Goal: Transaction & Acquisition: Purchase product/service

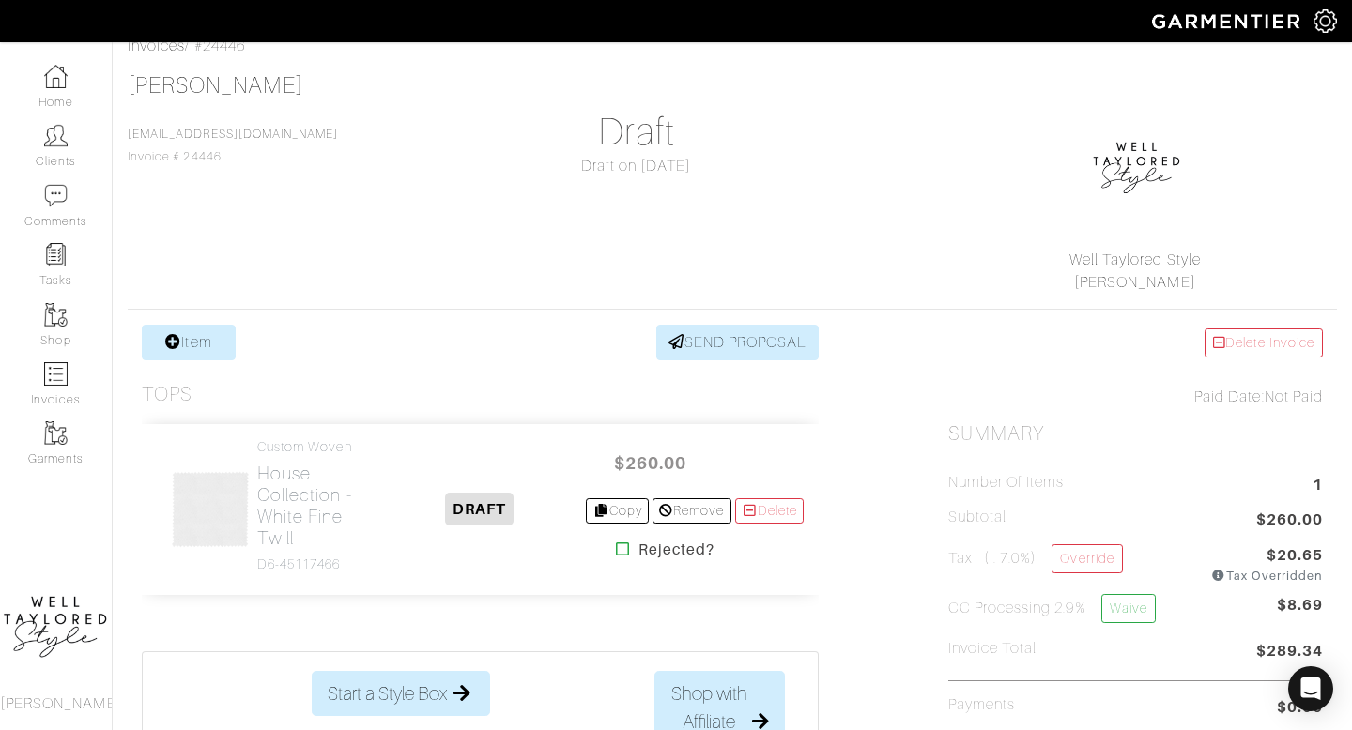
scroll to position [102, 0]
click at [592, 509] on icon at bounding box center [600, 509] width 17 height 13
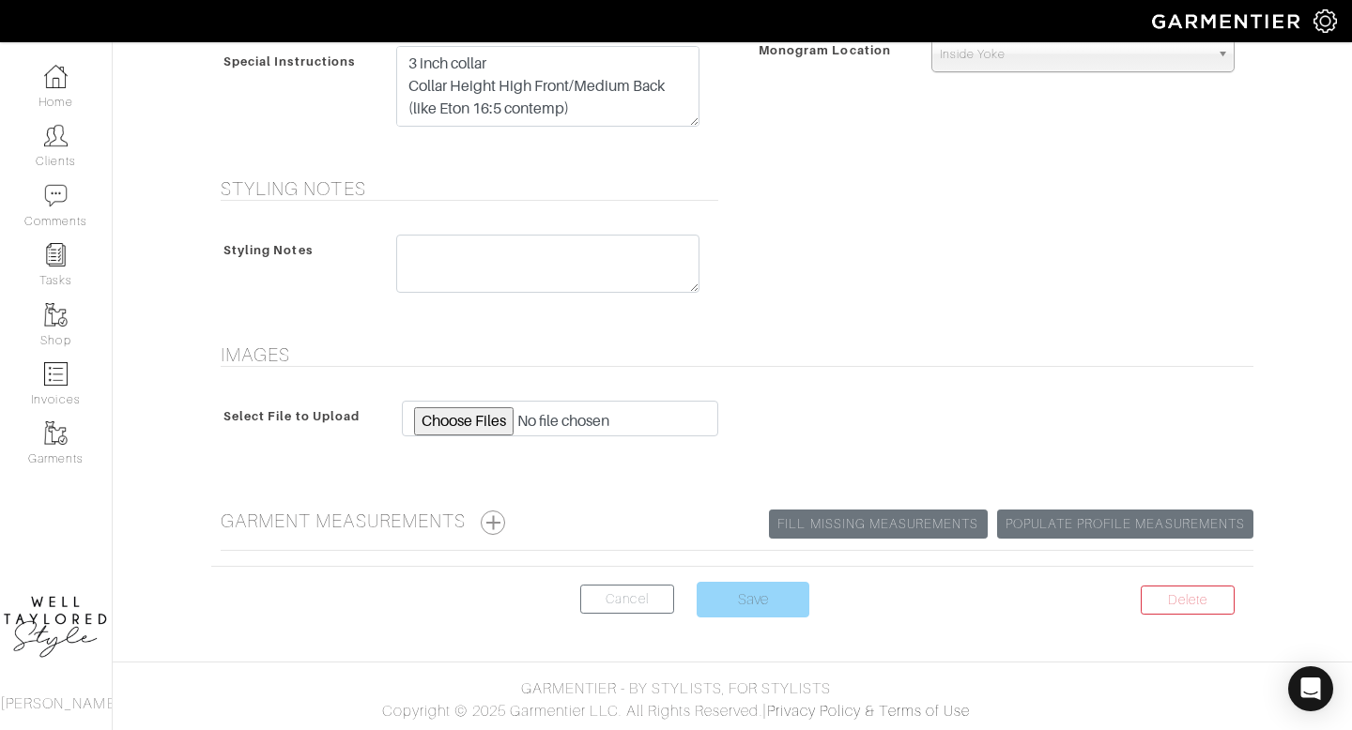
scroll to position [959, 0]
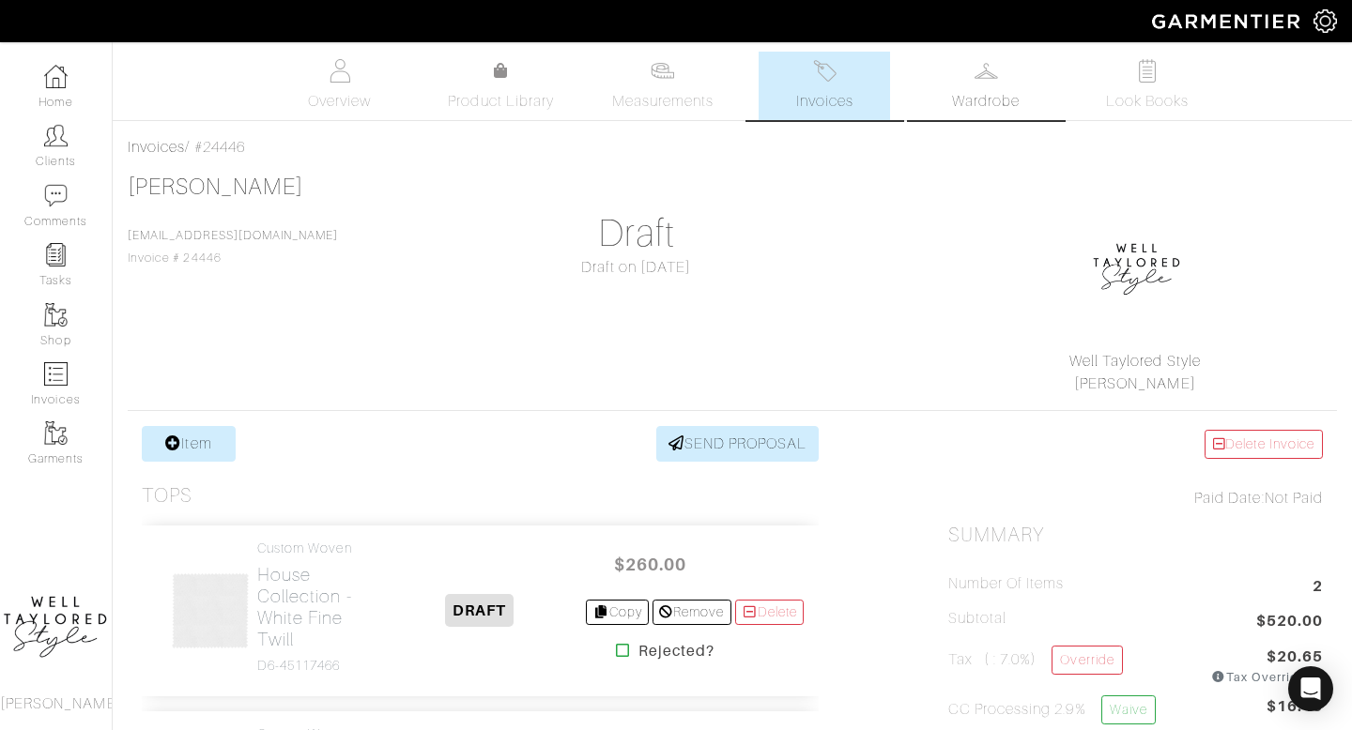
click at [929, 85] on link "Wardrobe" at bounding box center [985, 86] width 131 height 69
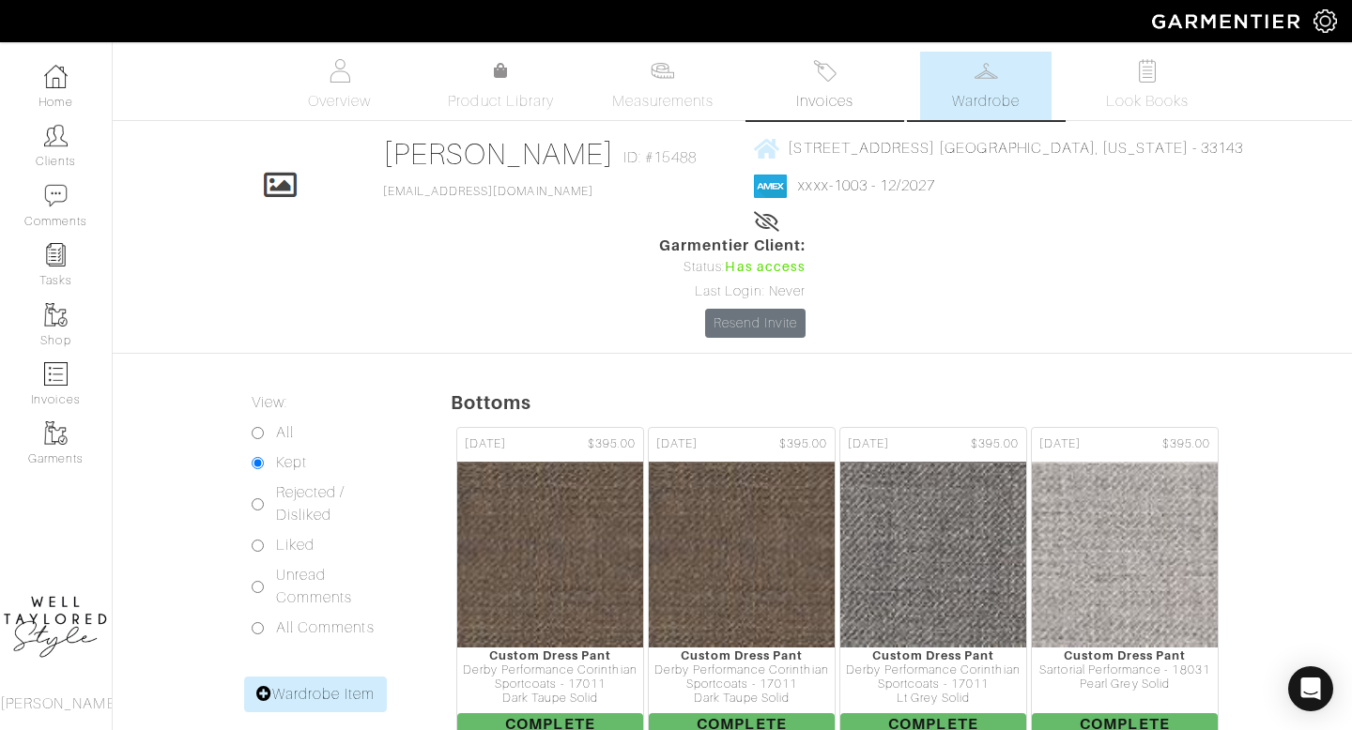
click at [874, 71] on link "Invoices" at bounding box center [824, 86] width 131 height 69
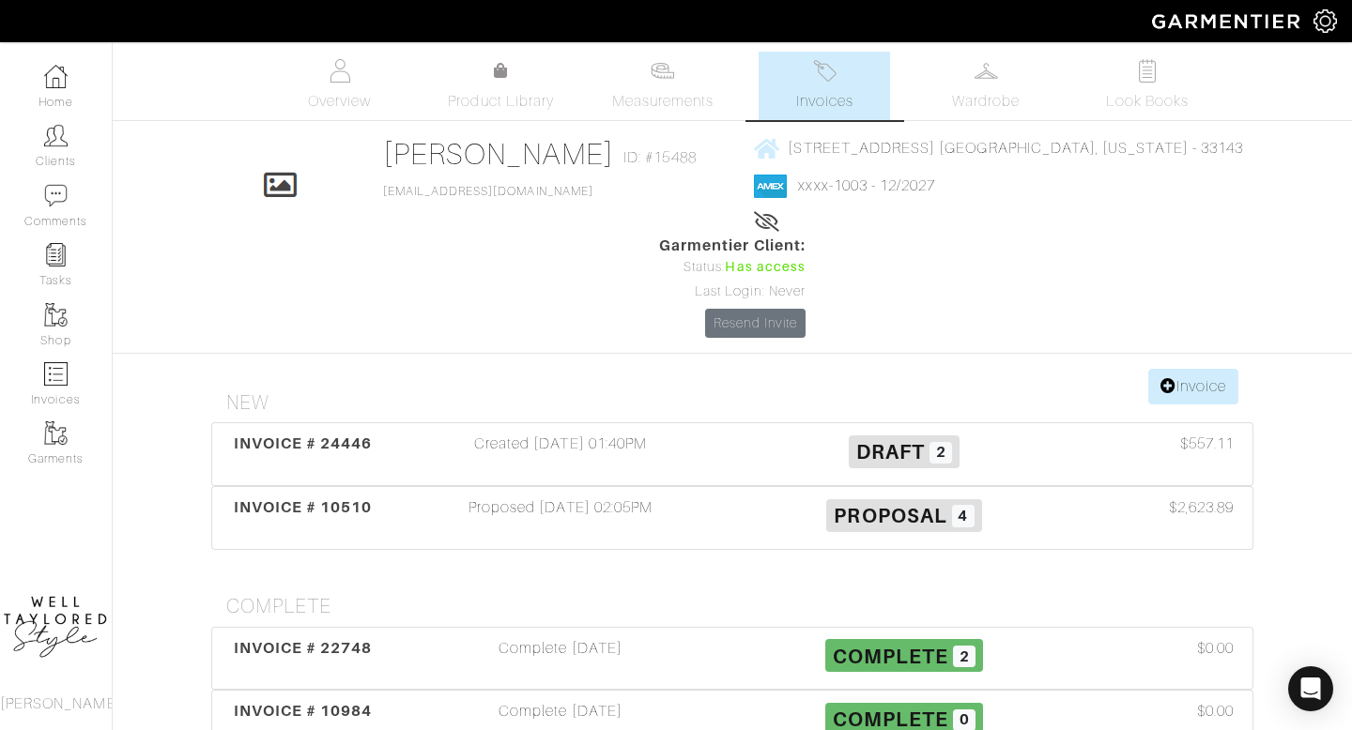
scroll to position [3, 0]
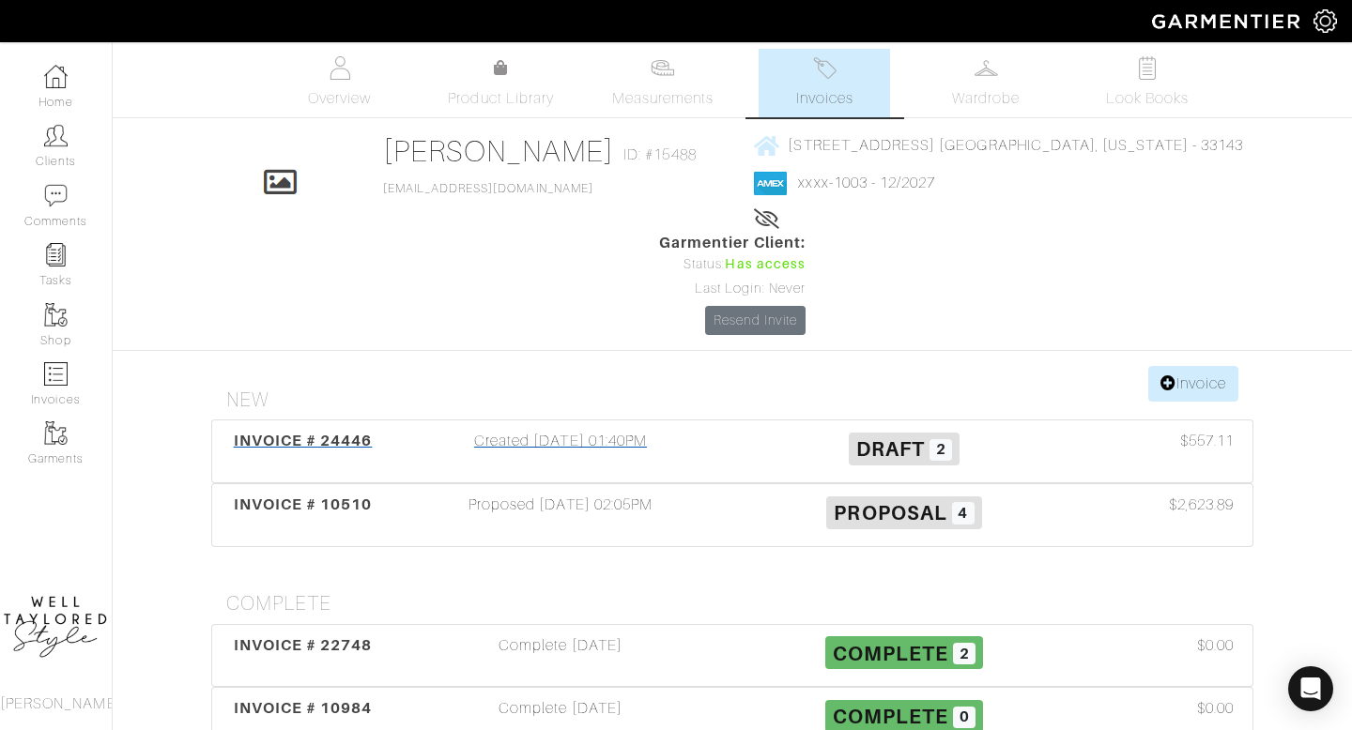
click at [525, 430] on div "Created 08/27/25 01:40PM" at bounding box center [561, 451] width 344 height 43
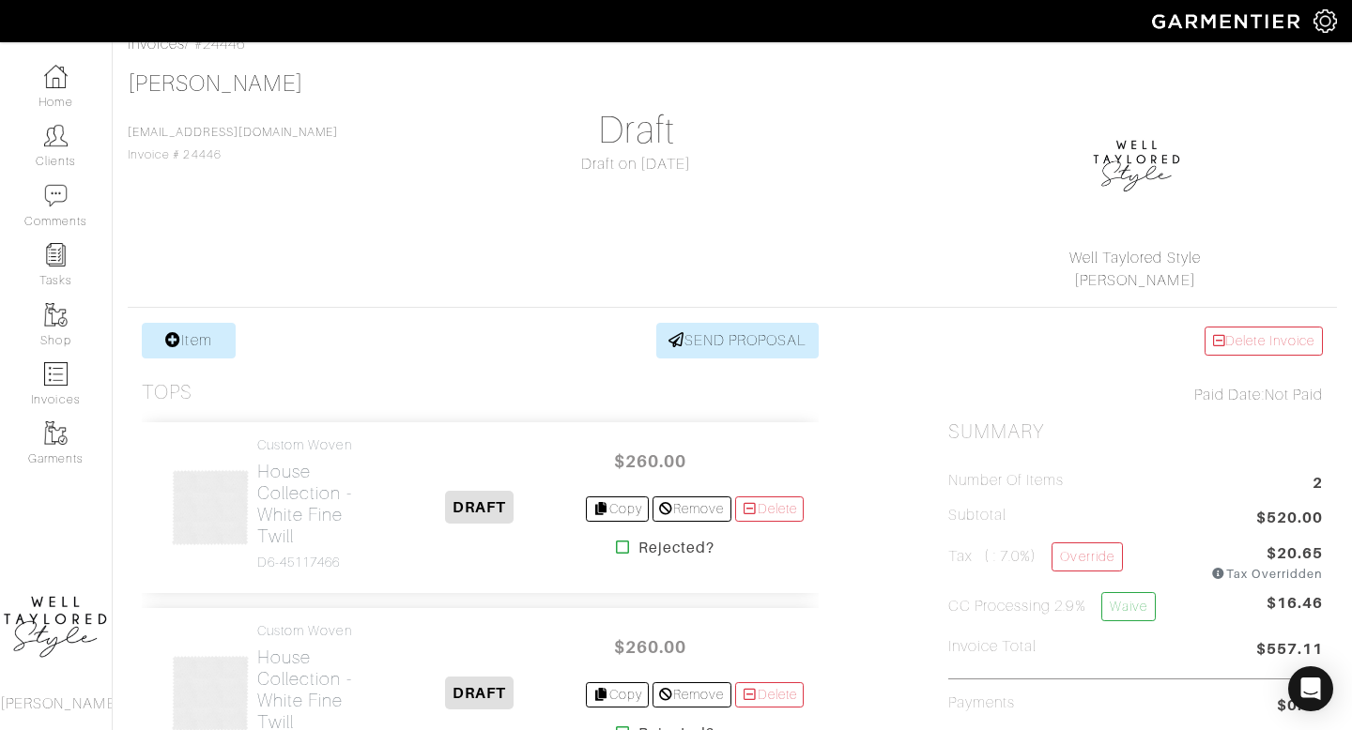
scroll to position [110, 0]
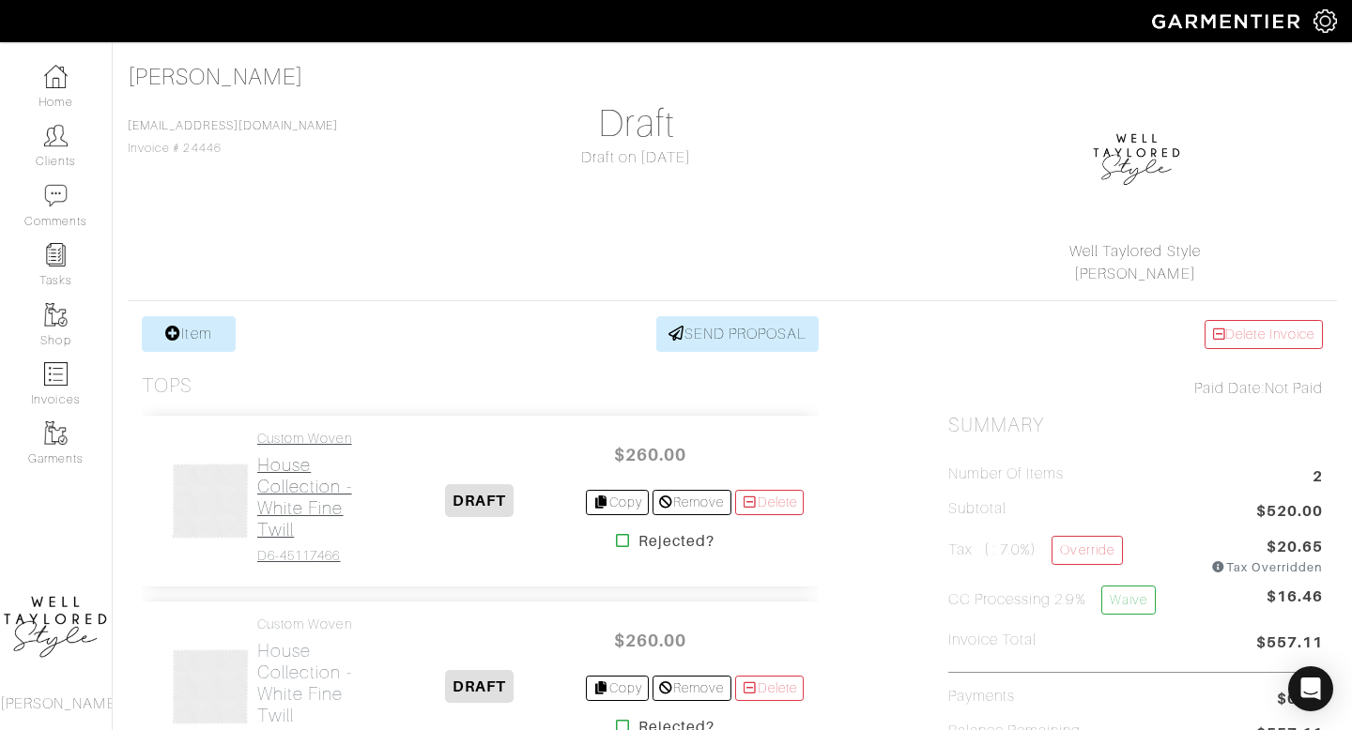
click at [327, 510] on h2 "House Collection - White Fine Twill" at bounding box center [314, 497] width 115 height 86
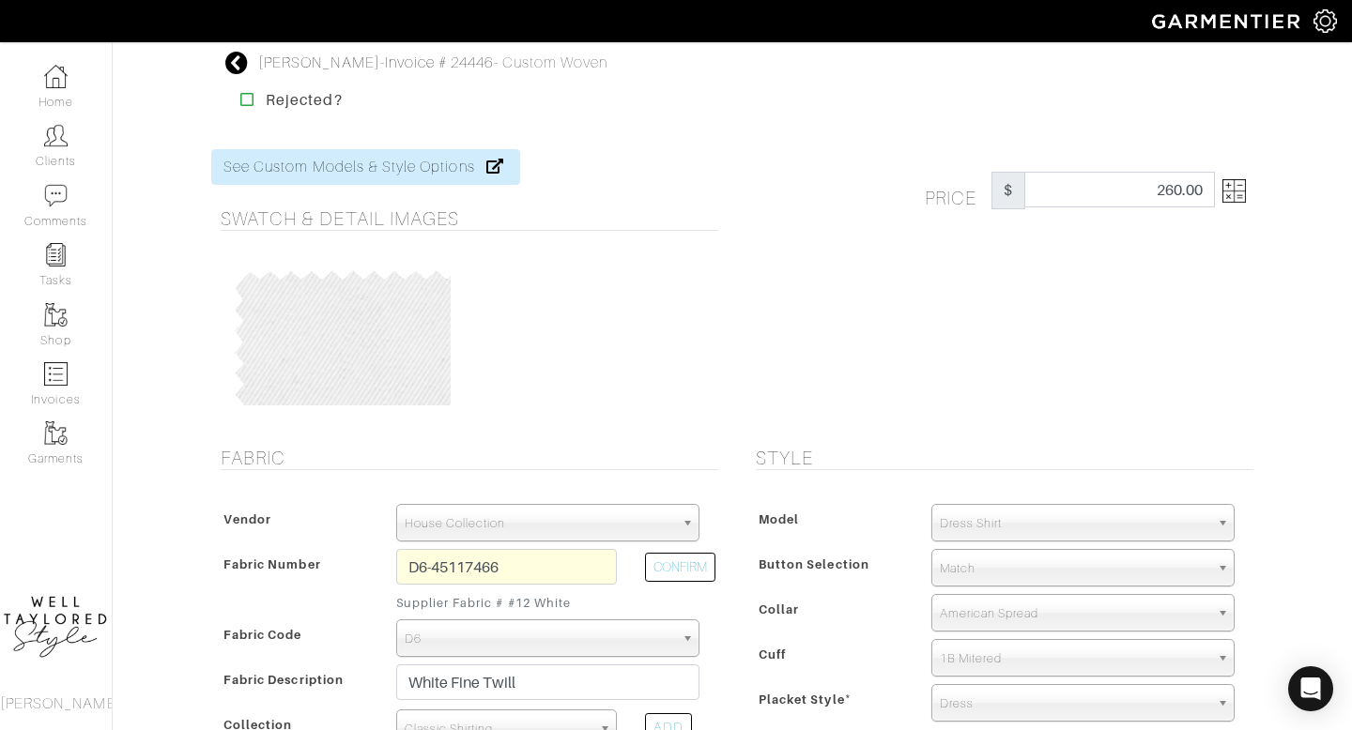
click at [232, 59] on icon at bounding box center [236, 63] width 23 height 23
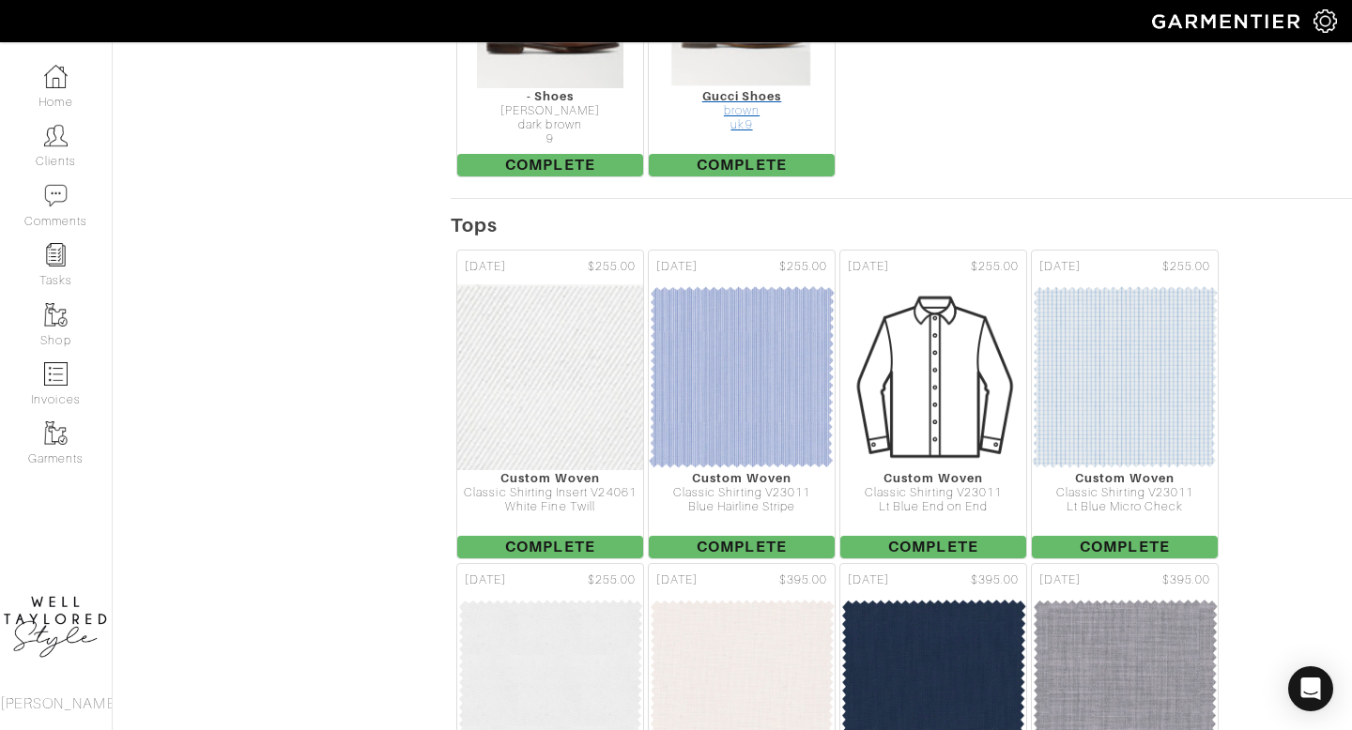
scroll to position [3520, 0]
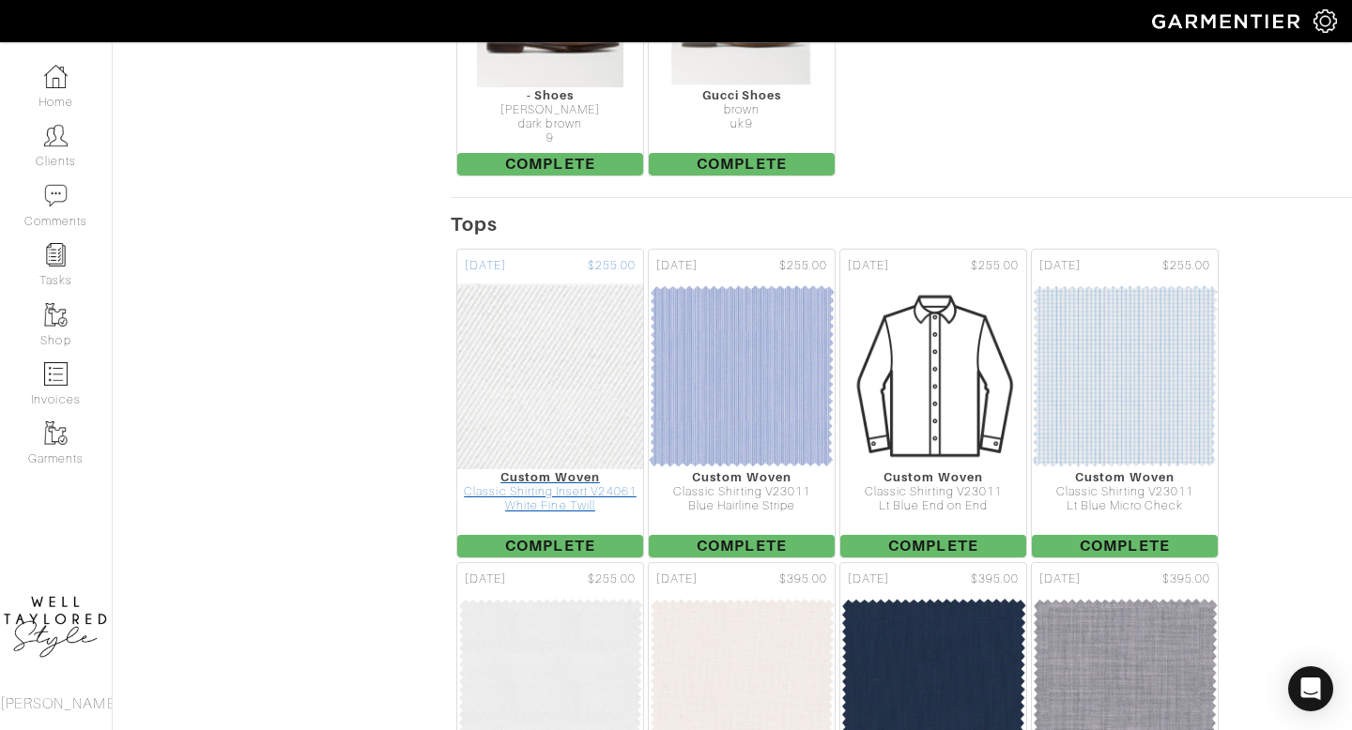
click at [562, 324] on img at bounding box center [550, 377] width 652 height 188
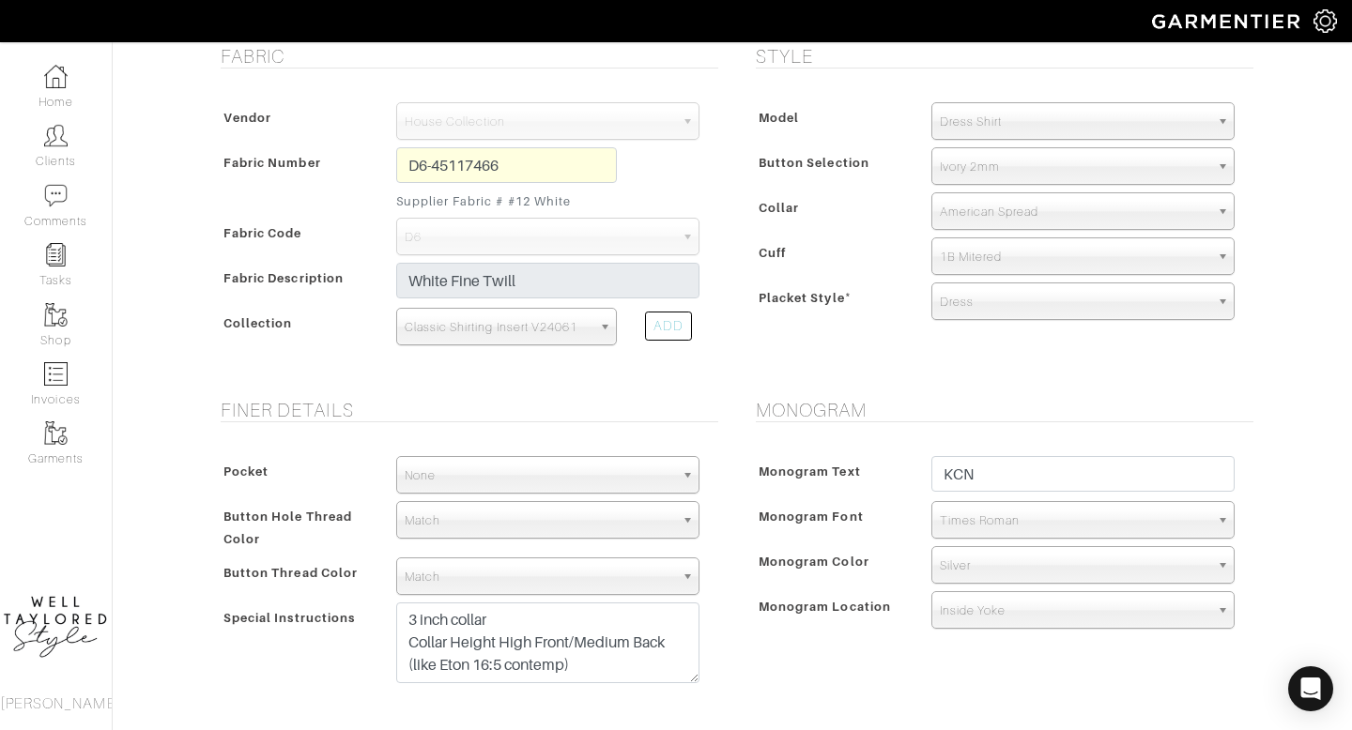
scroll to position [368, 0]
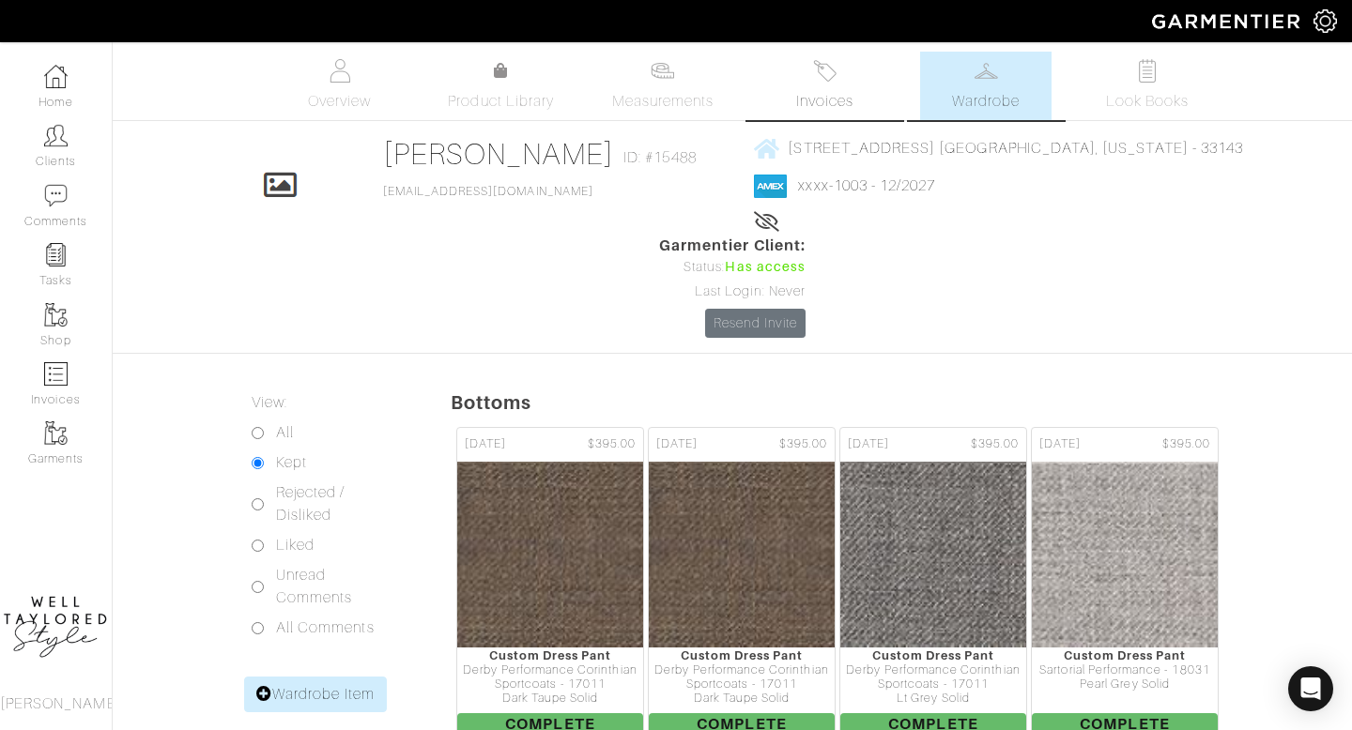
click at [826, 107] on span "Invoices" at bounding box center [824, 101] width 57 height 23
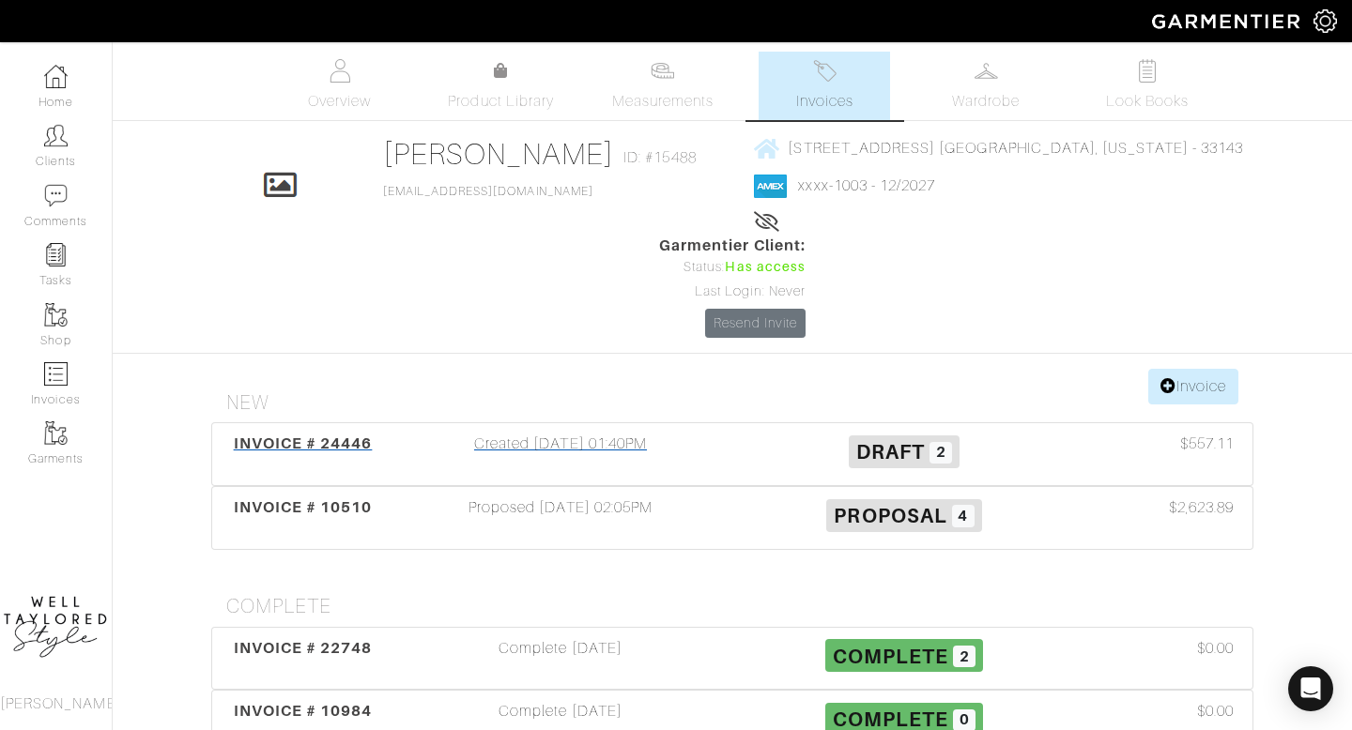
click at [570, 433] on div "Created 08/27/25 01:40PM" at bounding box center [561, 454] width 344 height 43
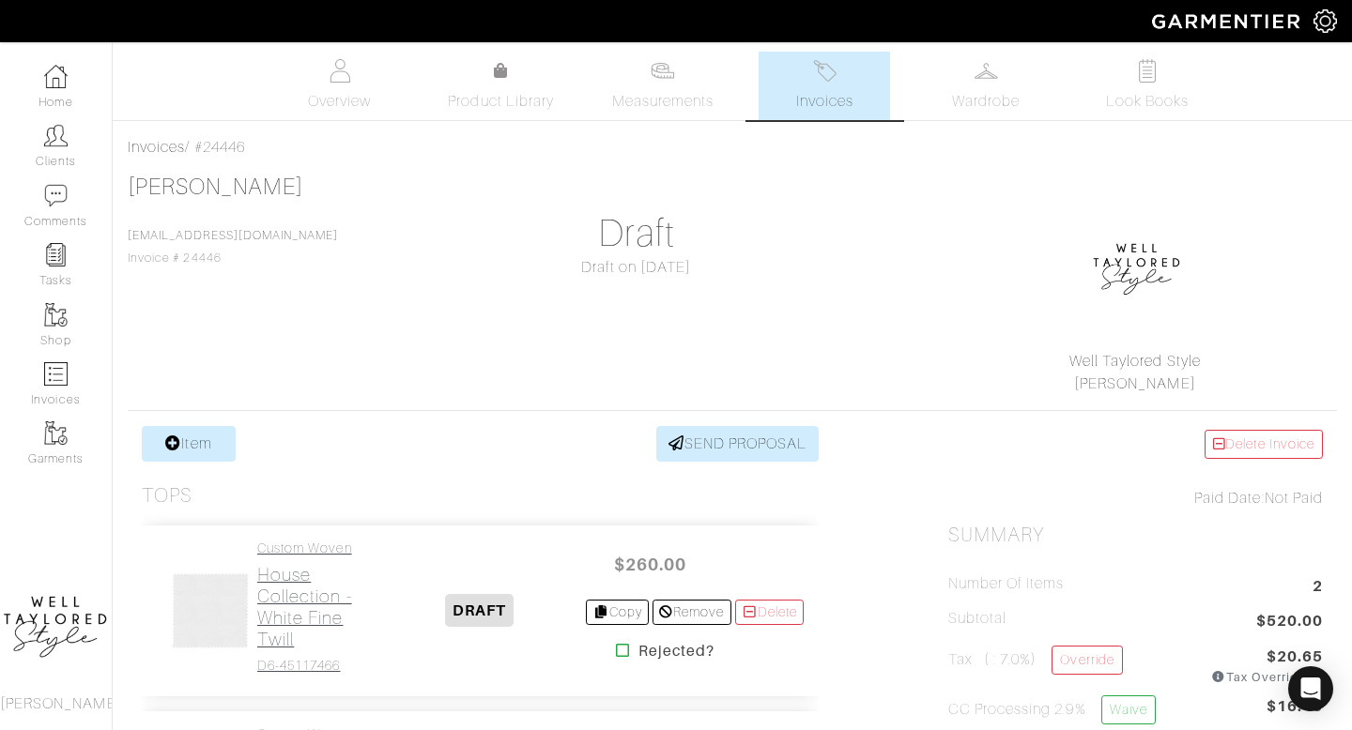
click at [348, 633] on h2 "House Collection - White Fine Twill" at bounding box center [314, 607] width 115 height 86
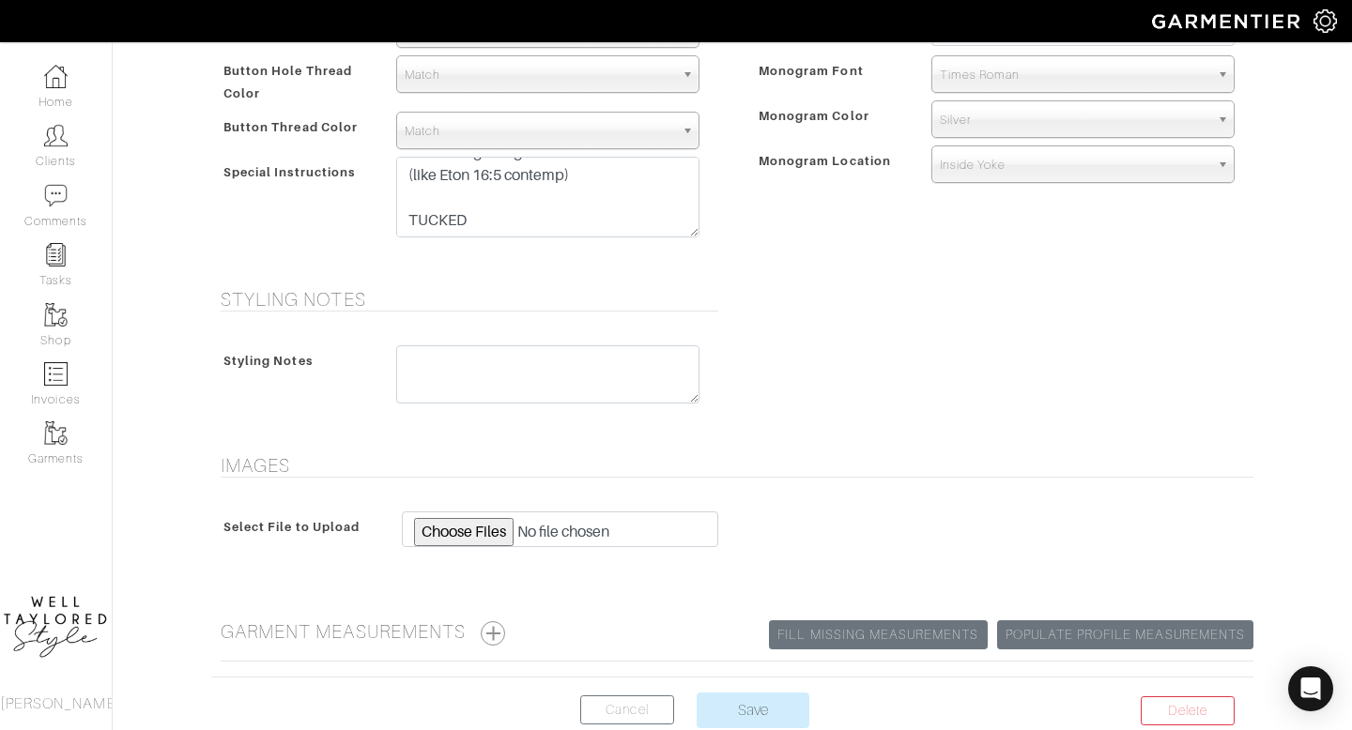
scroll to position [959, 0]
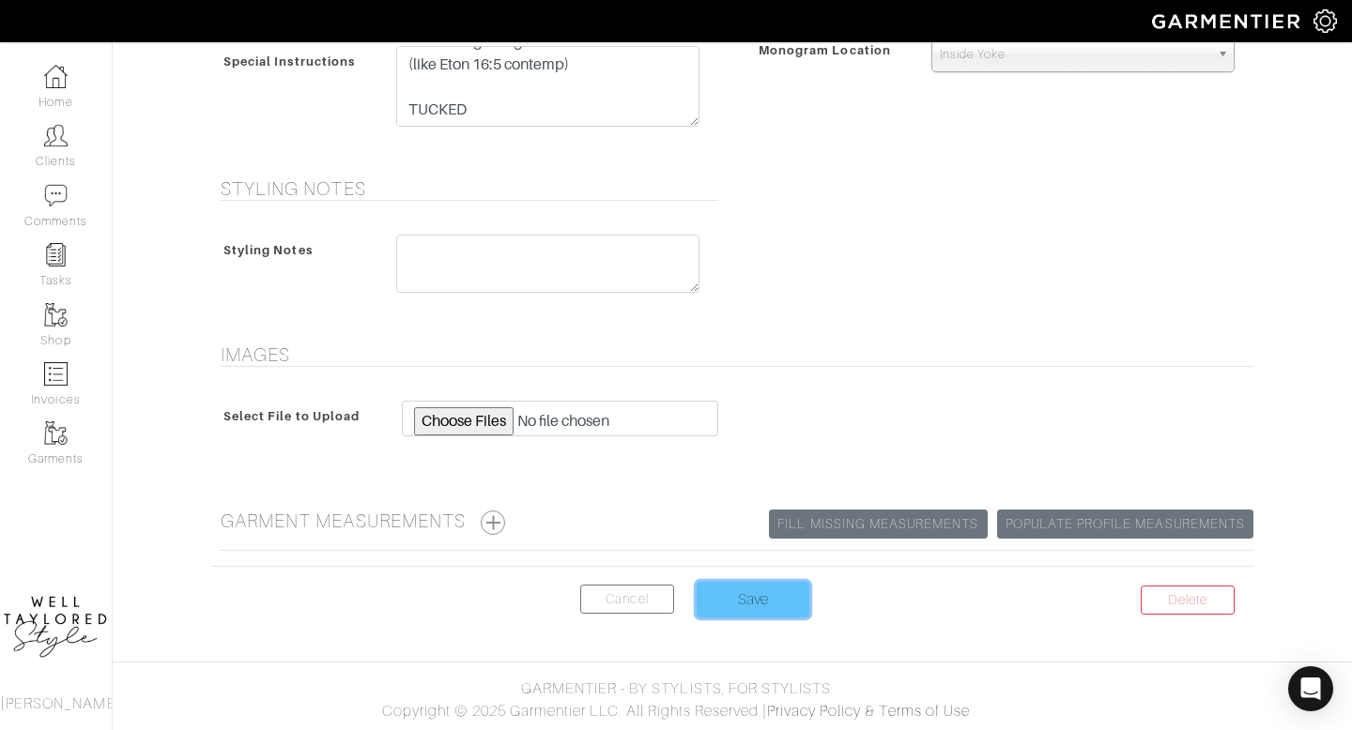
click at [737, 599] on input "Save" at bounding box center [753, 600] width 113 height 36
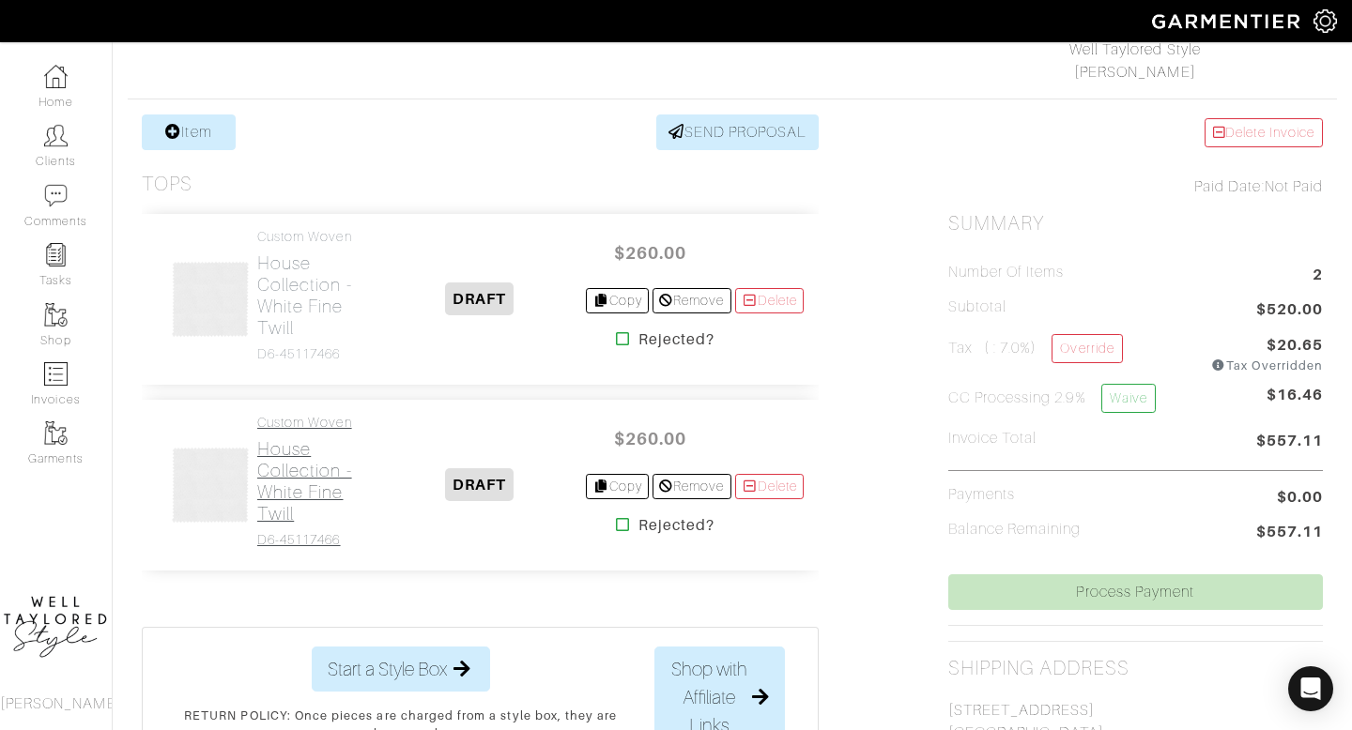
scroll to position [315, 0]
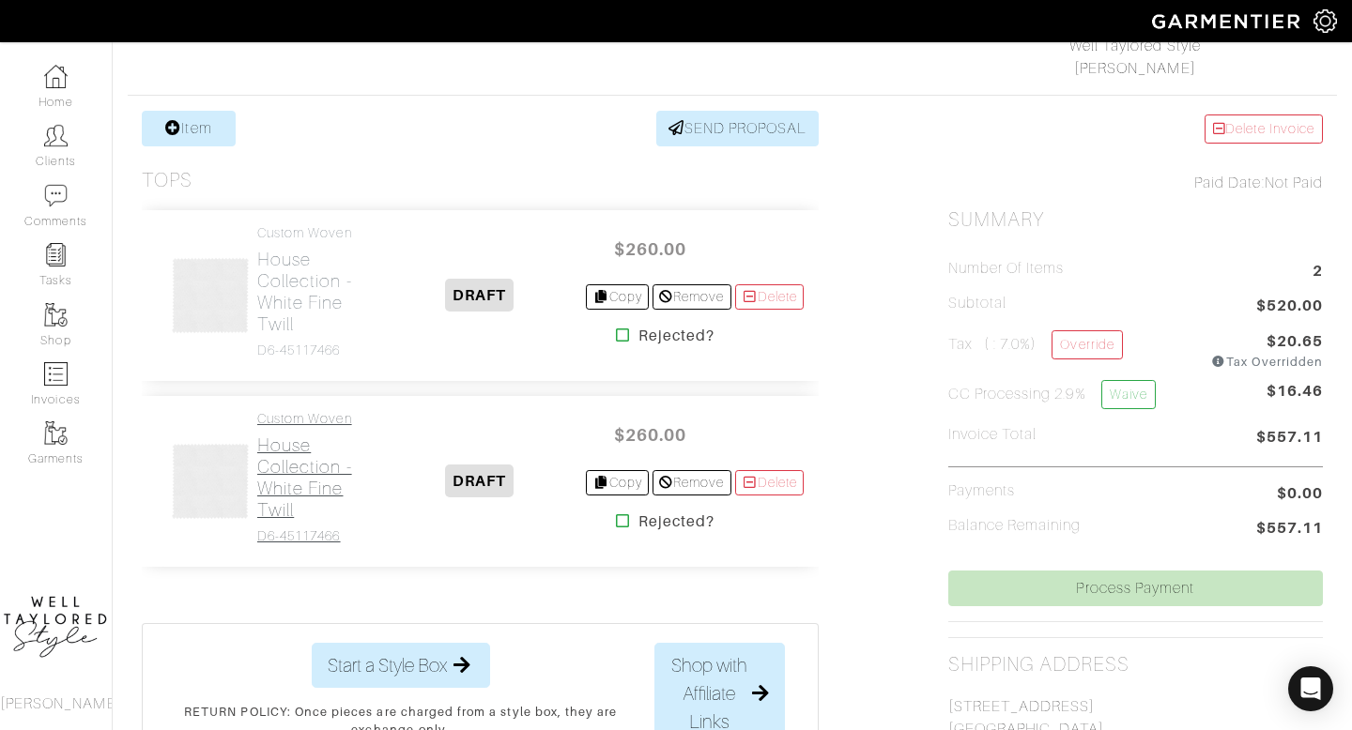
click at [301, 457] on h2 "House Collection - White Fine Twill" at bounding box center [314, 478] width 115 height 86
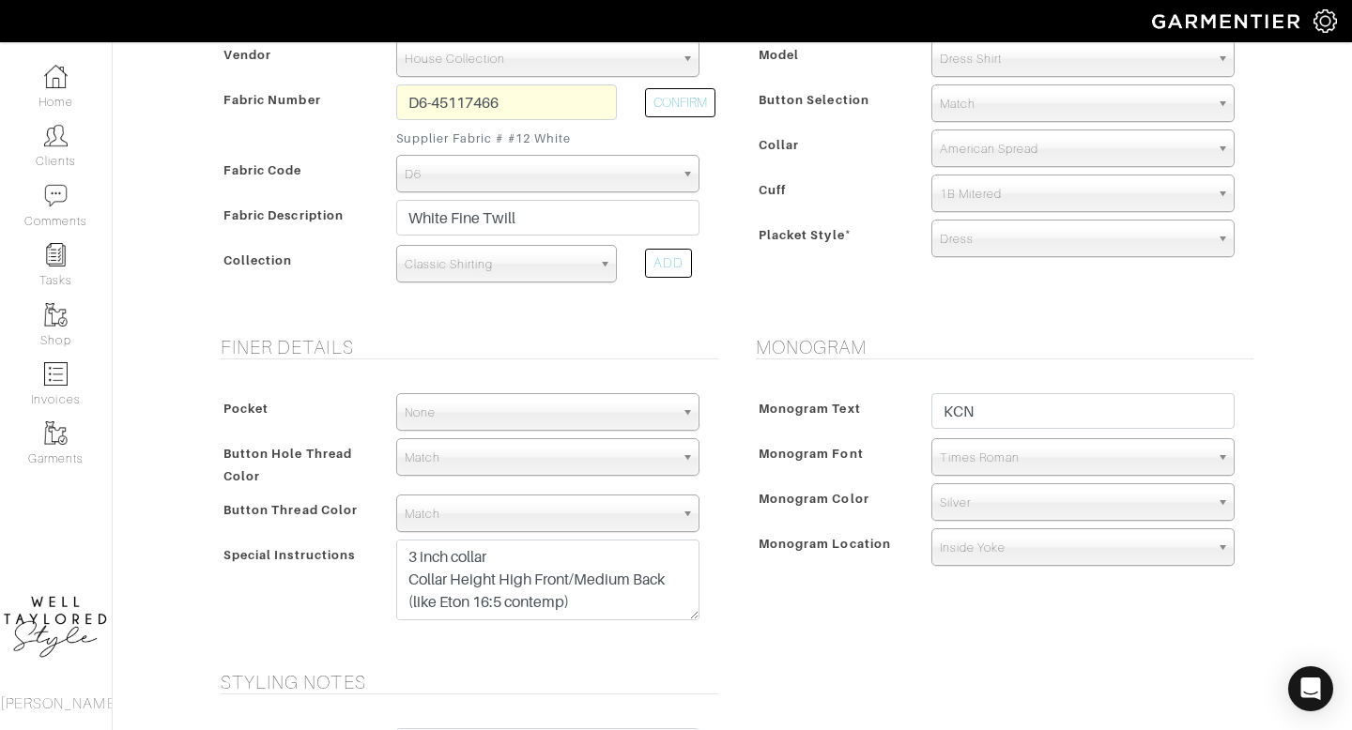
scroll to position [959, 0]
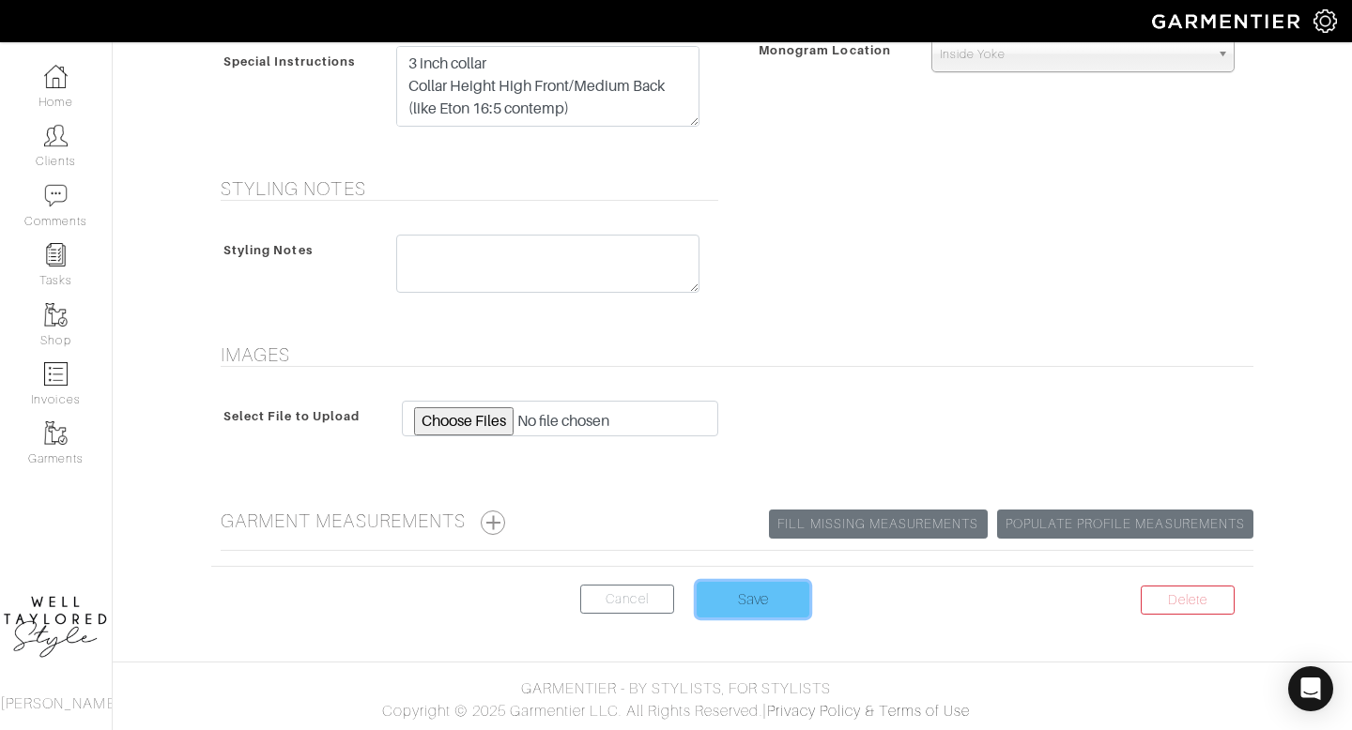
click at [763, 617] on input "Save" at bounding box center [753, 600] width 113 height 36
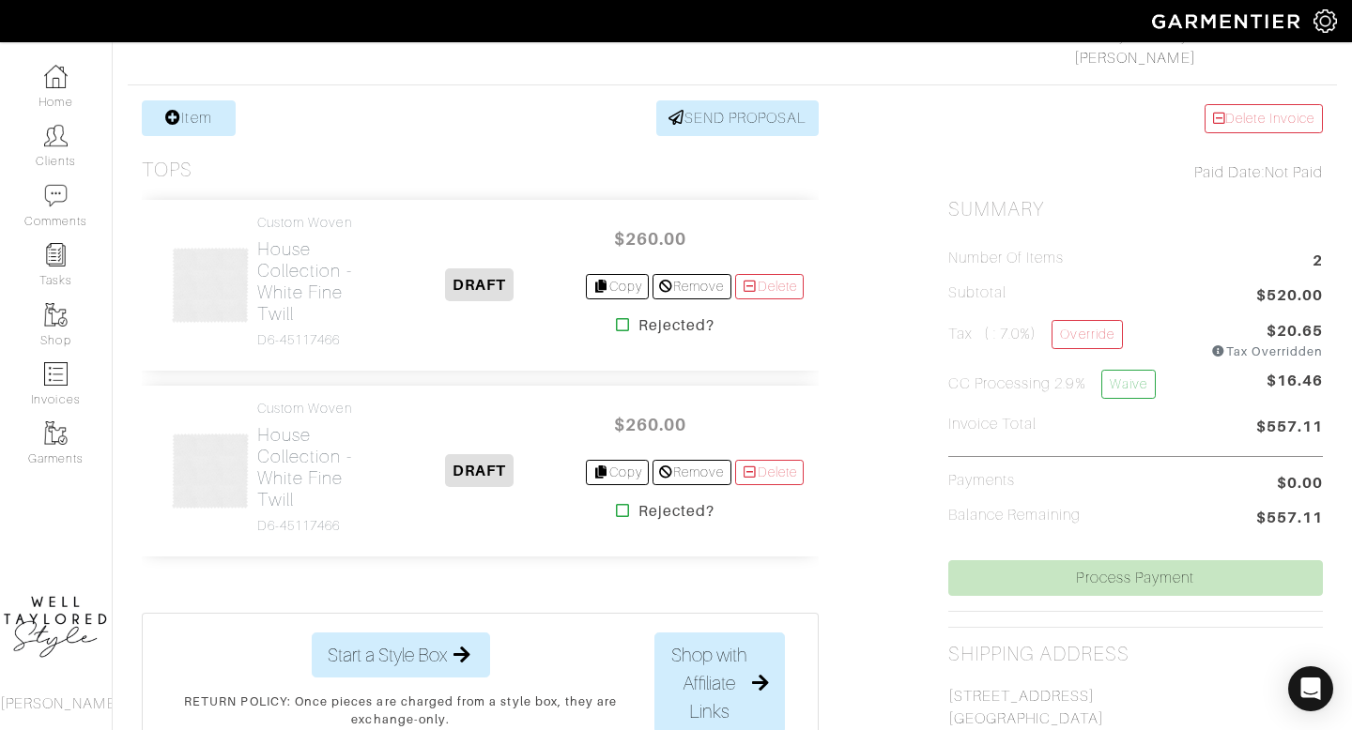
scroll to position [332, 0]
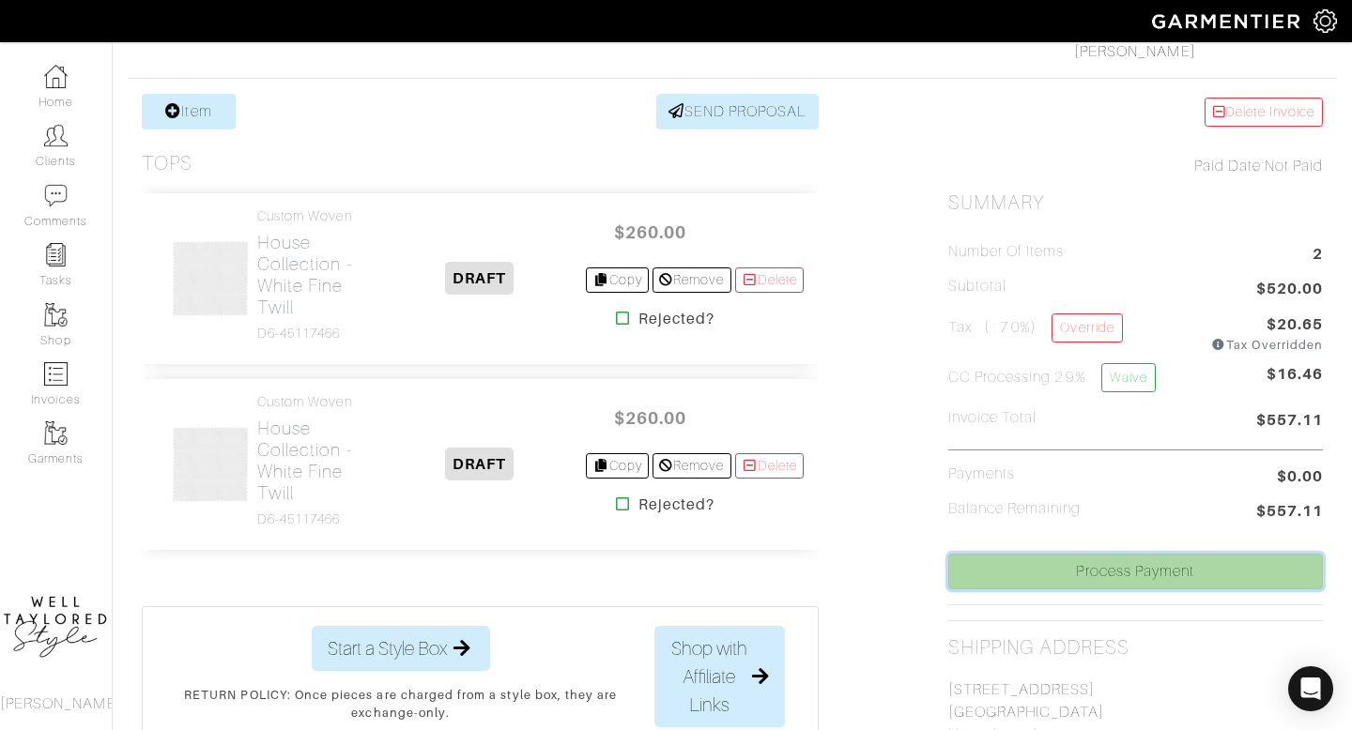
click at [1062, 563] on link "Process Payment" at bounding box center [1135, 572] width 375 height 36
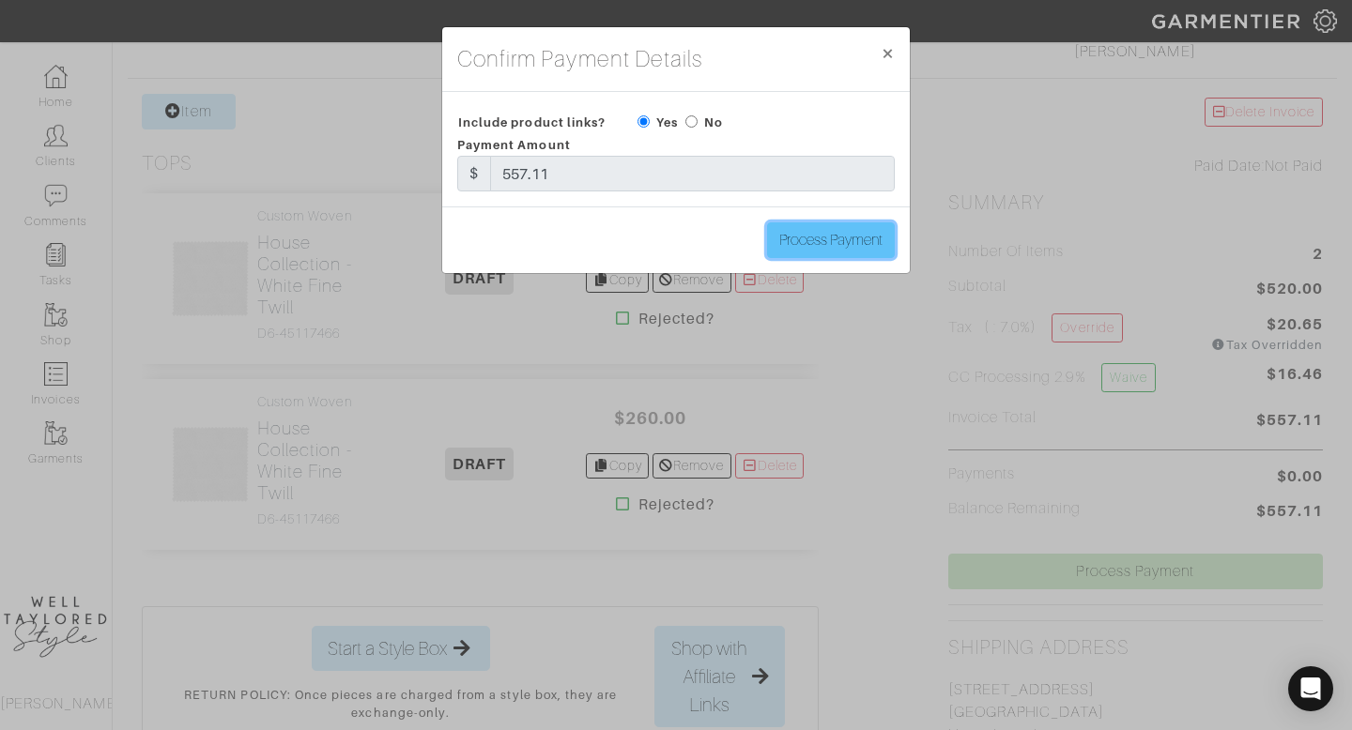
click at [869, 250] on input "Process Payment" at bounding box center [831, 241] width 128 height 36
type input "Process Payment"
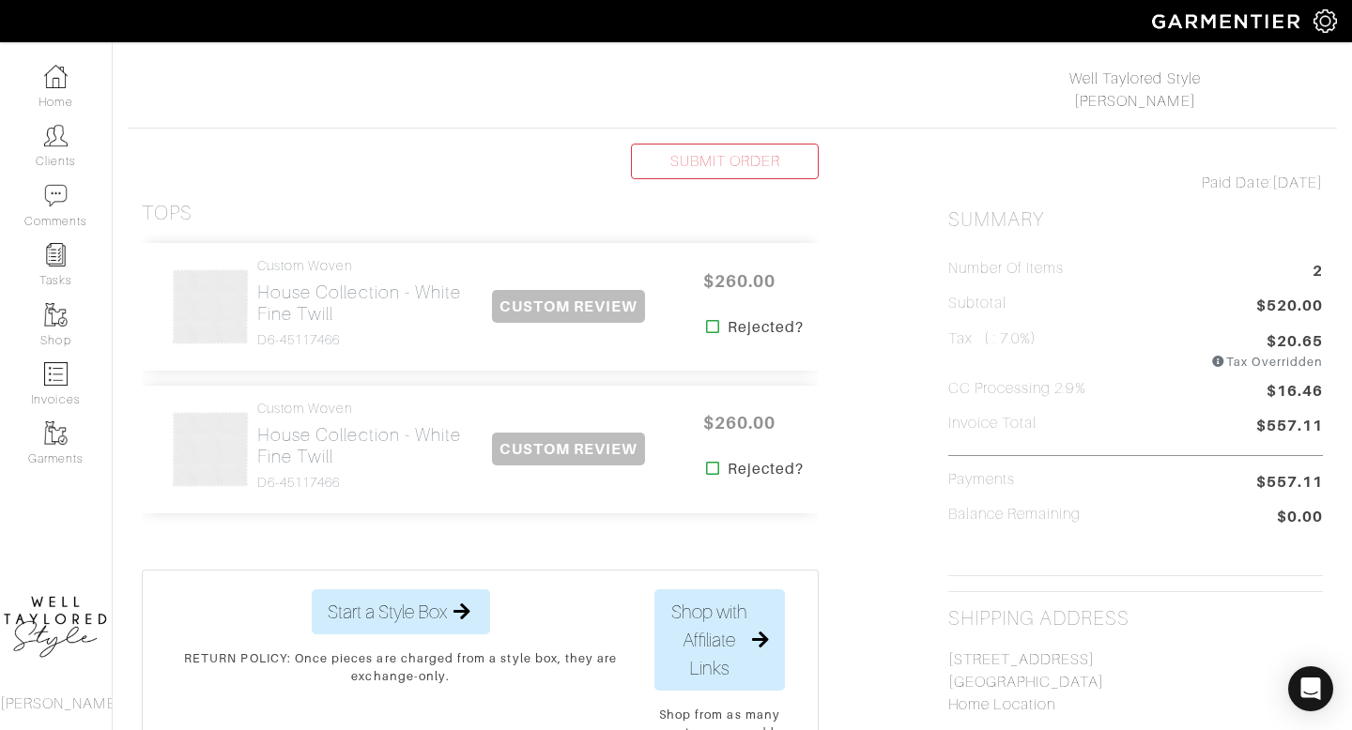
scroll to position [289, 0]
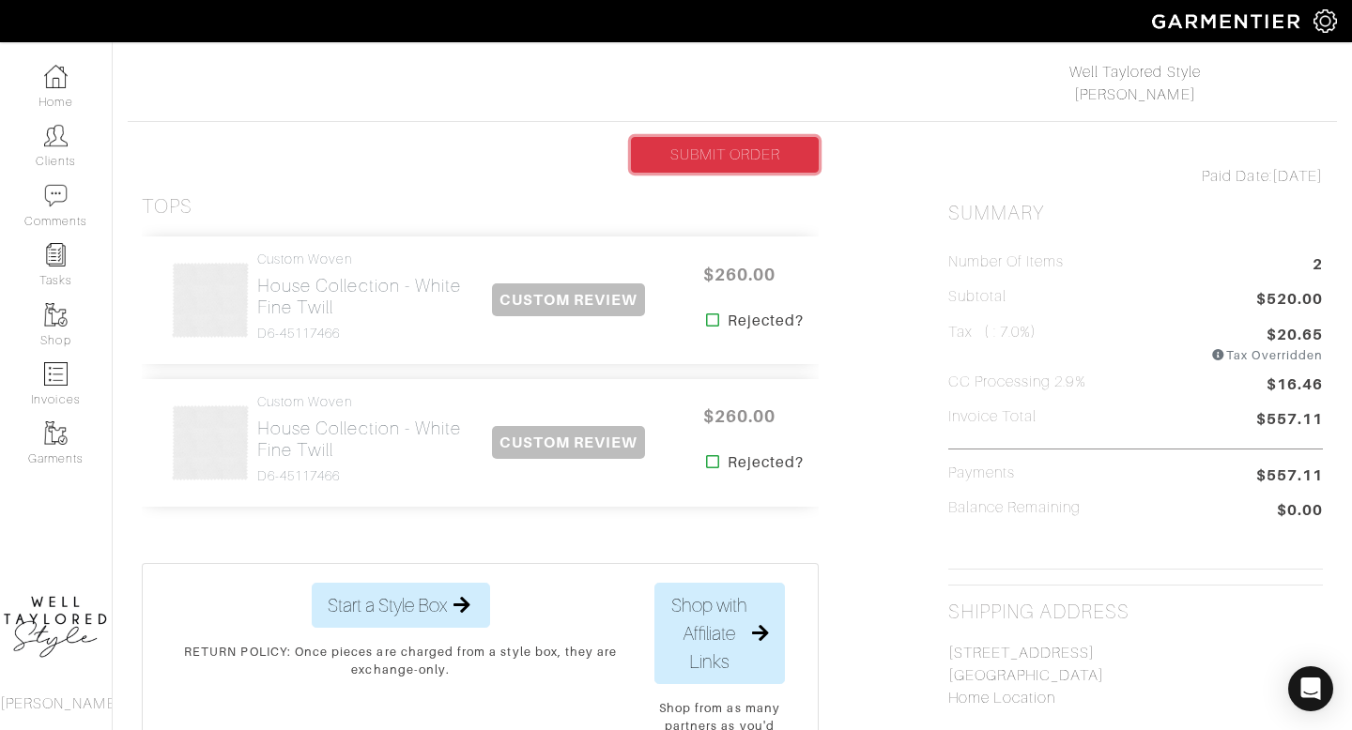
click at [788, 152] on link "SUBMIT ORDER" at bounding box center [725, 155] width 188 height 36
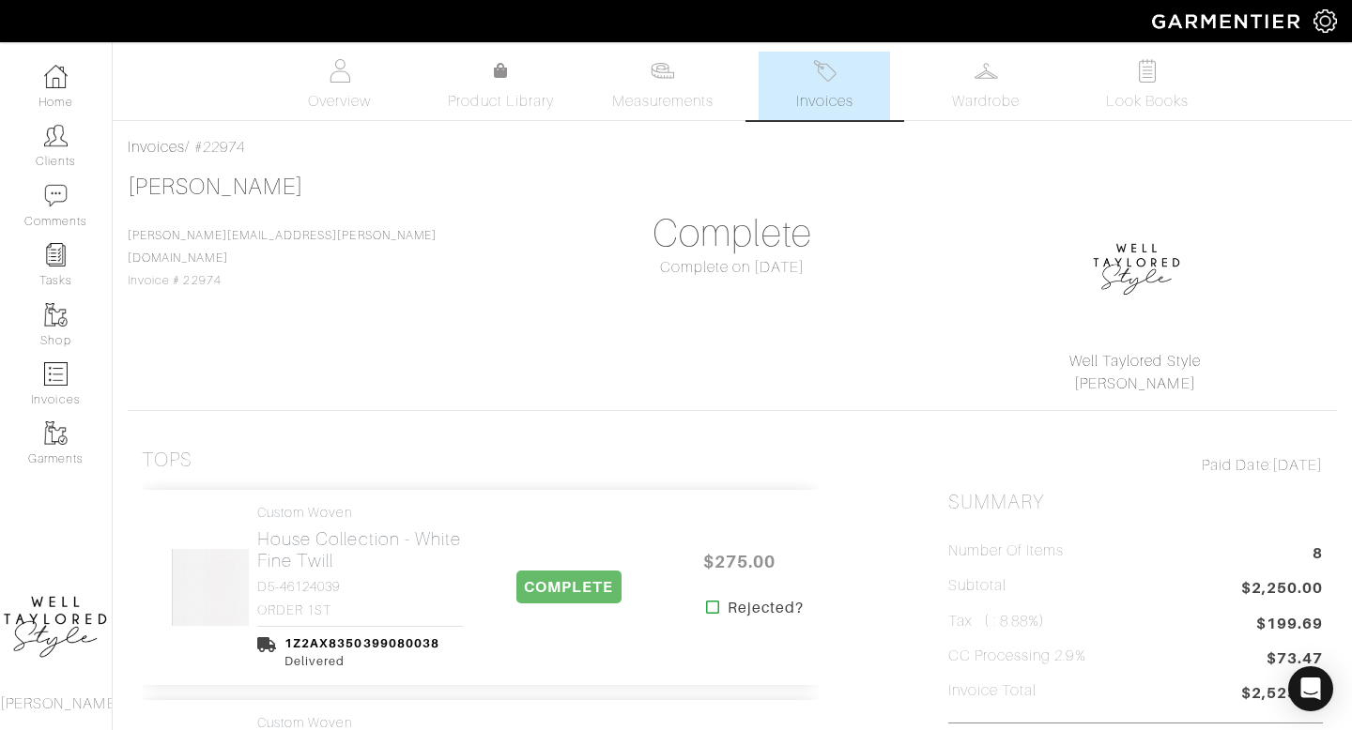
click at [815, 94] on span "Invoices" at bounding box center [824, 101] width 57 height 23
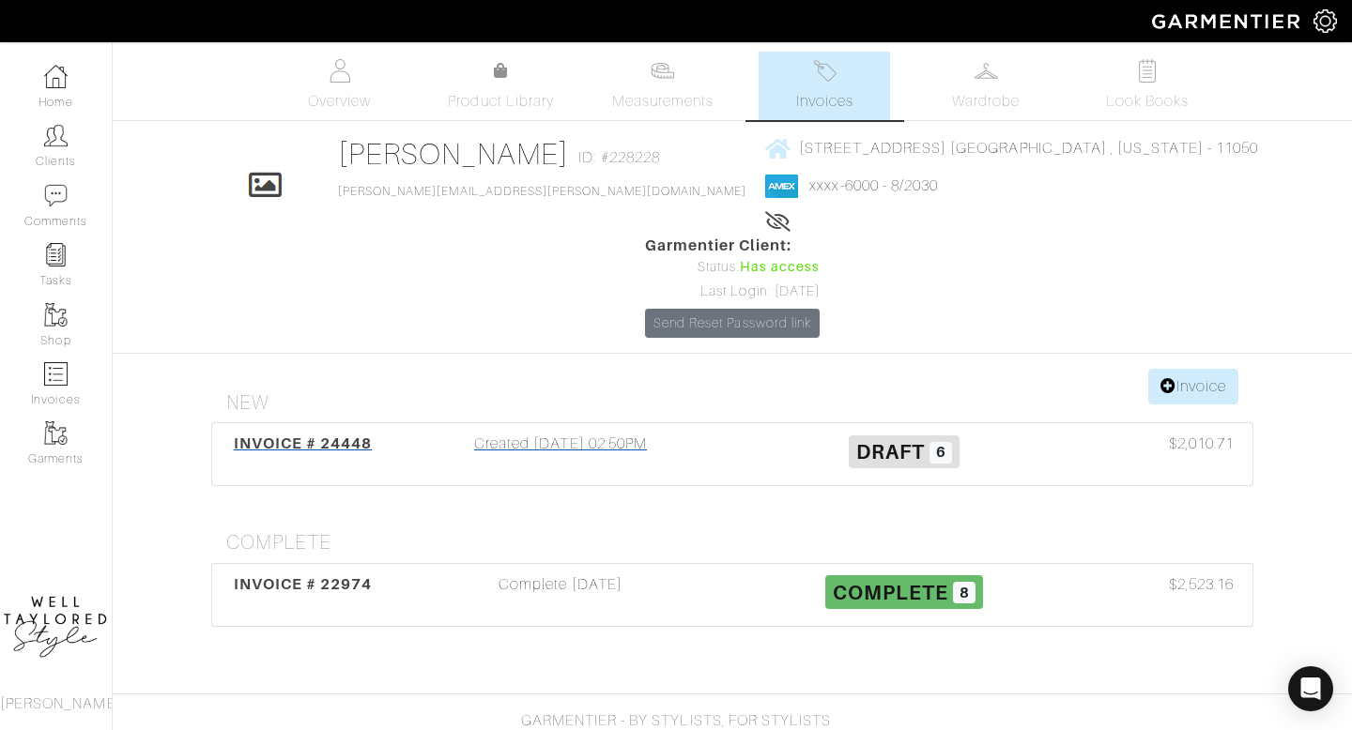
click at [533, 433] on div "Created 08/27/25 02:50PM" at bounding box center [561, 454] width 344 height 43
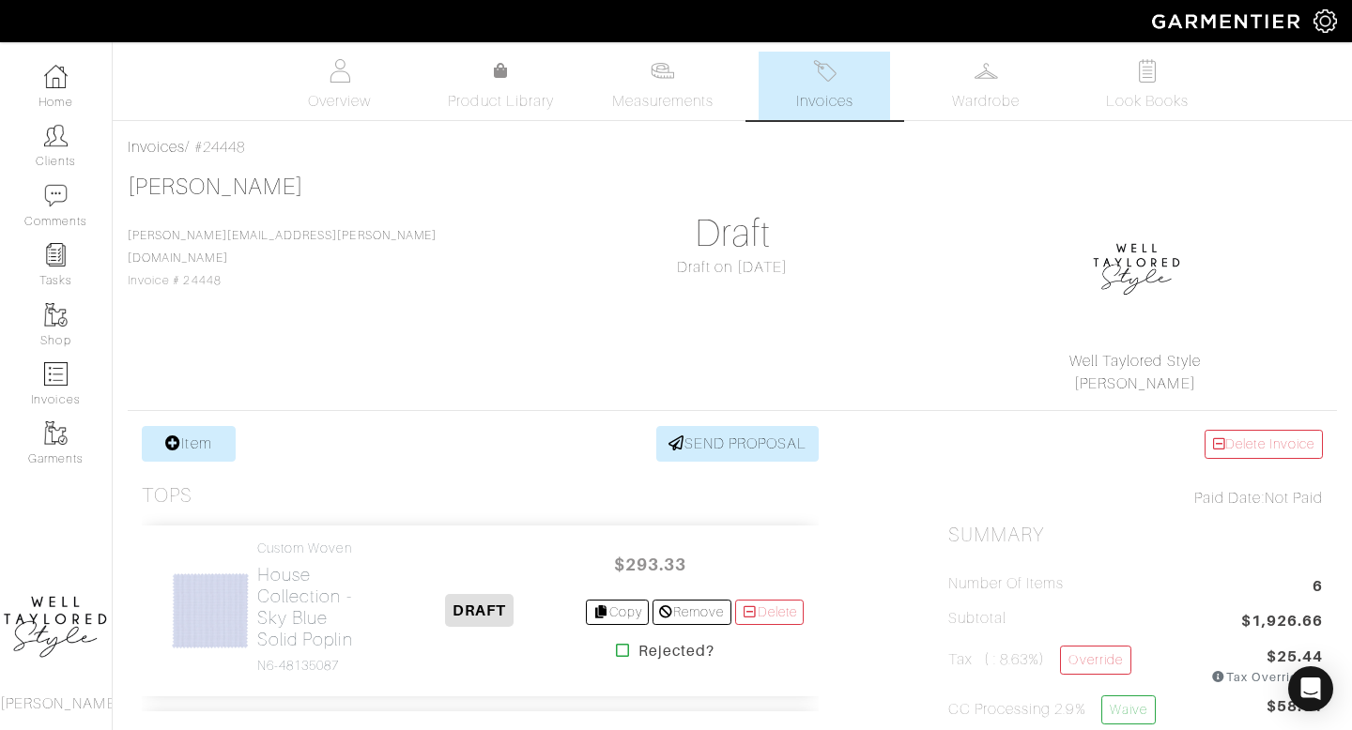
click at [837, 117] on link "Invoices" at bounding box center [824, 86] width 131 height 69
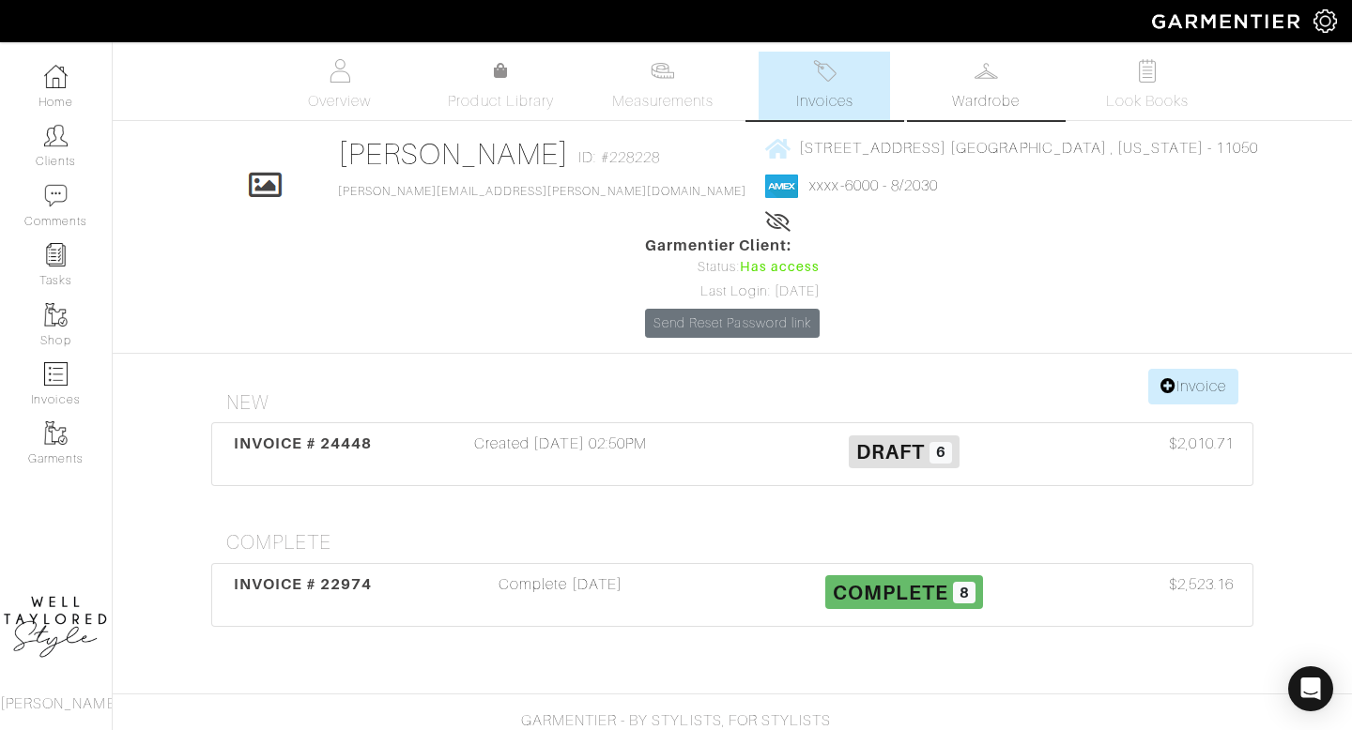
click at [967, 119] on link "Wardrobe" at bounding box center [985, 86] width 131 height 69
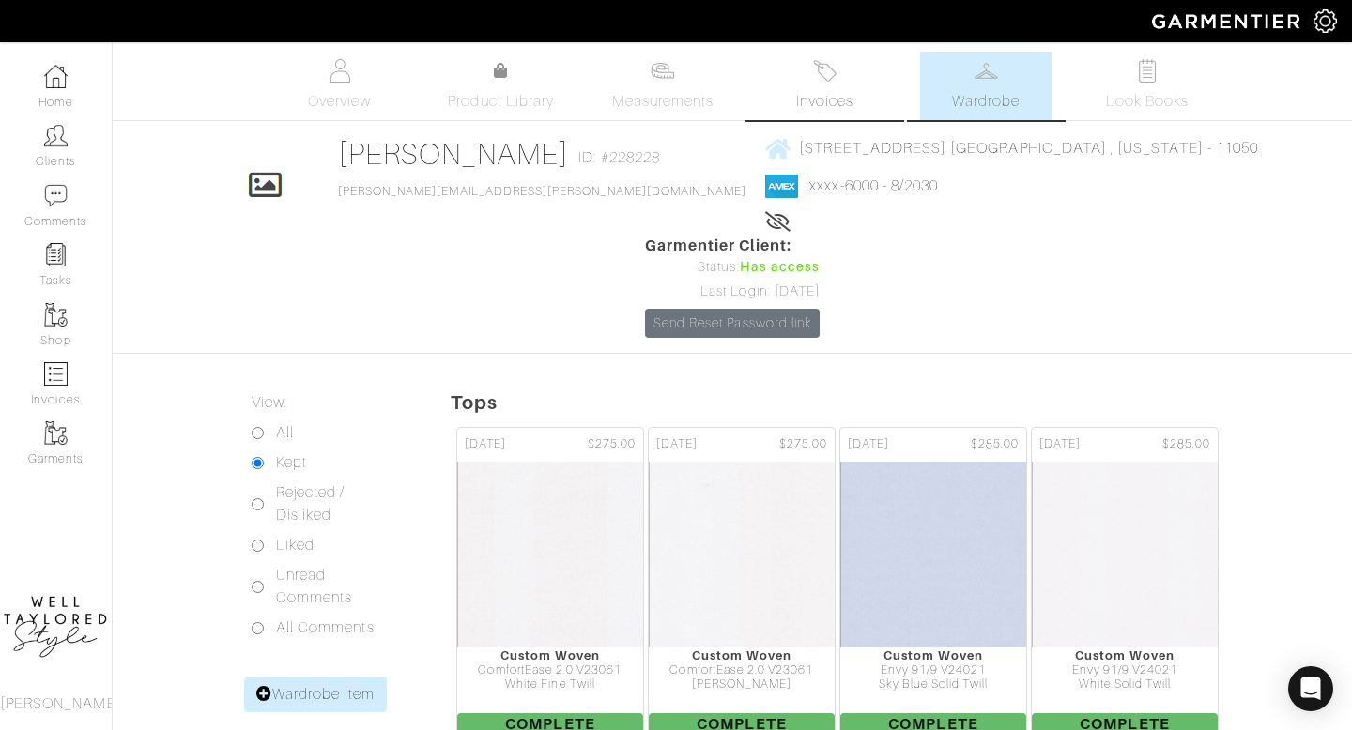
click at [808, 62] on link "Invoices" at bounding box center [824, 86] width 131 height 69
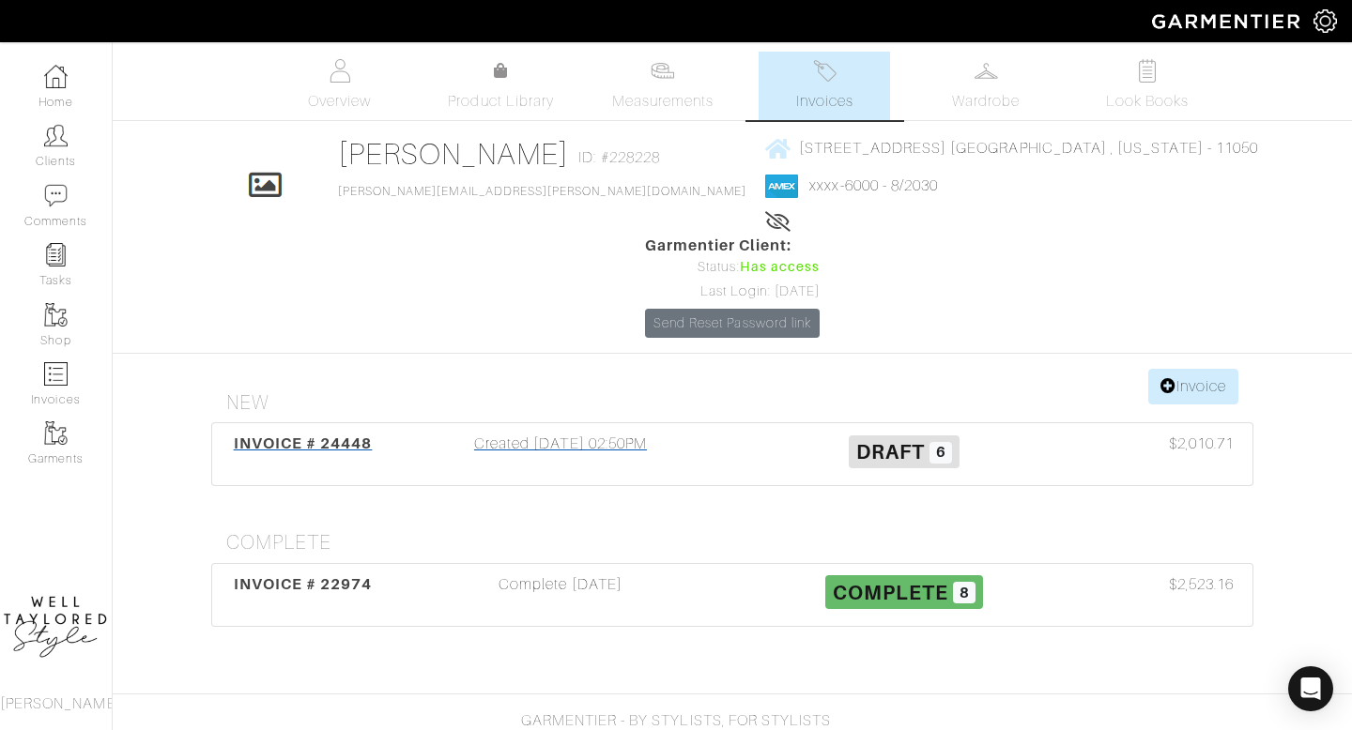
click at [517, 433] on div "Created 08/27/25 02:50PM" at bounding box center [561, 454] width 344 height 43
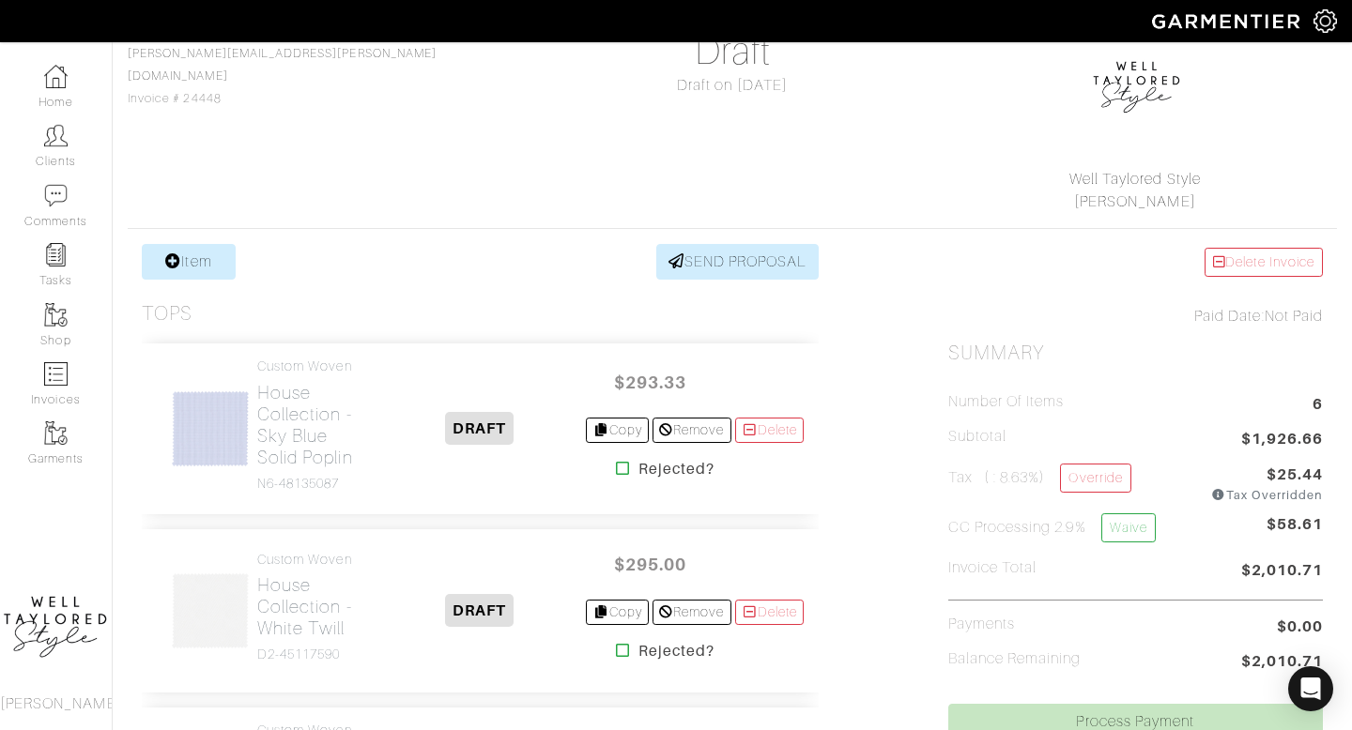
scroll to position [194, 0]
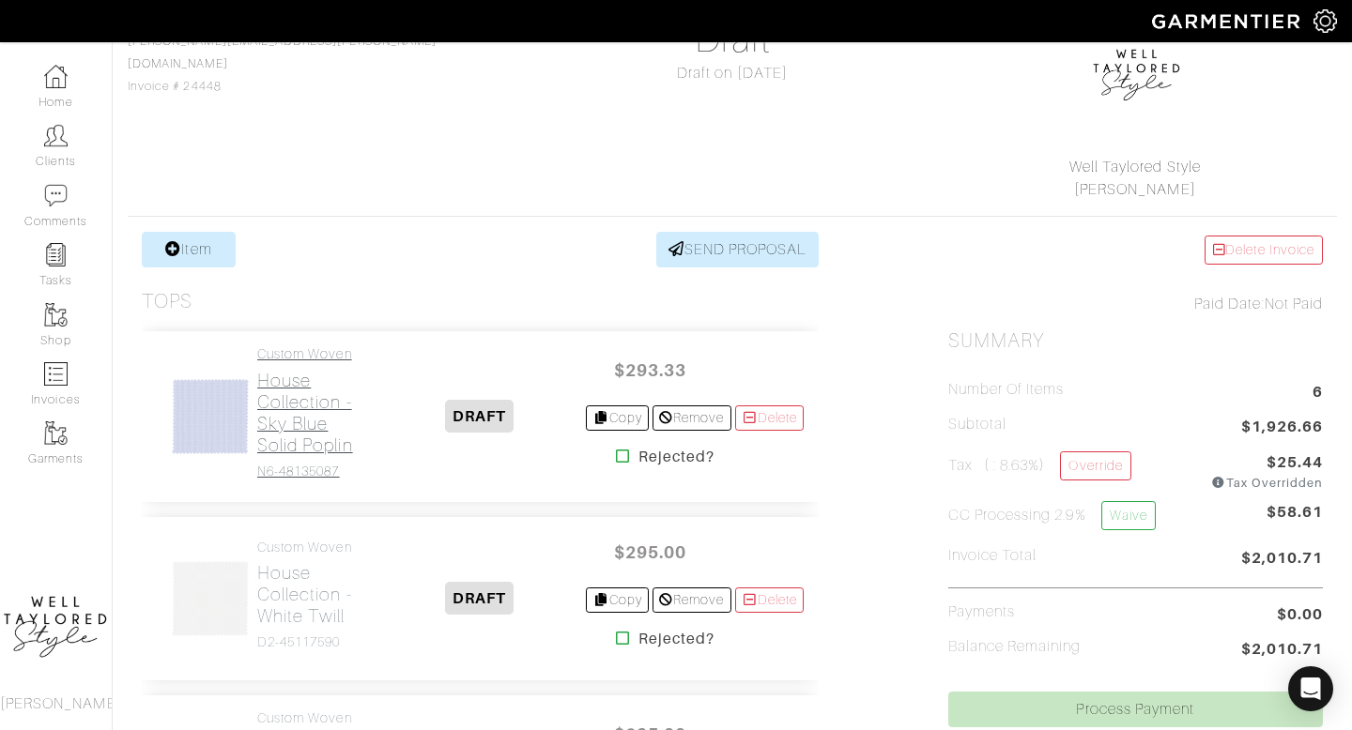
click at [306, 428] on h2 "House Collection - Sky Blue Solid Poplin" at bounding box center [314, 413] width 115 height 86
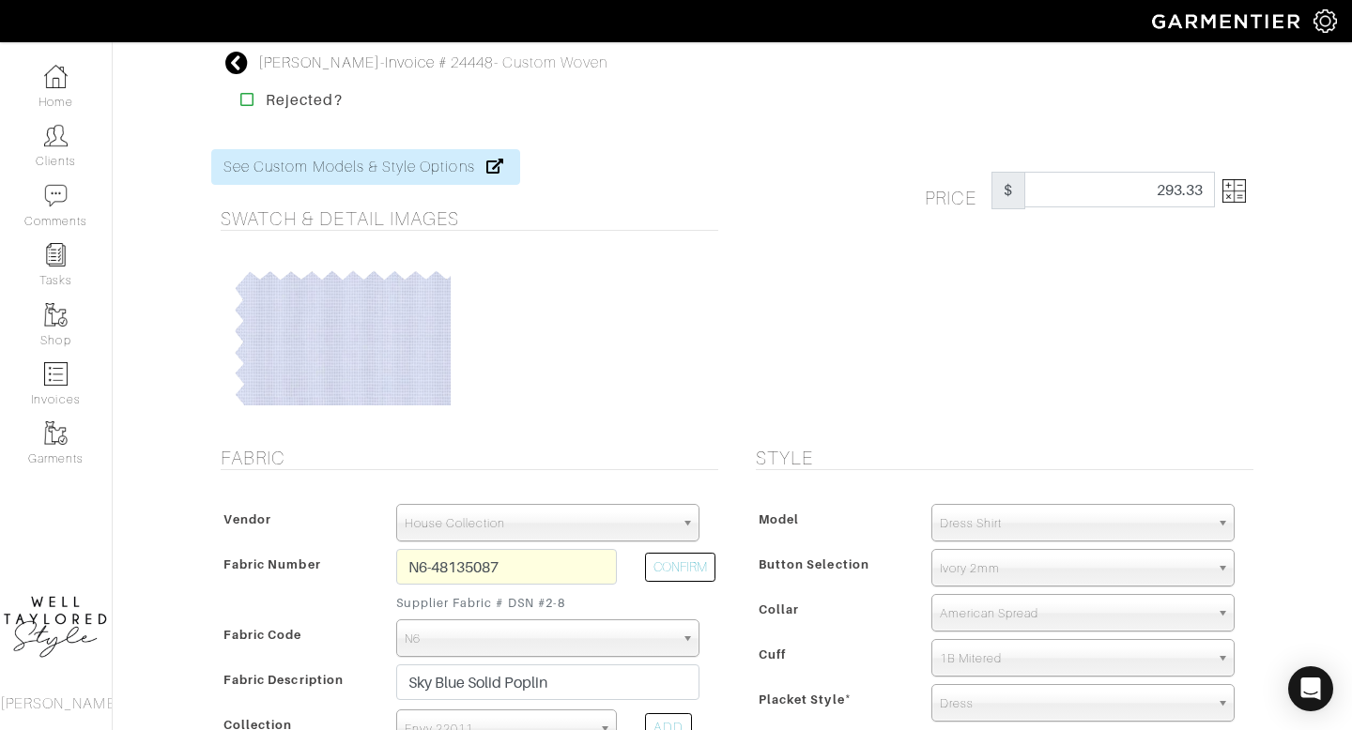
click at [1223, 195] on img at bounding box center [1233, 190] width 23 height 23
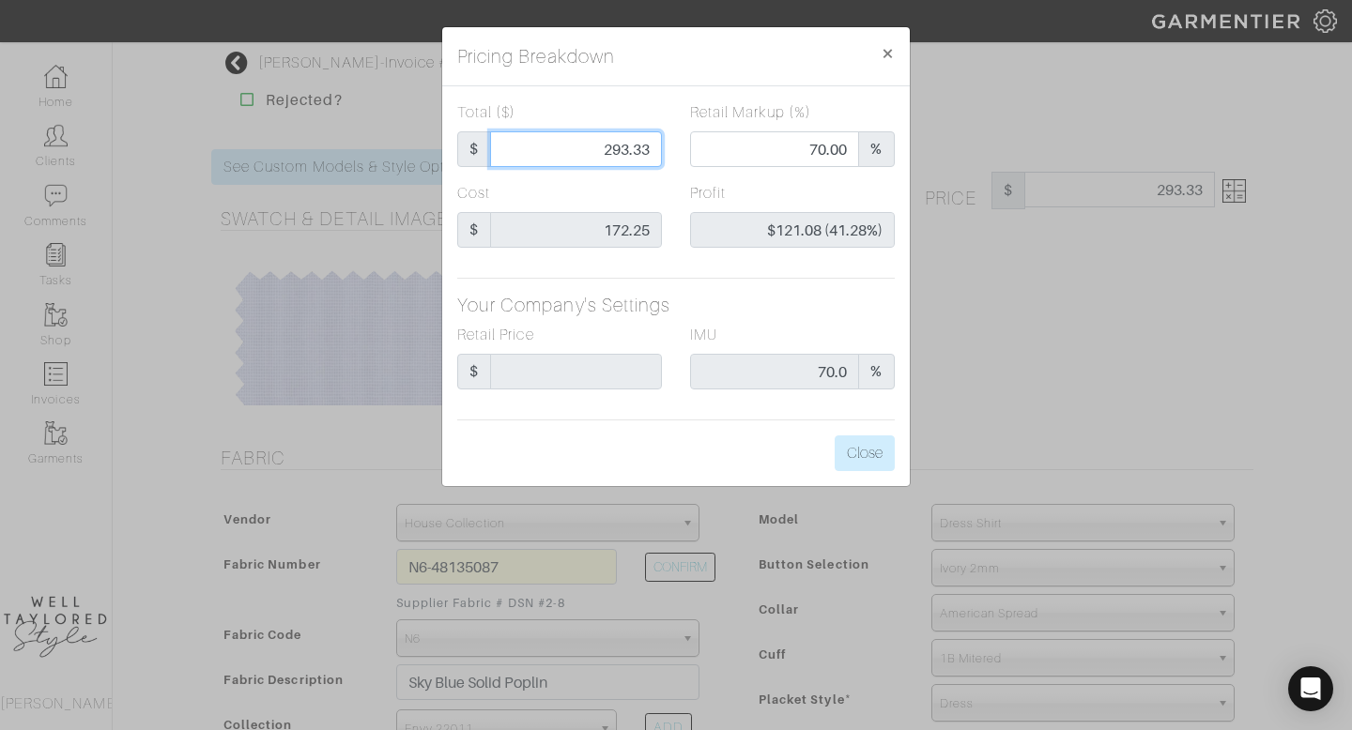
click at [630, 140] on input "293.33" at bounding box center [576, 149] width 172 height 36
type input "2"
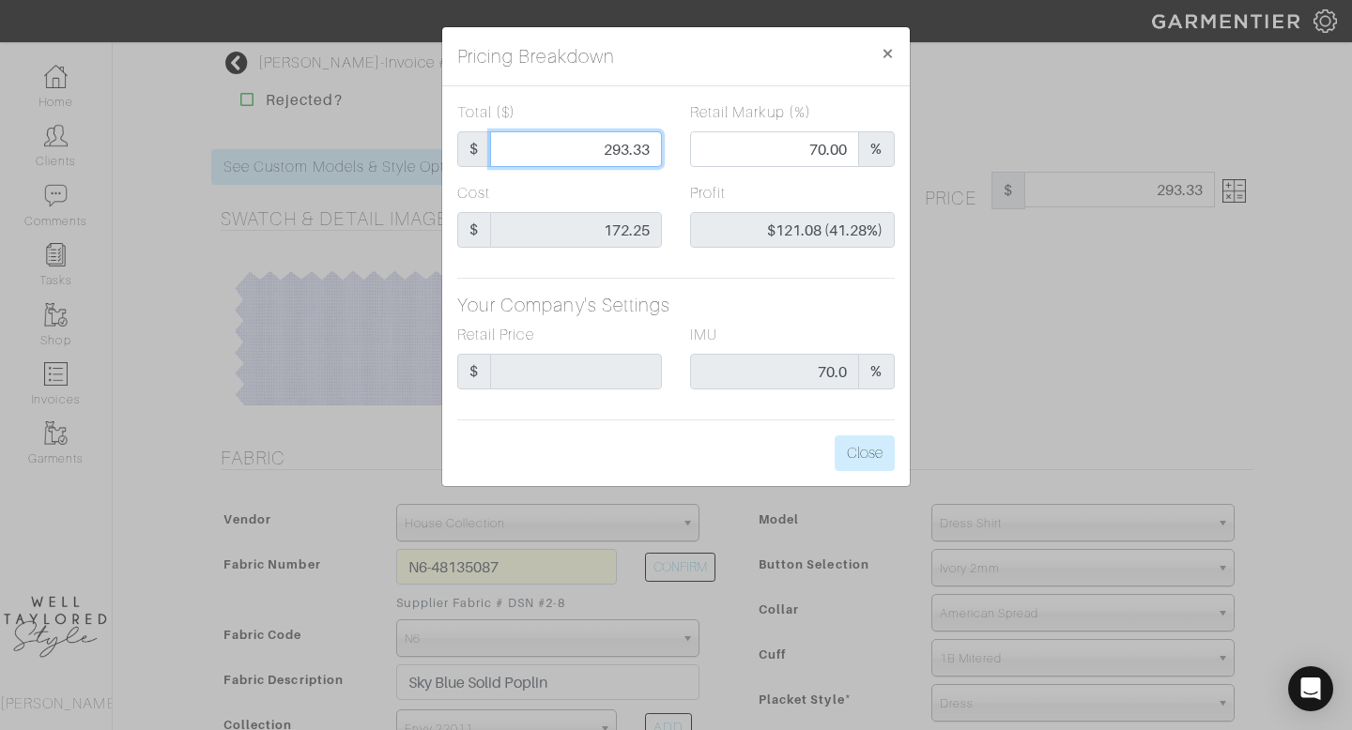
type input "0.00"
type input "-$170.25 (-8512.50%)"
type input "28"
type input "-$144.25 (-515.18%)"
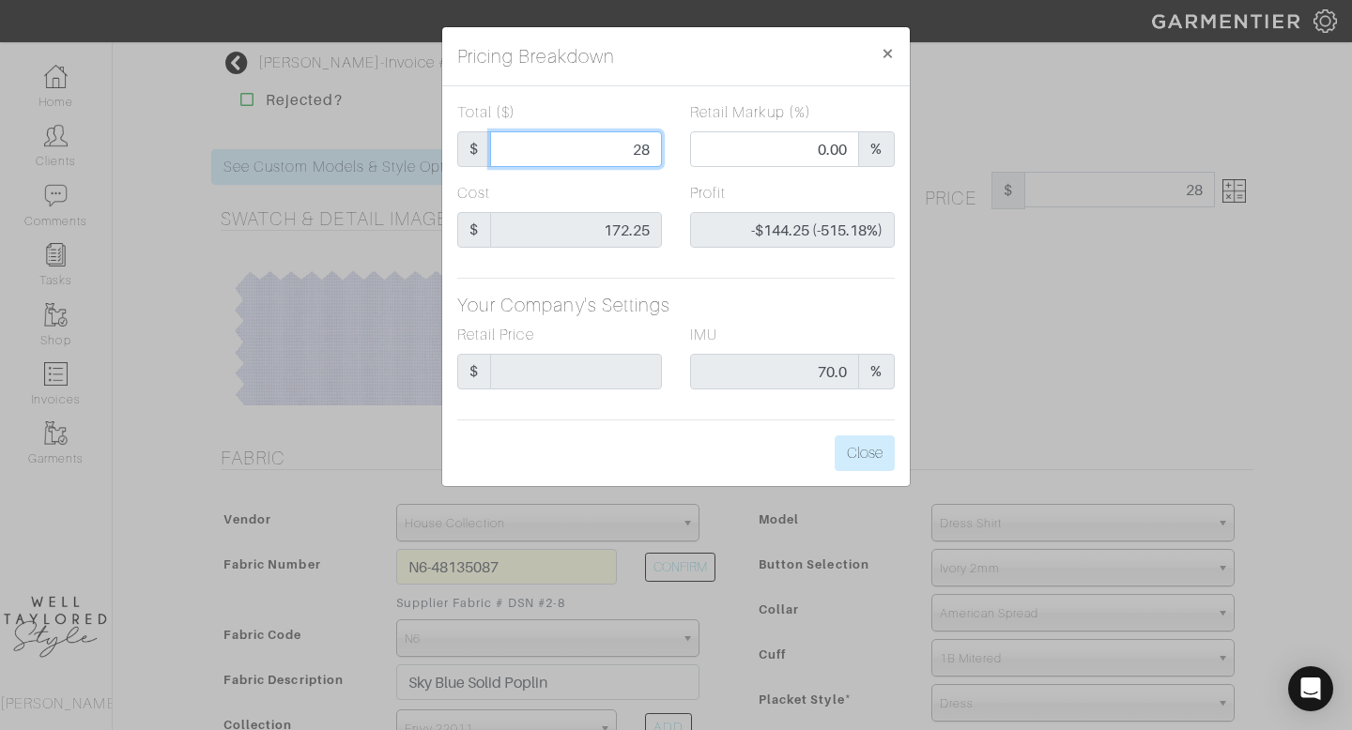
type input "285"
type input "69.12"
type input "$112.75 (39.56%)"
type input "28"
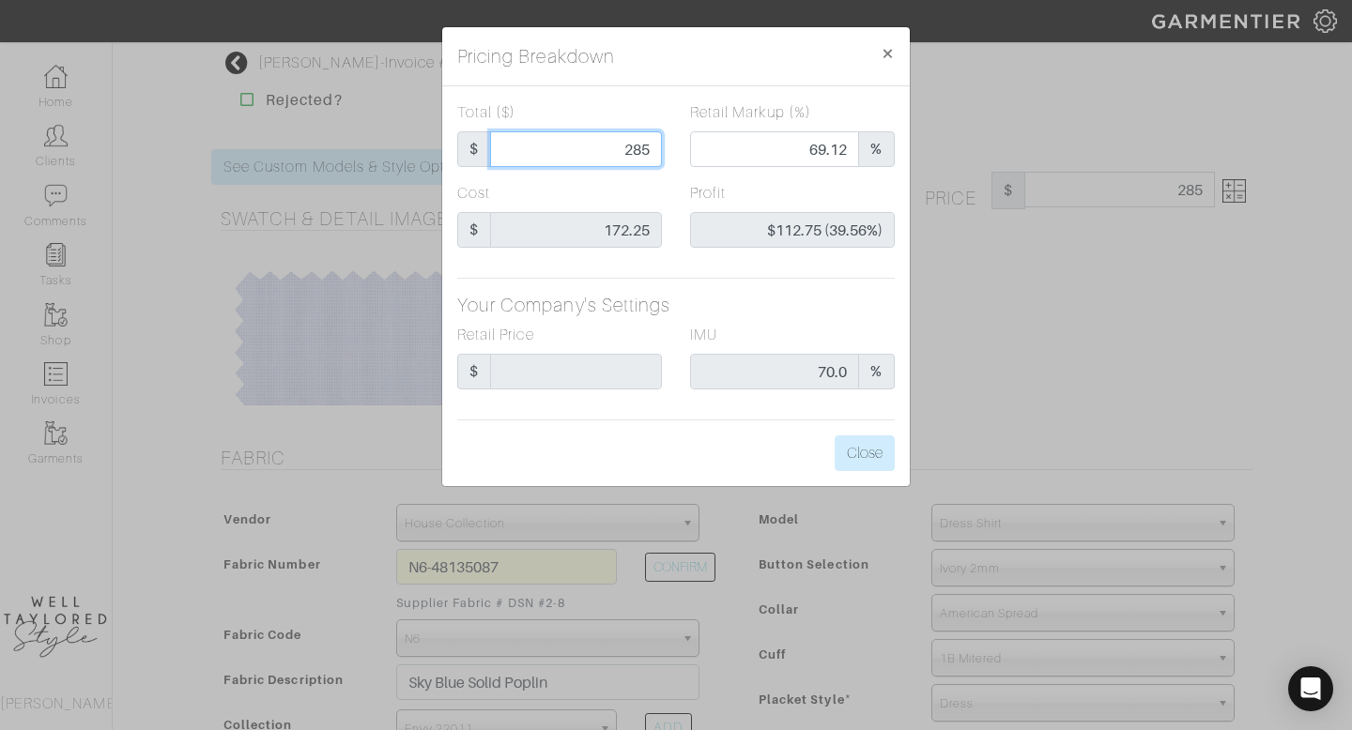
type input "28"
type input "0.00"
type input "-$144.25 (-515.18%)"
type input "2"
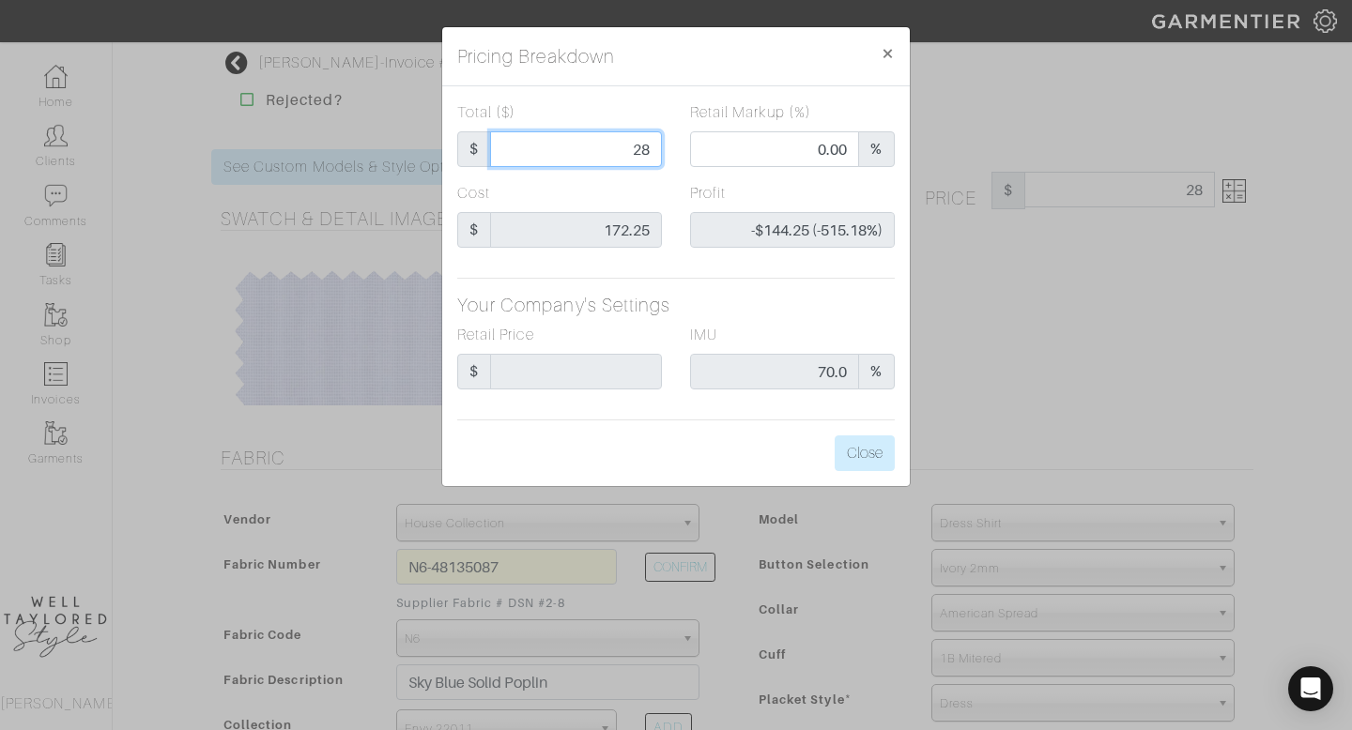
type input "-$170.25 (-8512.50%)"
type input "29"
type input "-$143.25 (-493.97%)"
type input "290"
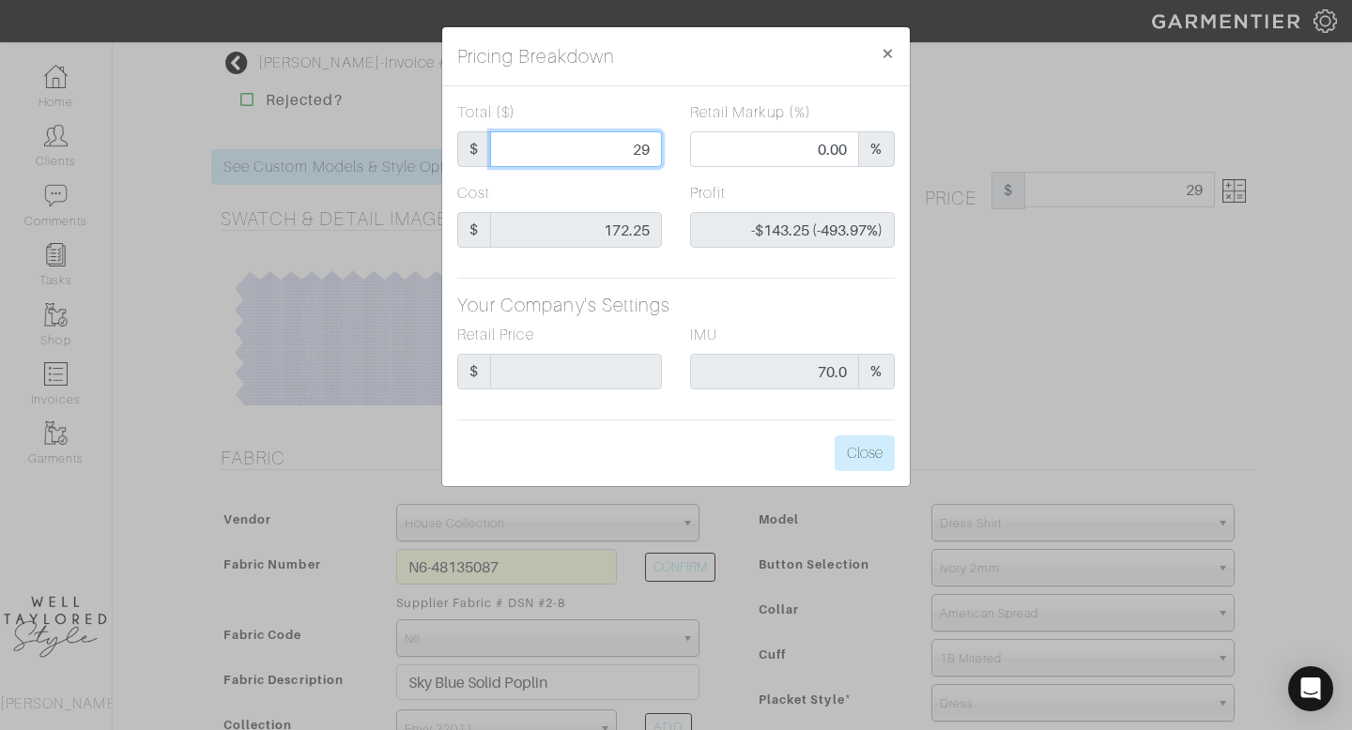
type input "290"
type input "69.66"
type input "$117.75 (40.60%)"
type input "29"
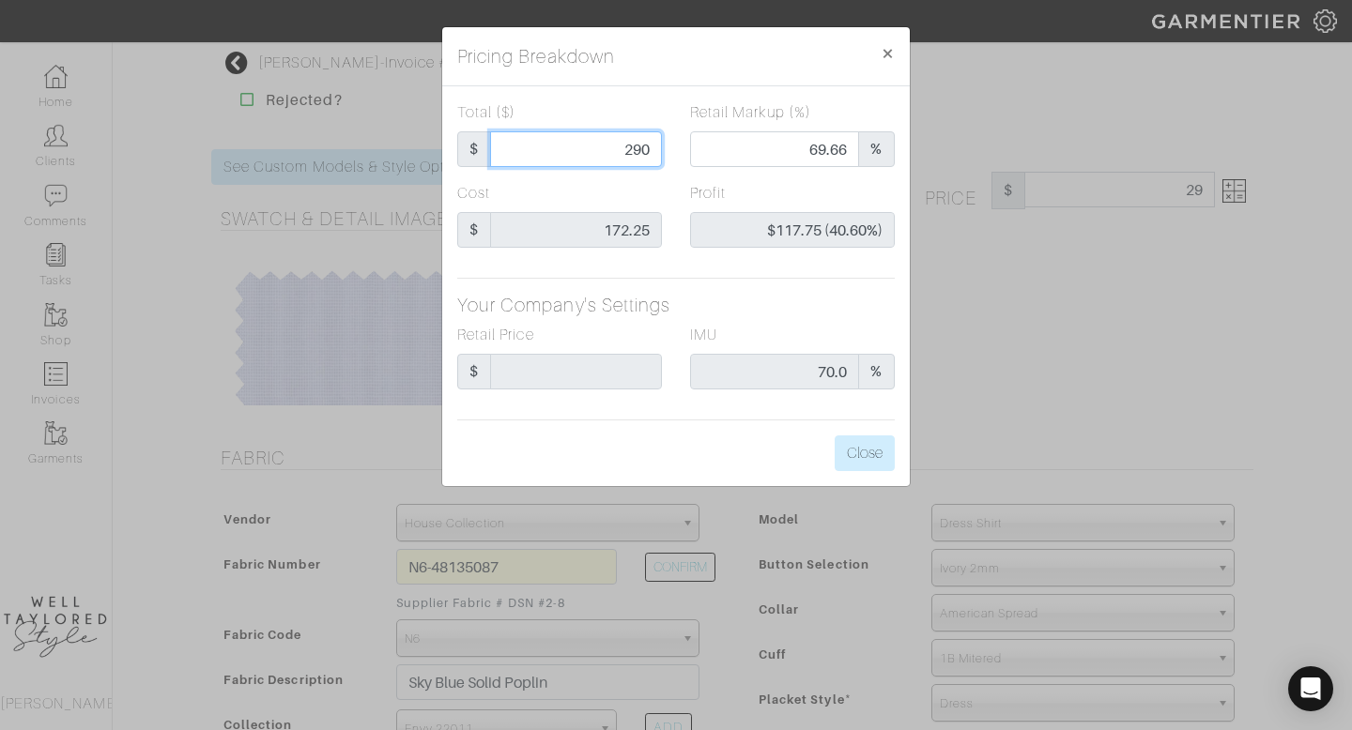
type input "0.00"
type input "-$143.25 (-493.97%)"
type input "295"
type input "70.17"
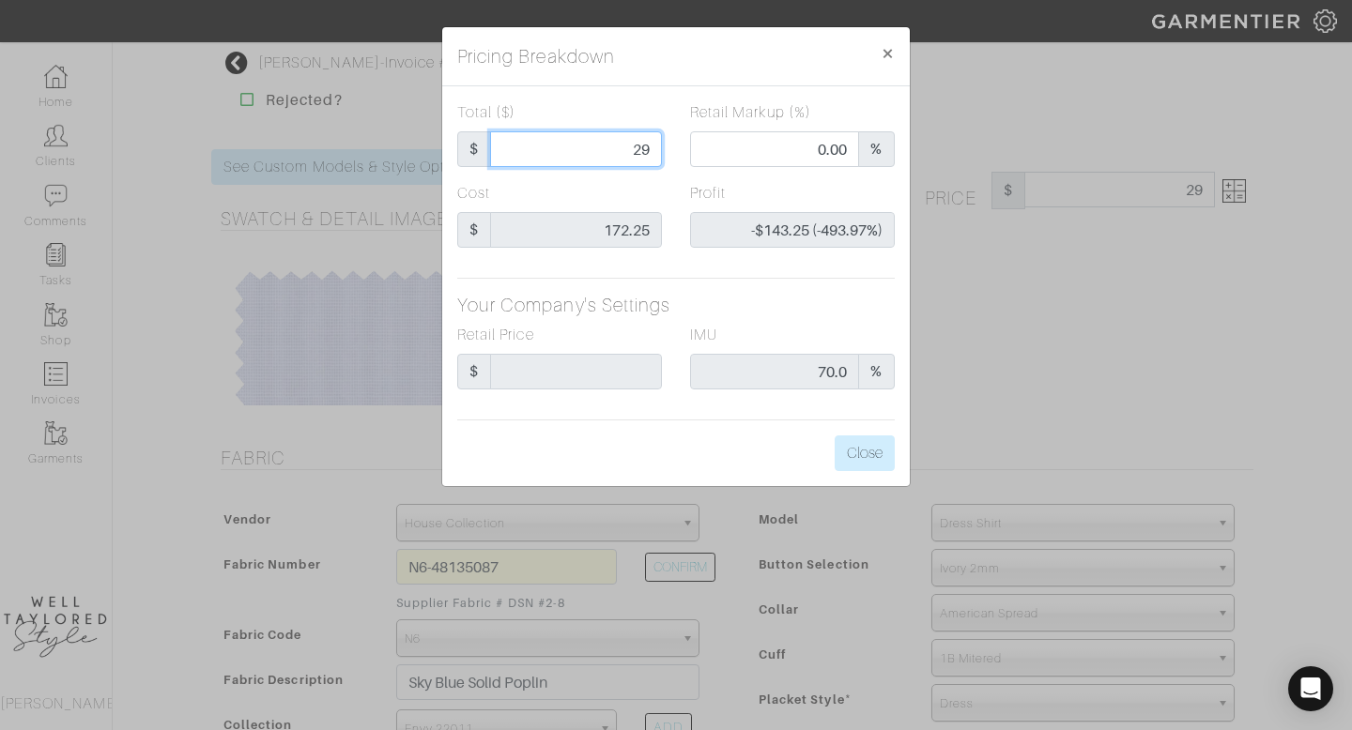
type input "$122.75 (41.61%)"
type input "295"
type input "295.00"
click at [856, 451] on button "Close" at bounding box center [865, 454] width 60 height 36
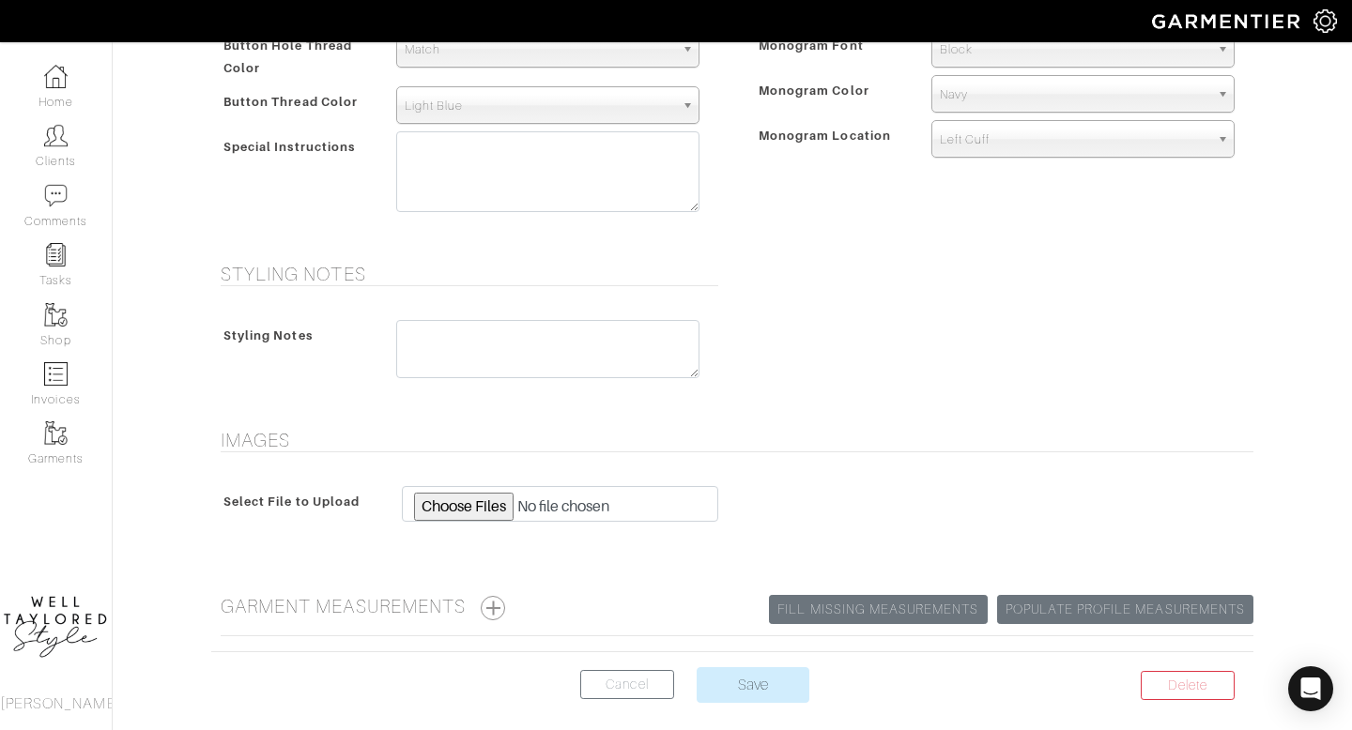
scroll to position [959, 0]
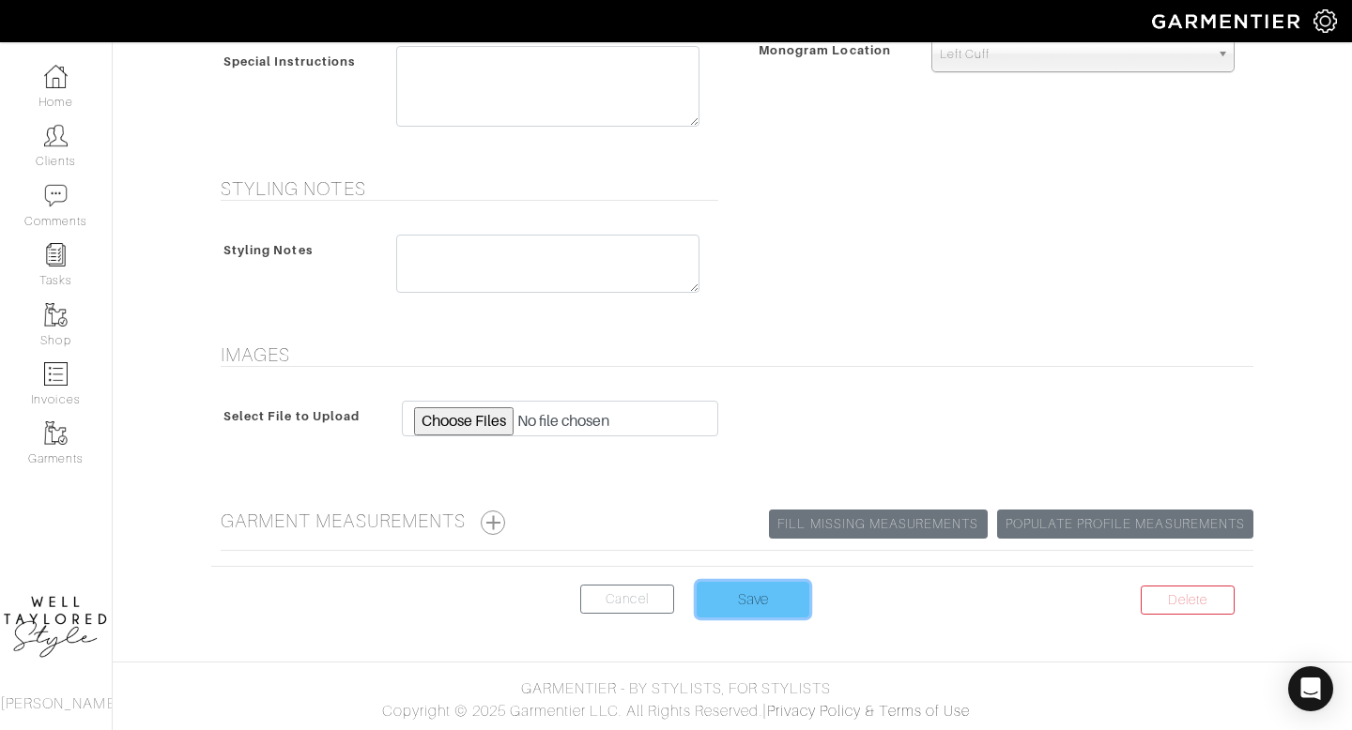
click at [733, 603] on input "Save" at bounding box center [753, 600] width 113 height 36
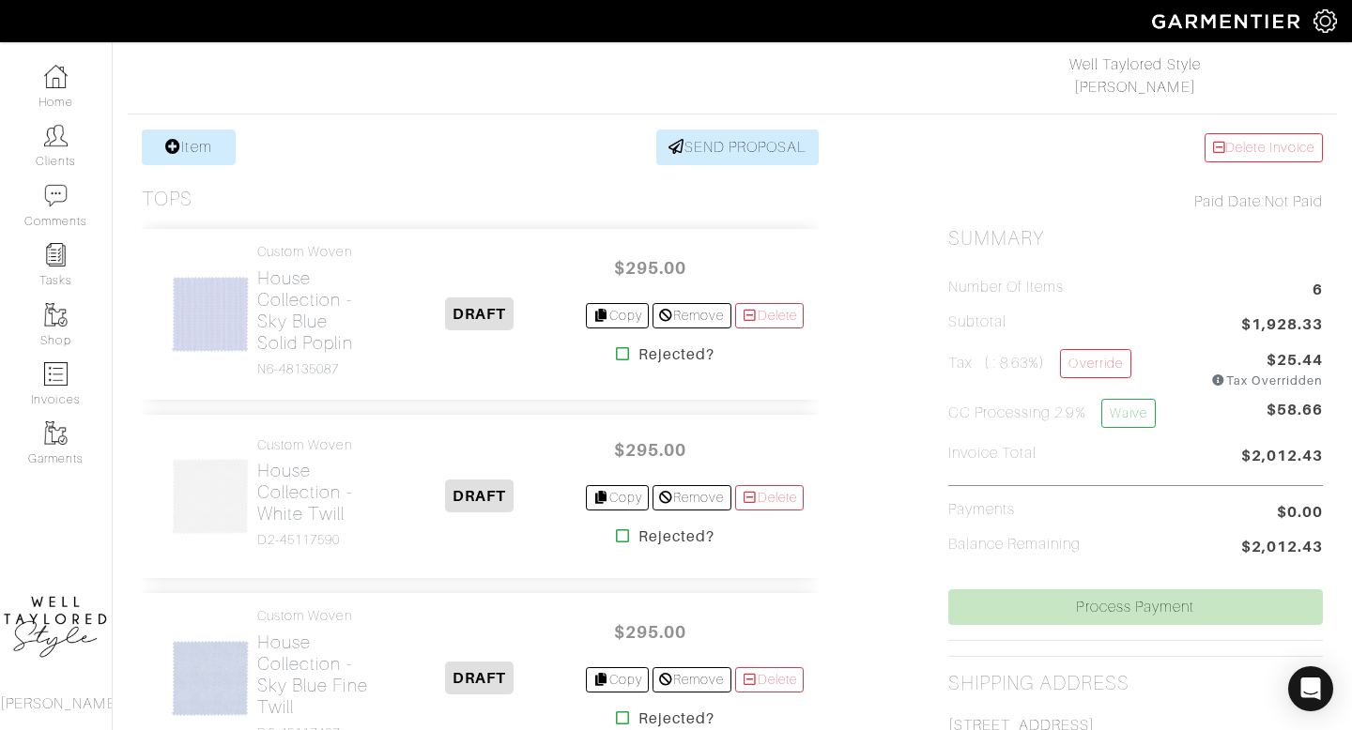
scroll to position [309, 0]
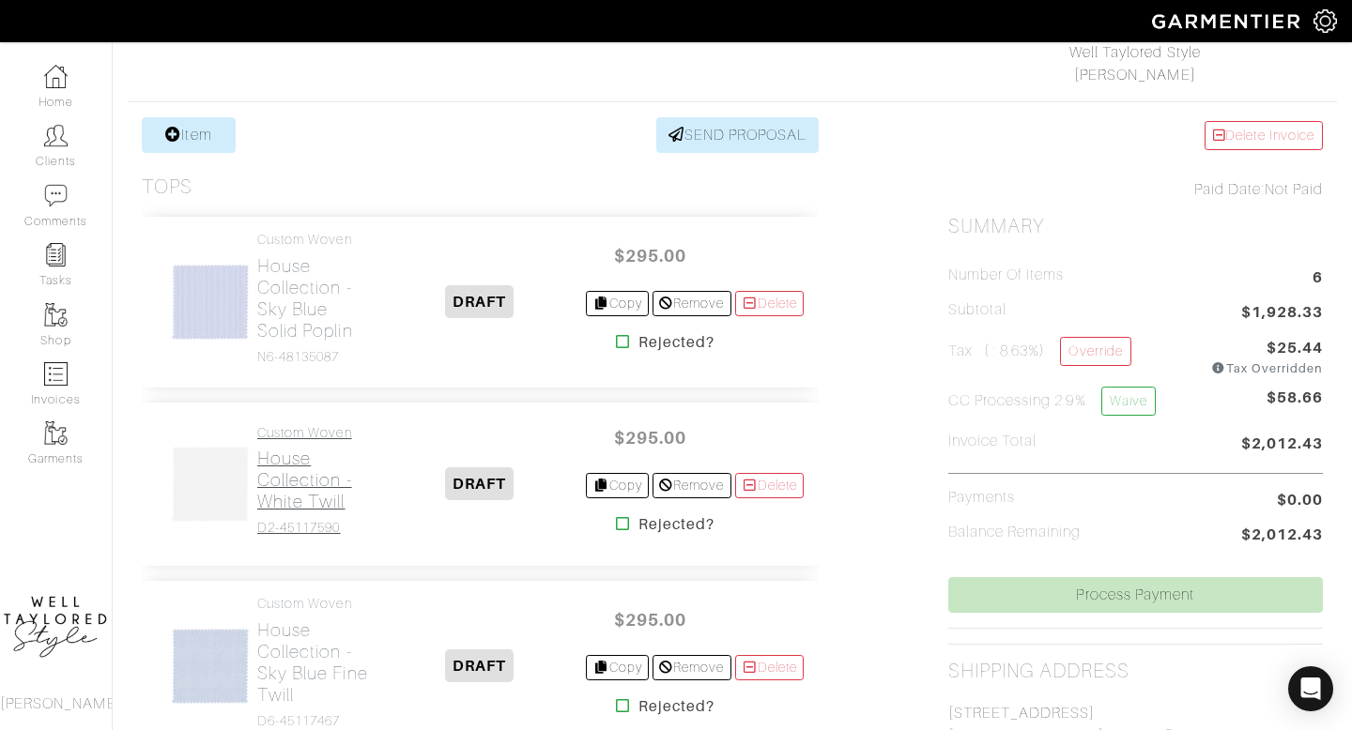
click at [309, 483] on h2 "House Collection - White Twill" at bounding box center [314, 480] width 115 height 65
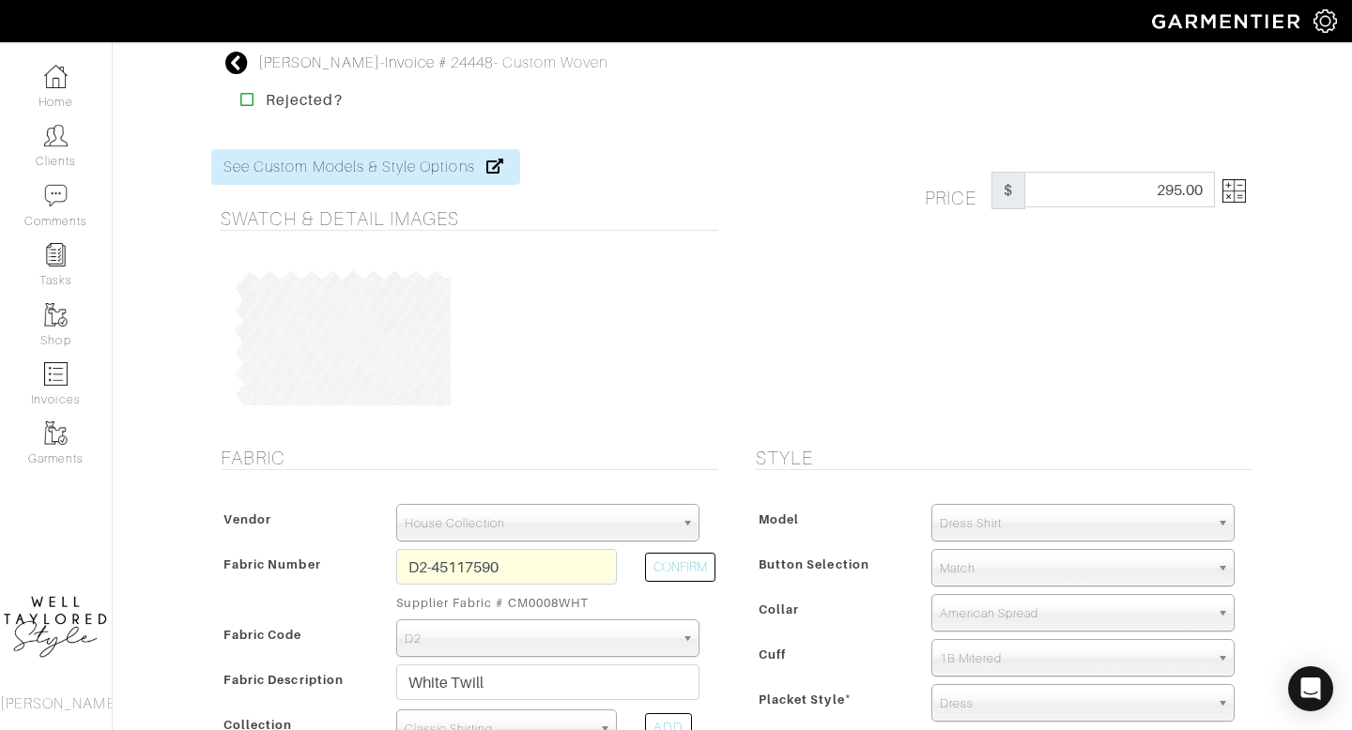
click at [1250, 174] on div "Price $ 295.00" at bounding box center [1089, 191] width 357 height 38
click at [1238, 181] on img at bounding box center [1233, 190] width 23 height 23
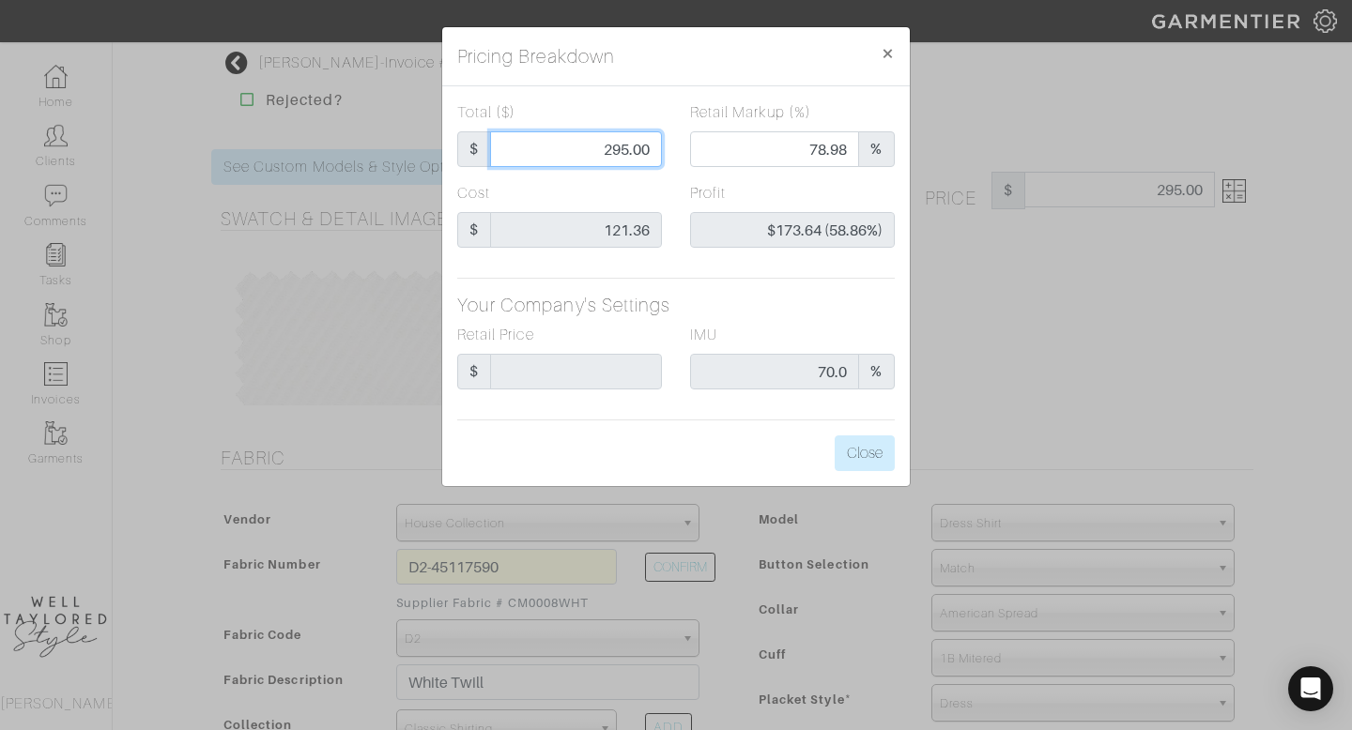
click at [620, 153] on input "295.00" at bounding box center [576, 149] width 172 height 36
type input "2"
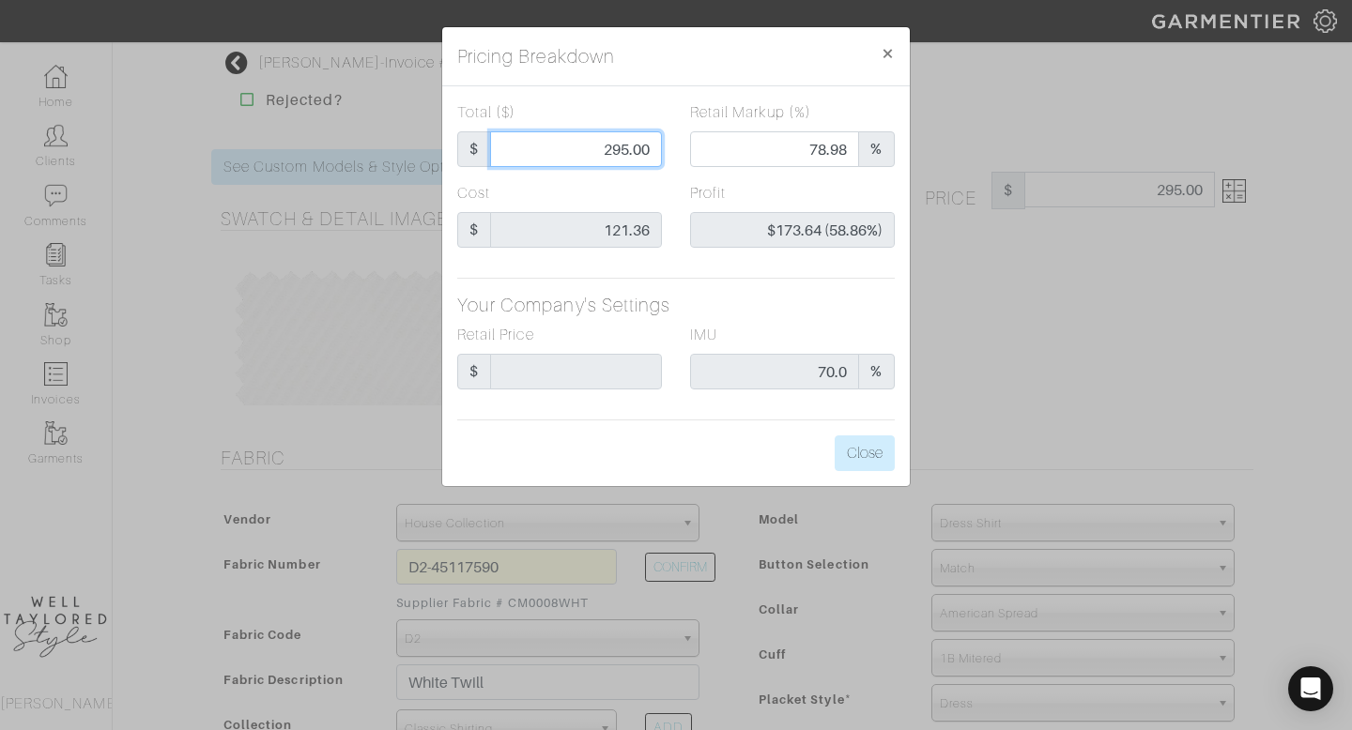
type input "0.00"
type input "-$119.36 (-5968.00%)"
type input "28"
type input "-$93.36 (-333.43%)"
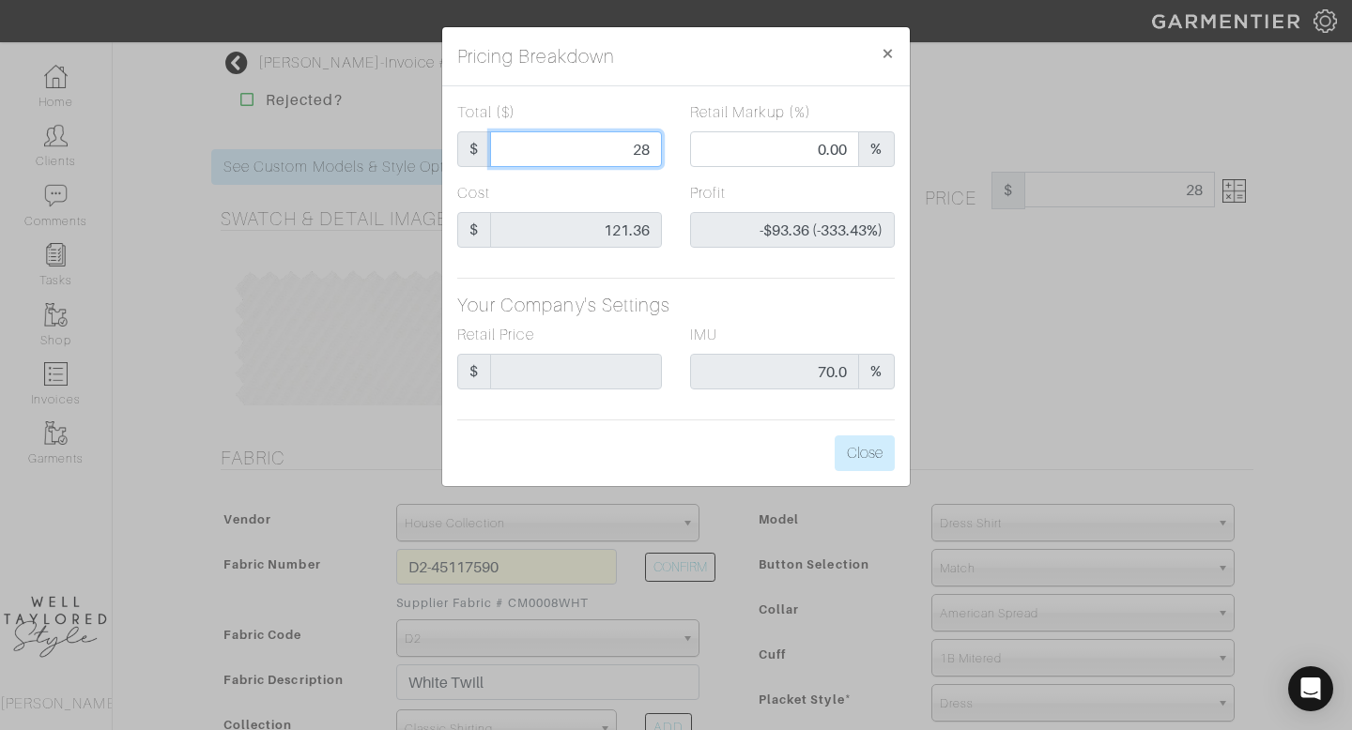
type input "285"
type input "78.25"
type input "$163.64 (57.42%)"
type input "28"
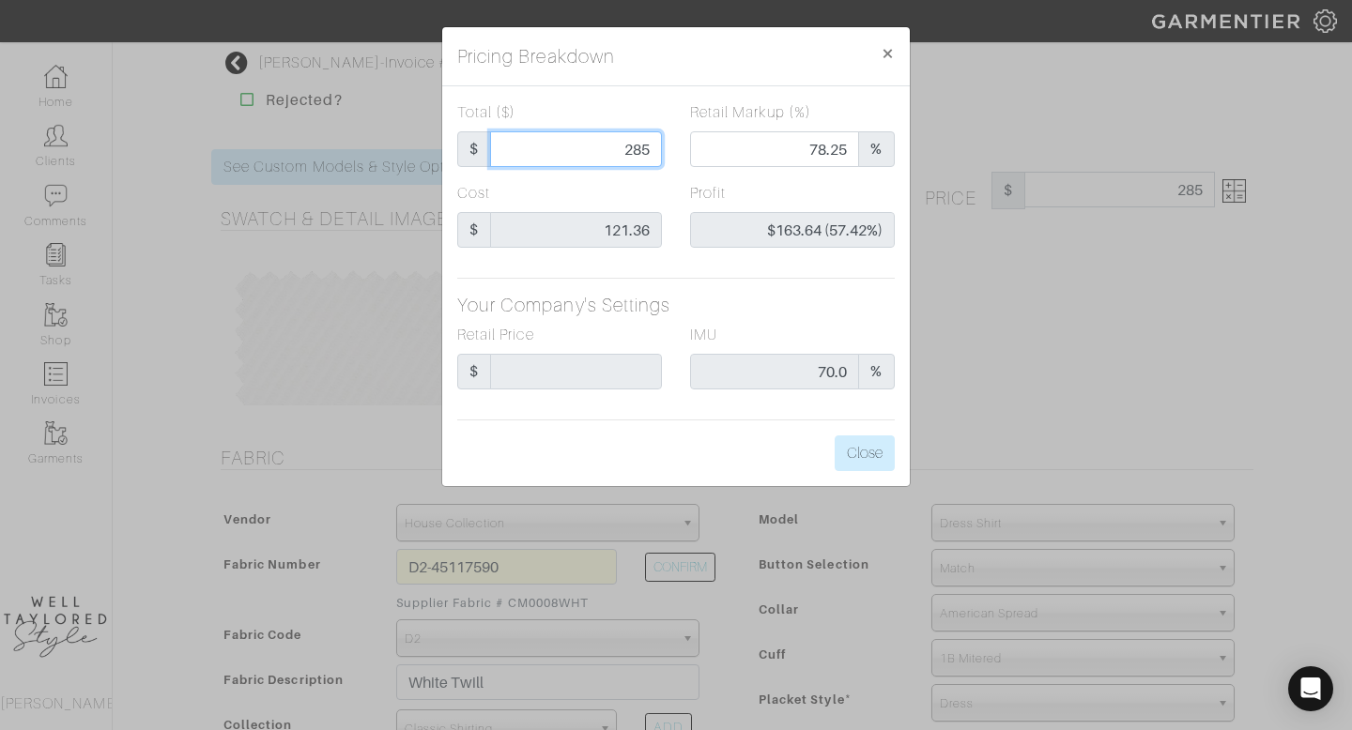
type input "28"
type input "0.00"
type input "-$93.36 (-333.43%)"
type input "2"
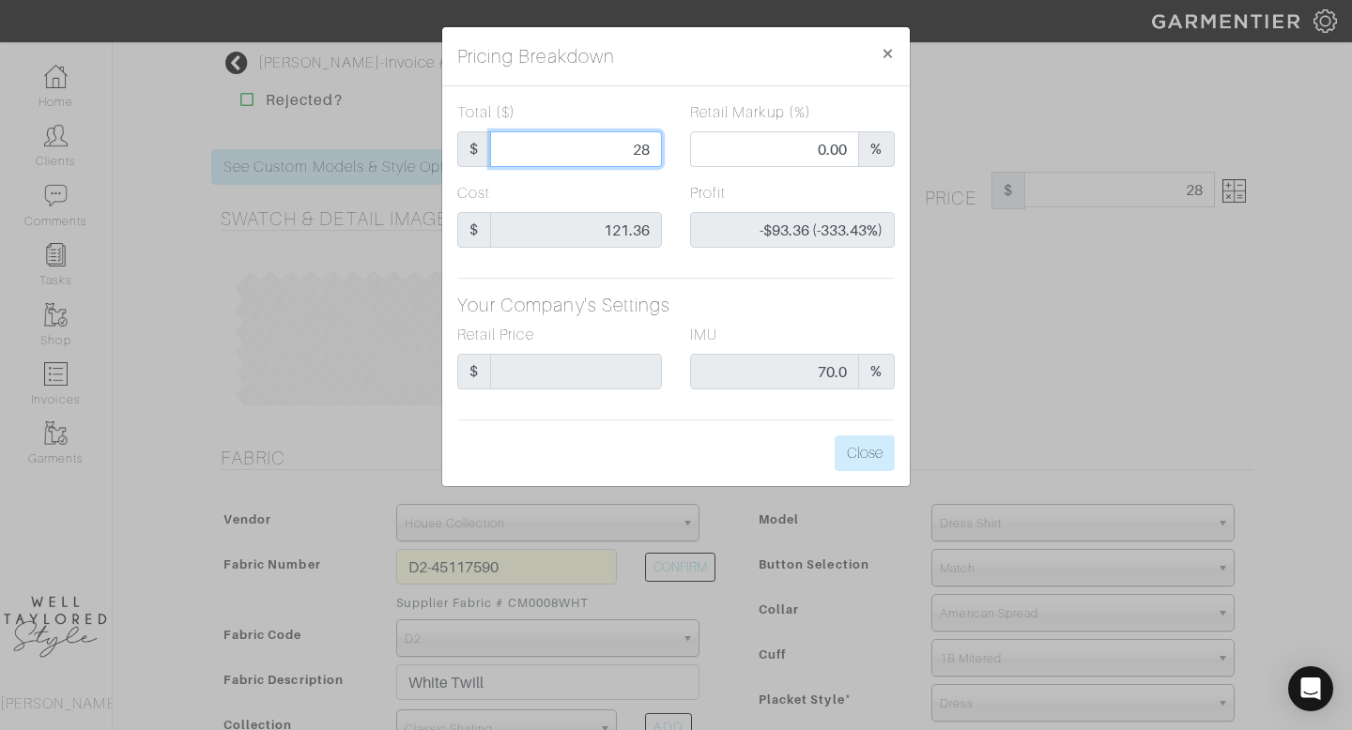
type input "-$119.36 (-5968.00%)"
type input "27"
type input "-$94.36 (-349.48%)"
type input "275"
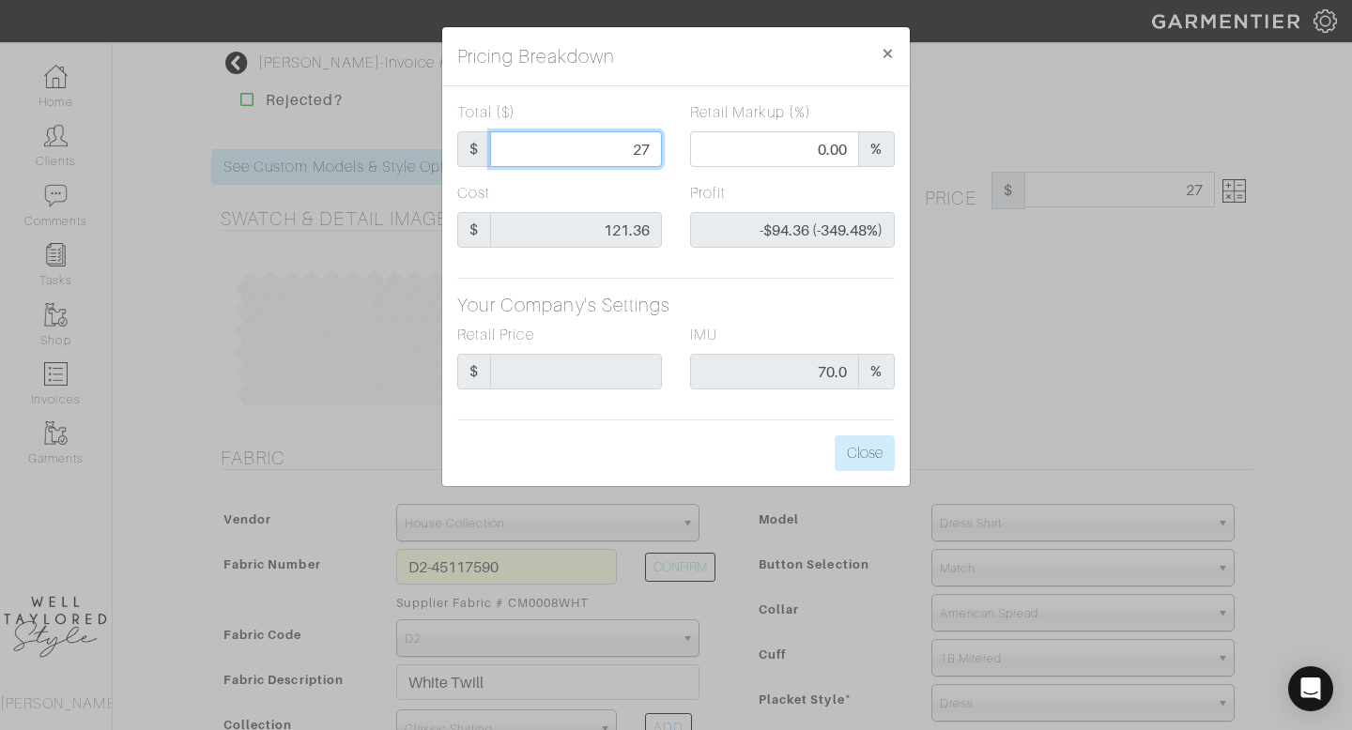
type input "275"
type input "77.45"
type input "$153.64 (55.87%)"
type input "27"
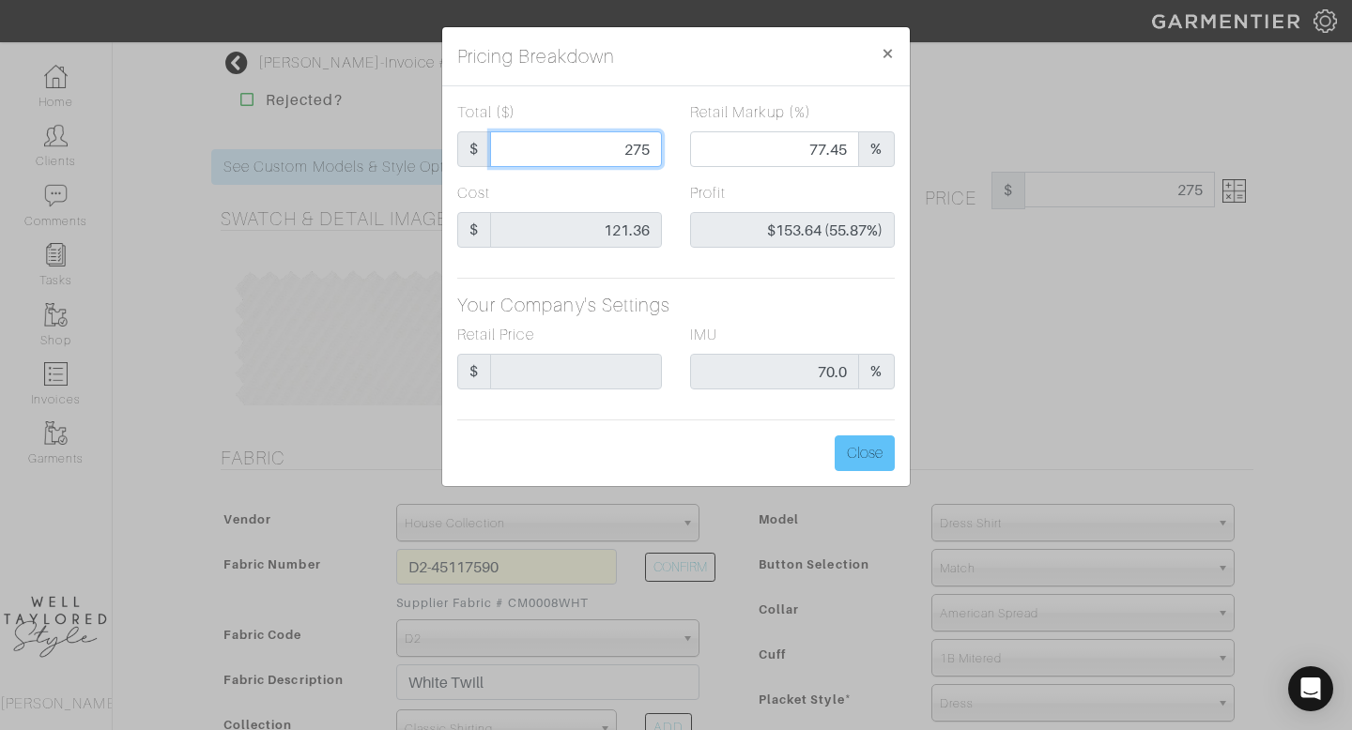
type input "0.00"
type input "-$94.36 (-349.48%)"
type input "2"
type input "-$119.36 (-5968.00%)"
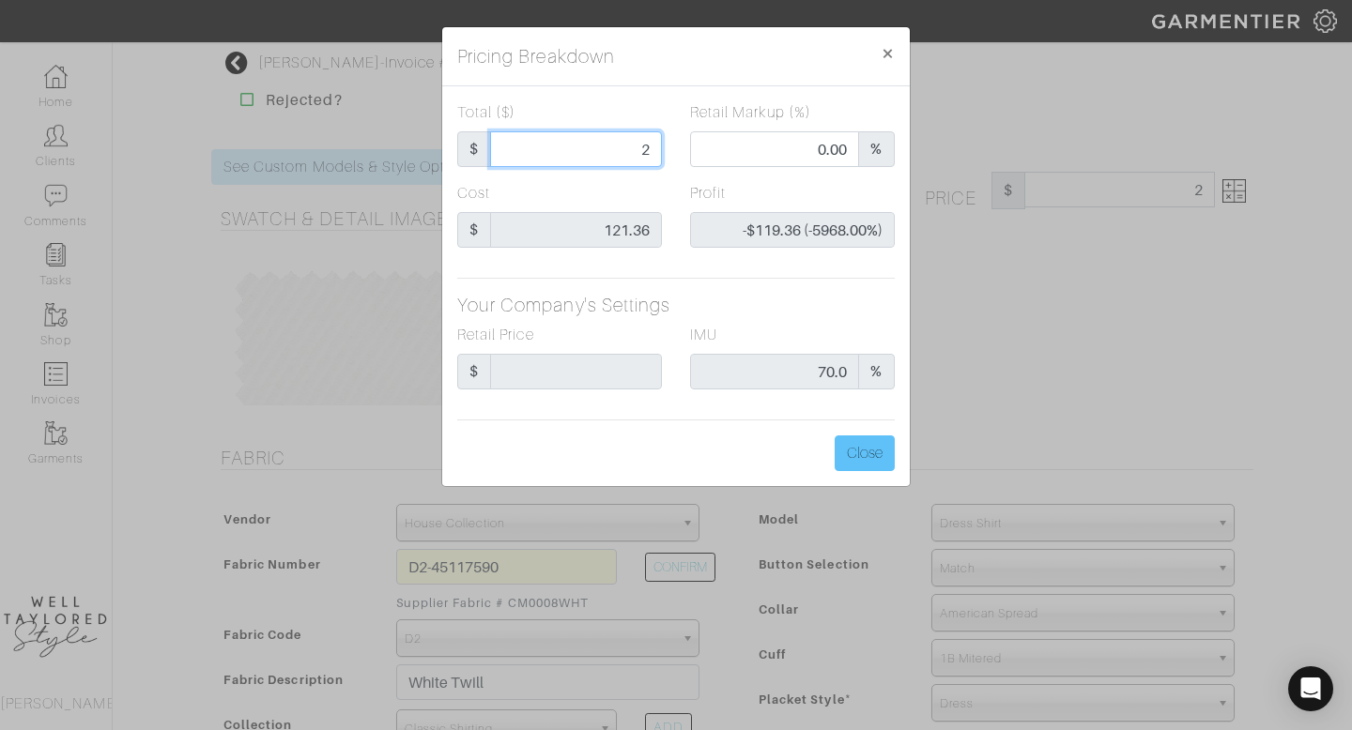
type input "28"
type input "-$93.36 (-333.43%)"
type input "285"
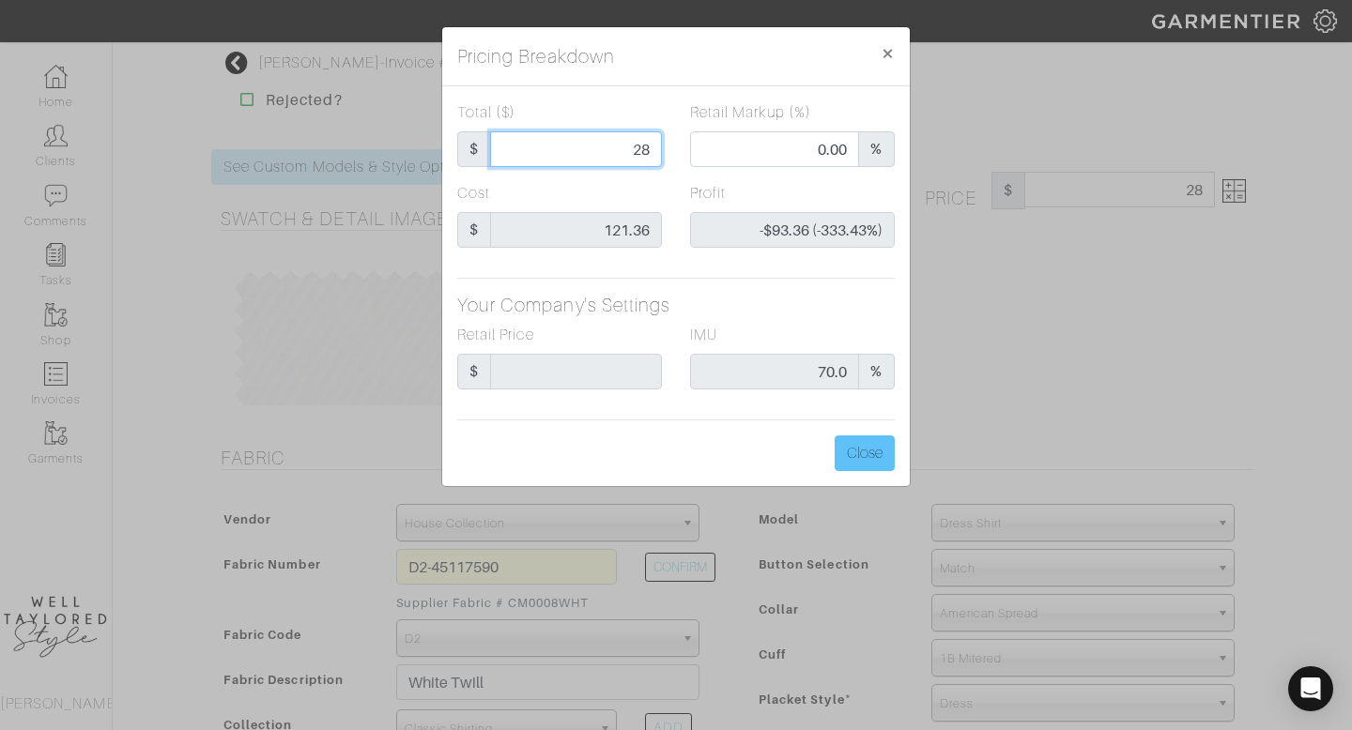
type input "78.25"
type input "$163.64 (57.42%)"
type input "28"
type input "0.00"
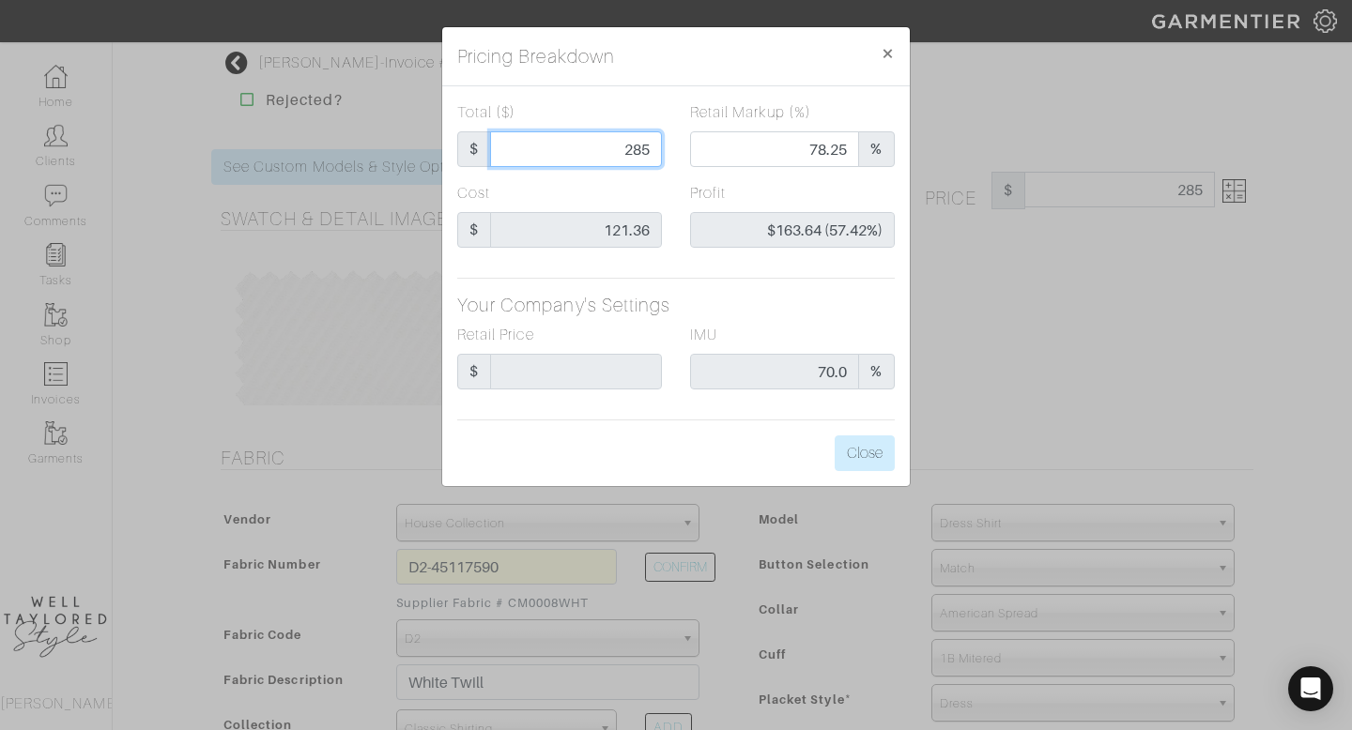
type input "-$93.36 (-333.43%)"
type input "2"
type input "-$119.36 (-5968.00%)"
type input "28"
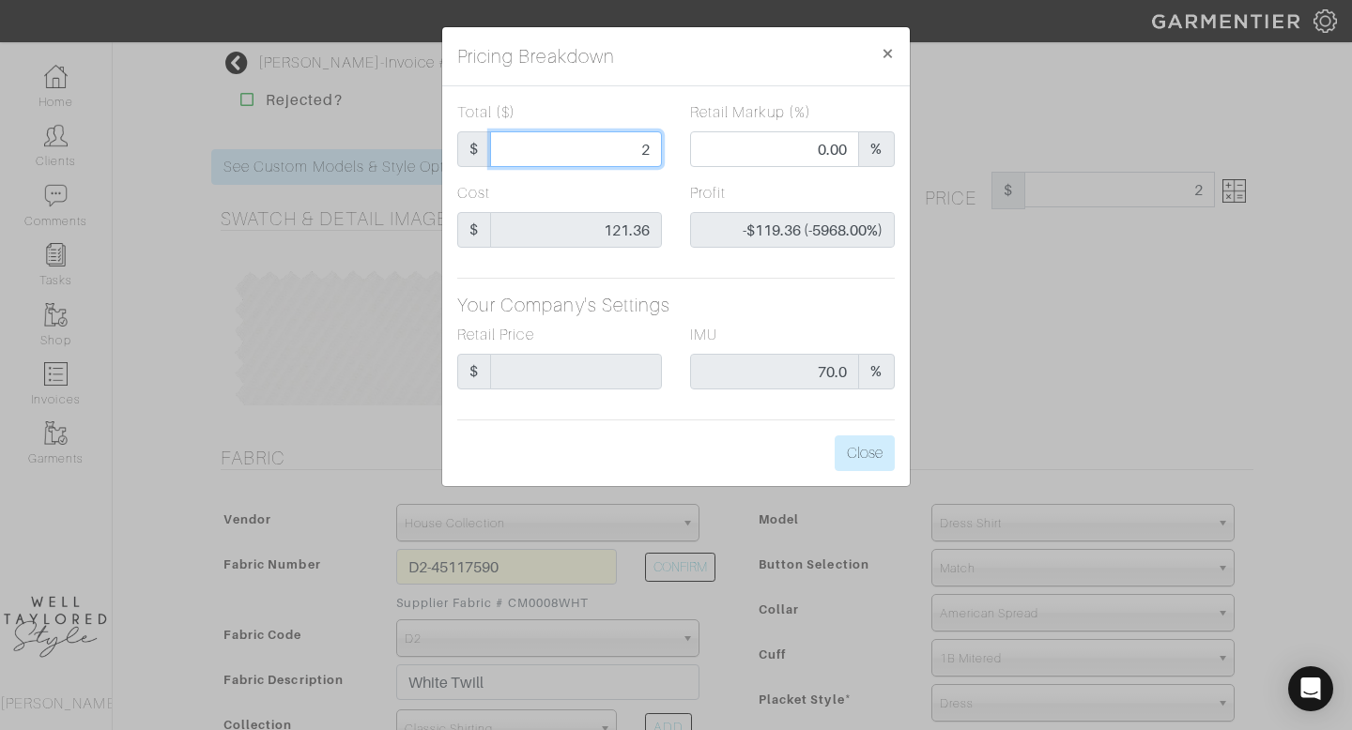
type input "28"
type input "-$93.36 (-333.43%)"
type input "285"
type input "78.25"
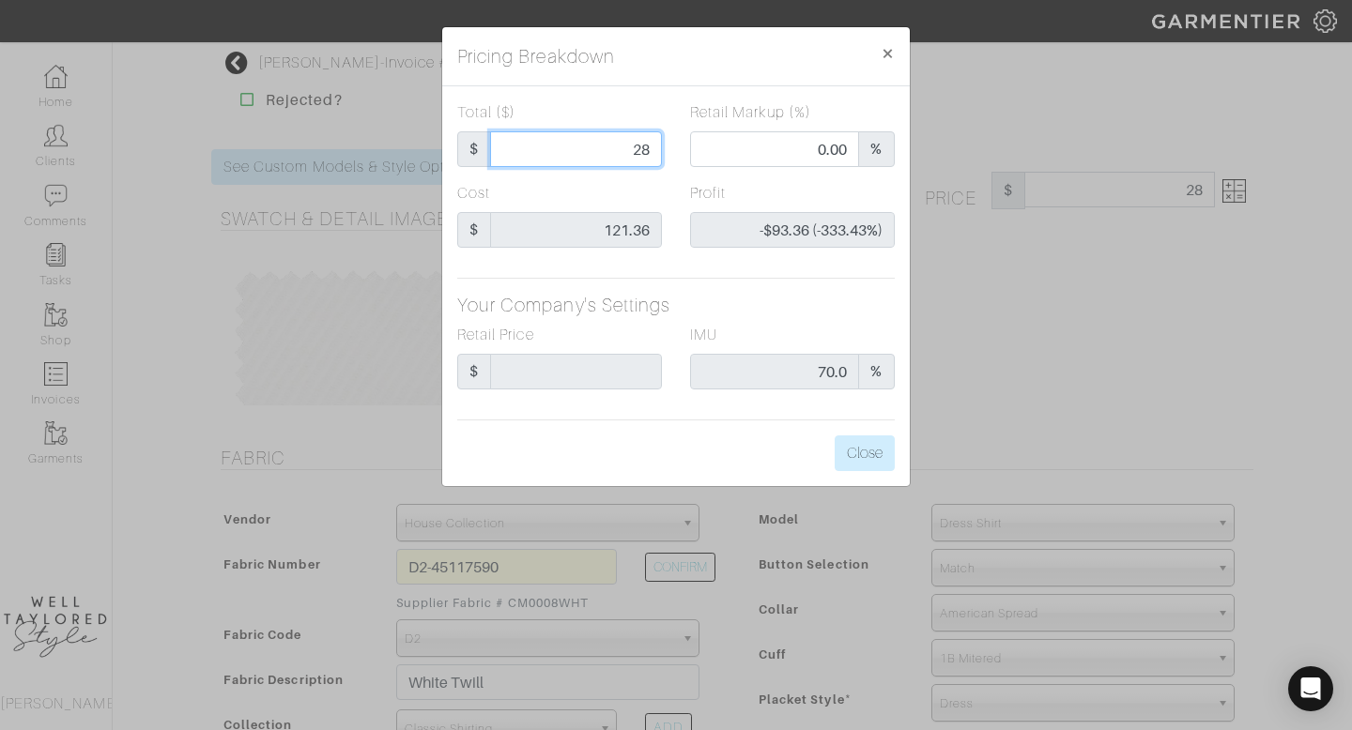
type input "$163.64 (57.42%)"
type input "285"
type input "285.00"
click at [875, 466] on button "Close" at bounding box center [865, 454] width 60 height 36
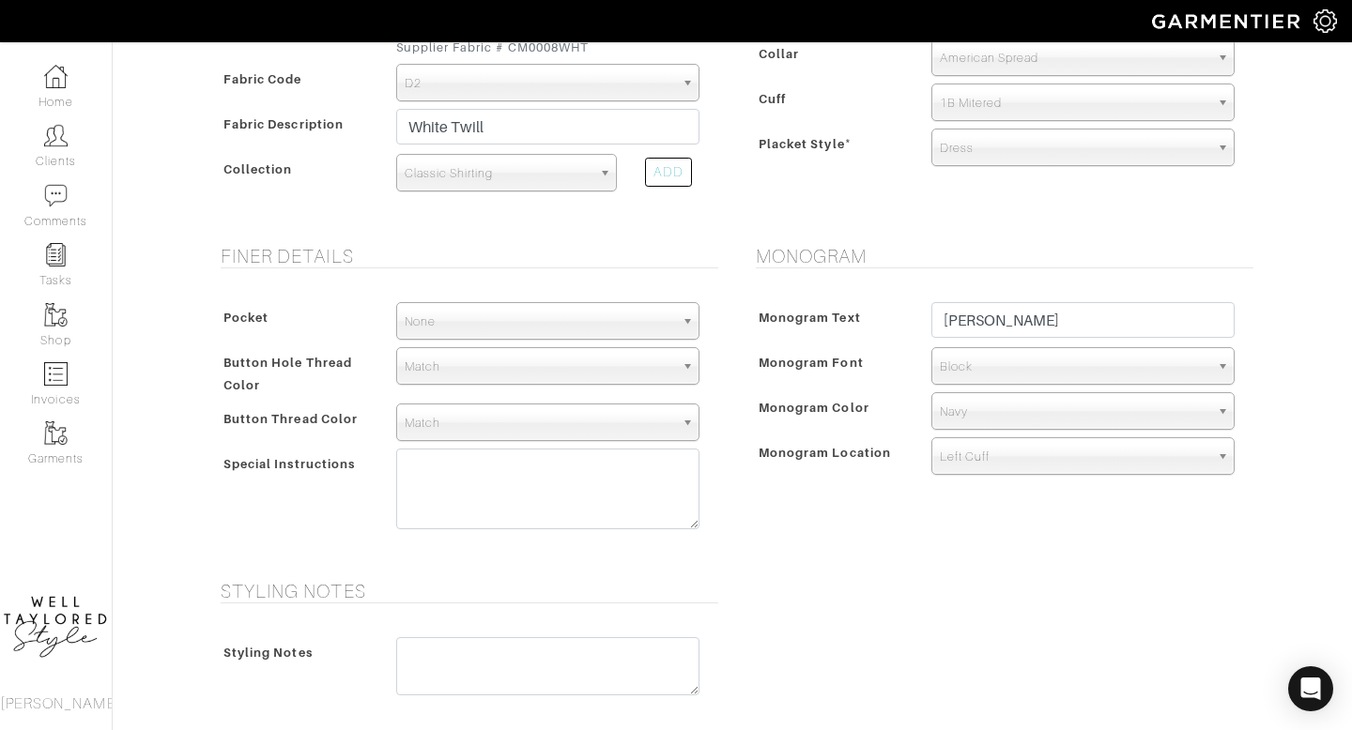
scroll to position [959, 0]
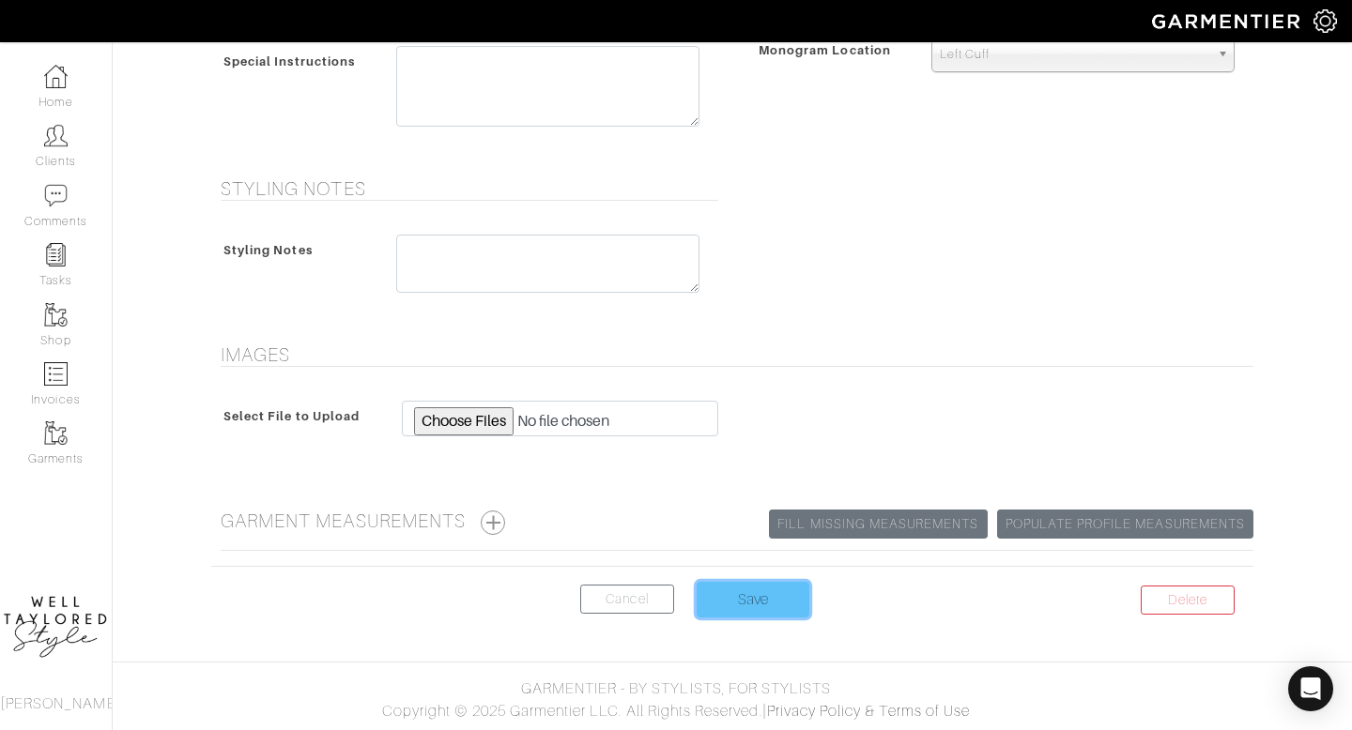
click at [780, 595] on input "Save" at bounding box center [753, 600] width 113 height 36
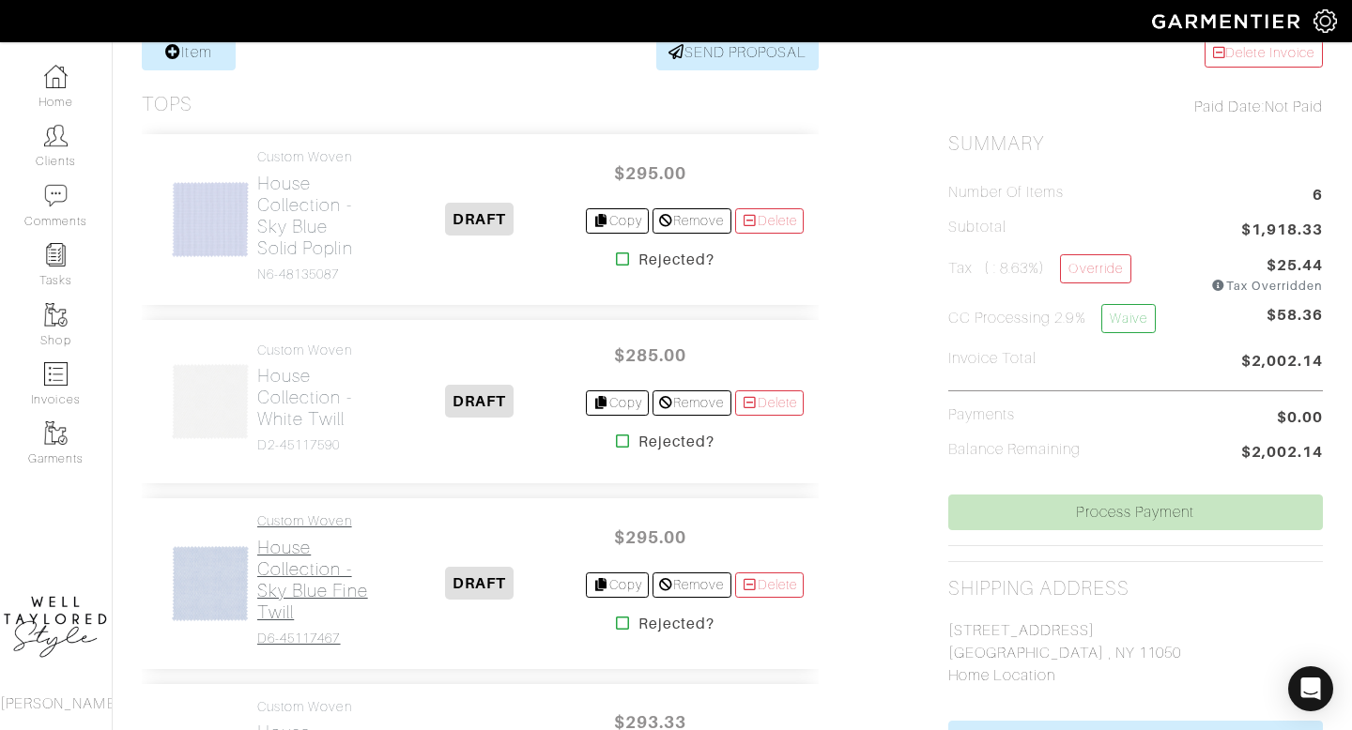
scroll to position [445, 0]
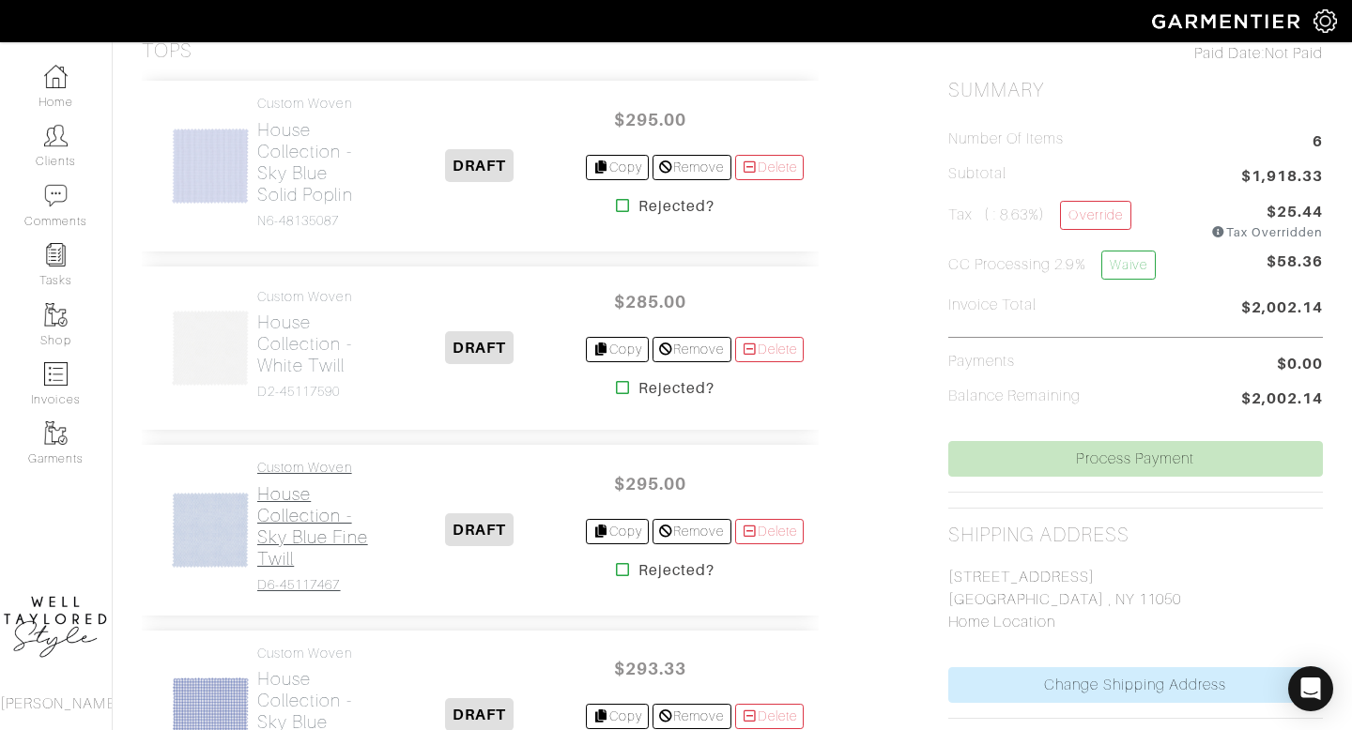
click at [320, 517] on h2 "House Collection - Sky Blue Fine Twill" at bounding box center [314, 527] width 115 height 86
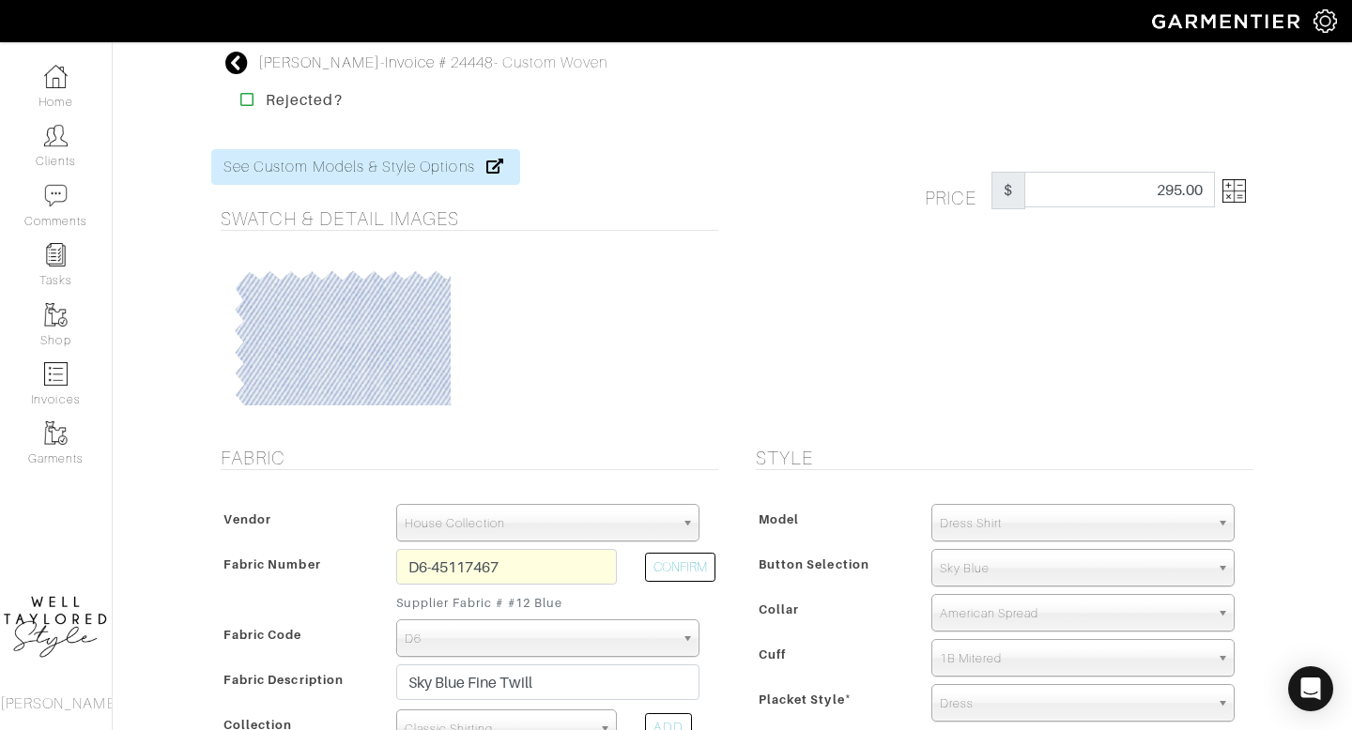
click at [1218, 192] on link at bounding box center [1230, 191] width 31 height 38
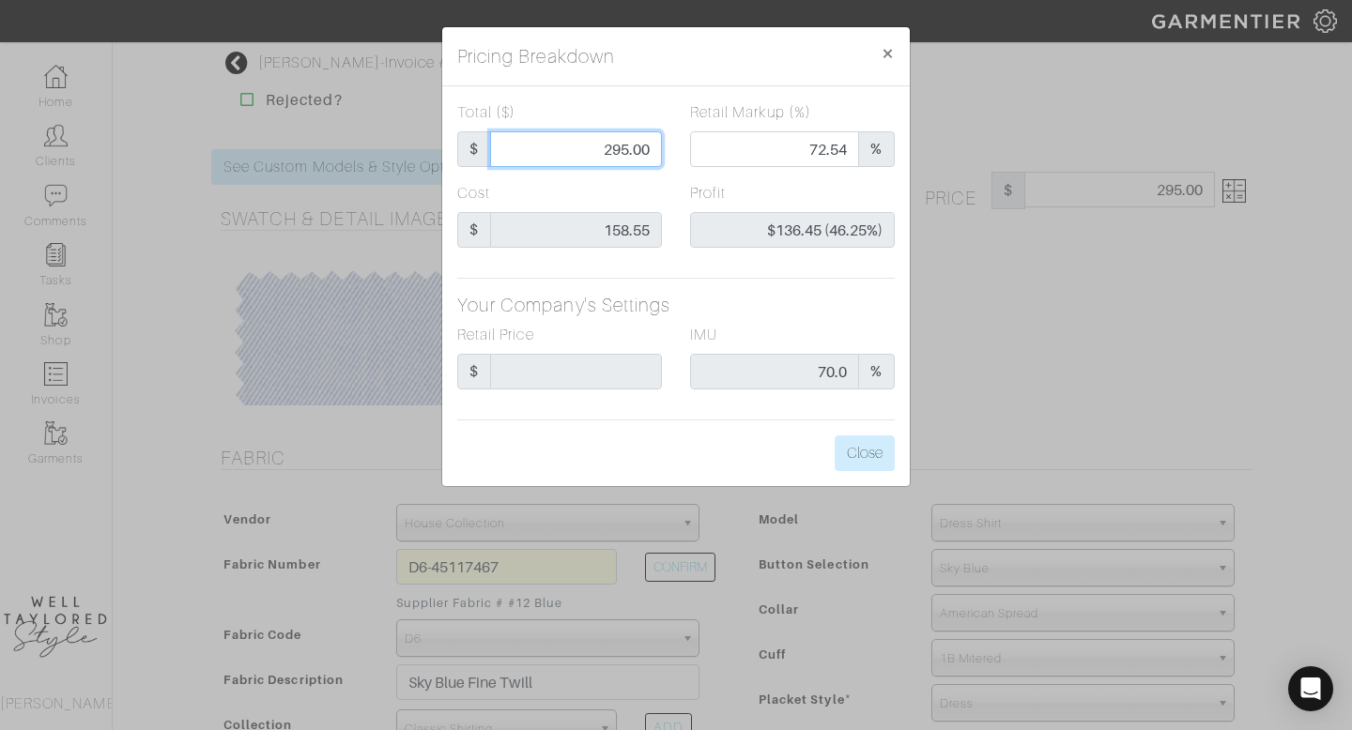
click at [616, 144] on input "295.00" at bounding box center [576, 149] width 172 height 36
click at [894, 47] on span "×" at bounding box center [888, 52] width 14 height 25
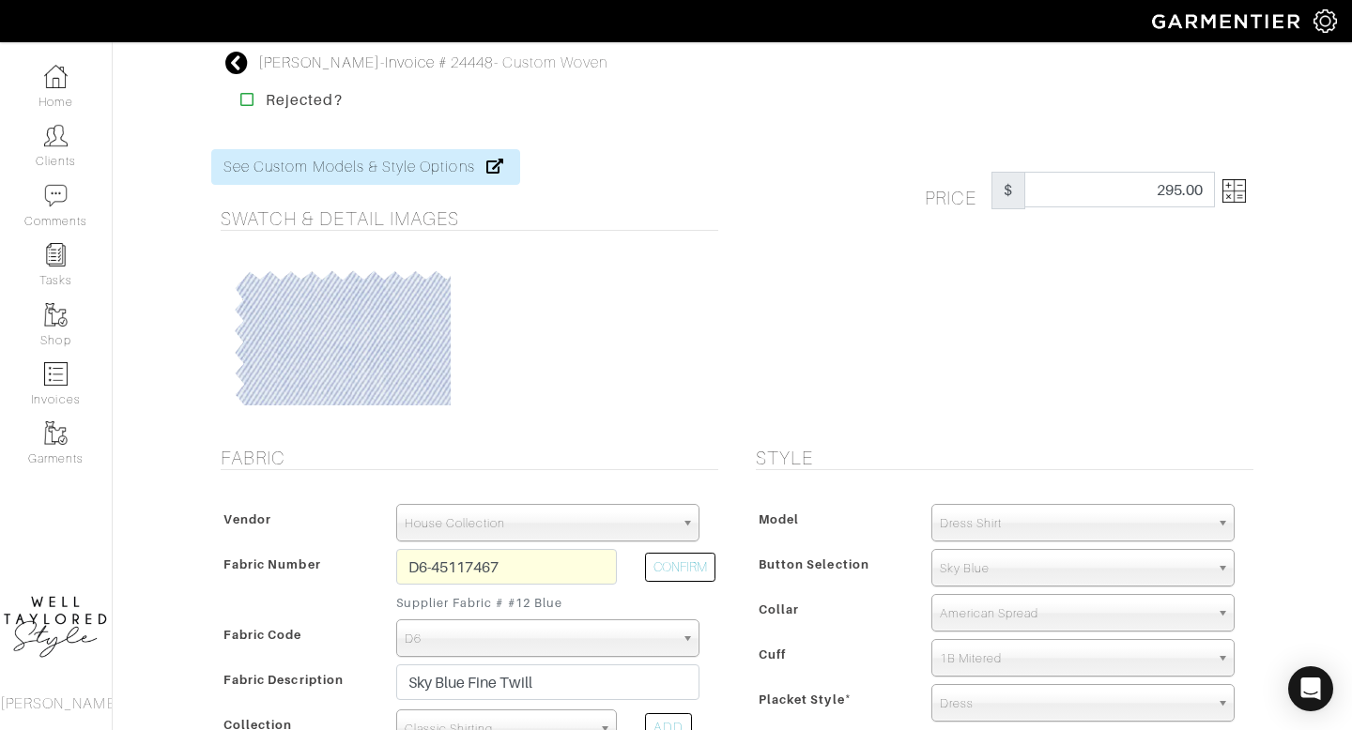
click at [230, 69] on icon at bounding box center [236, 63] width 23 height 23
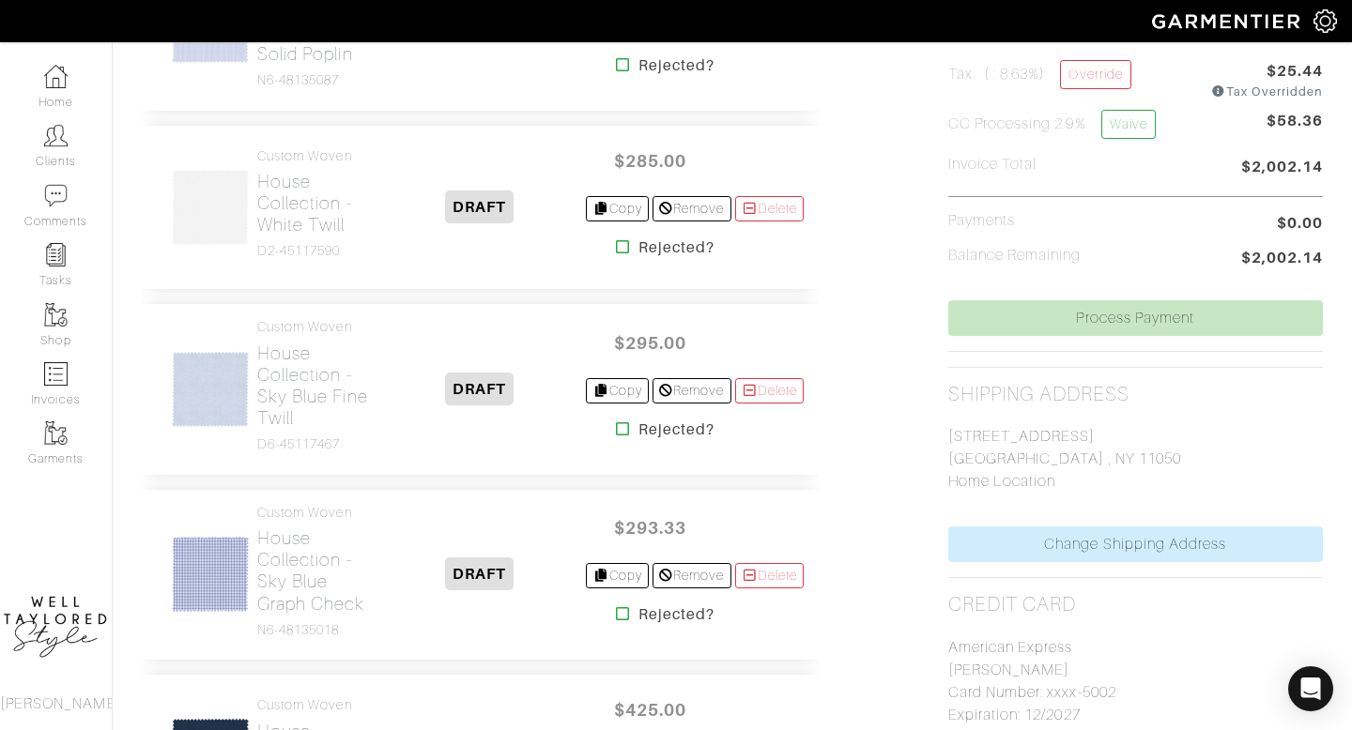
scroll to position [591, 0]
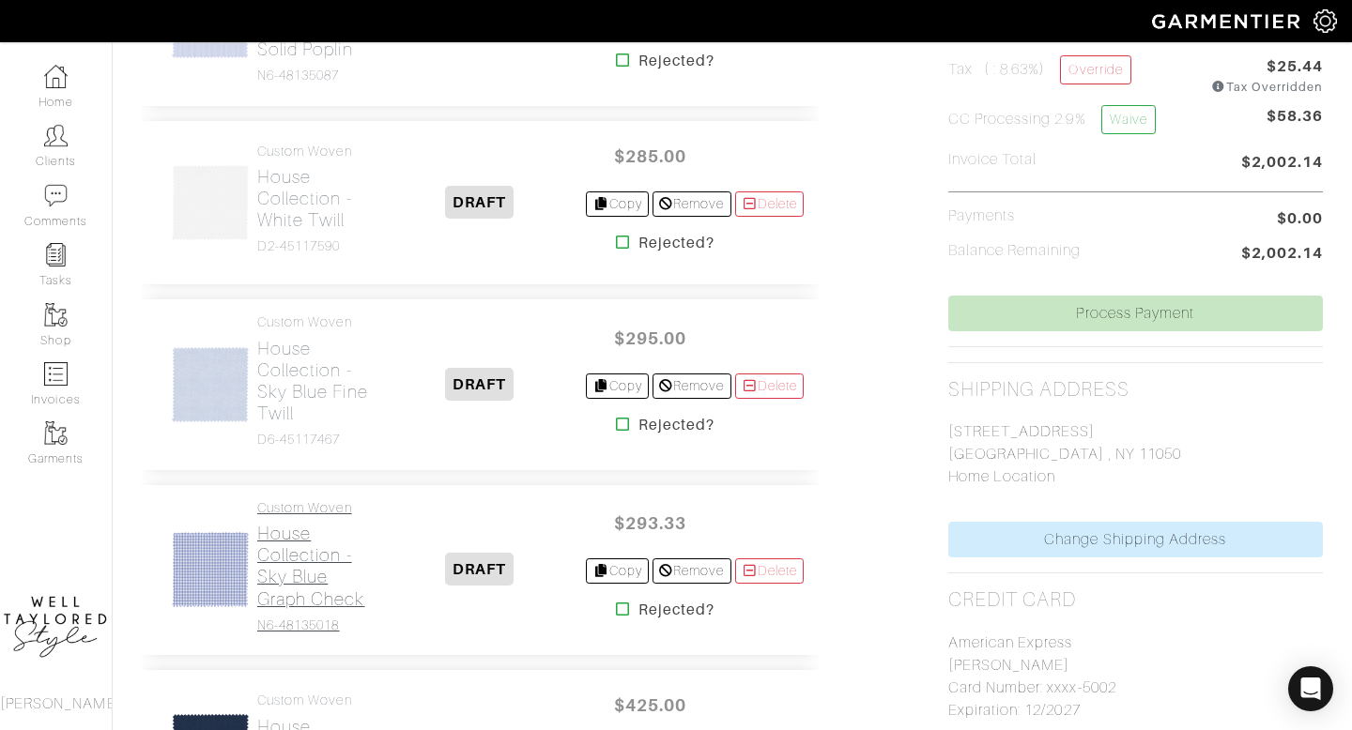
click at [333, 553] on h2 "House Collection - Sky Blue Graph Check" at bounding box center [314, 566] width 115 height 86
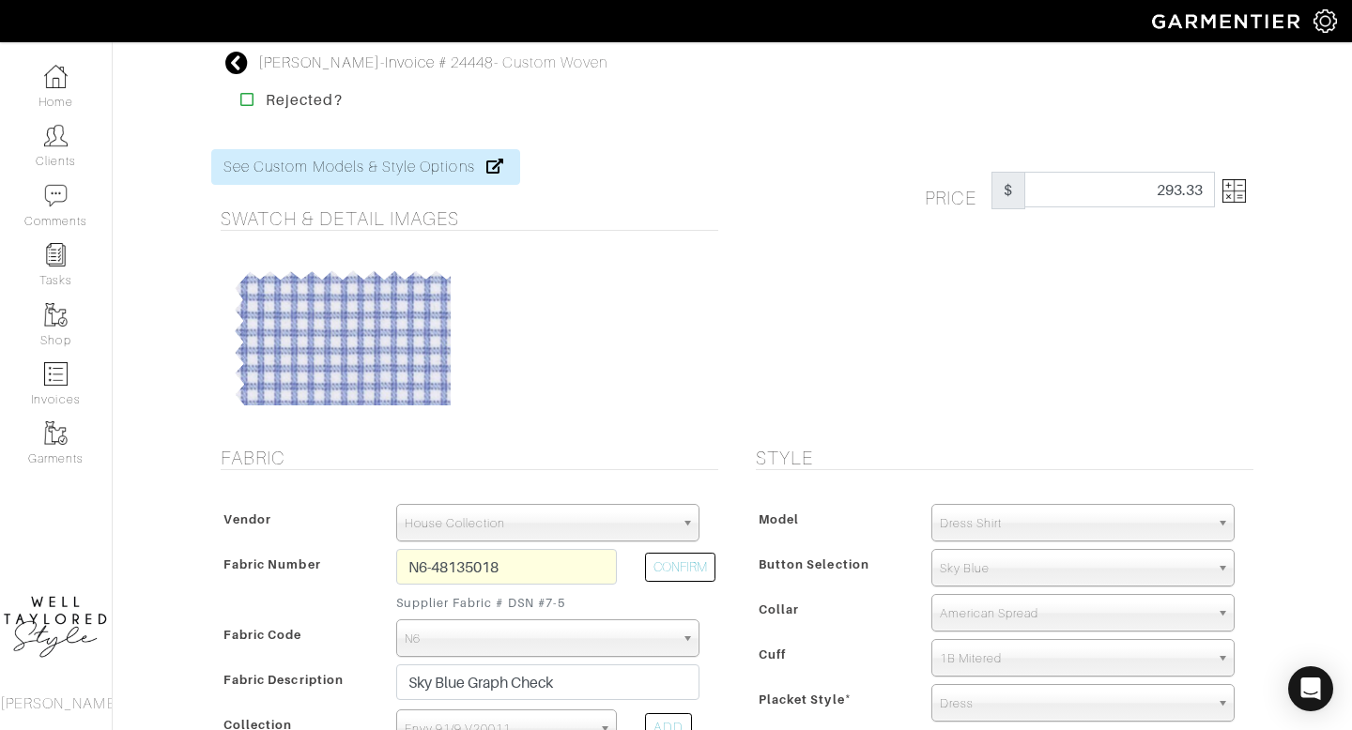
click at [1235, 187] on img at bounding box center [1233, 190] width 23 height 23
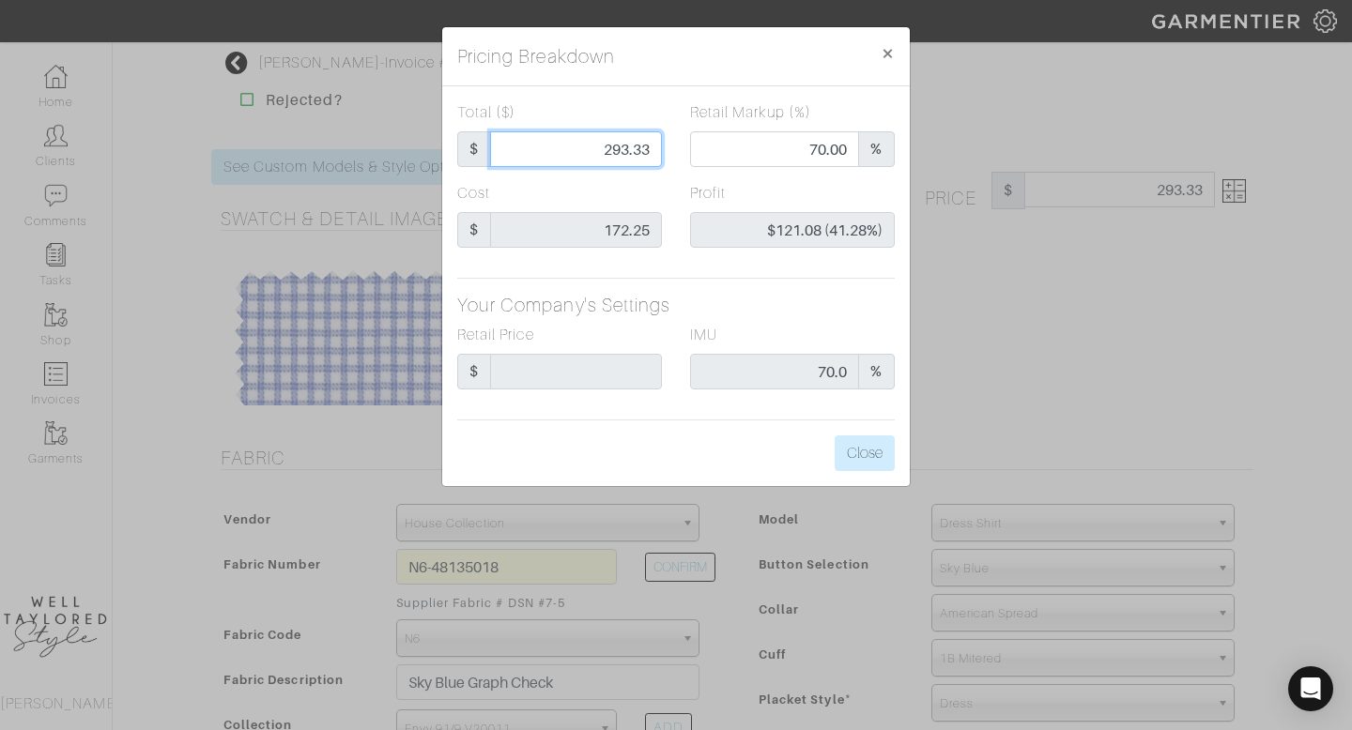
click at [641, 154] on input "293.33" at bounding box center [576, 149] width 172 height 36
type input "2"
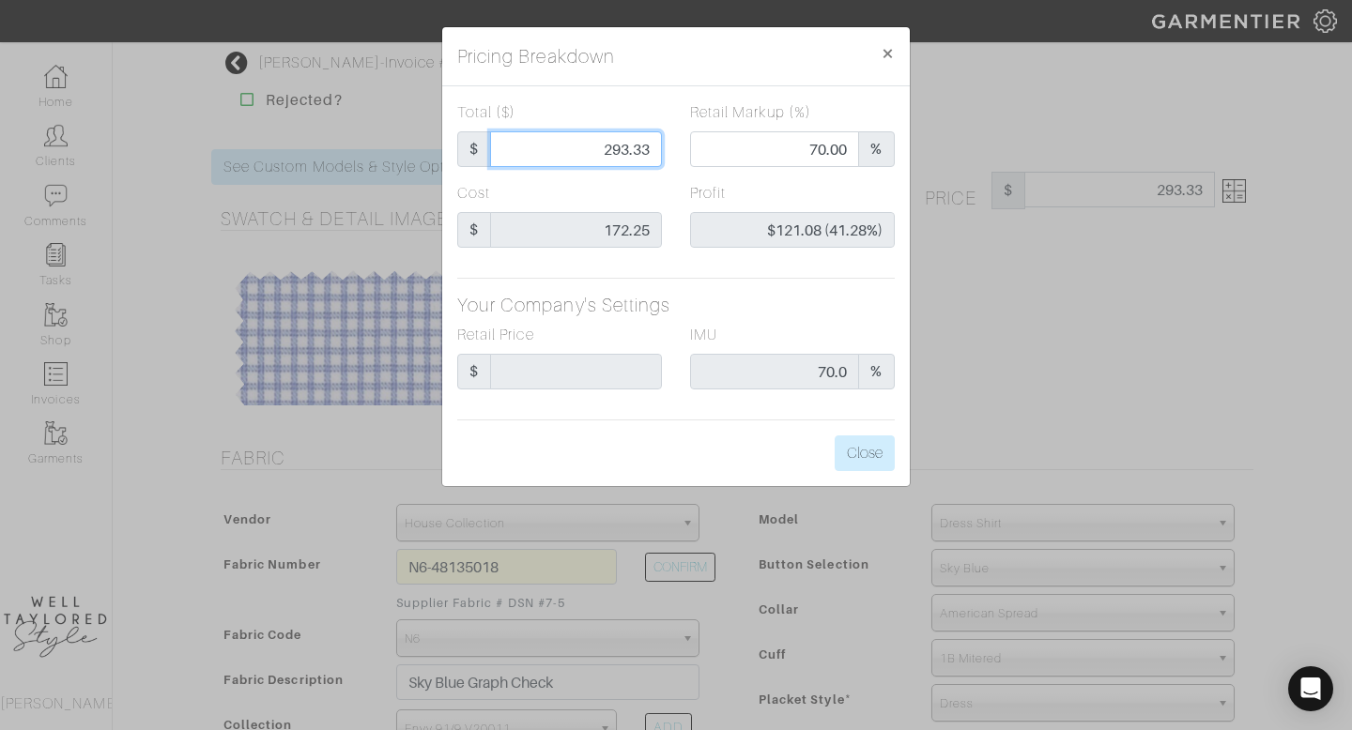
type input "0.00"
type input "-$170.25 (-8512.50%)"
type input "29"
type input "-$143.25 (-493.97%)"
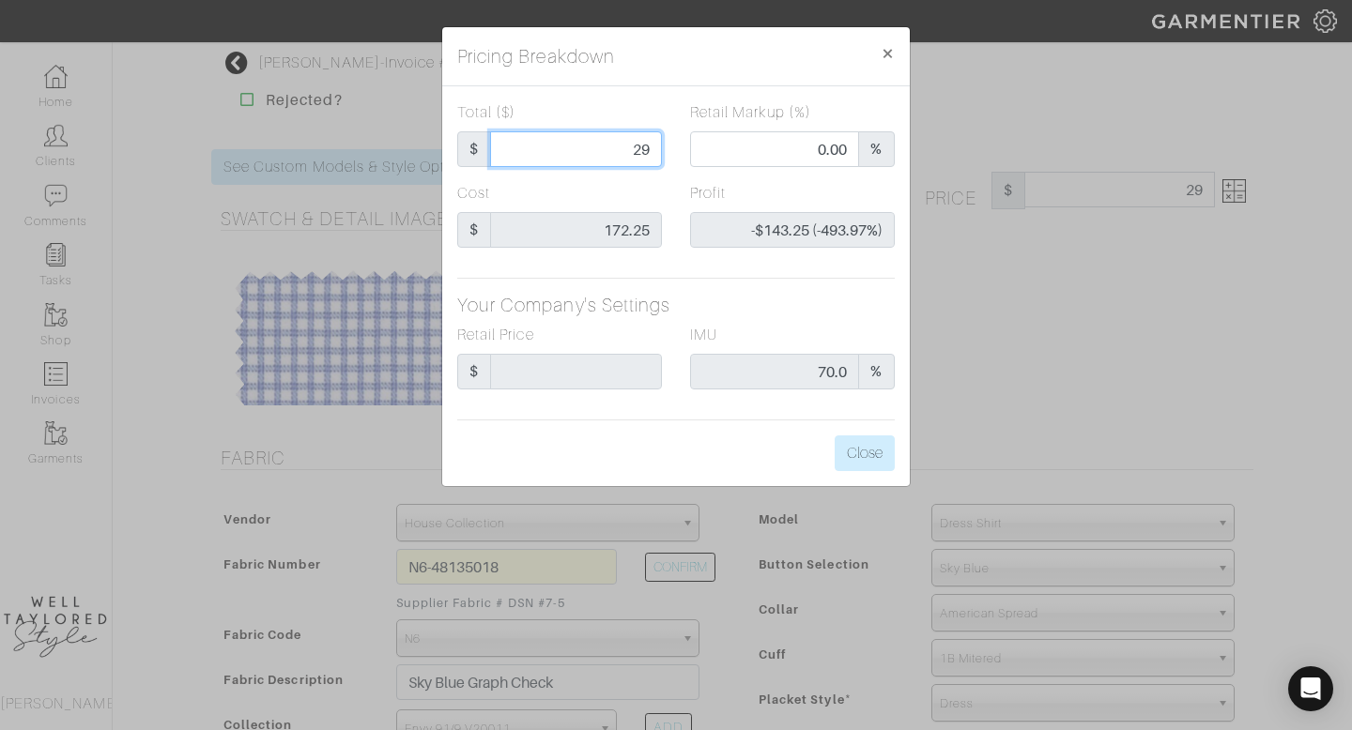
type input "295"
type input "70.17"
type input "$122.75 (41.61%)"
type input "295"
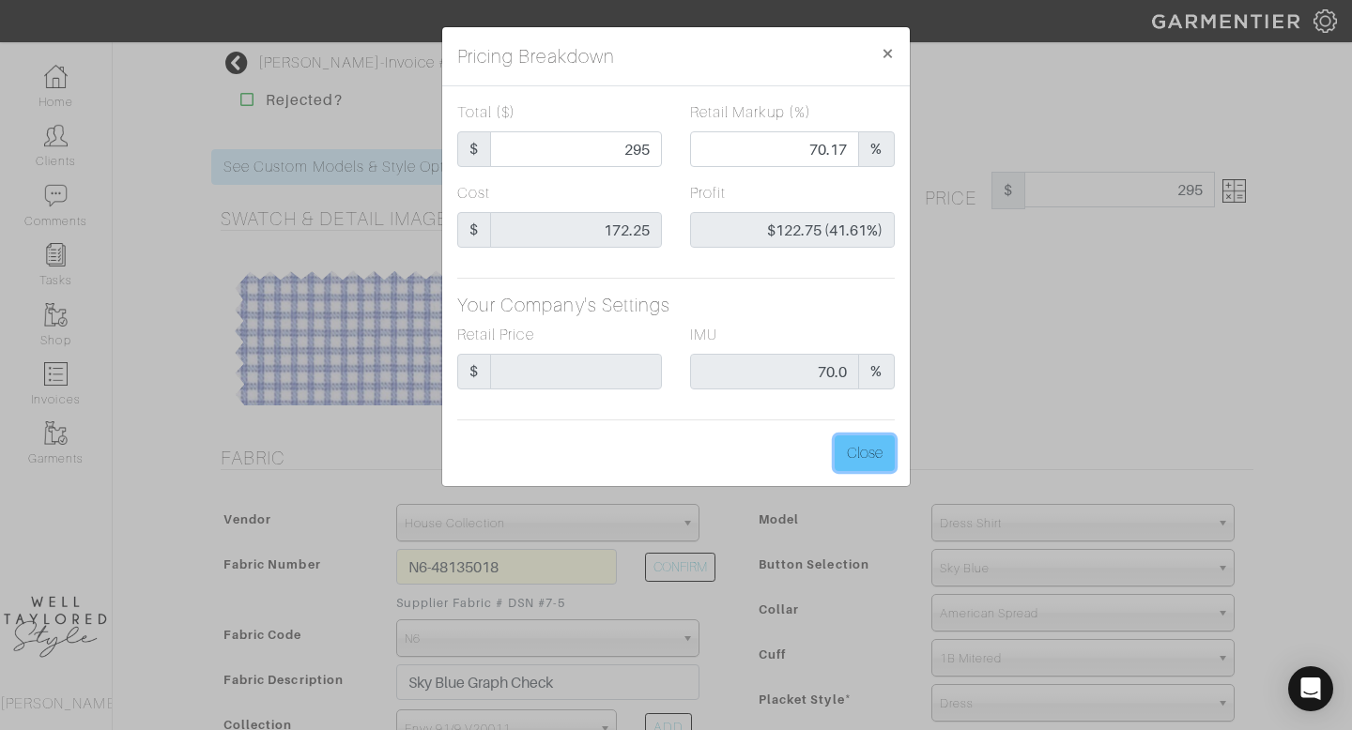
type input "295.00"
click at [855, 458] on button "Close" at bounding box center [865, 454] width 60 height 36
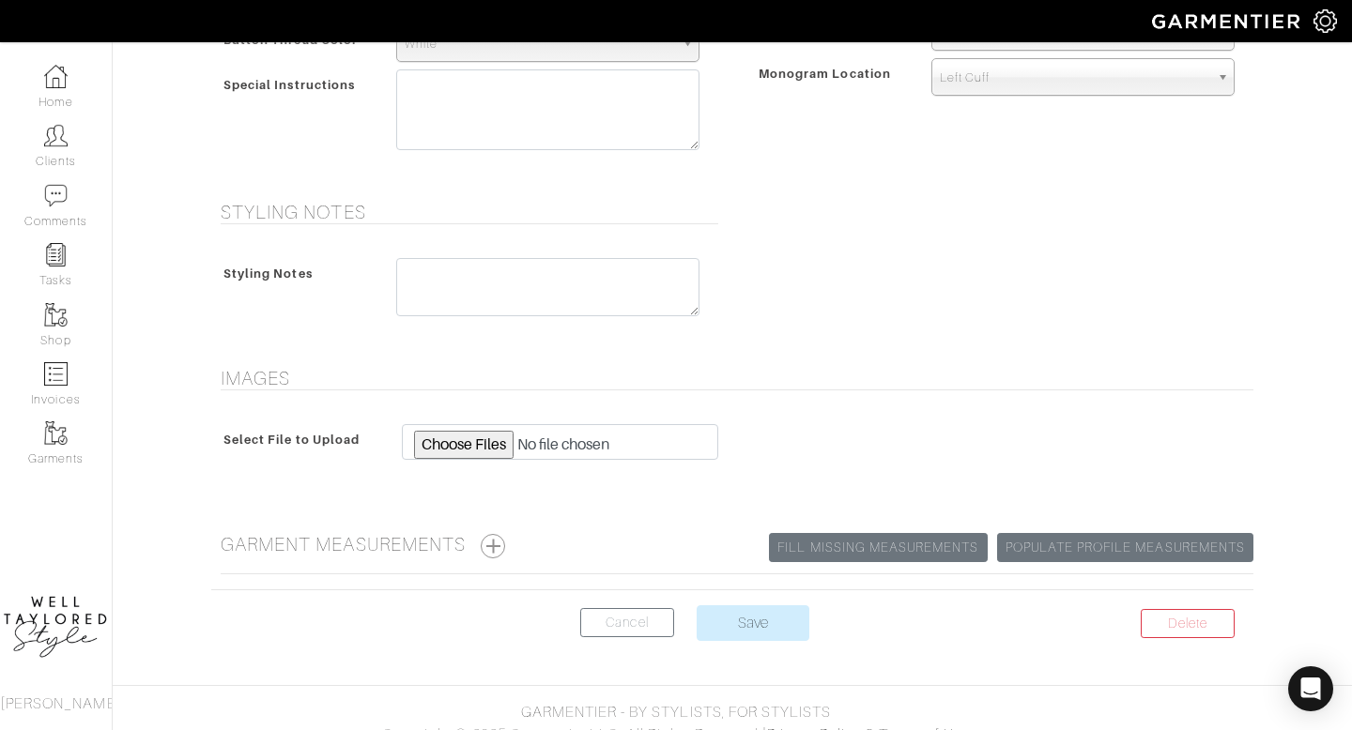
scroll to position [959, 0]
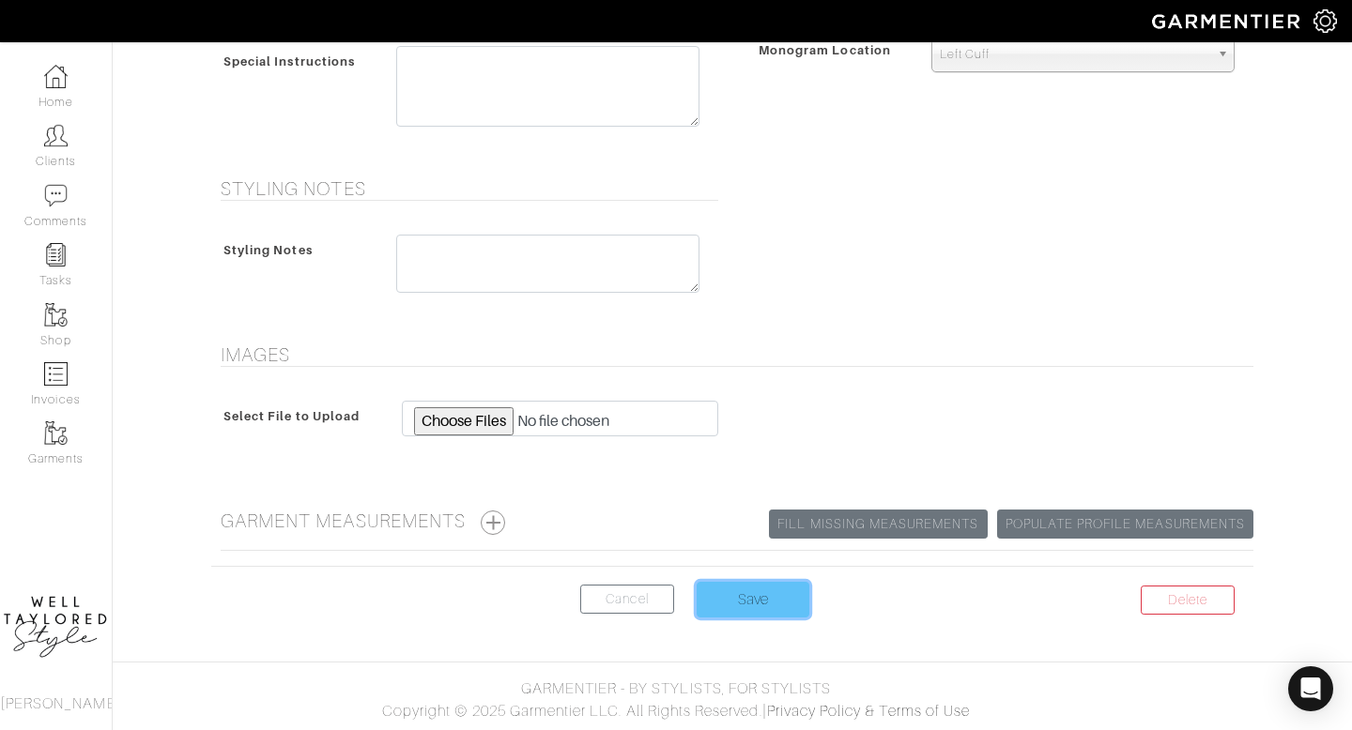
click at [746, 609] on input "Save" at bounding box center [753, 600] width 113 height 36
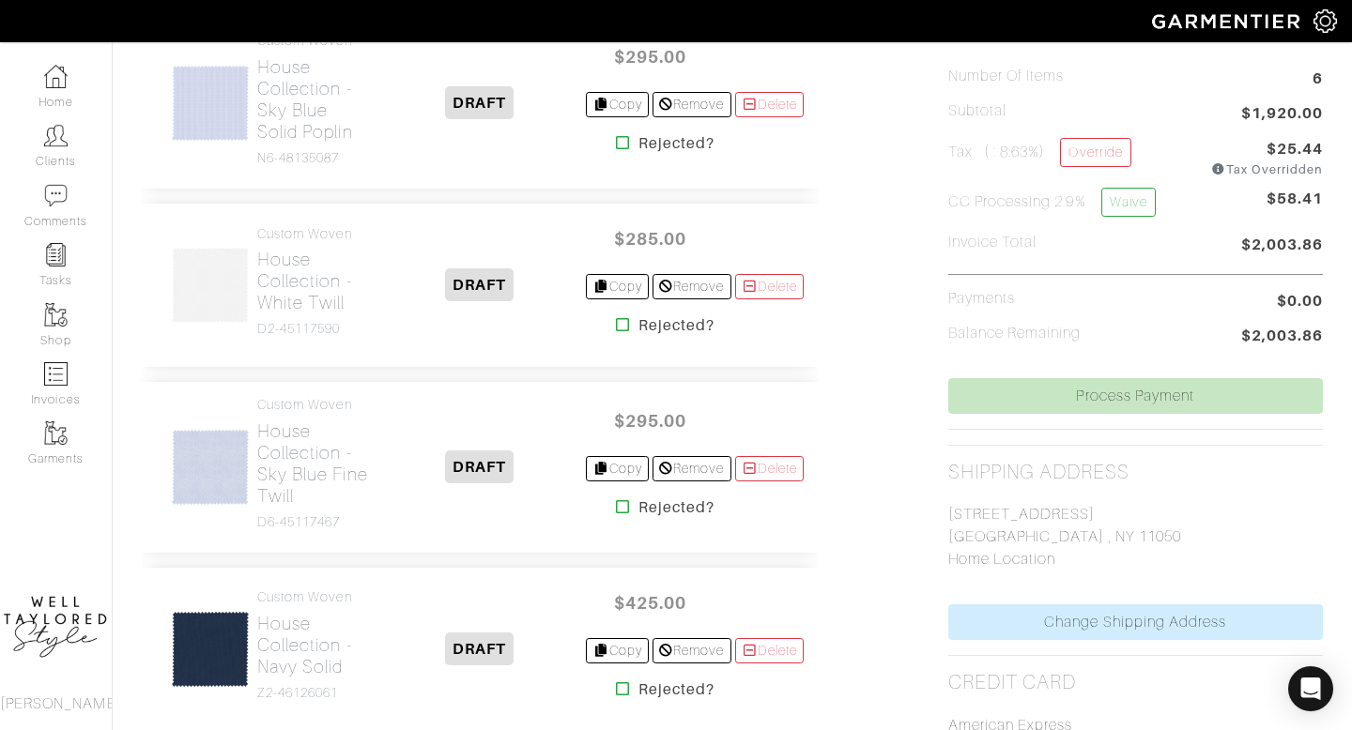
scroll to position [510, 0]
click at [332, 289] on h2 "House Collection - White Twill" at bounding box center [314, 279] width 115 height 65
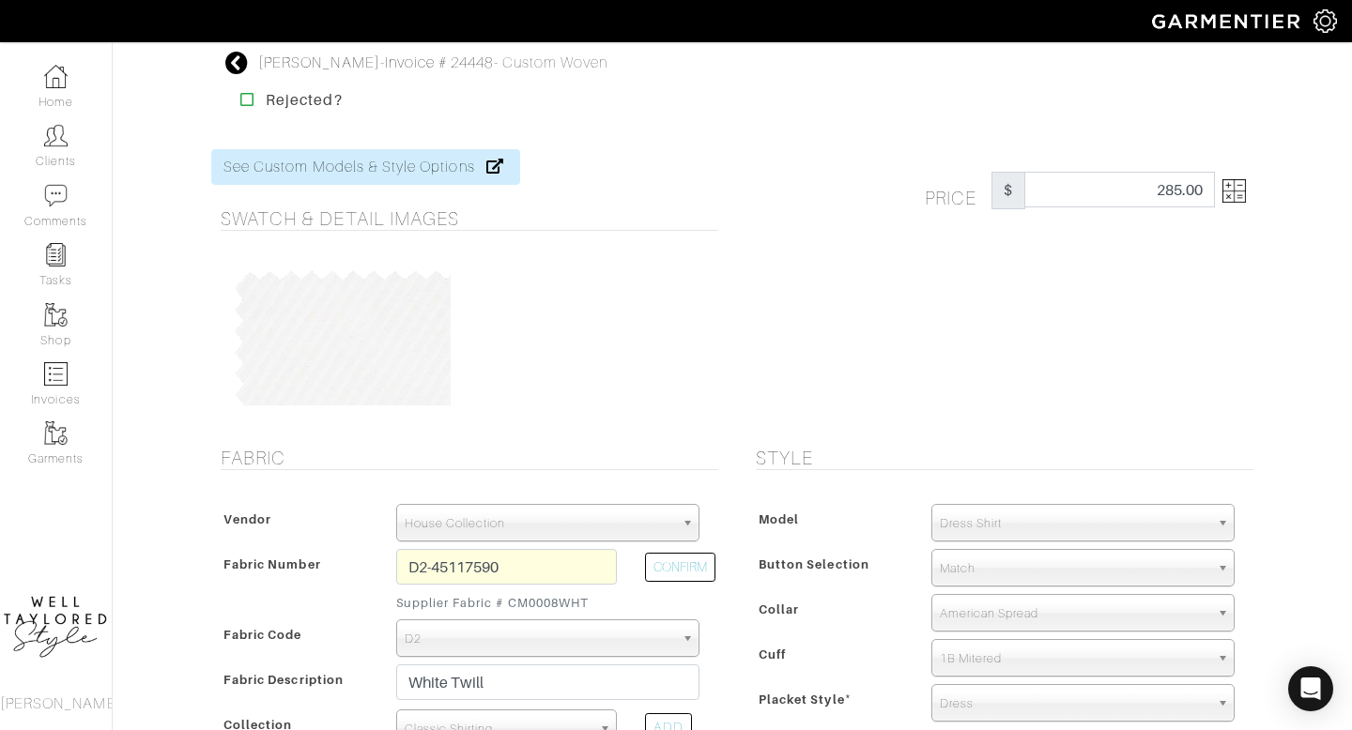
click at [1218, 192] on link at bounding box center [1230, 191] width 31 height 38
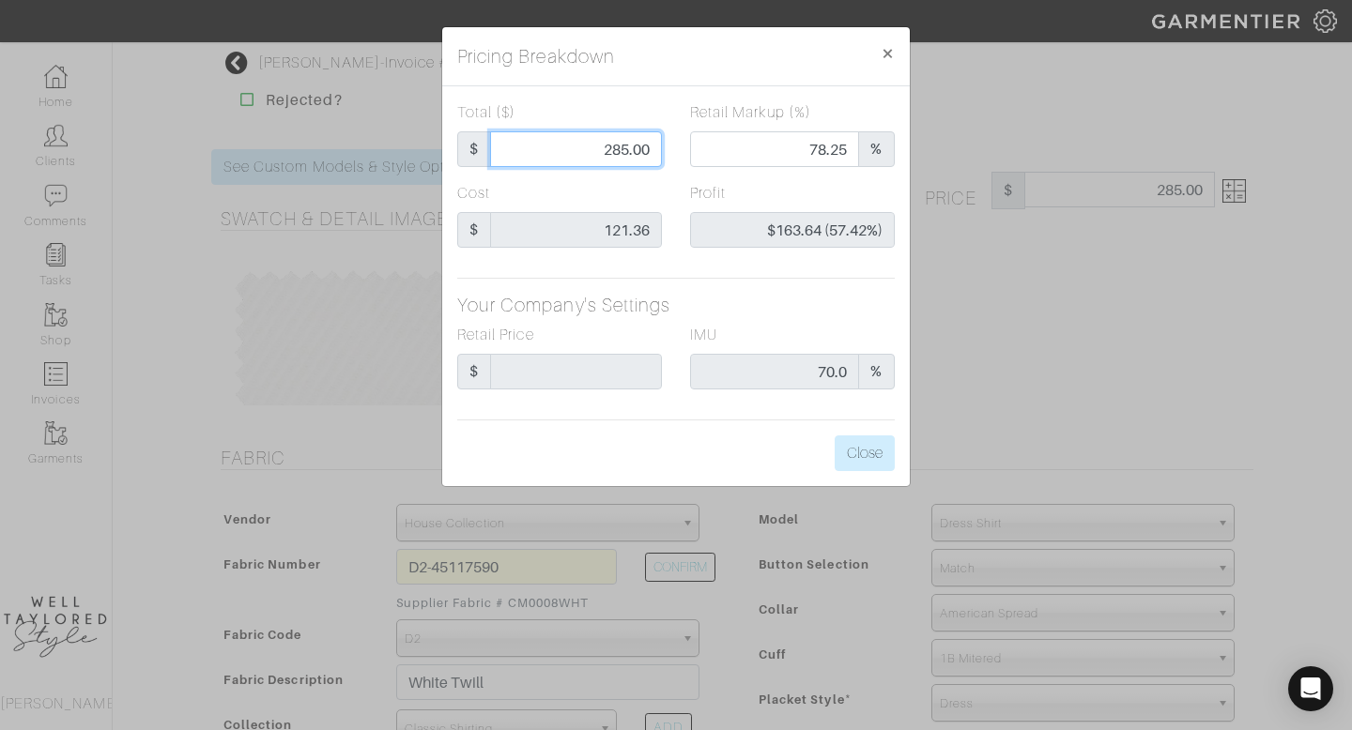
click at [646, 148] on input "285.00" at bounding box center [576, 149] width 172 height 36
type input "2"
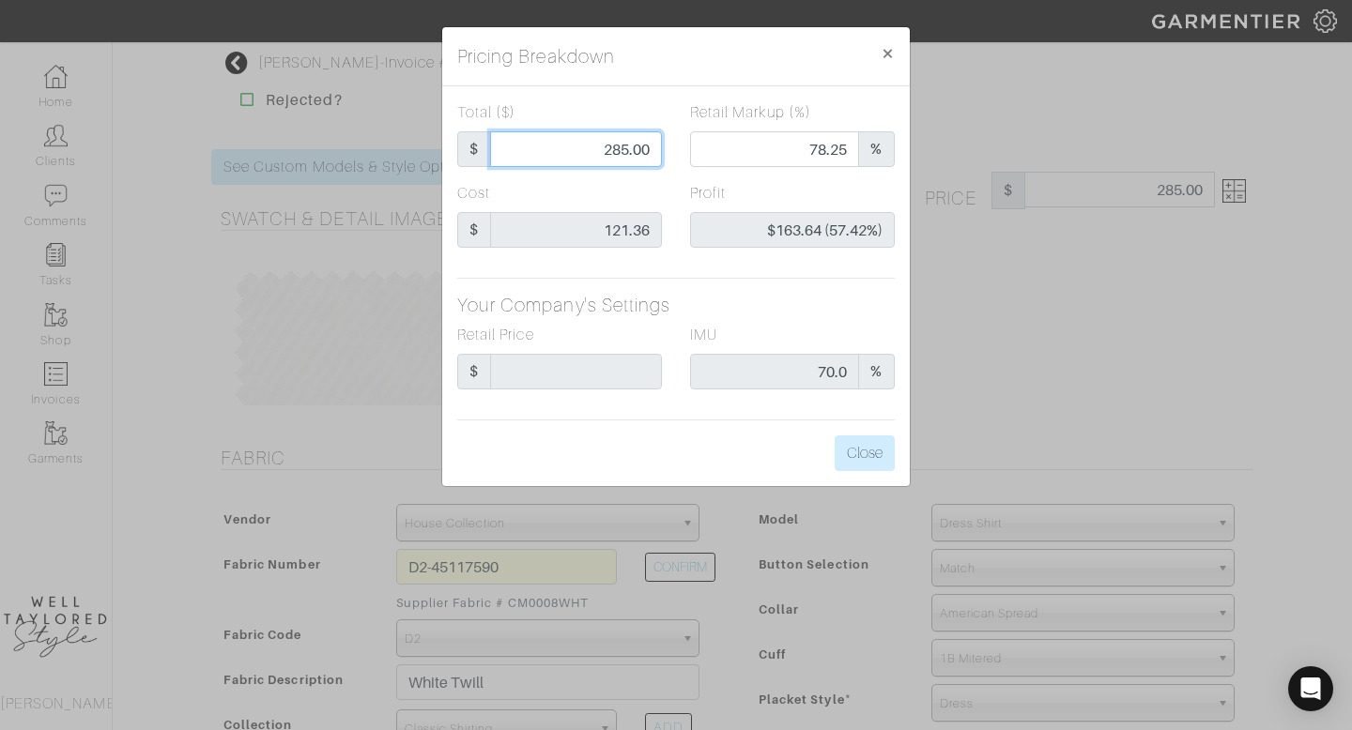
type input "0.00"
type input "-$119.36 (-5968.00%)"
type input "27"
type input "-$94.36 (-349.48%)"
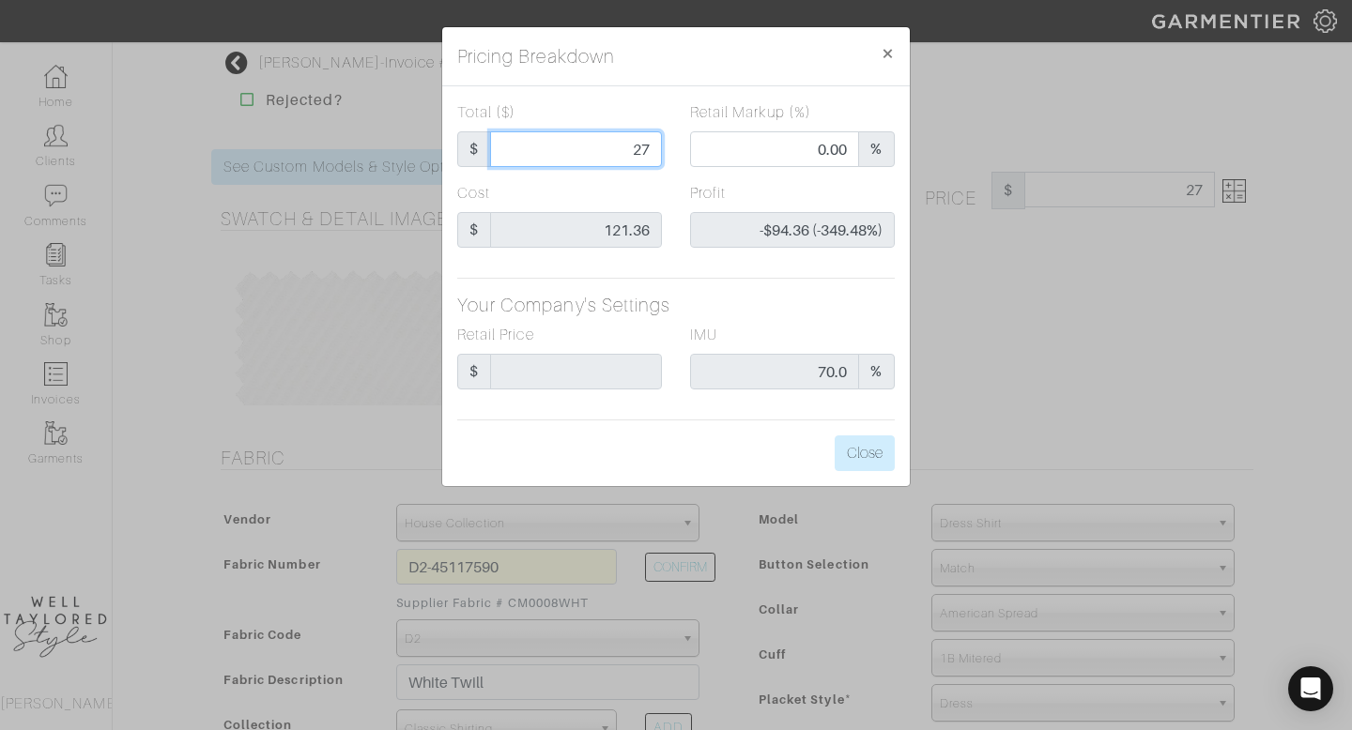
type input "275"
type input "77.45"
type input "$153.64 (55.87%)"
type input "275"
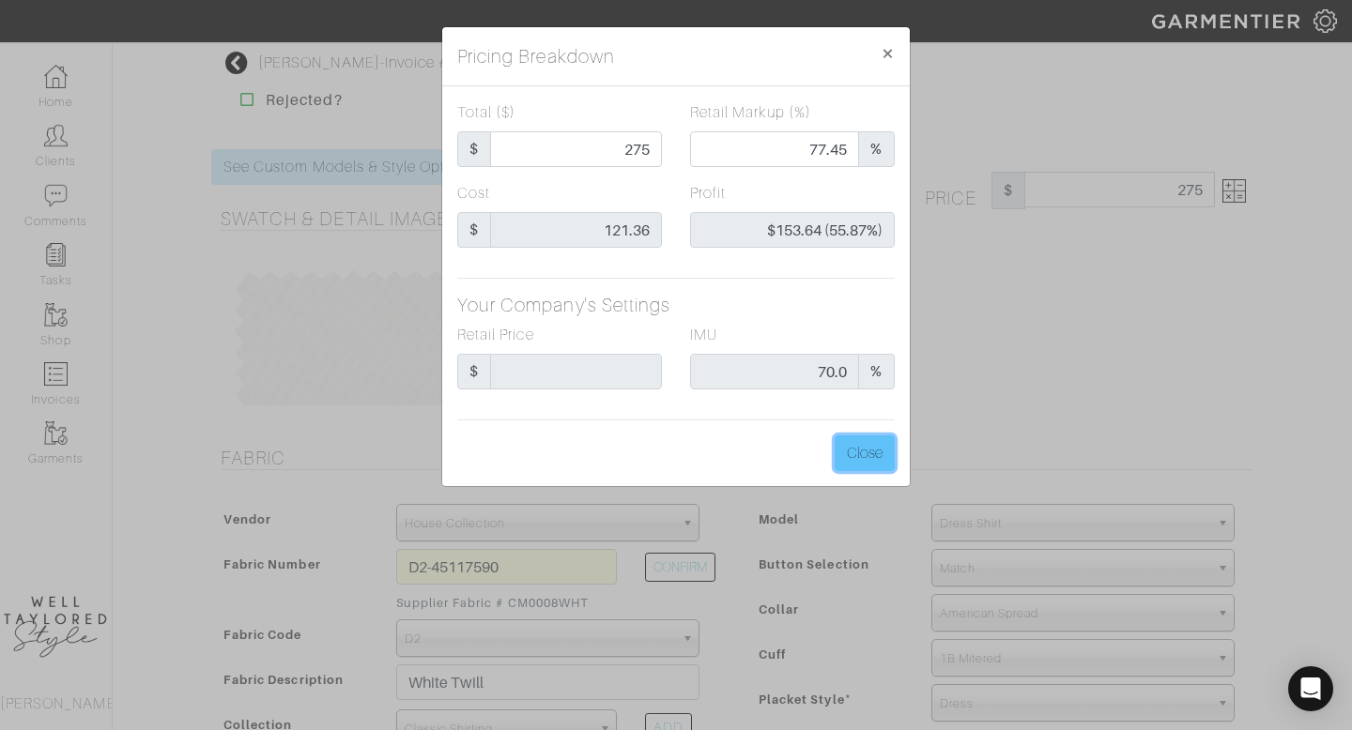
type input "275.00"
click at [862, 445] on button "Close" at bounding box center [865, 454] width 60 height 36
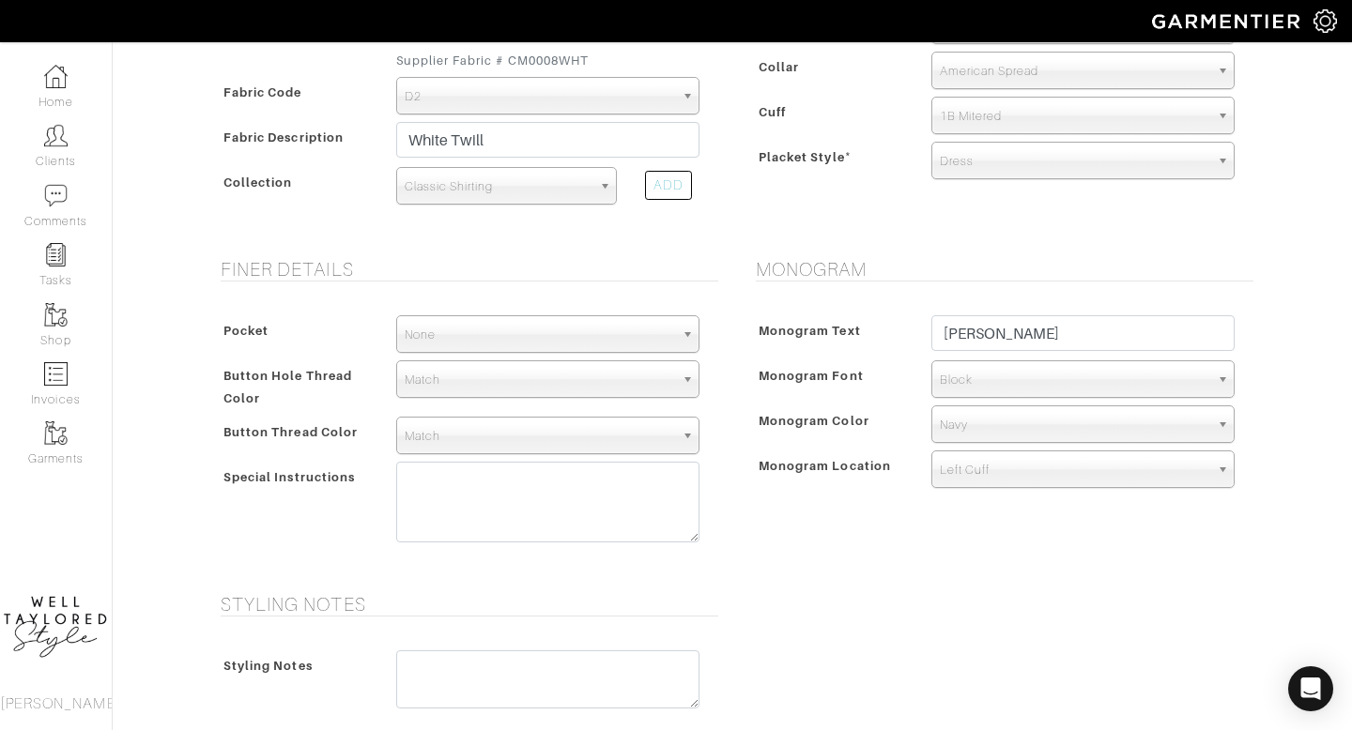
scroll to position [959, 0]
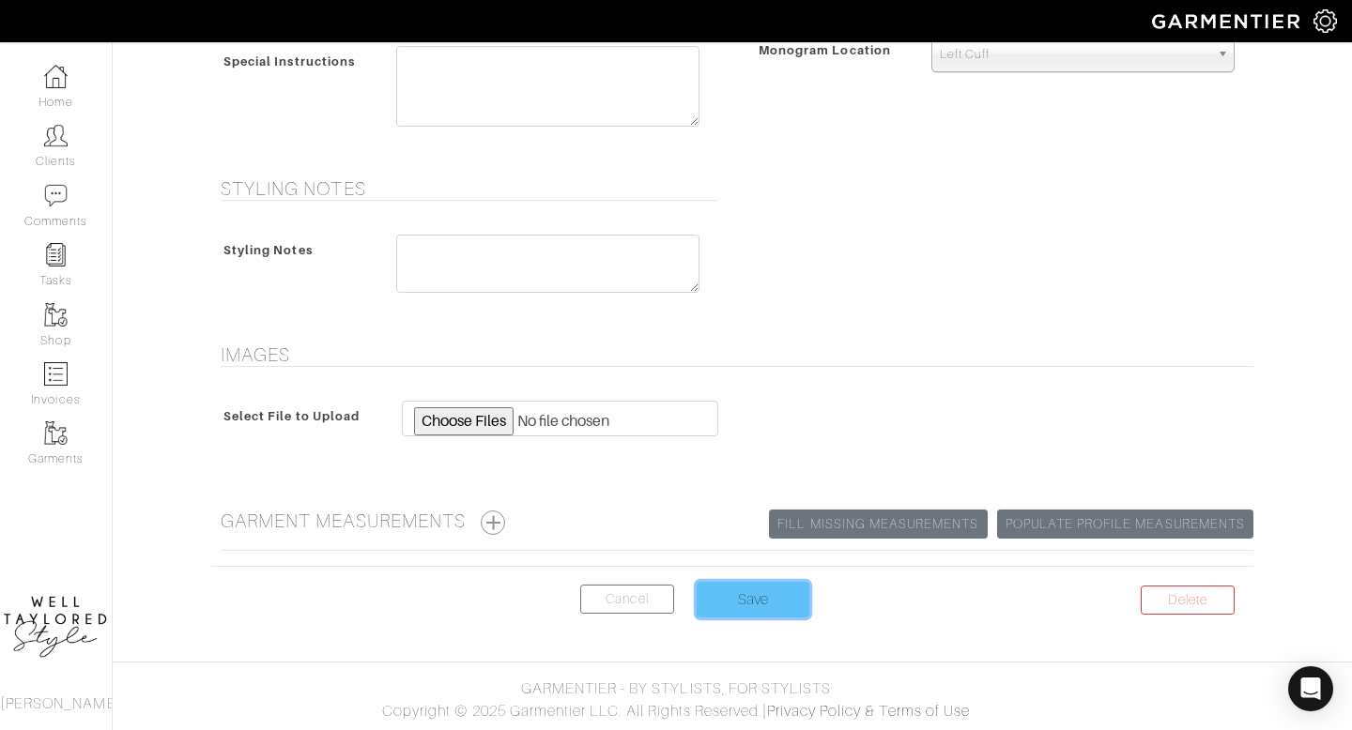
click at [745, 587] on input "Save" at bounding box center [753, 600] width 113 height 36
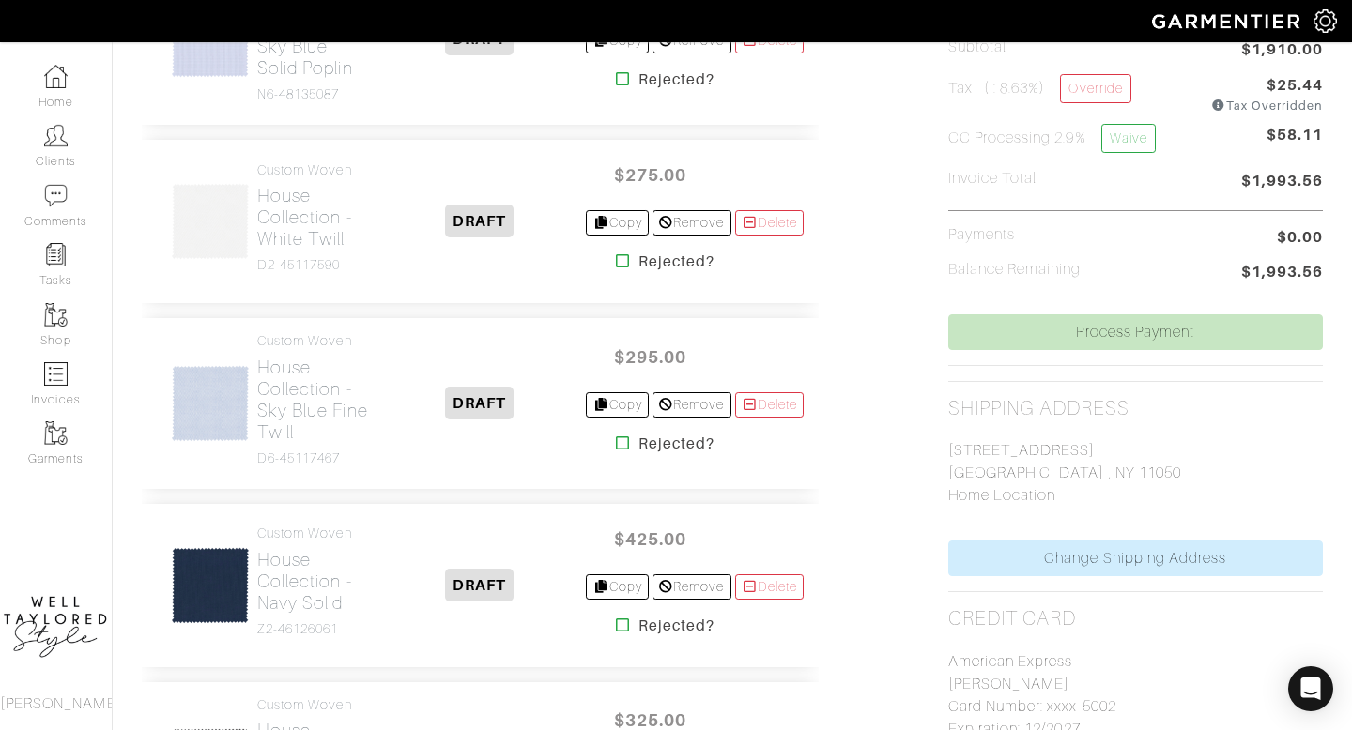
scroll to position [622, 0]
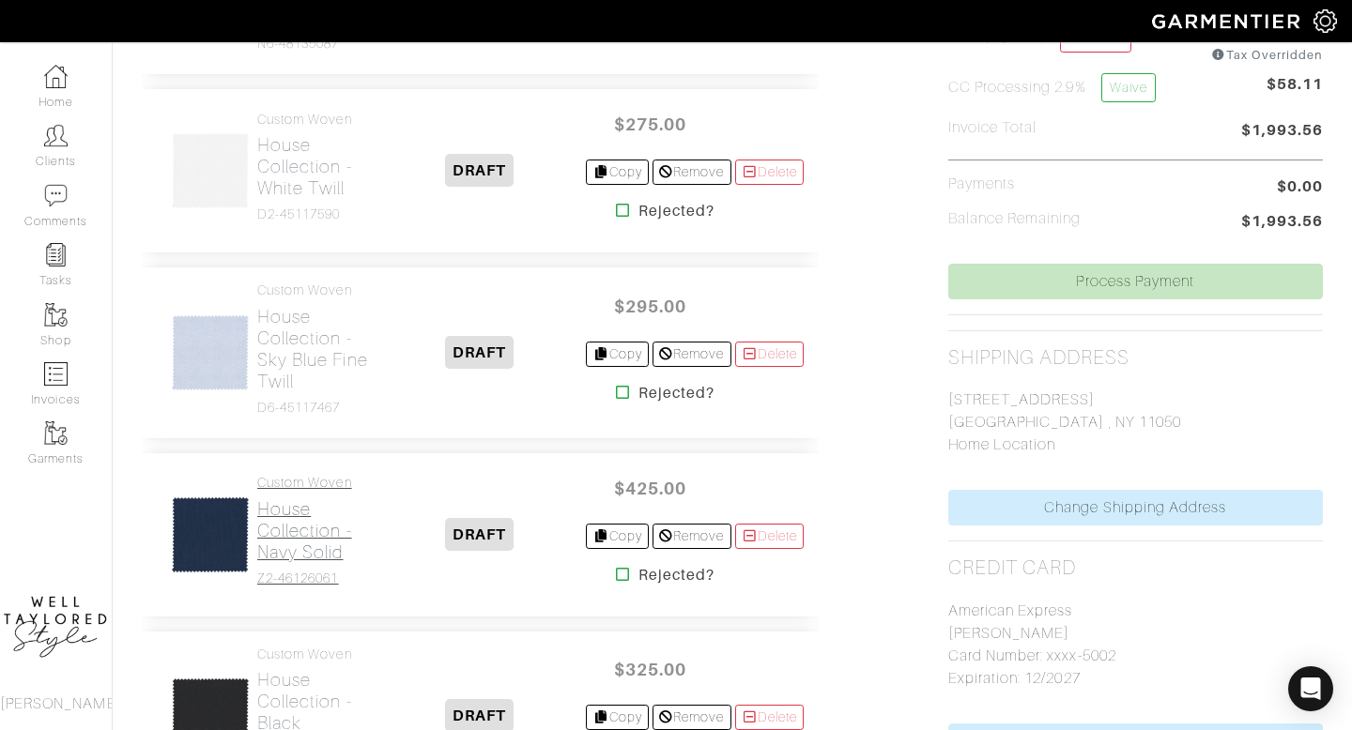
click at [333, 545] on h2 "House Collection - Navy Solid" at bounding box center [314, 531] width 115 height 65
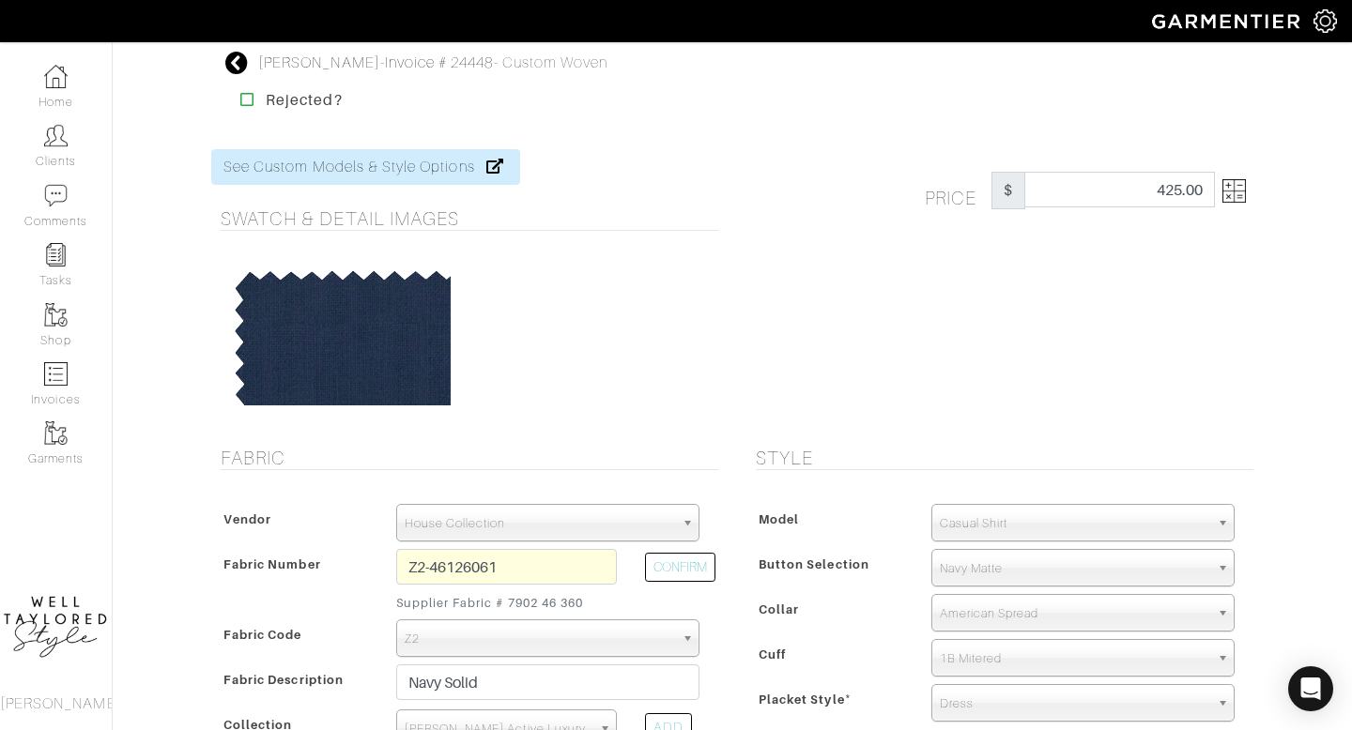
click at [1232, 193] on img at bounding box center [1233, 190] width 23 height 23
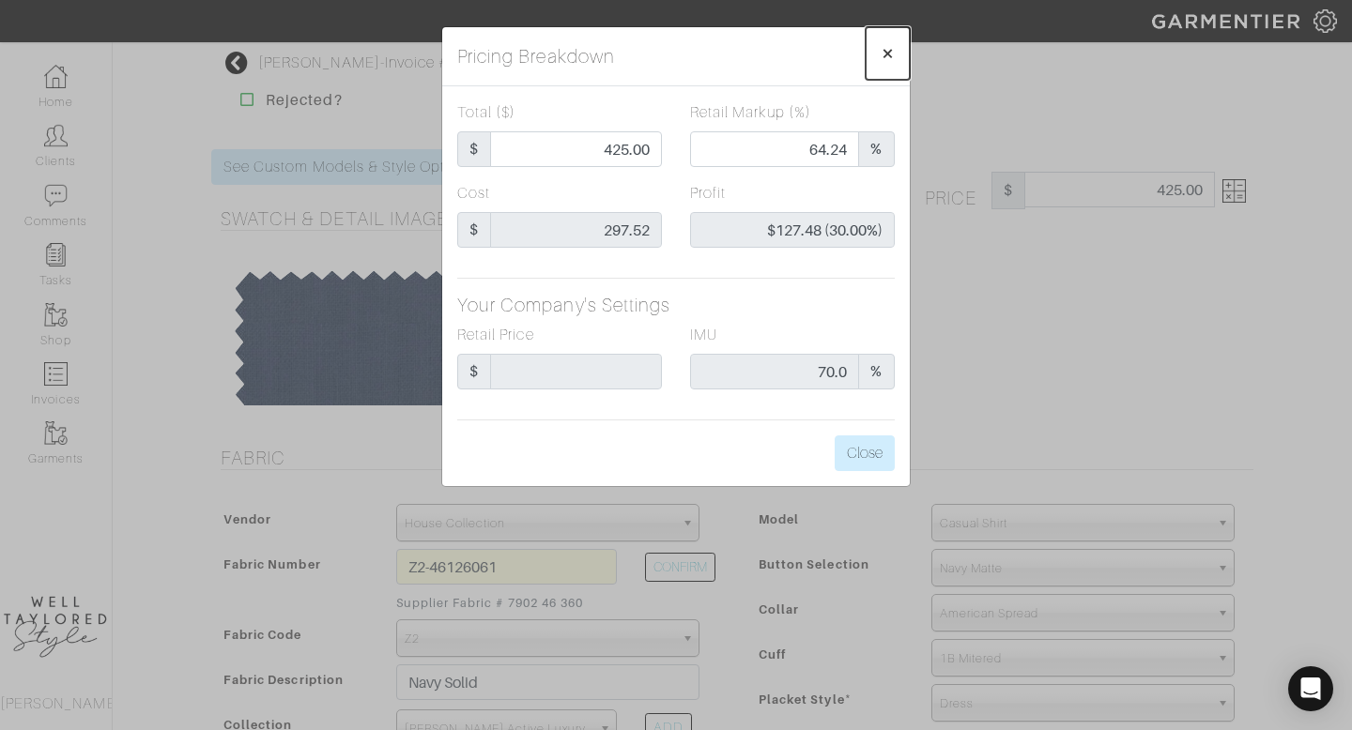
click at [899, 49] on button "×" at bounding box center [888, 53] width 44 height 53
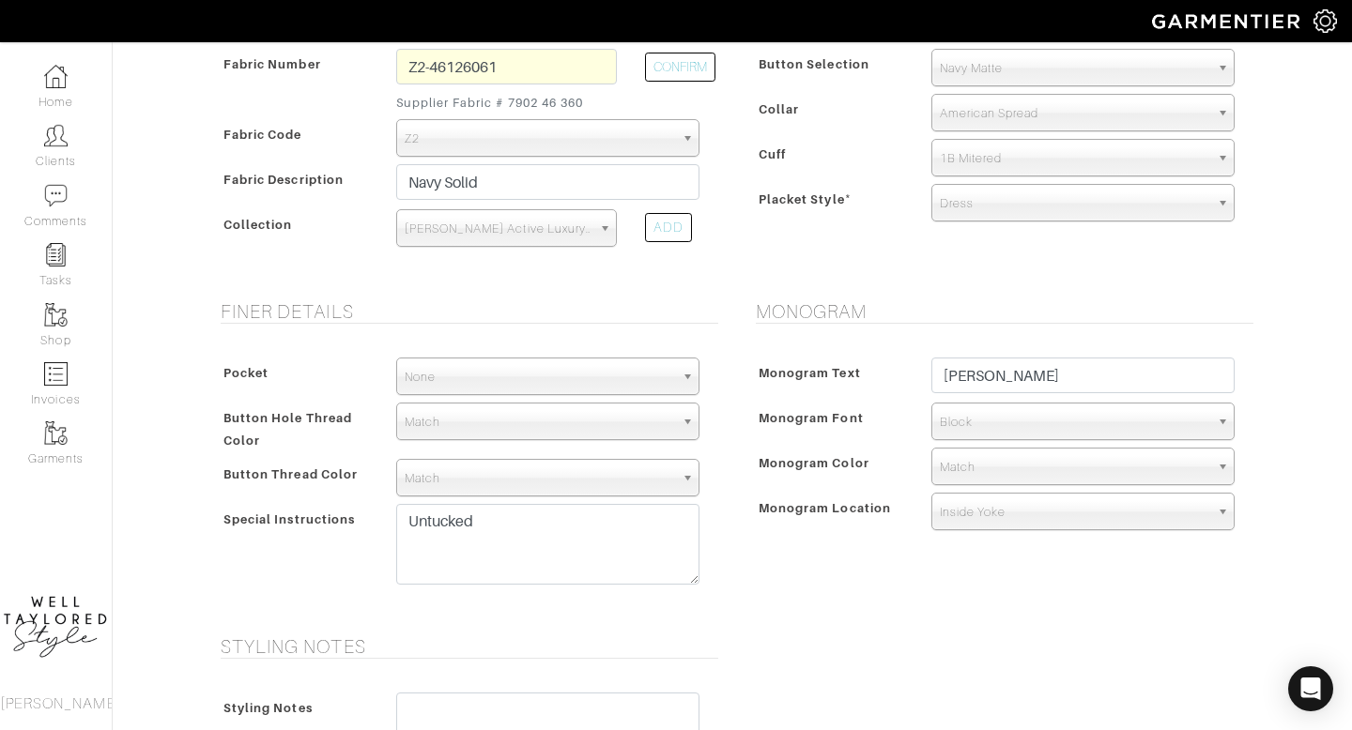
scroll to position [959, 0]
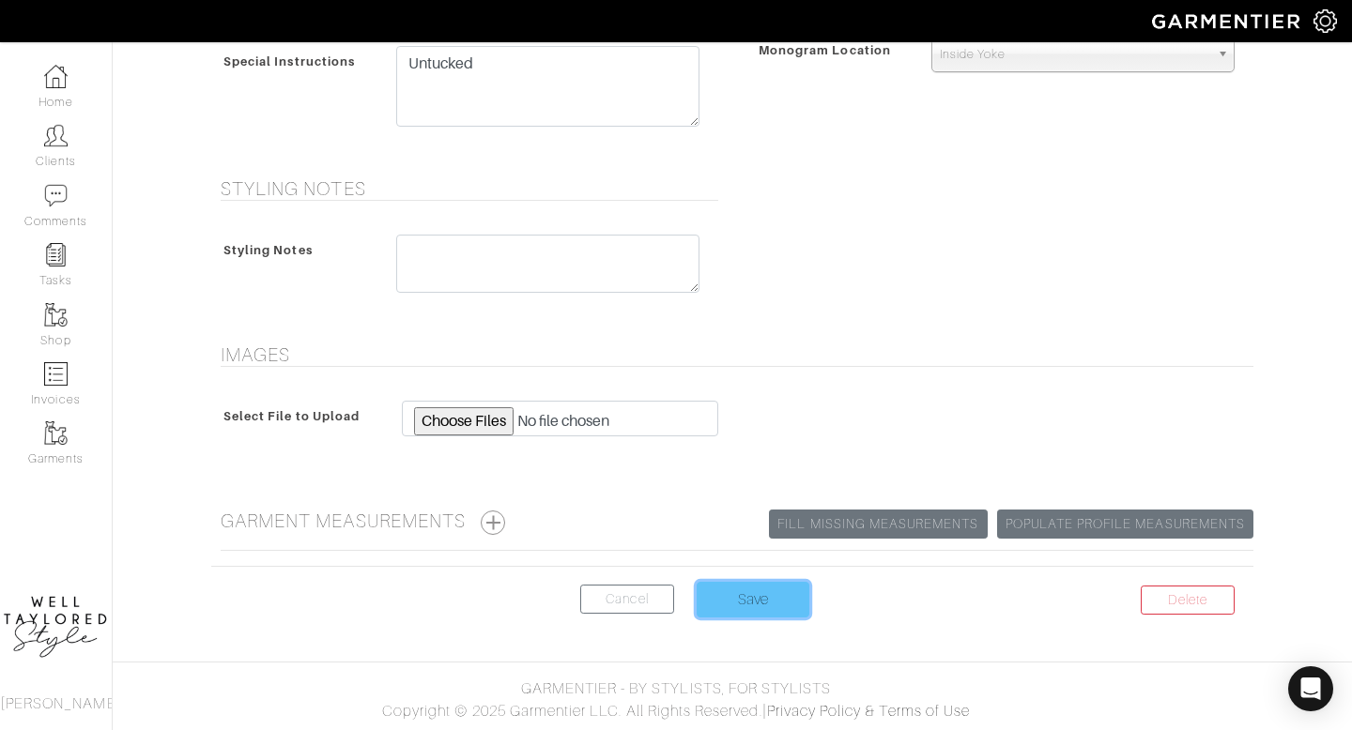
click at [734, 600] on input "Save" at bounding box center [753, 600] width 113 height 36
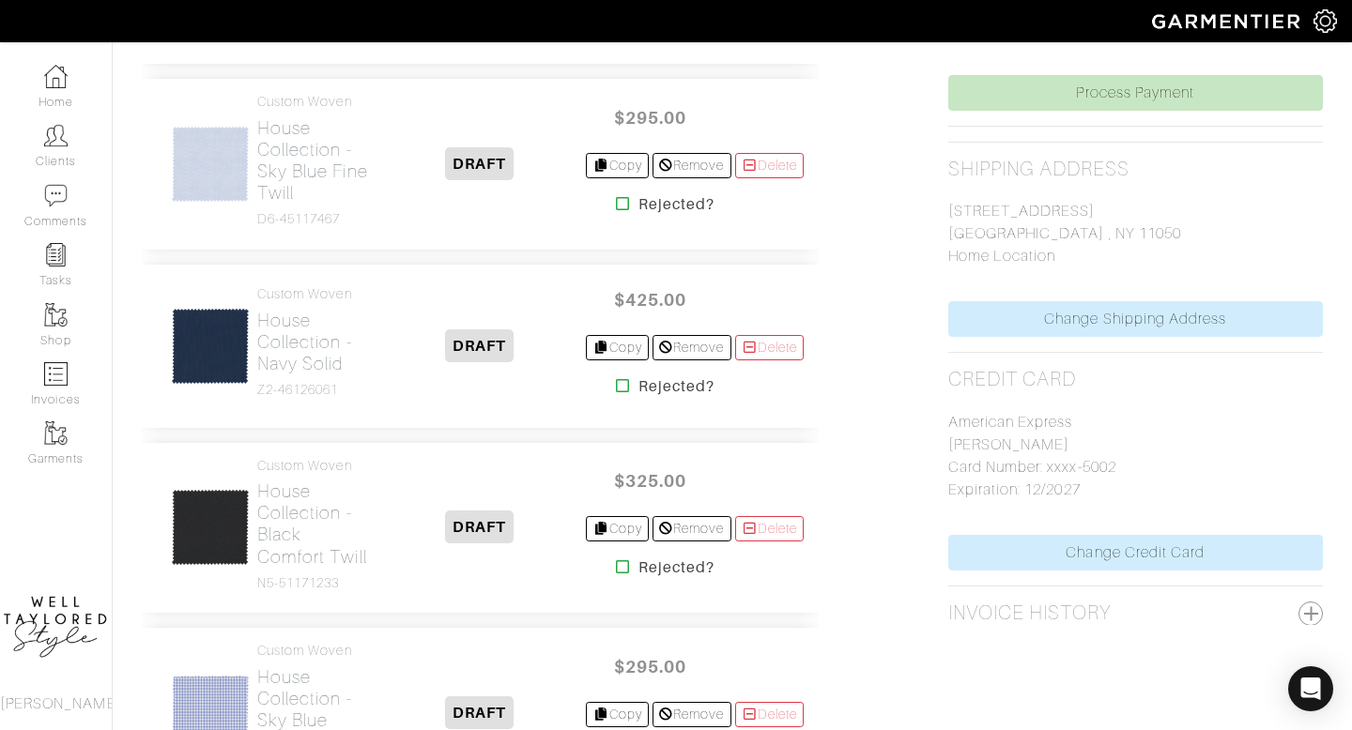
scroll to position [818, 0]
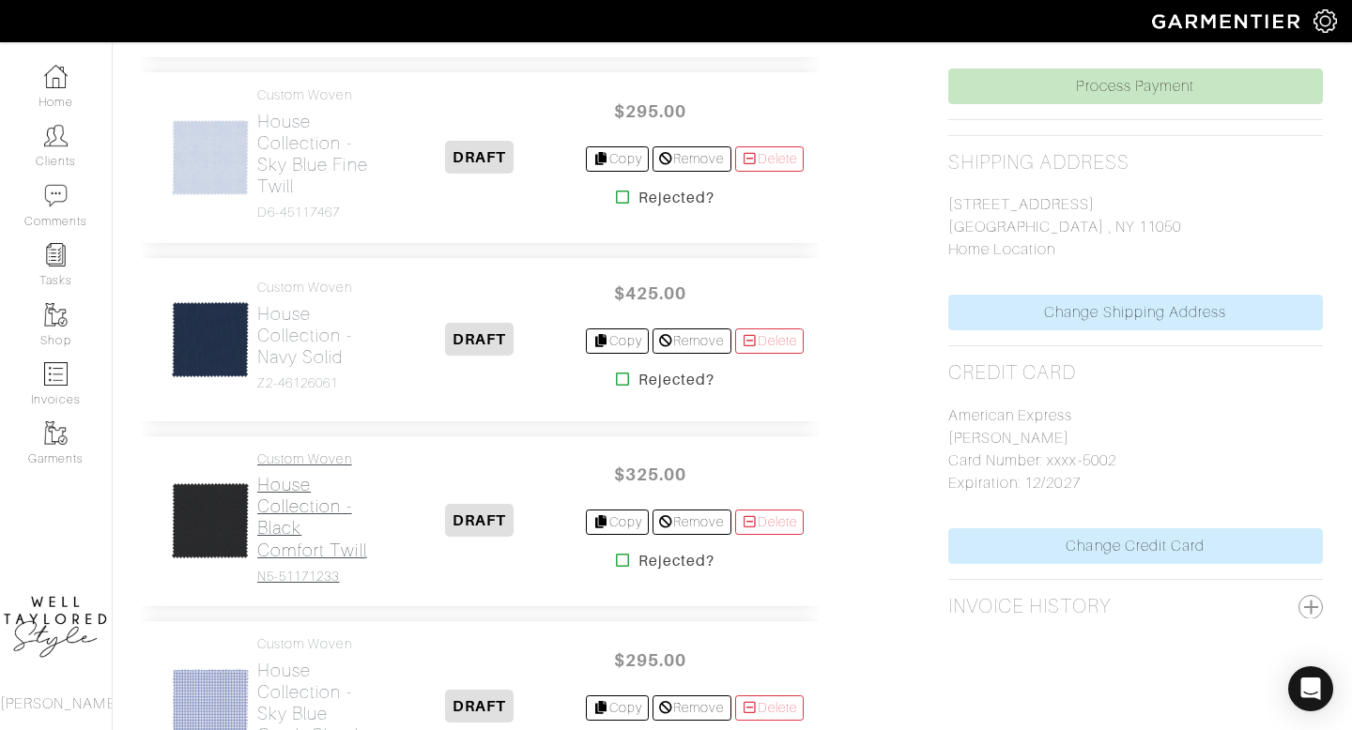
click at [323, 561] on h2 "House Collection - Black Comfort Twill" at bounding box center [314, 517] width 115 height 86
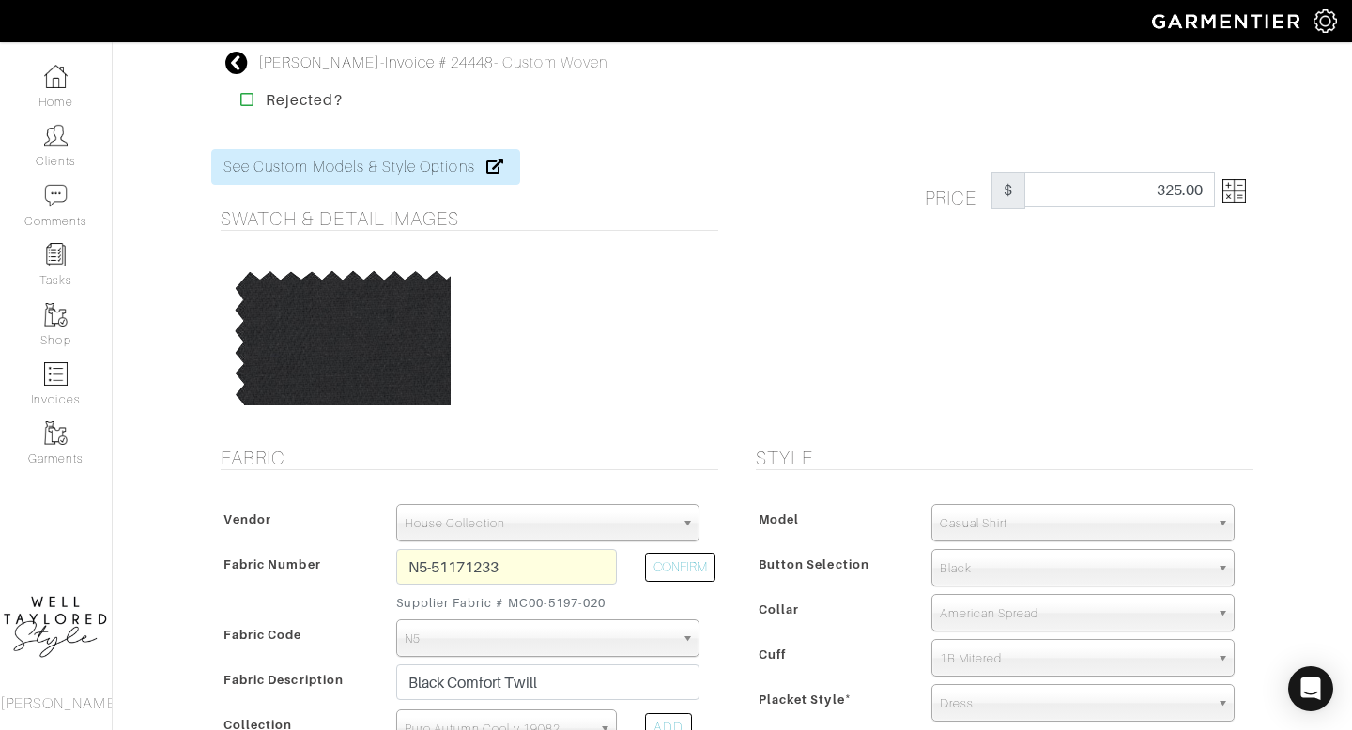
click at [1233, 194] on img at bounding box center [1233, 190] width 23 height 23
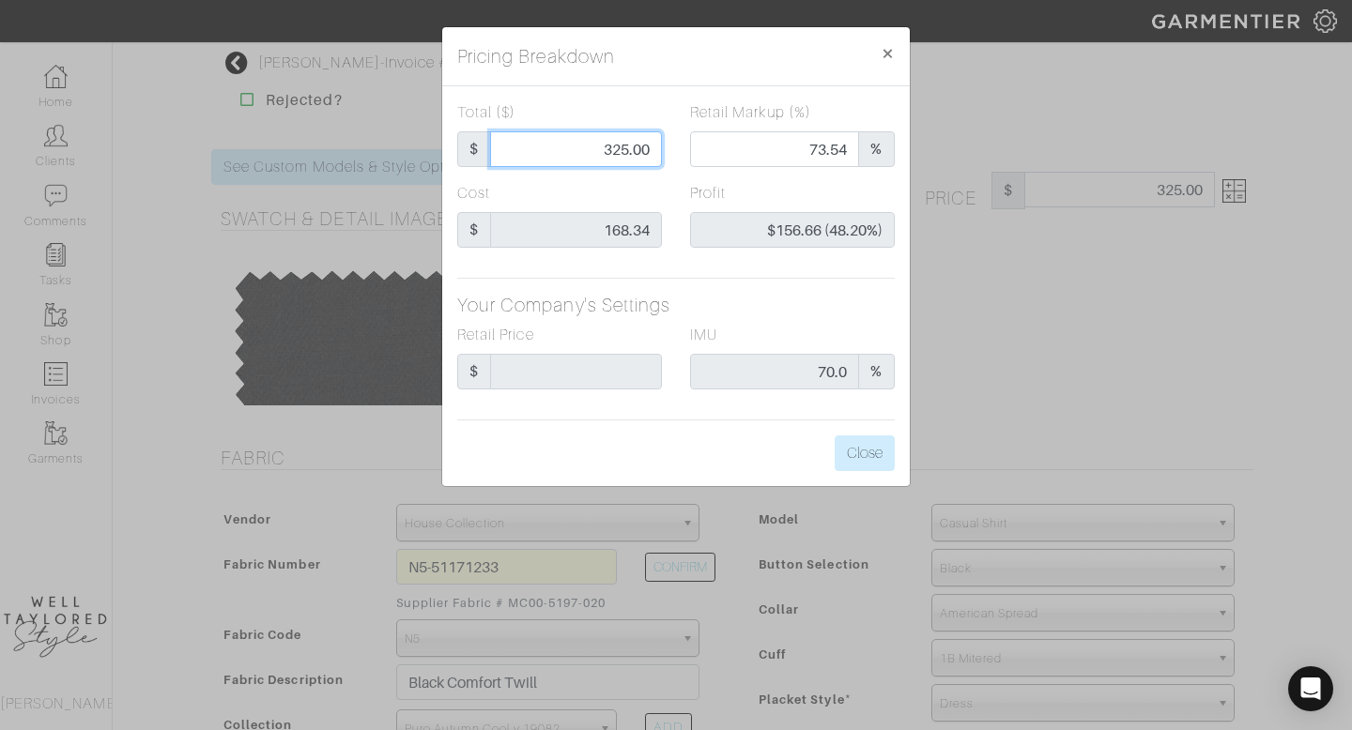
click at [632, 153] on input "325.00" at bounding box center [576, 149] width 172 height 36
type input "2"
type input "0.00"
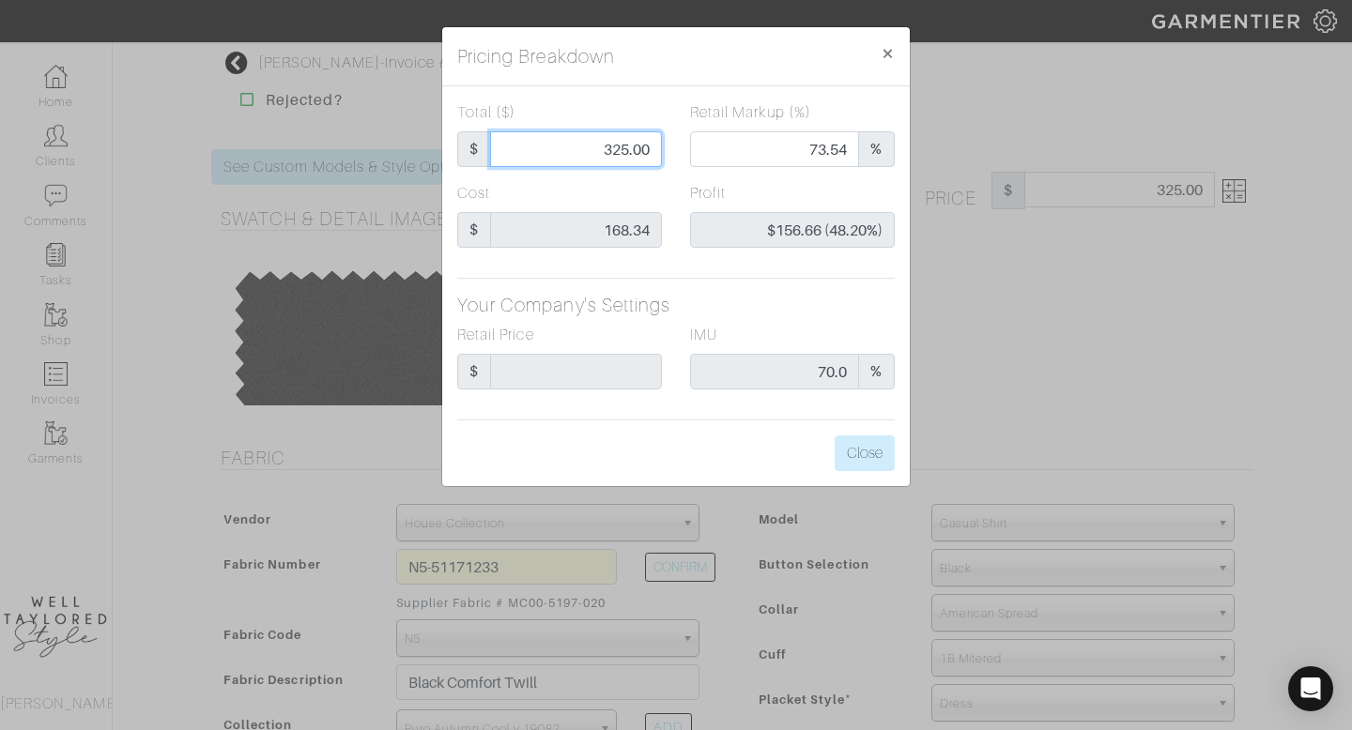
type input "-$166.34 (-8317.00%)"
type input "29"
type input "-$139.34 (-480.48%)"
type input "295"
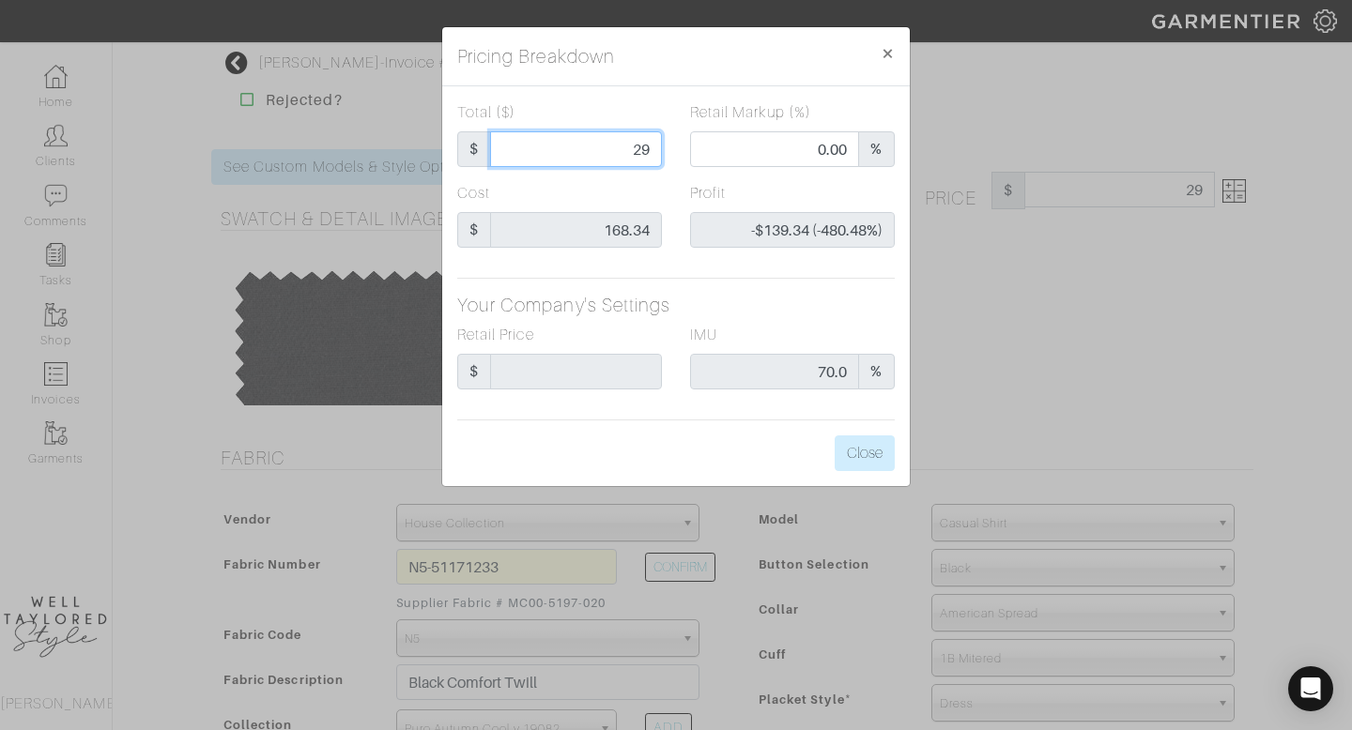
type input "295"
type input "70.85"
type input "$126.66 (42.94%)"
type input "295"
type input "295.00"
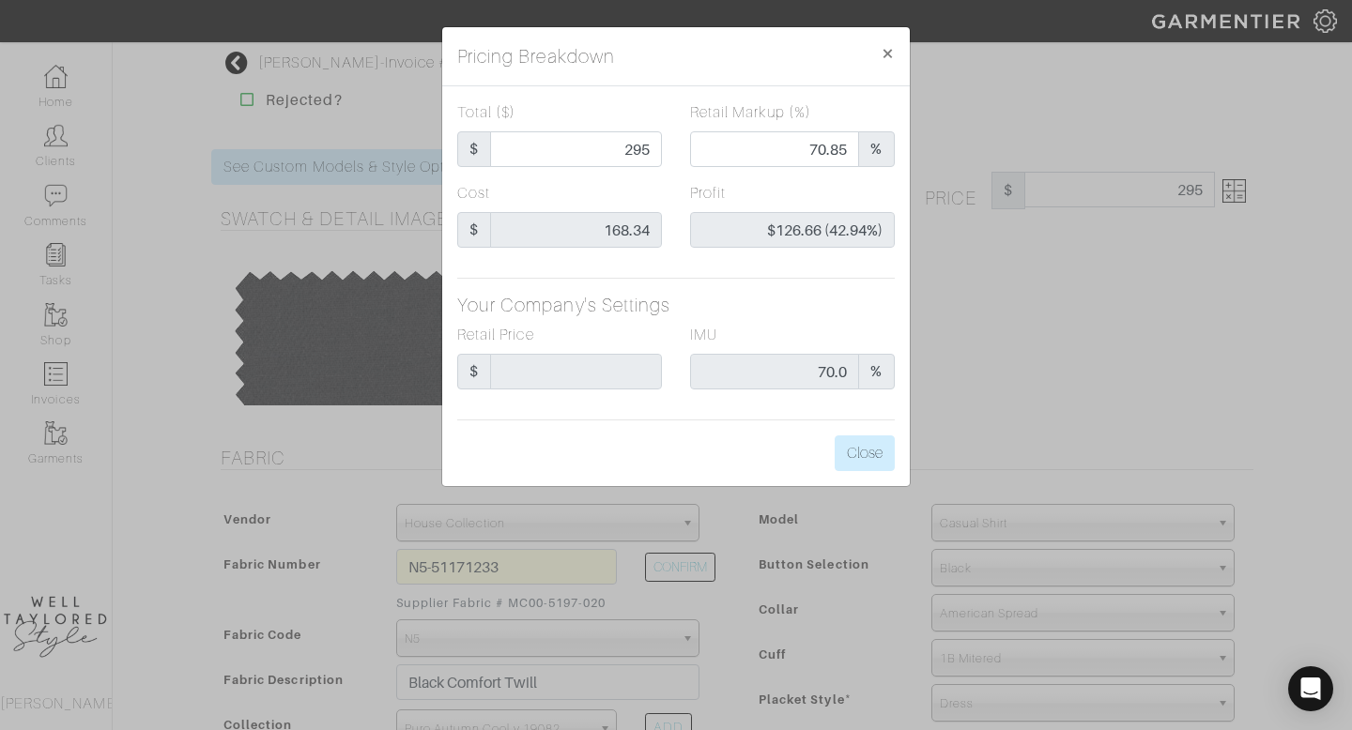
type input "295.00"
click at [760, 288] on div "Total ($) $ 295.00 Retail Markup (%) 70.85 % Cost $ 168.34 Profit $126.66 (42.9…" at bounding box center [676, 286] width 468 height 400
click at [877, 440] on button "Close" at bounding box center [865, 454] width 60 height 36
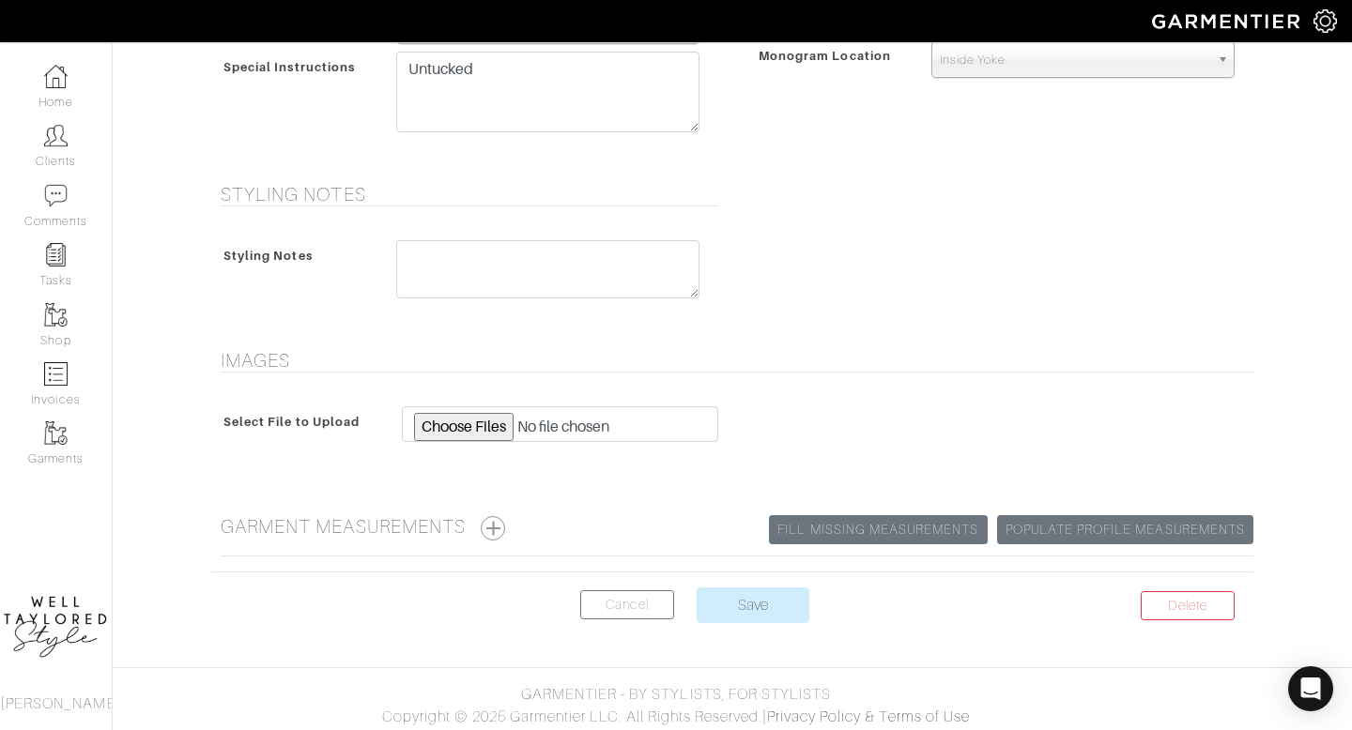
scroll to position [959, 0]
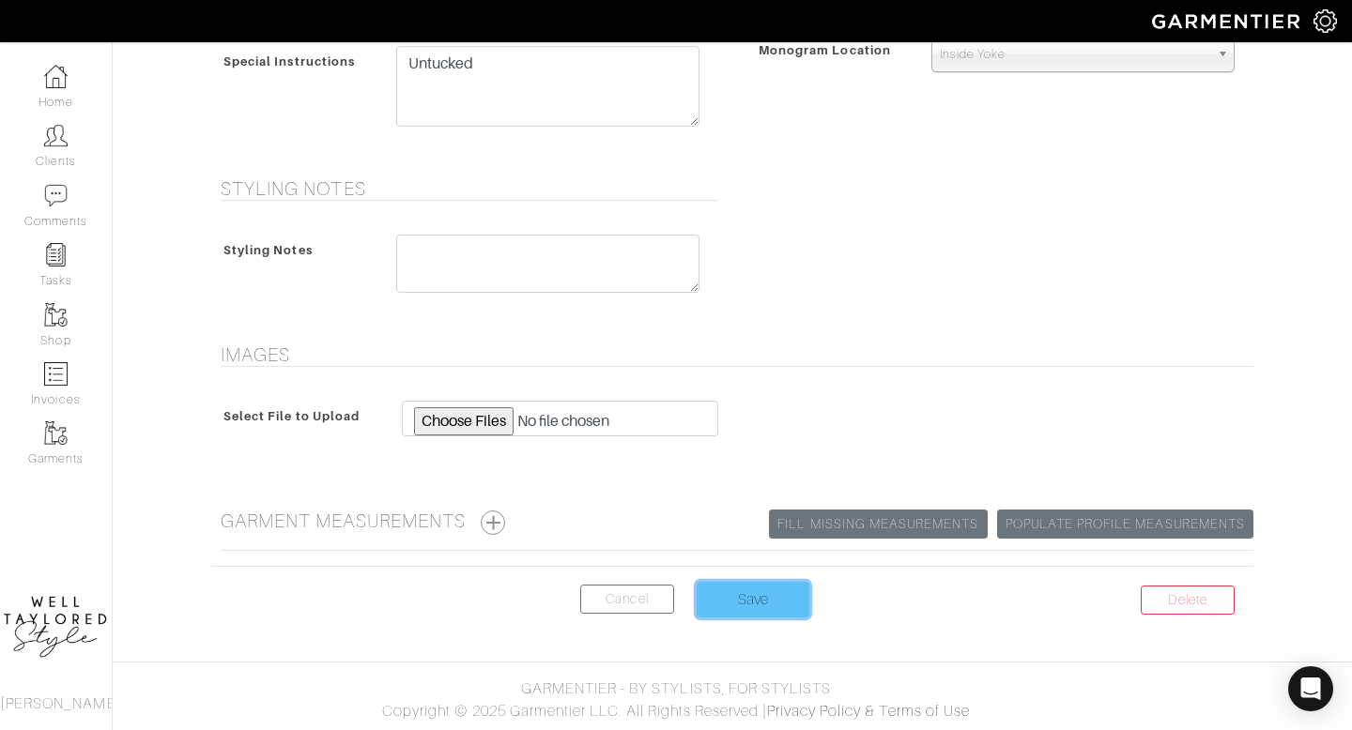
click at [762, 595] on input "Save" at bounding box center [753, 600] width 113 height 36
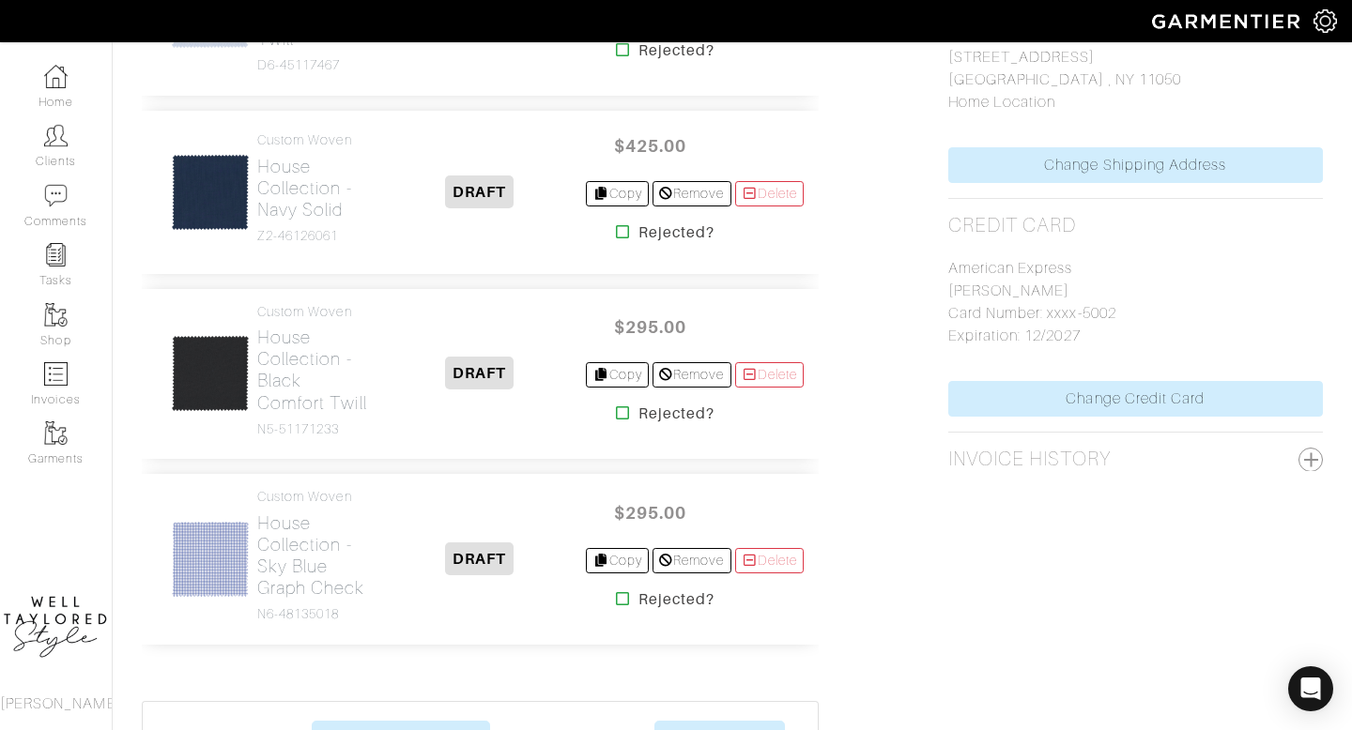
scroll to position [1067, 0]
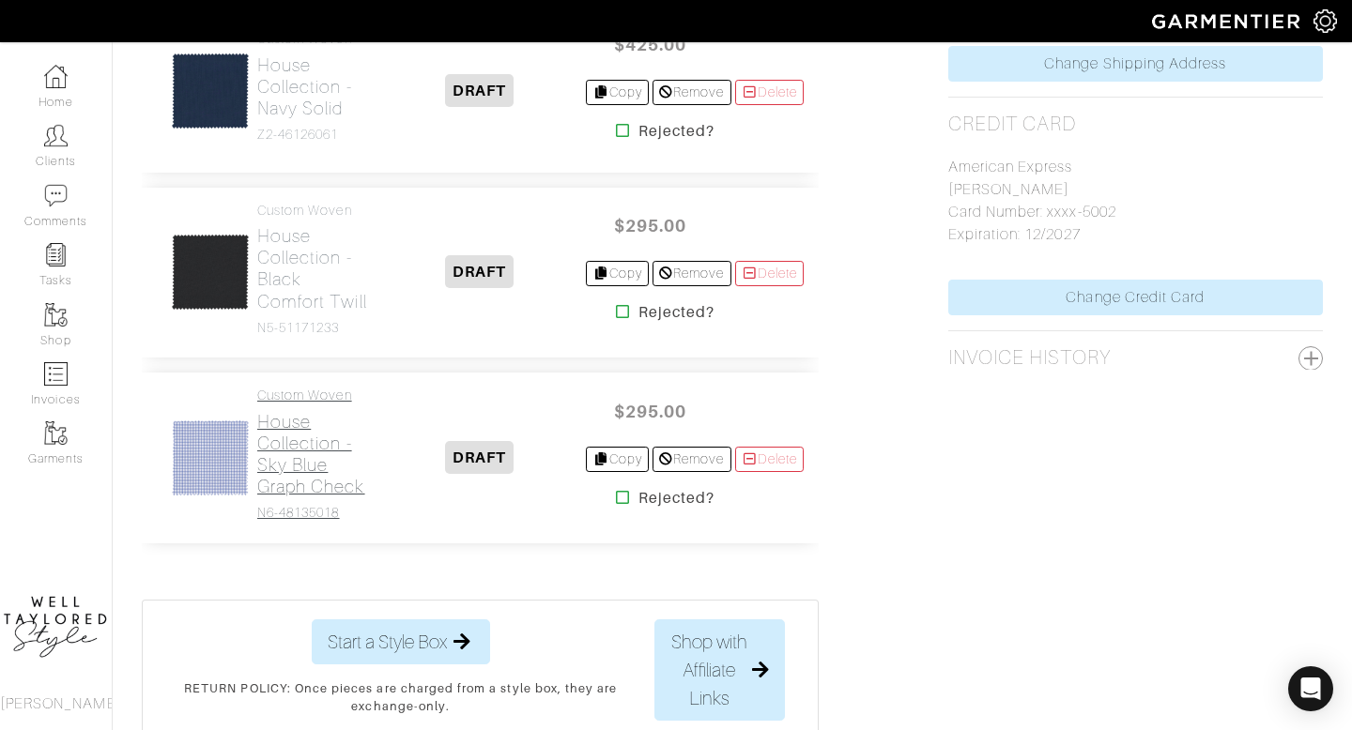
click at [270, 498] on h2 "House Collection - Sky Blue Graph Check" at bounding box center [314, 454] width 115 height 86
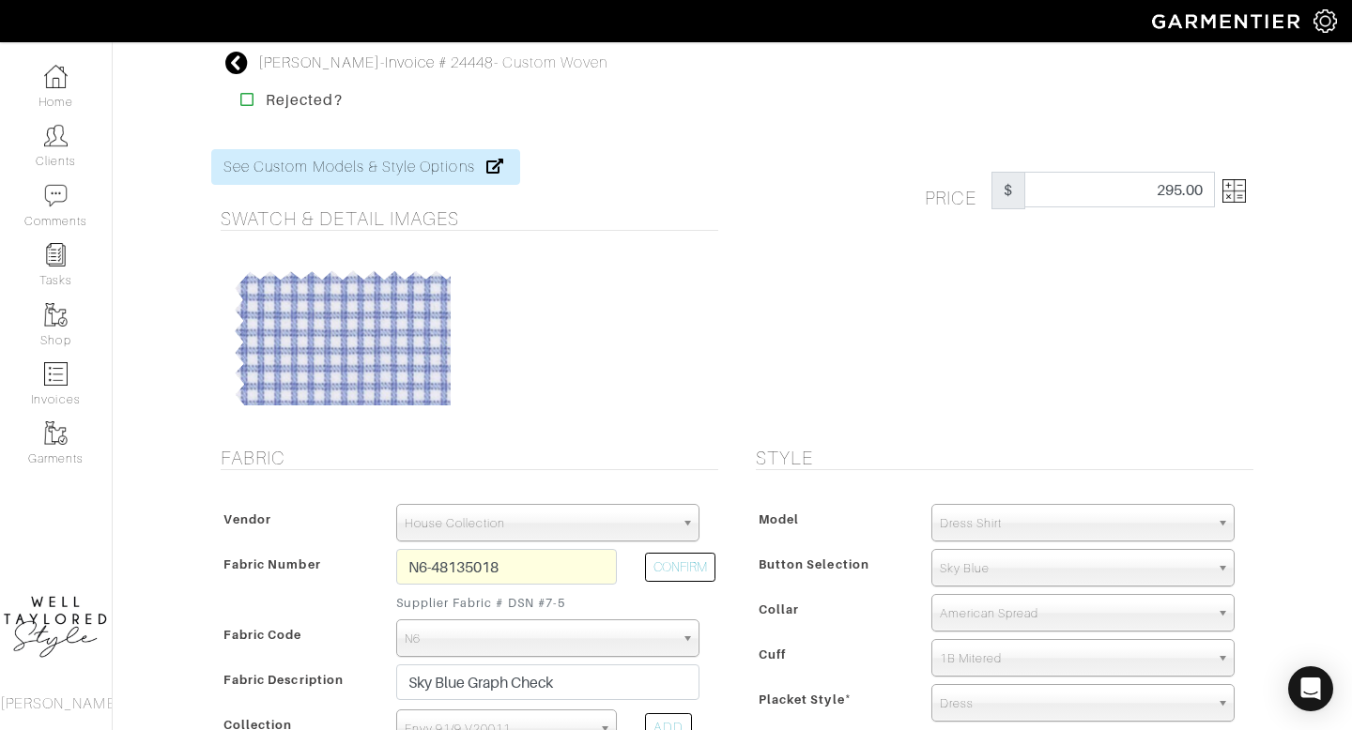
click at [1222, 194] on img at bounding box center [1233, 190] width 23 height 23
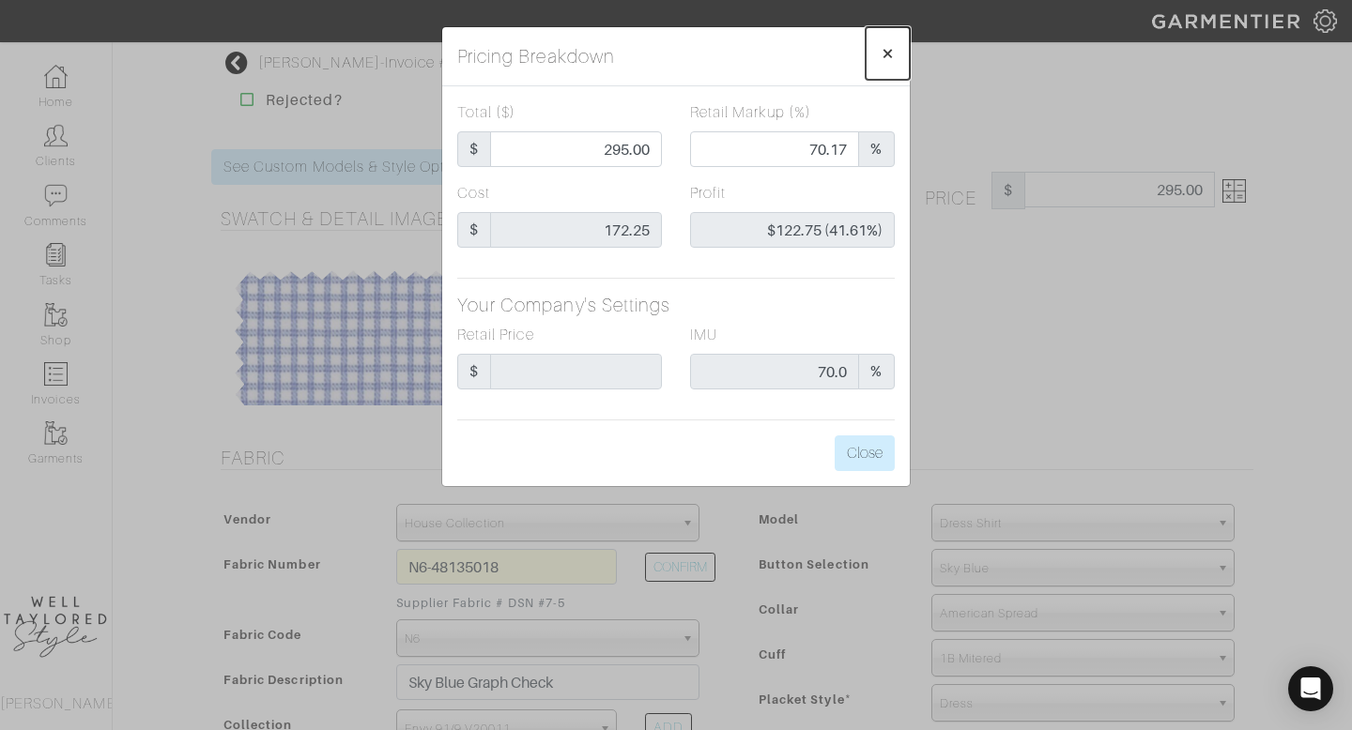
click at [894, 46] on span "×" at bounding box center [888, 52] width 14 height 25
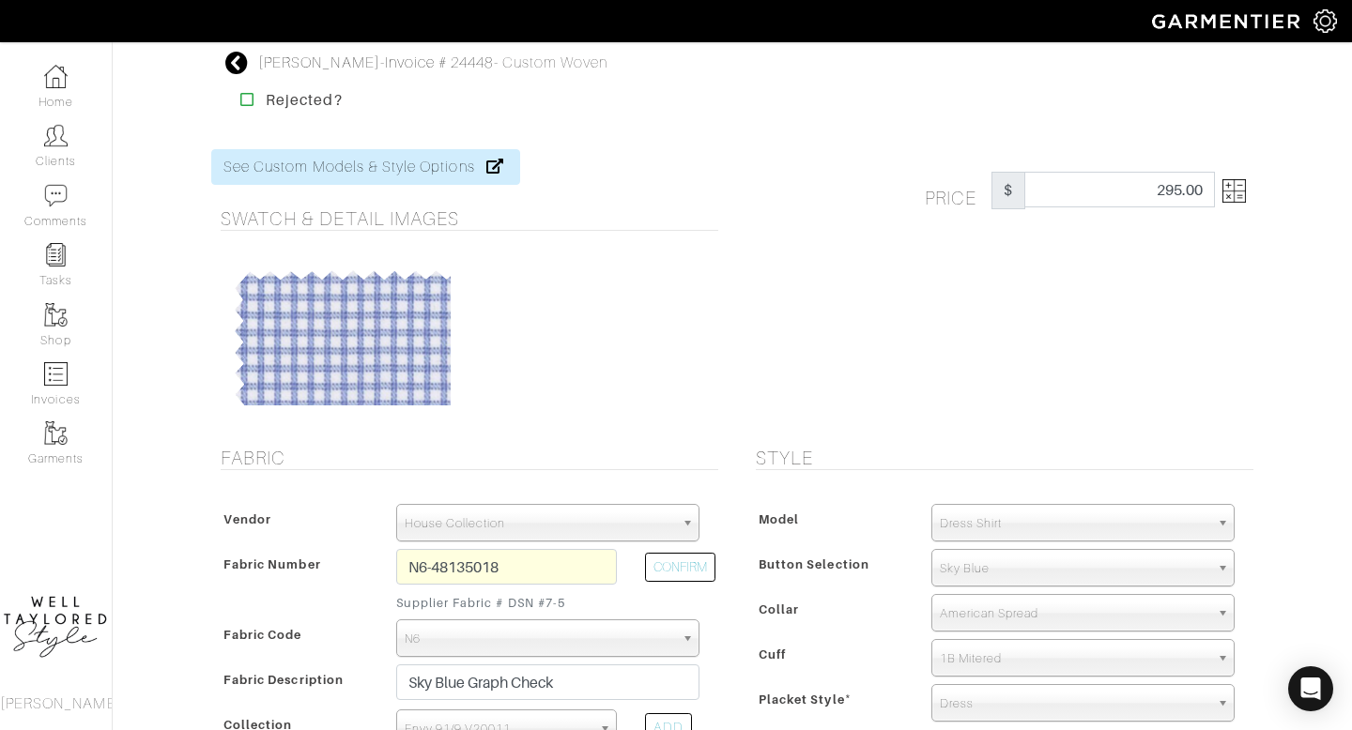
click at [245, 62] on icon at bounding box center [236, 63] width 23 height 23
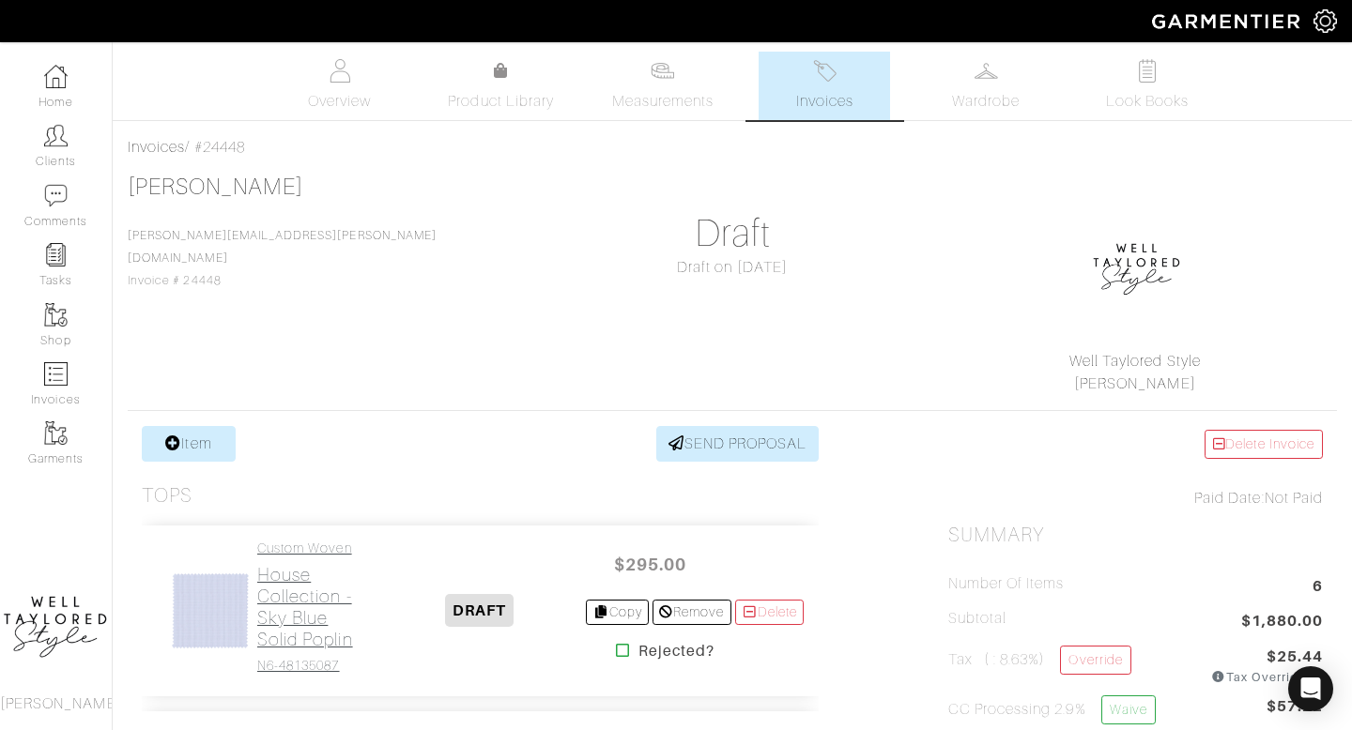
click at [300, 575] on h2 "House Collection - Sky Blue Solid Poplin" at bounding box center [314, 607] width 115 height 86
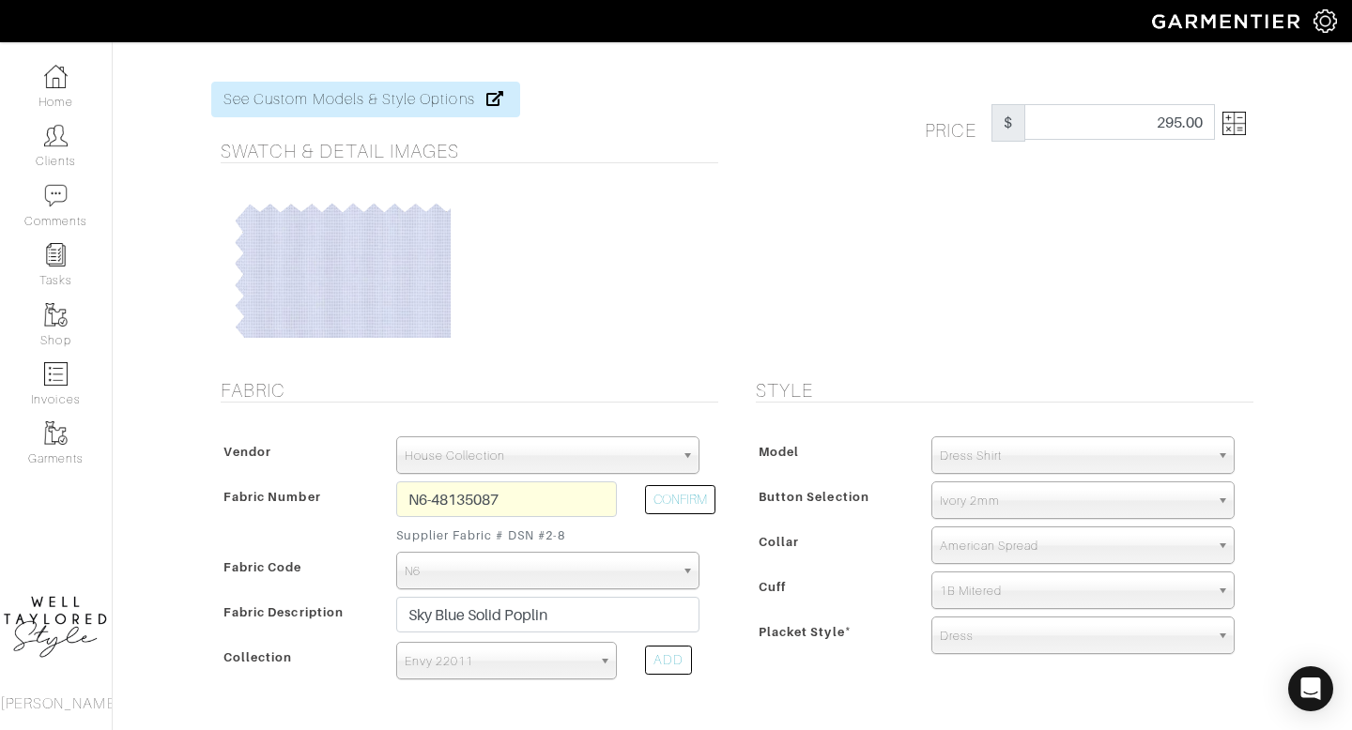
scroll to position [65, 0]
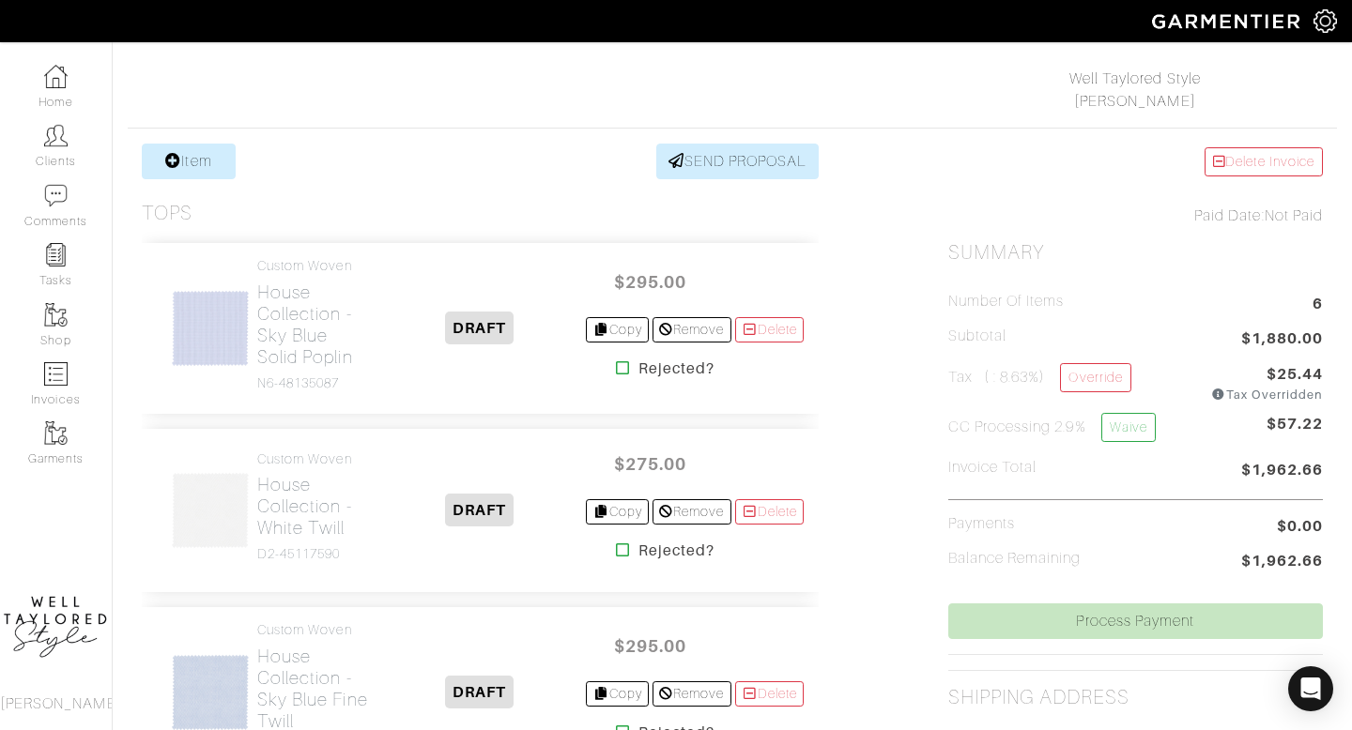
scroll to position [293, 0]
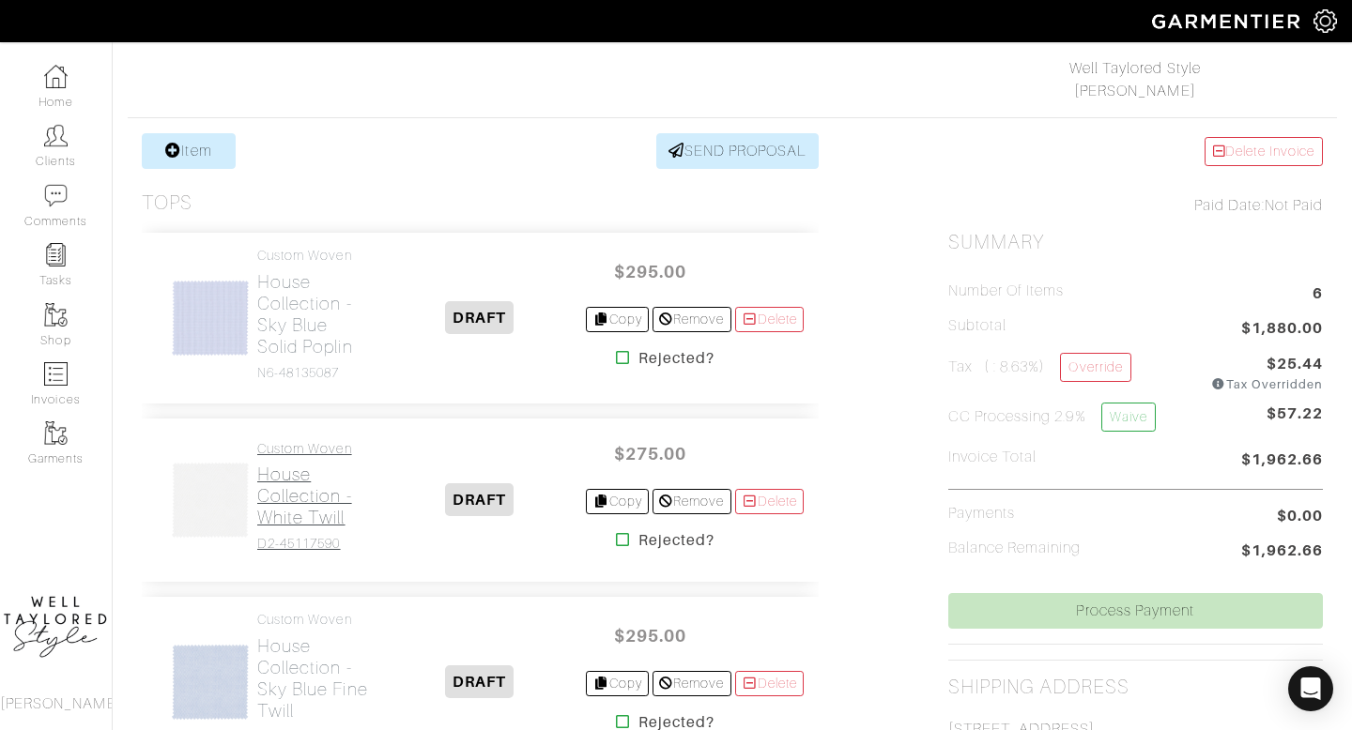
click at [299, 524] on h2 "House Collection - White Twill" at bounding box center [314, 496] width 115 height 65
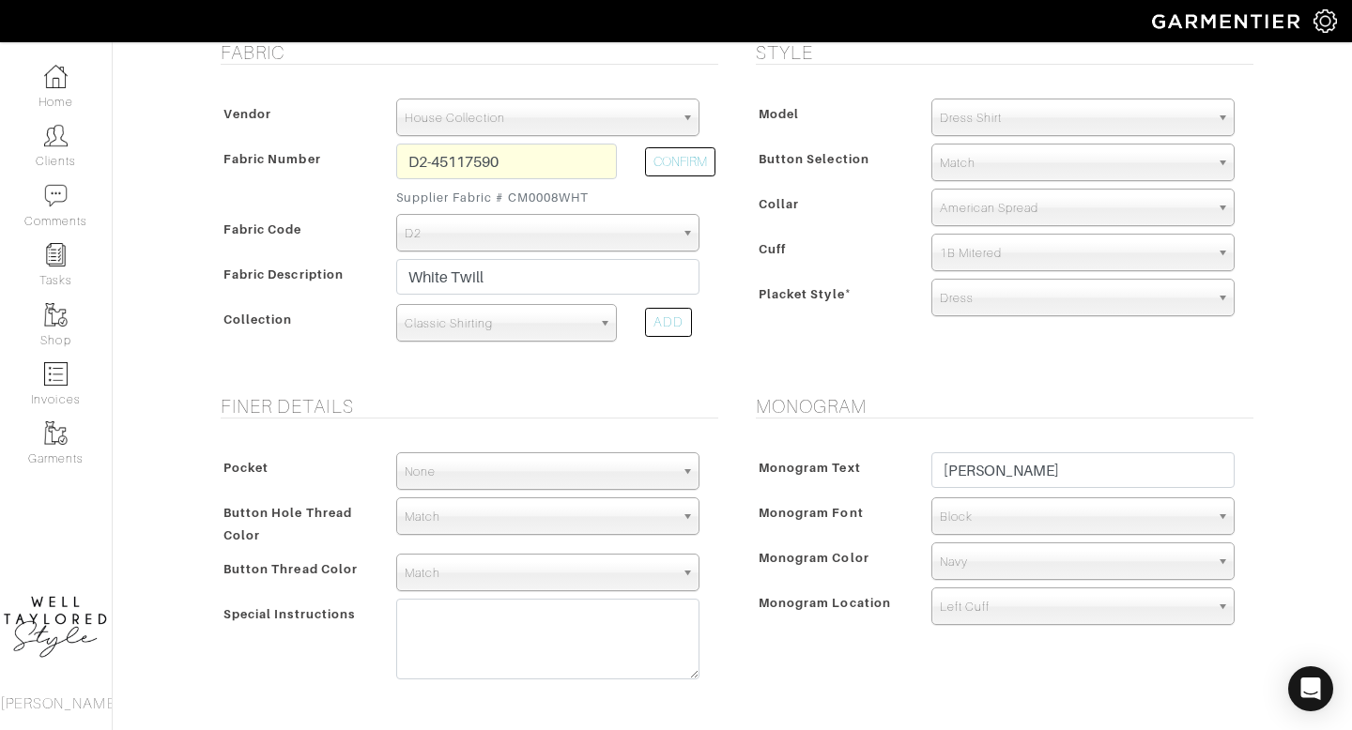
scroll to position [407, 0]
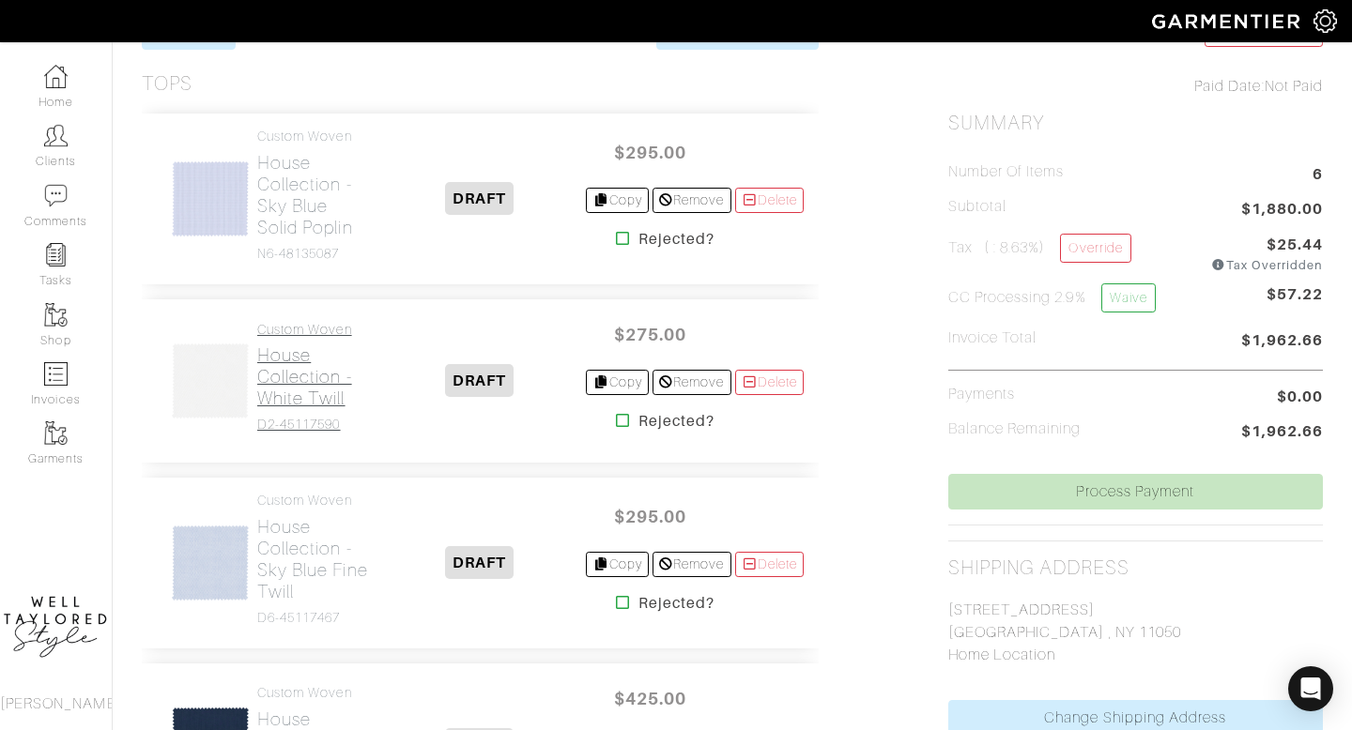
scroll to position [431, 0]
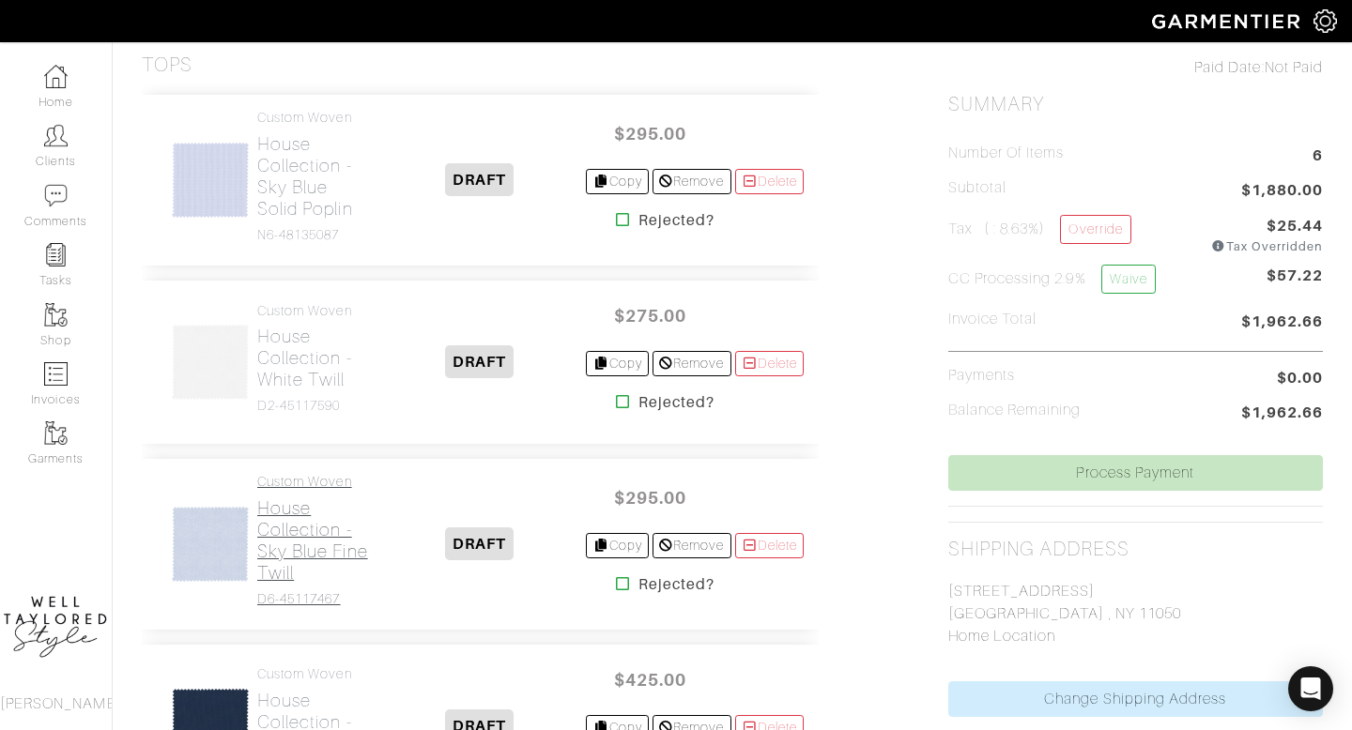
click at [297, 501] on h2 "House Collection - Sky Blue Fine Twill" at bounding box center [314, 541] width 115 height 86
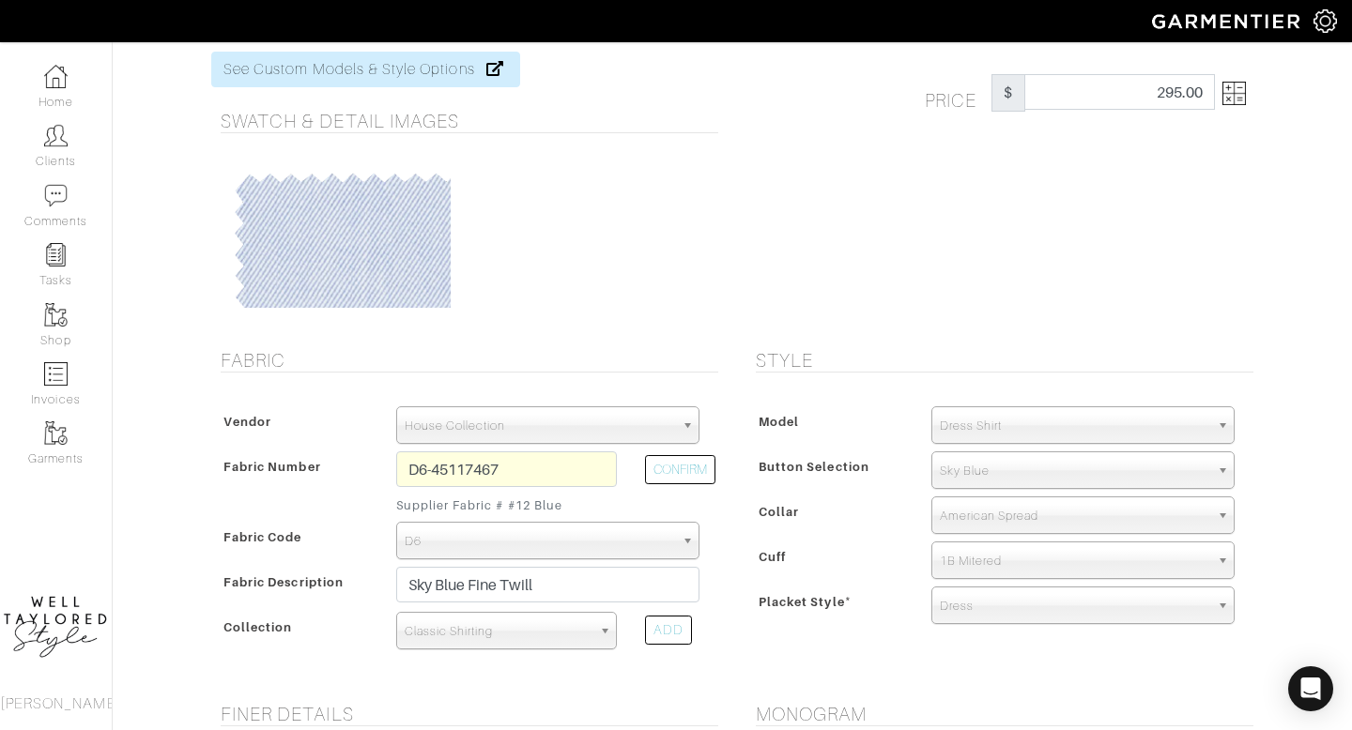
scroll to position [90, 0]
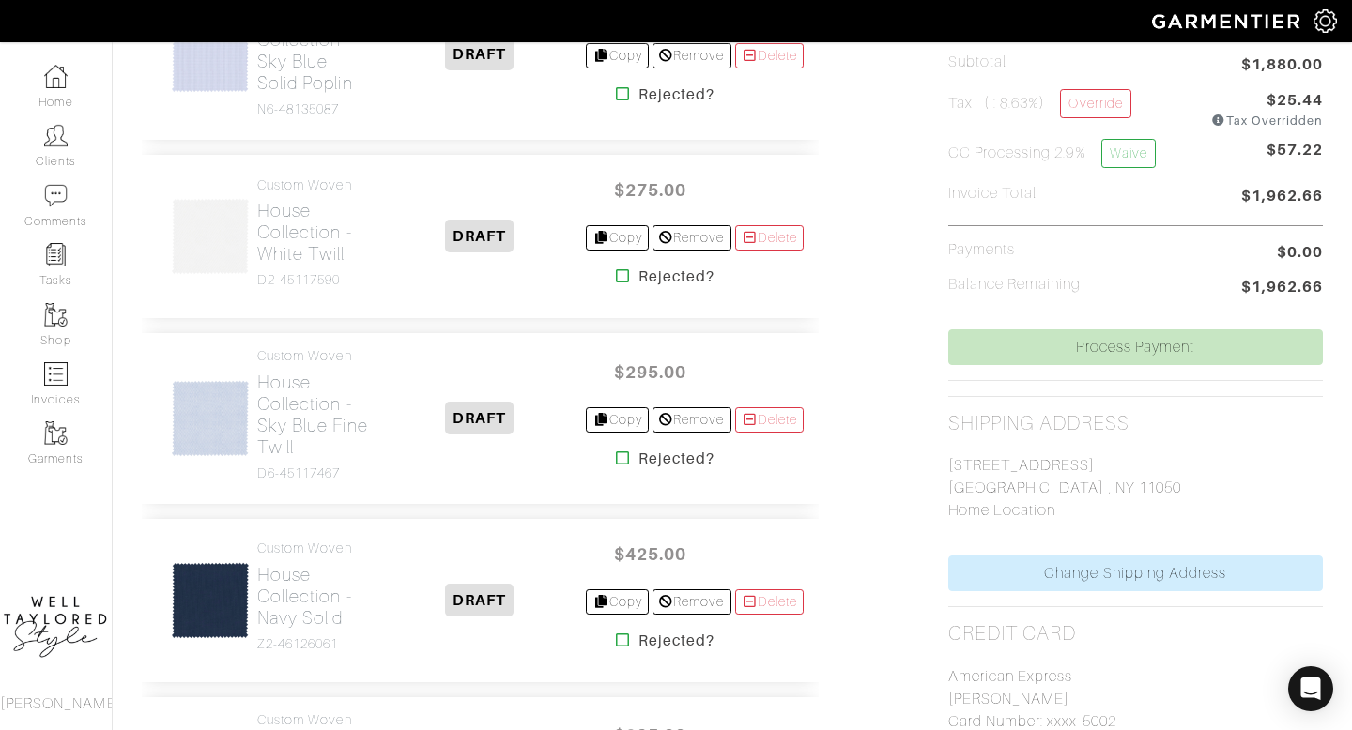
scroll to position [561, 0]
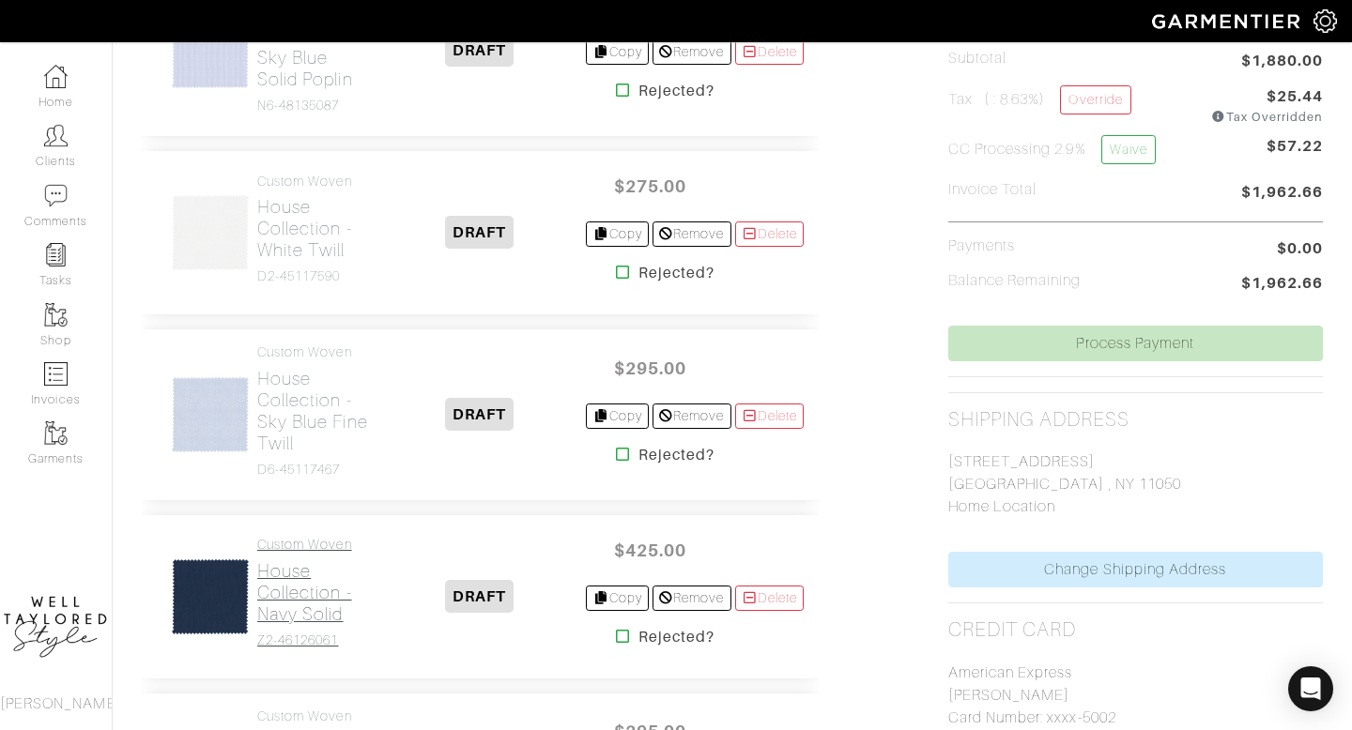
click at [284, 623] on h2 "House Collection - Navy Solid" at bounding box center [314, 593] width 115 height 65
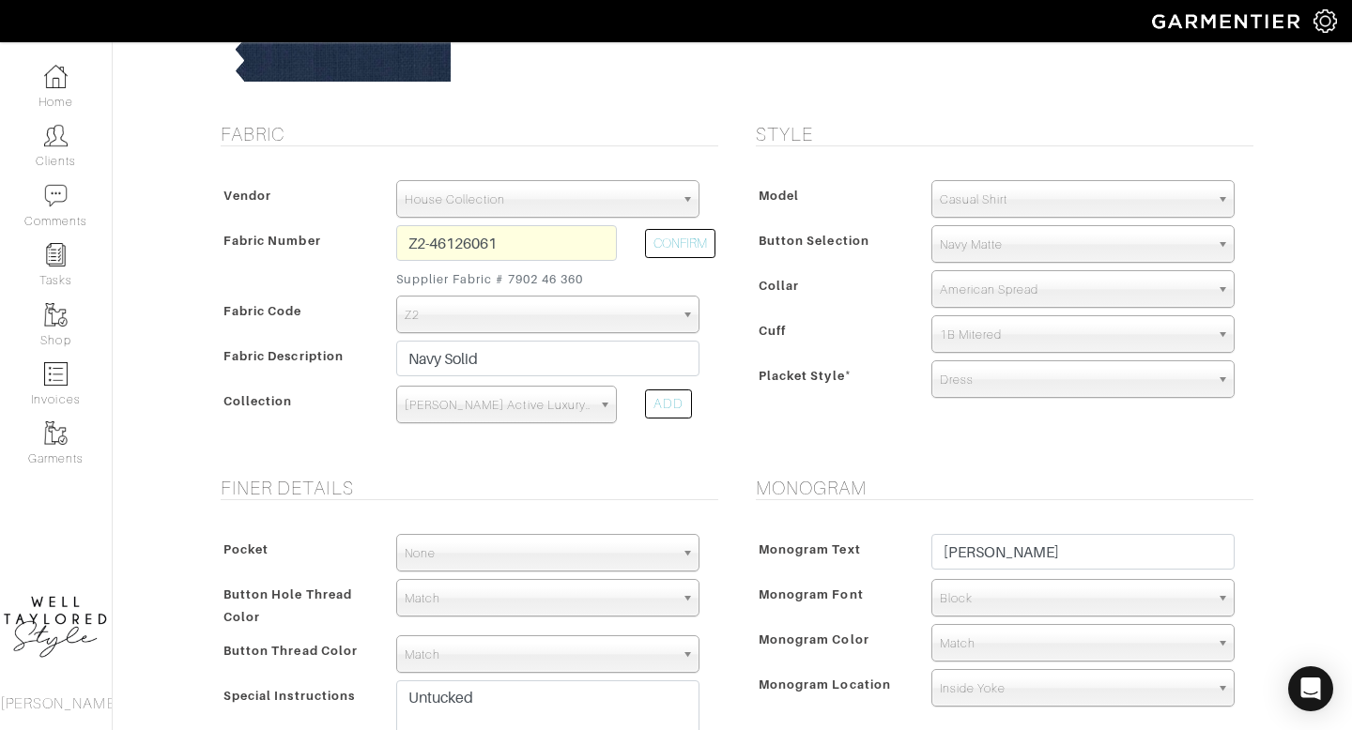
scroll to position [480, 0]
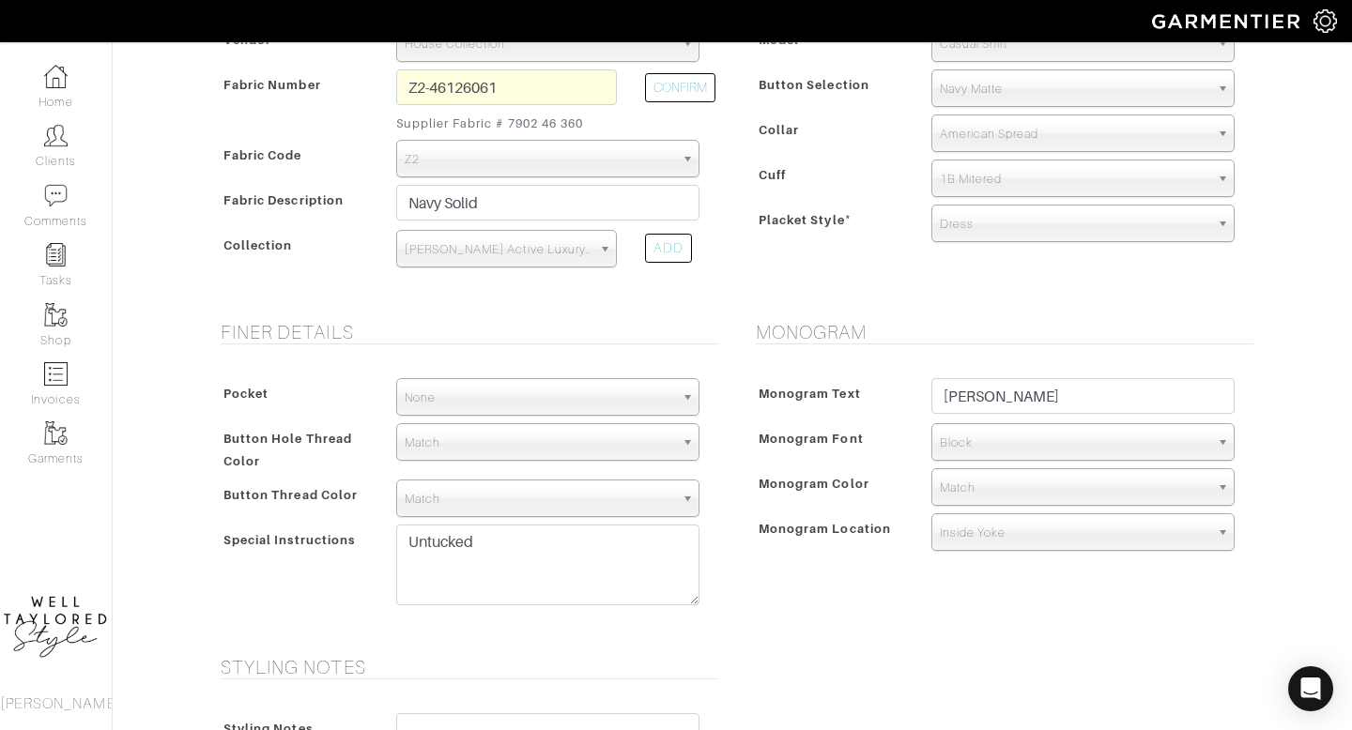
click at [966, 488] on span "Match" at bounding box center [1074, 488] width 269 height 38
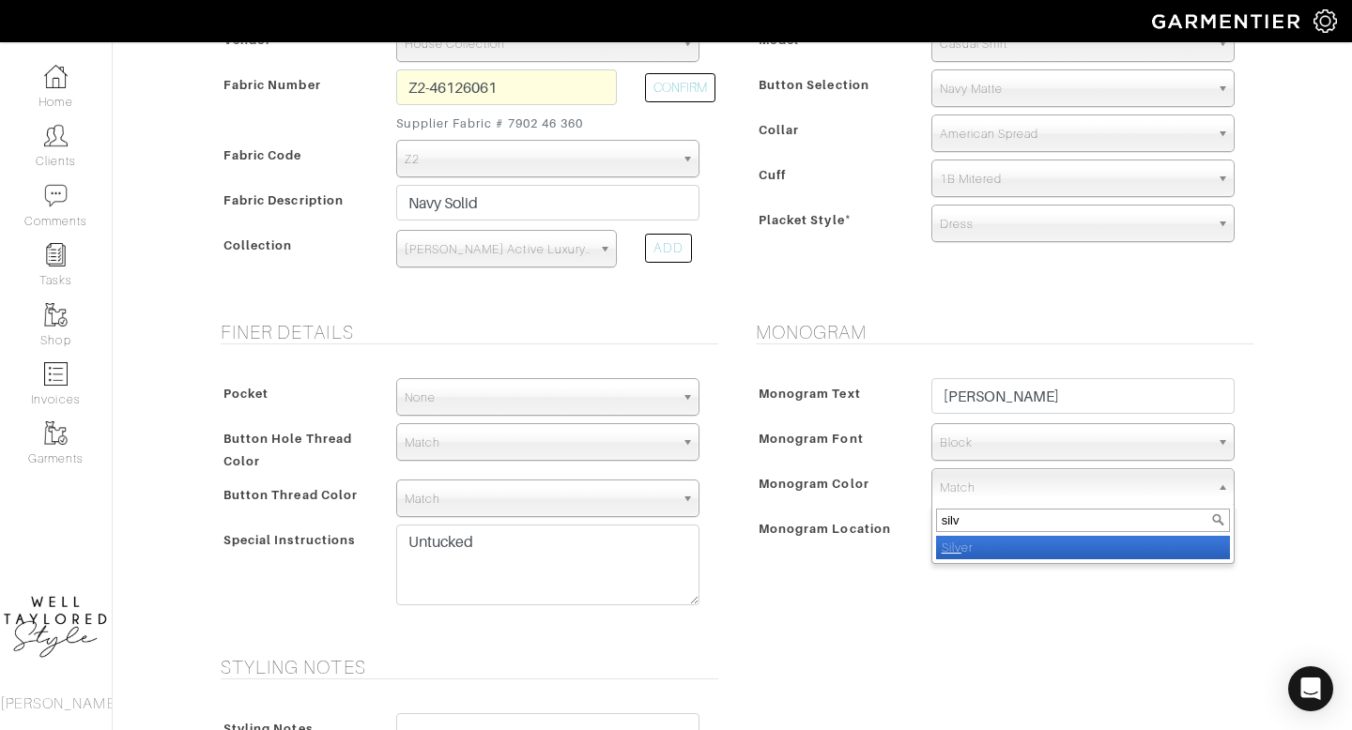
type input "silv"
click at [952, 552] on em "Silv" at bounding box center [952, 548] width 20 height 14
select select "2"
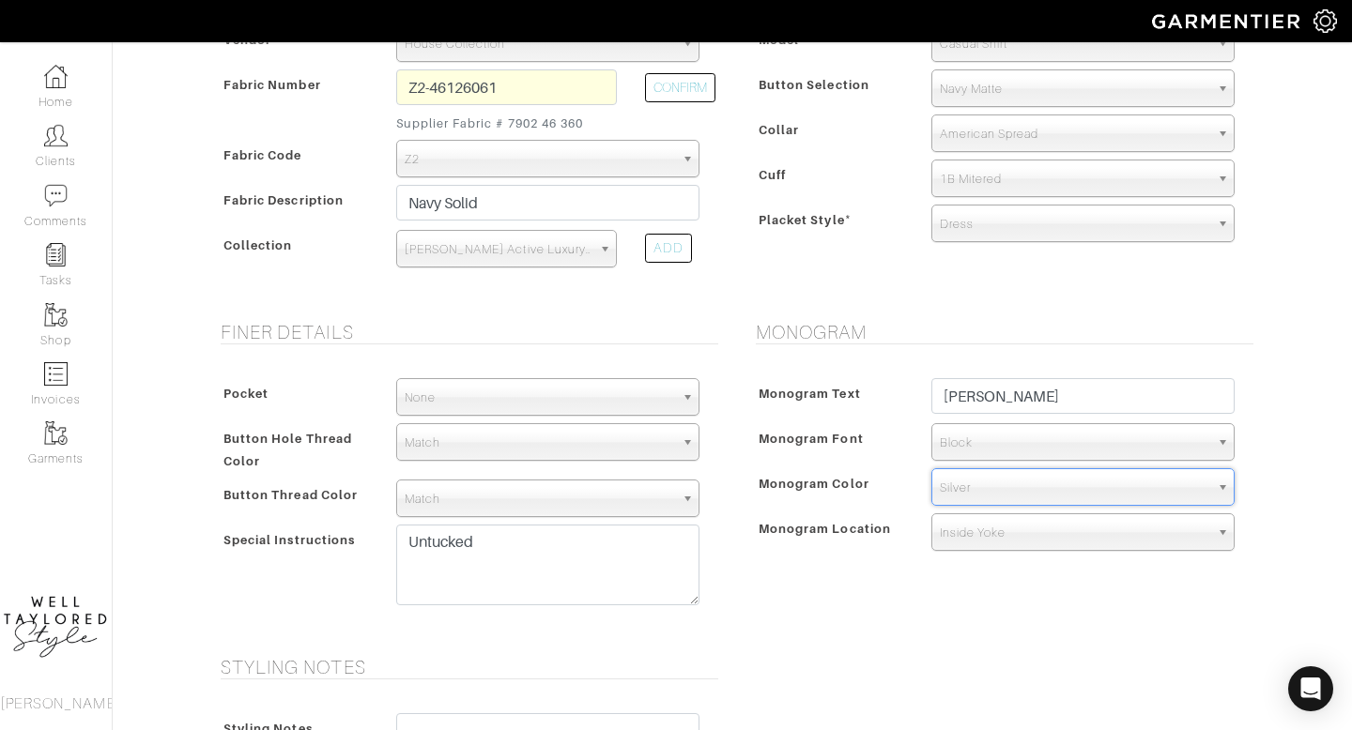
scroll to position [959, 0]
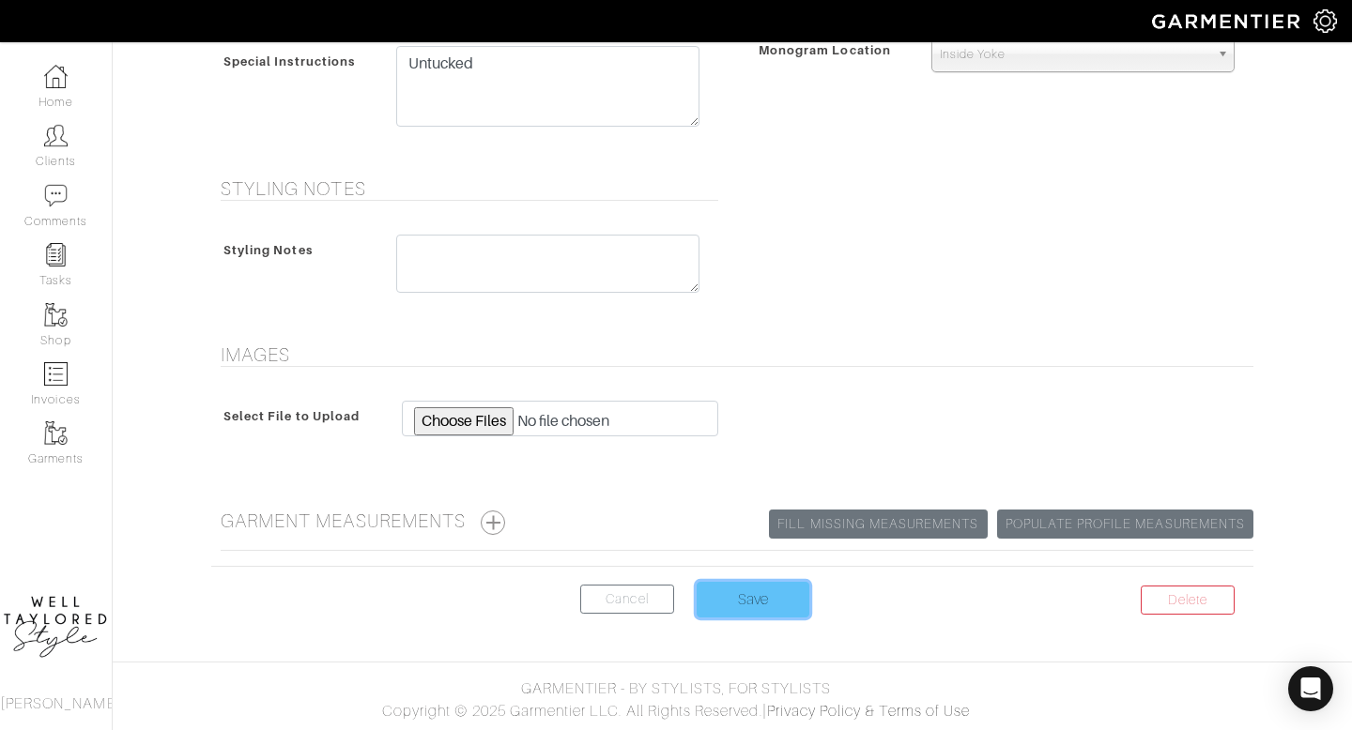
click at [718, 607] on input "Save" at bounding box center [753, 600] width 113 height 36
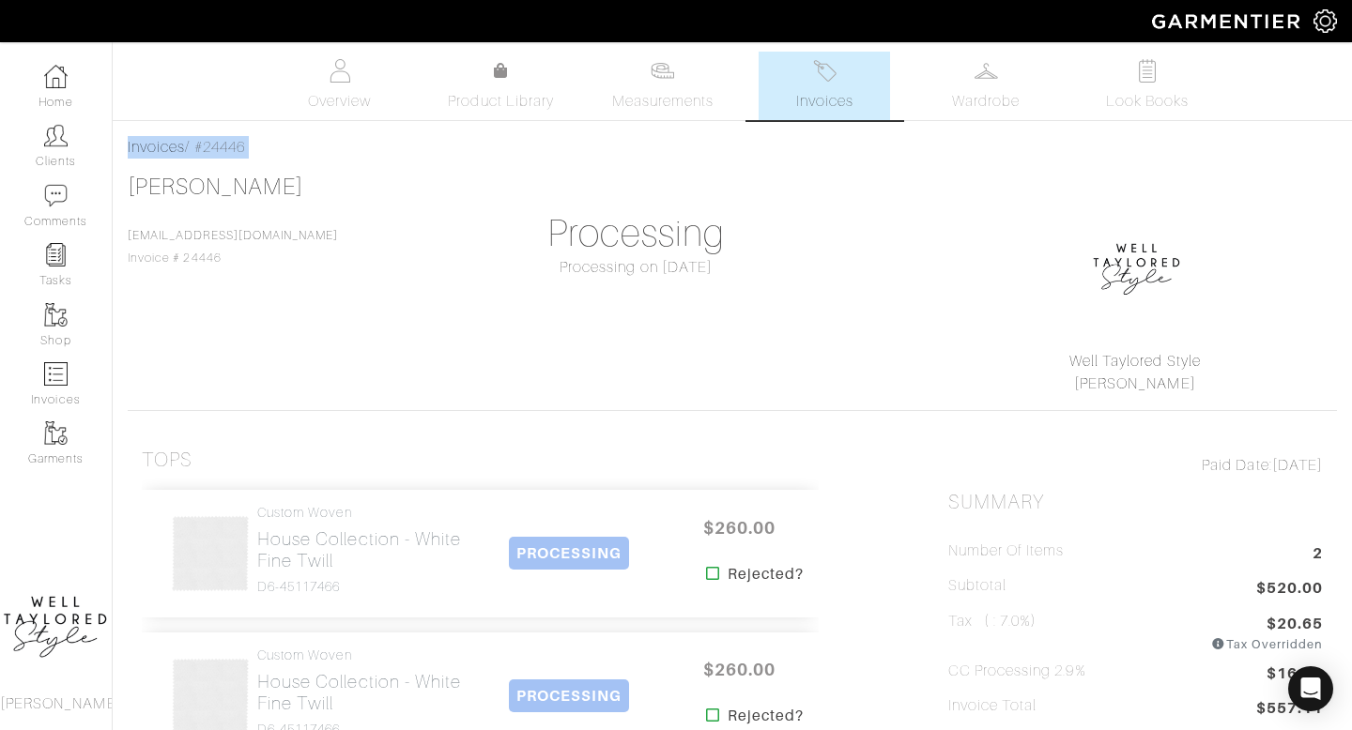
drag, startPoint x: 269, startPoint y: 161, endPoint x: 122, endPoint y: 138, distance: 148.2
click at [122, 138] on div "Invoices / #24446 [PERSON_NAME] [EMAIL_ADDRESS][DOMAIN_NAME] Invoice # 24446 Pr…" at bounding box center [732, 728] width 1239 height 1185
copy div "Invoices / #24446"
click at [80, 128] on link "Clients" at bounding box center [56, 145] width 112 height 59
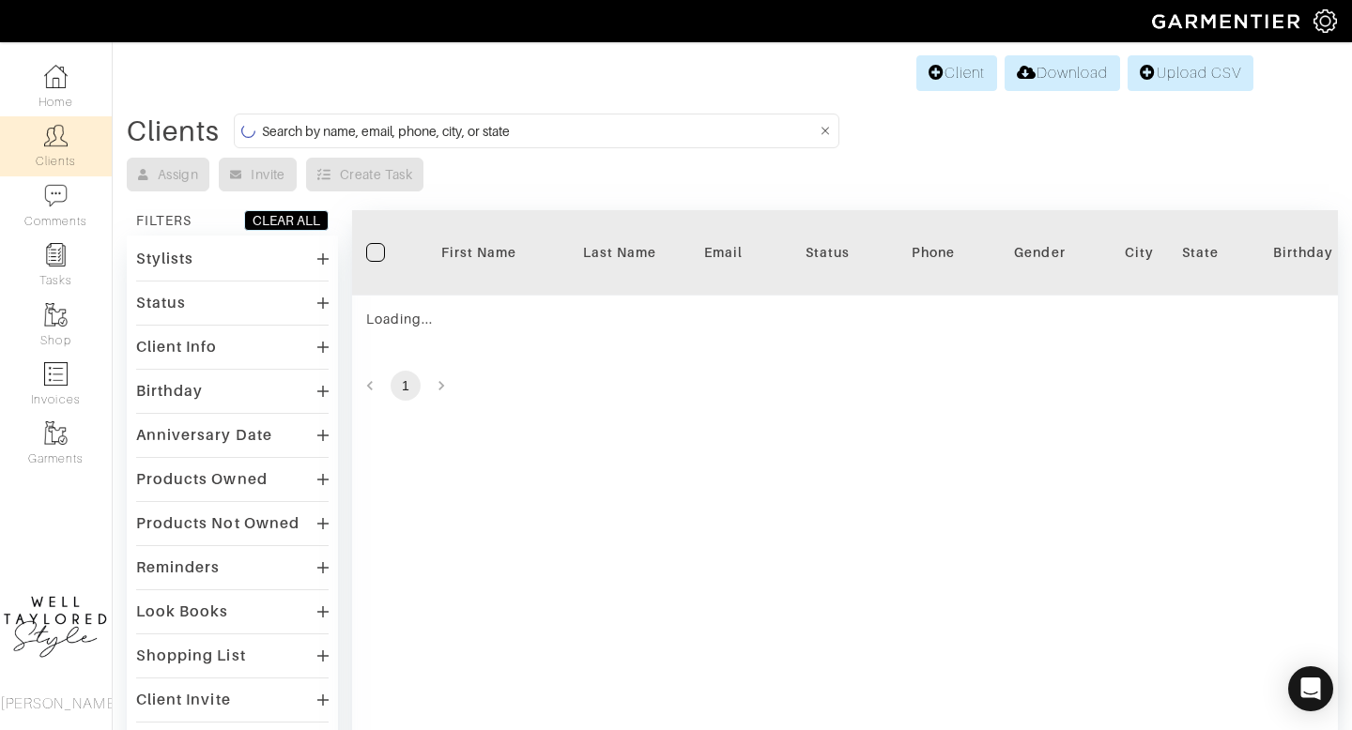
click at [508, 124] on input at bounding box center [539, 130] width 555 height 23
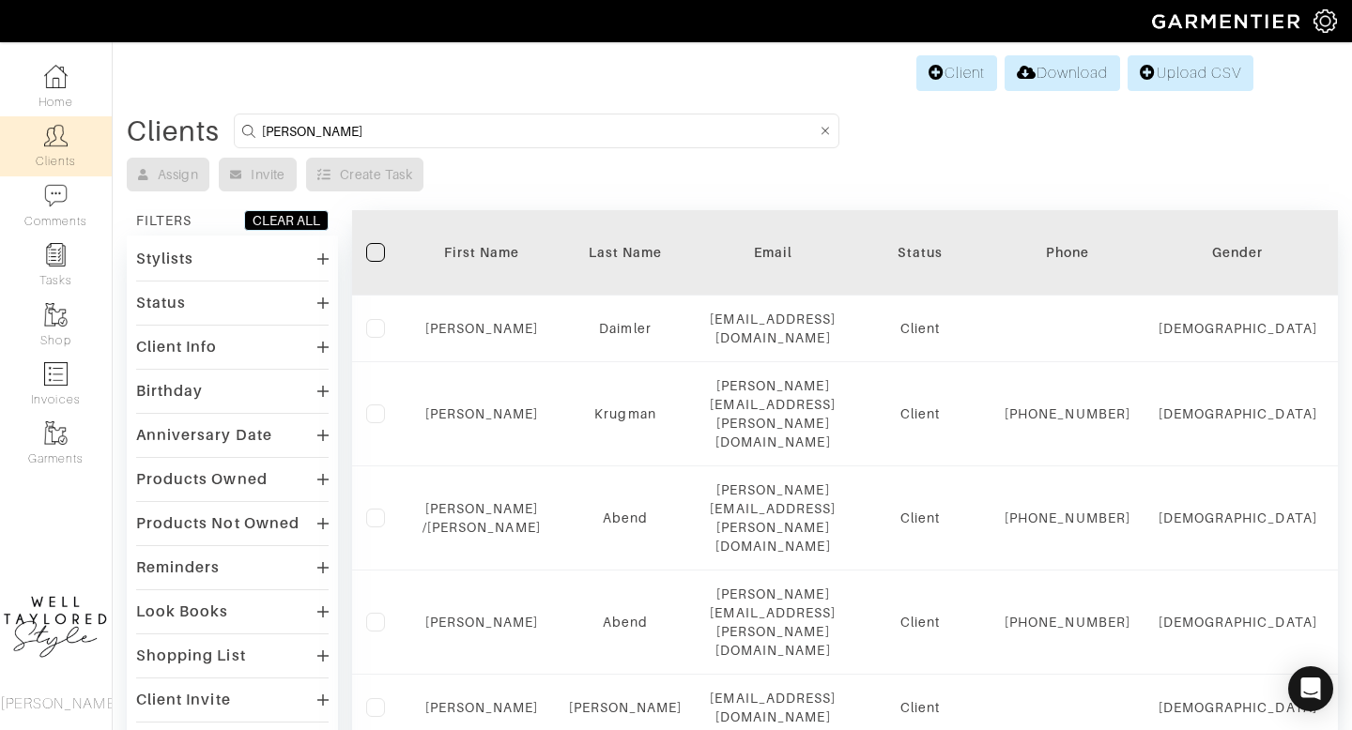
type input "[PERSON_NAME]"
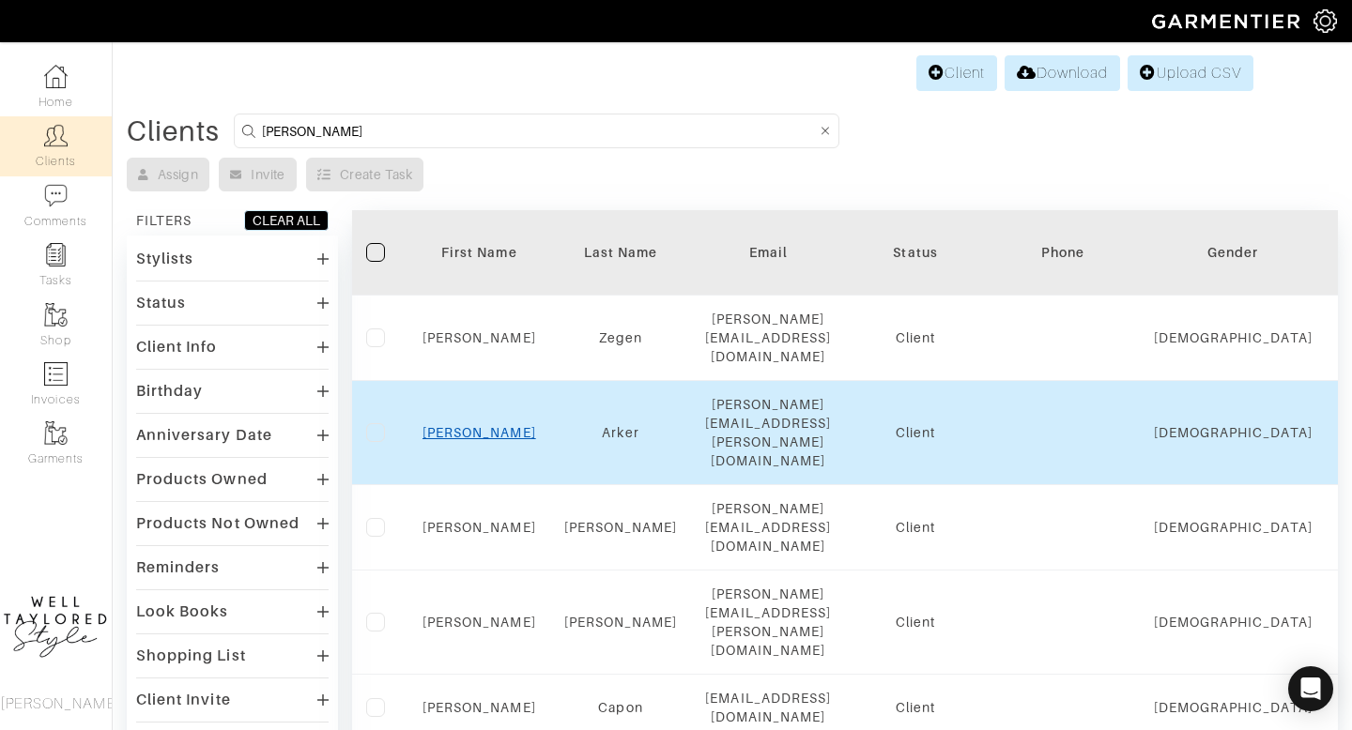
click at [465, 425] on link "[PERSON_NAME]" at bounding box center [479, 432] width 114 height 15
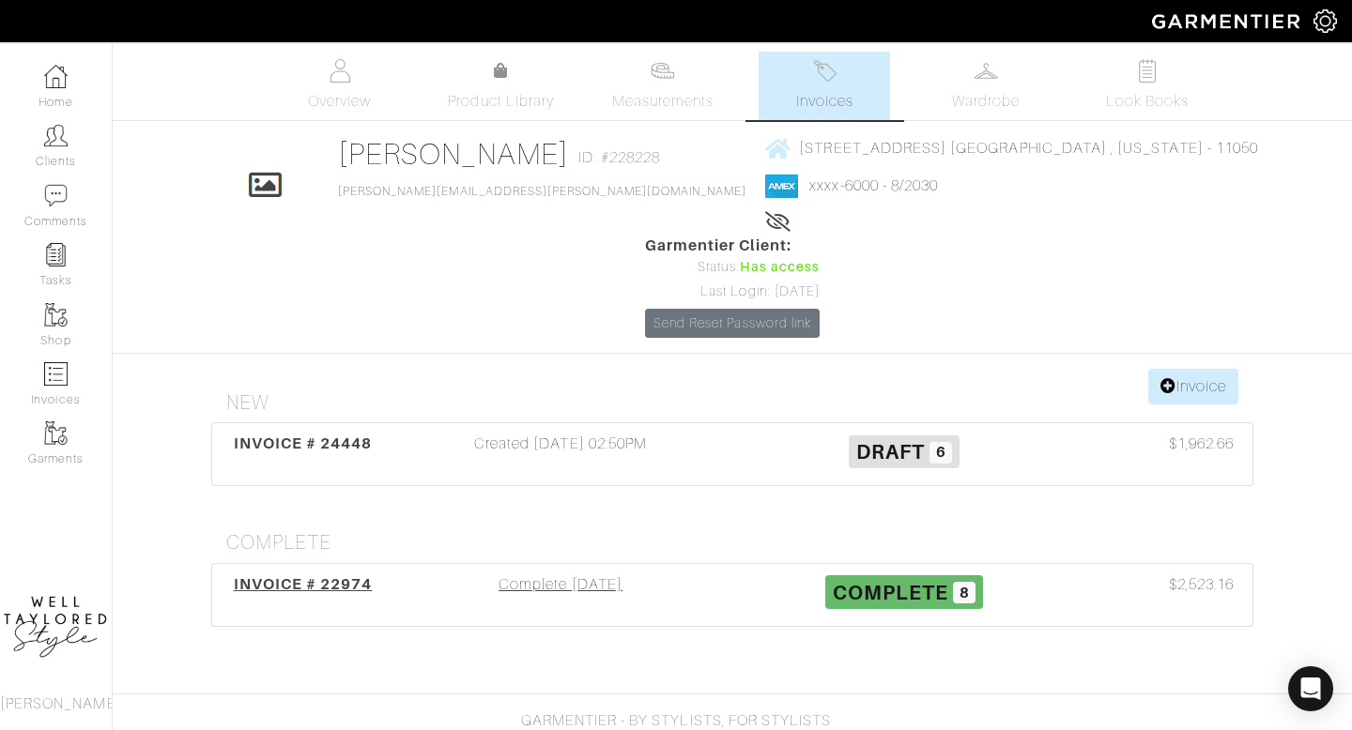
click at [551, 574] on div "Complete 07/01/25" at bounding box center [561, 595] width 344 height 43
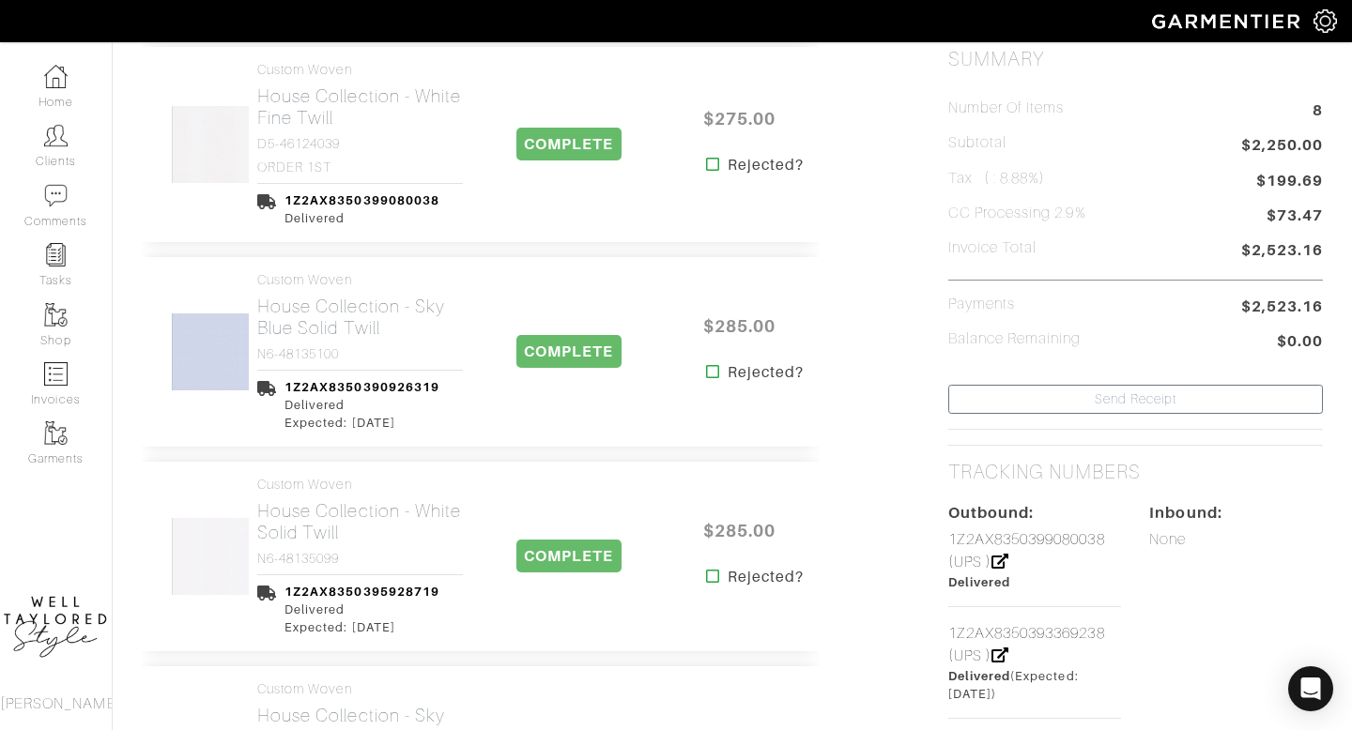
scroll to position [456, 0]
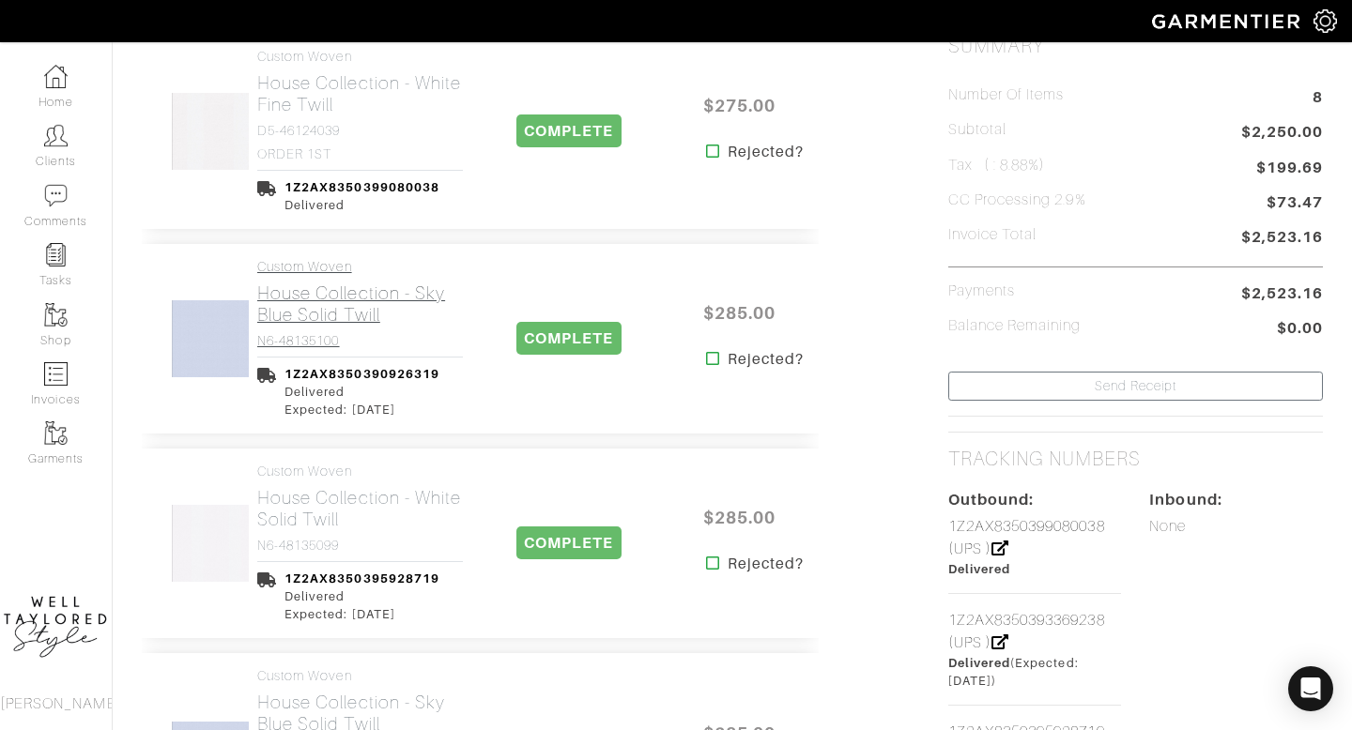
click at [354, 340] on h4 "N6-48135100" at bounding box center [360, 341] width 206 height 16
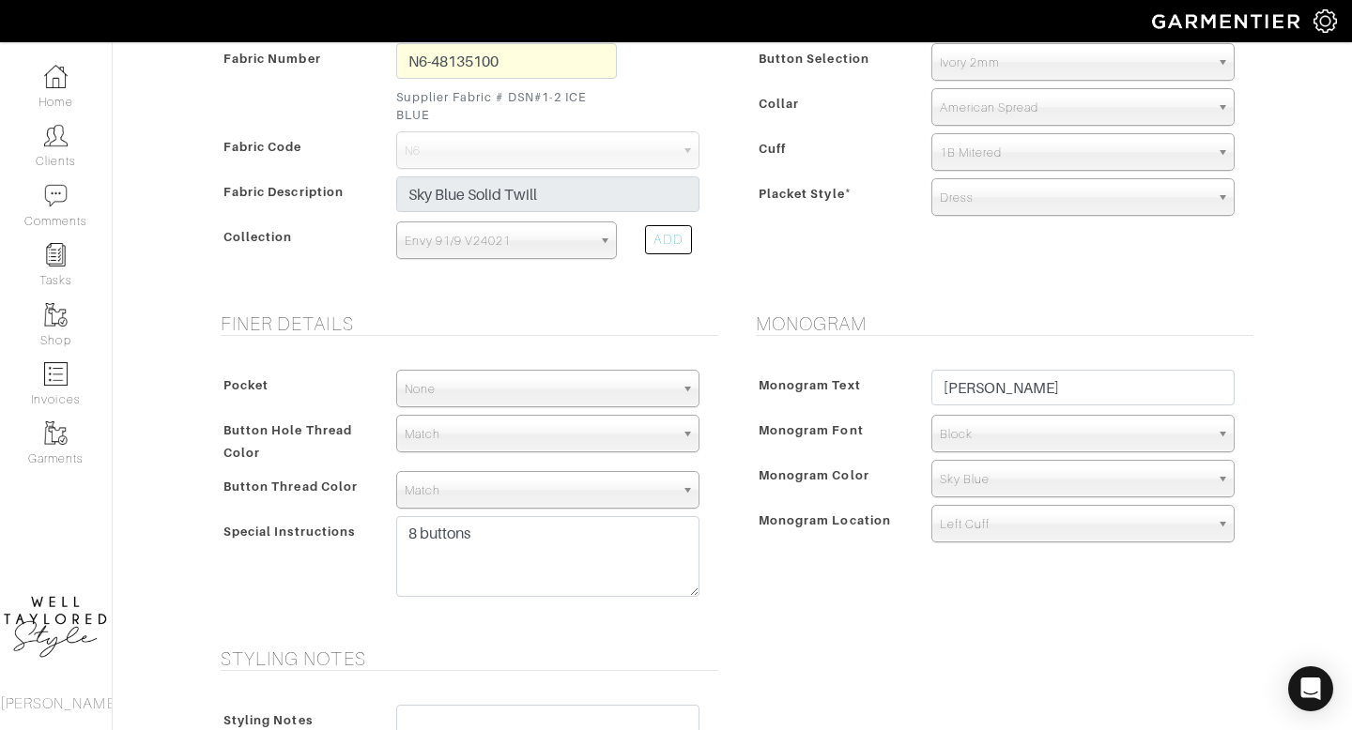
scroll to position [474, 0]
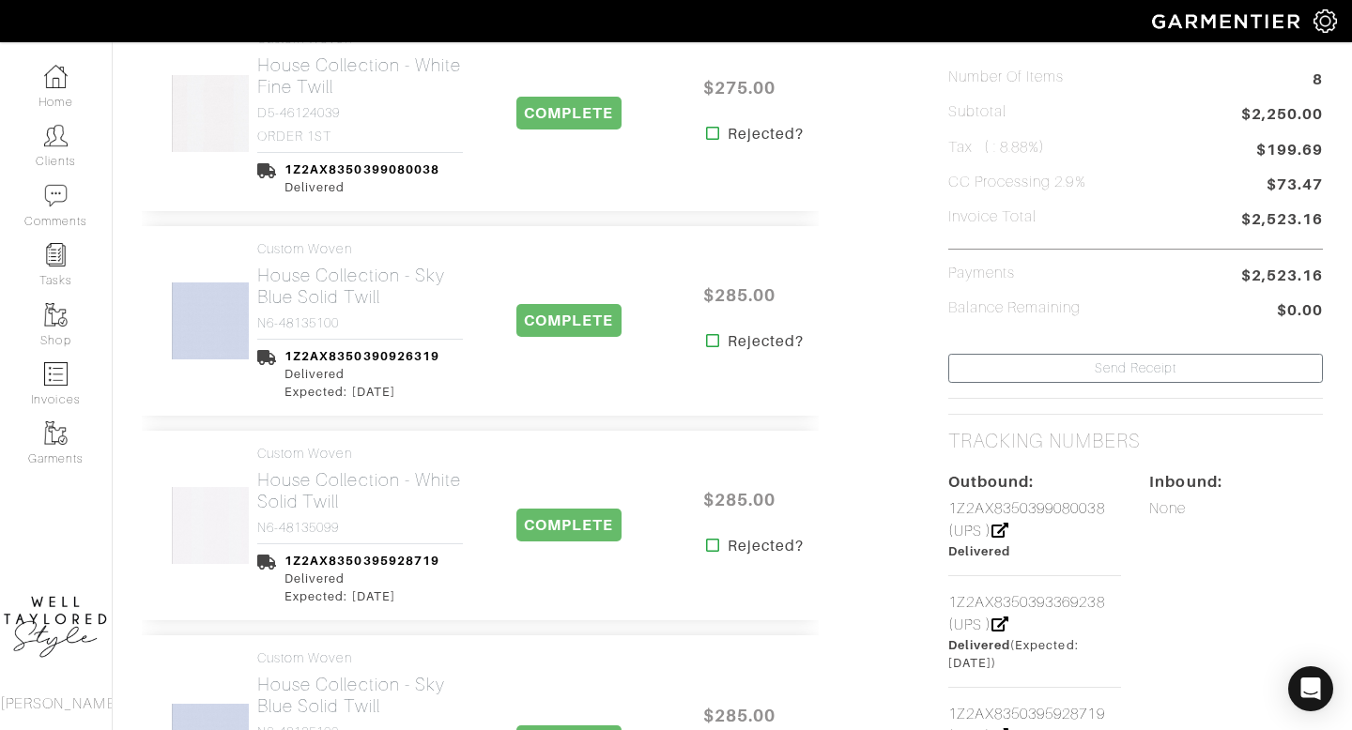
scroll to position [456, 0]
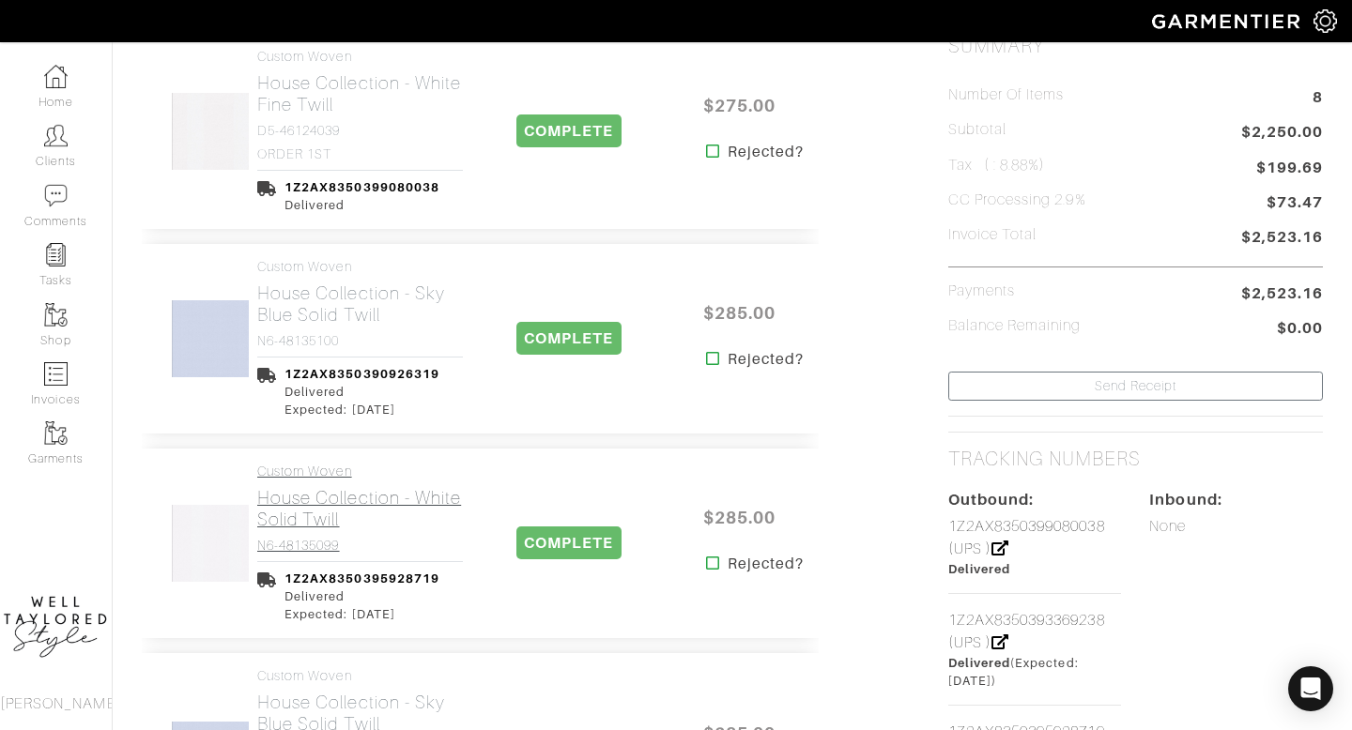
click at [318, 546] on h4 "N6-48135099" at bounding box center [360, 546] width 206 height 16
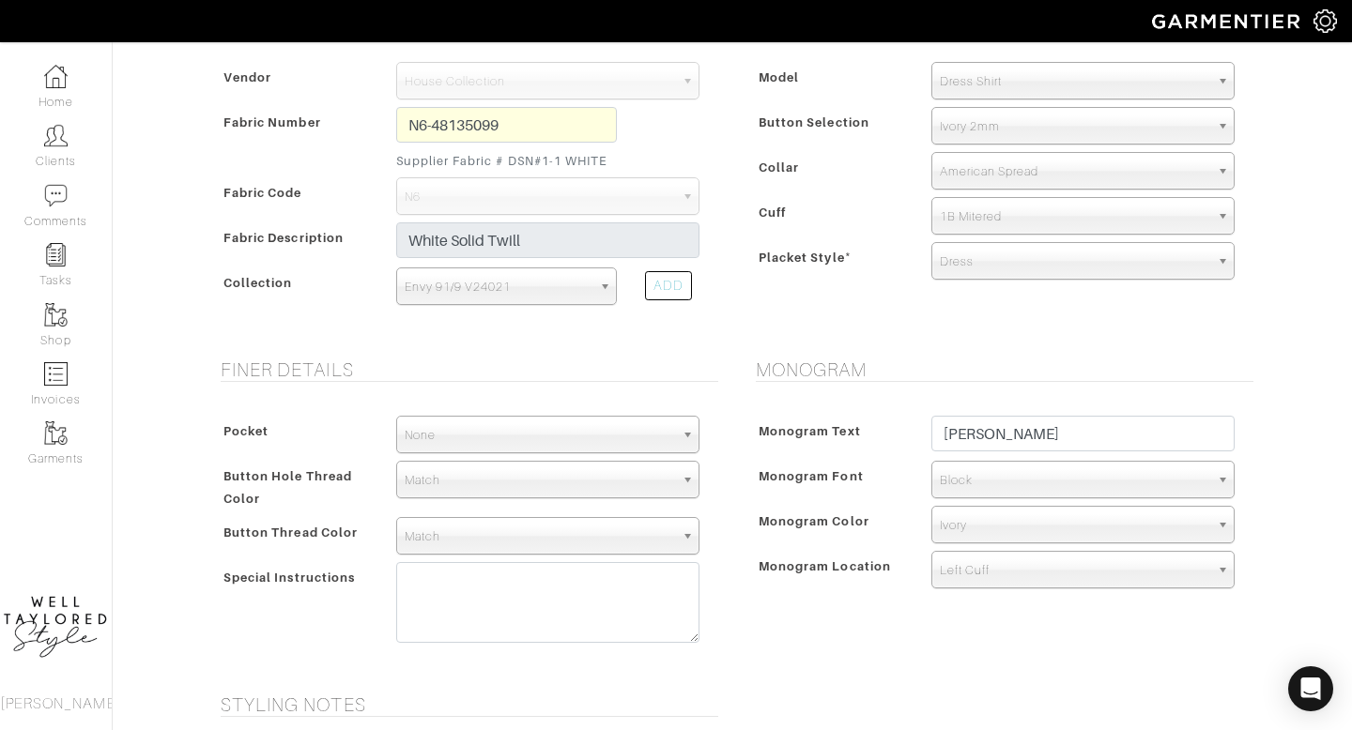
scroll to position [406, 0]
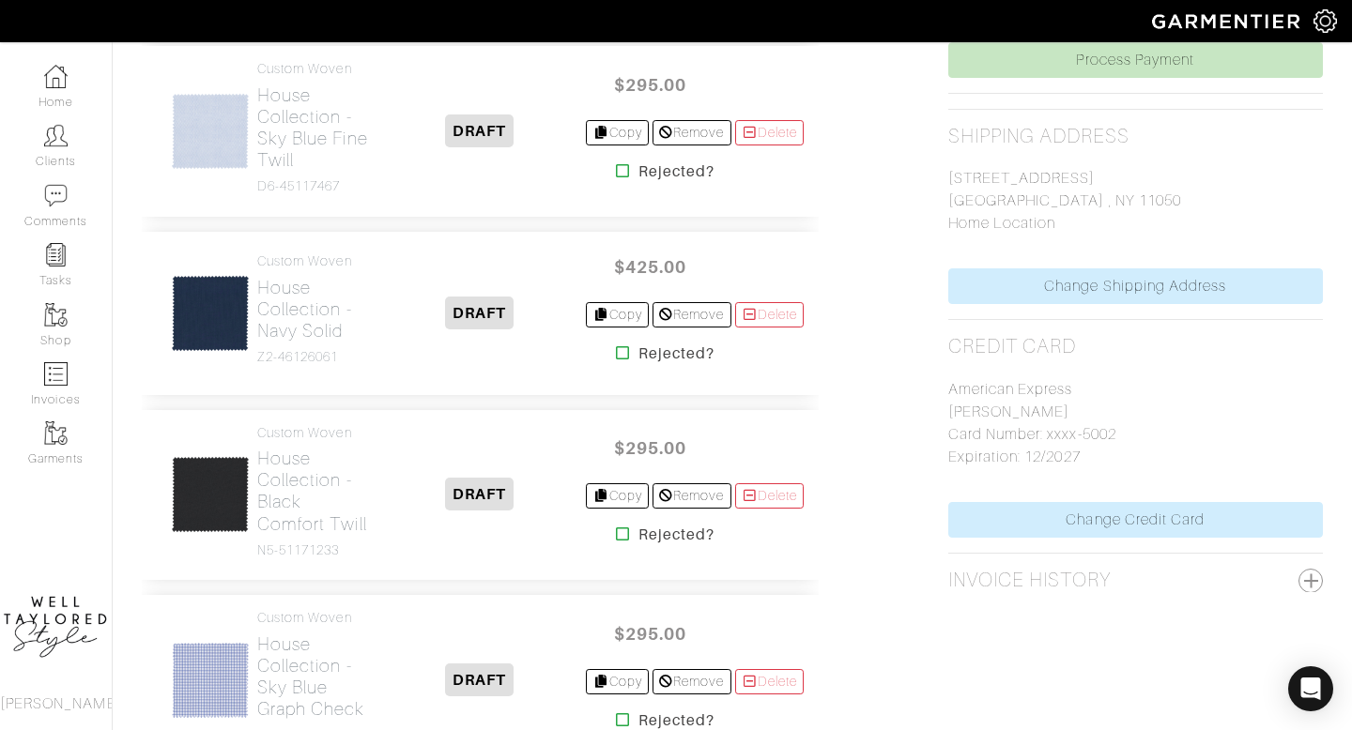
scroll to position [869, 0]
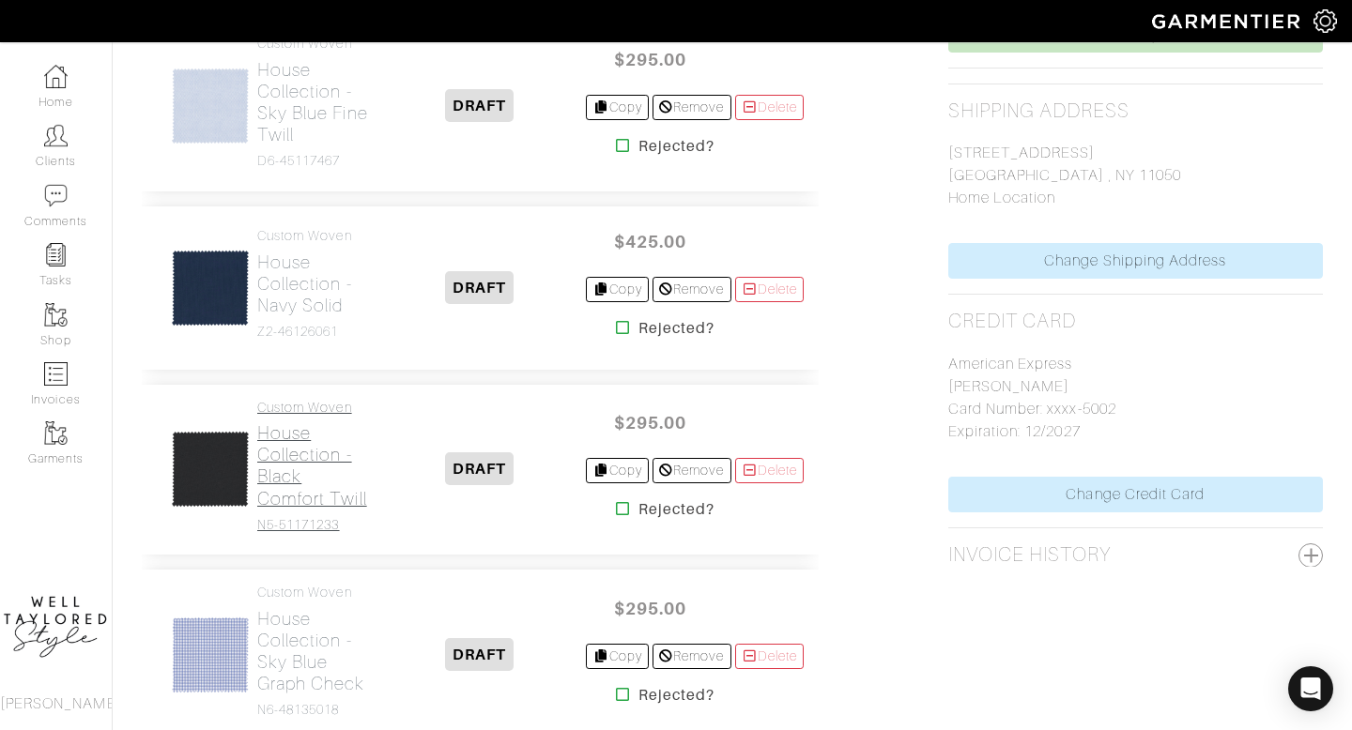
click at [327, 509] on h2 "House Collection - Black Comfort Twill" at bounding box center [314, 465] width 115 height 86
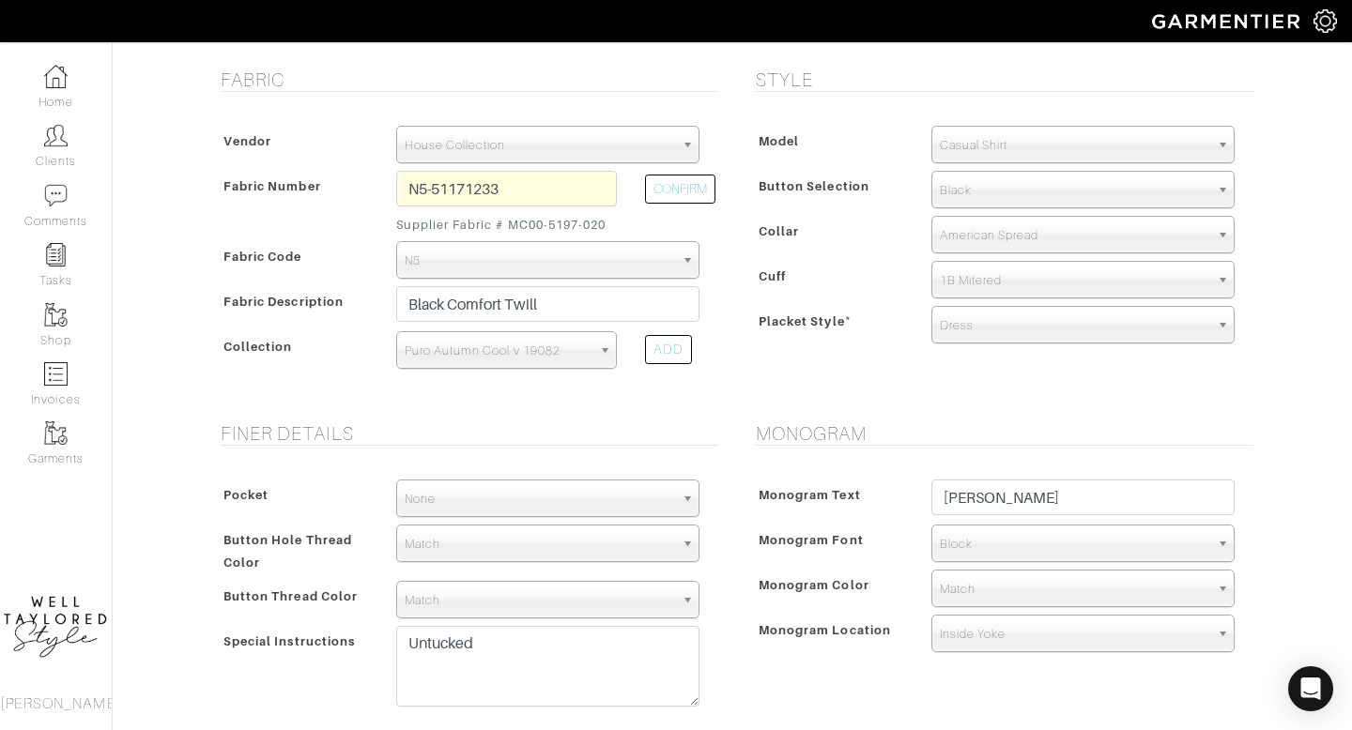
scroll to position [380, 0]
click at [960, 577] on span "Match" at bounding box center [1074, 588] width 269 height 38
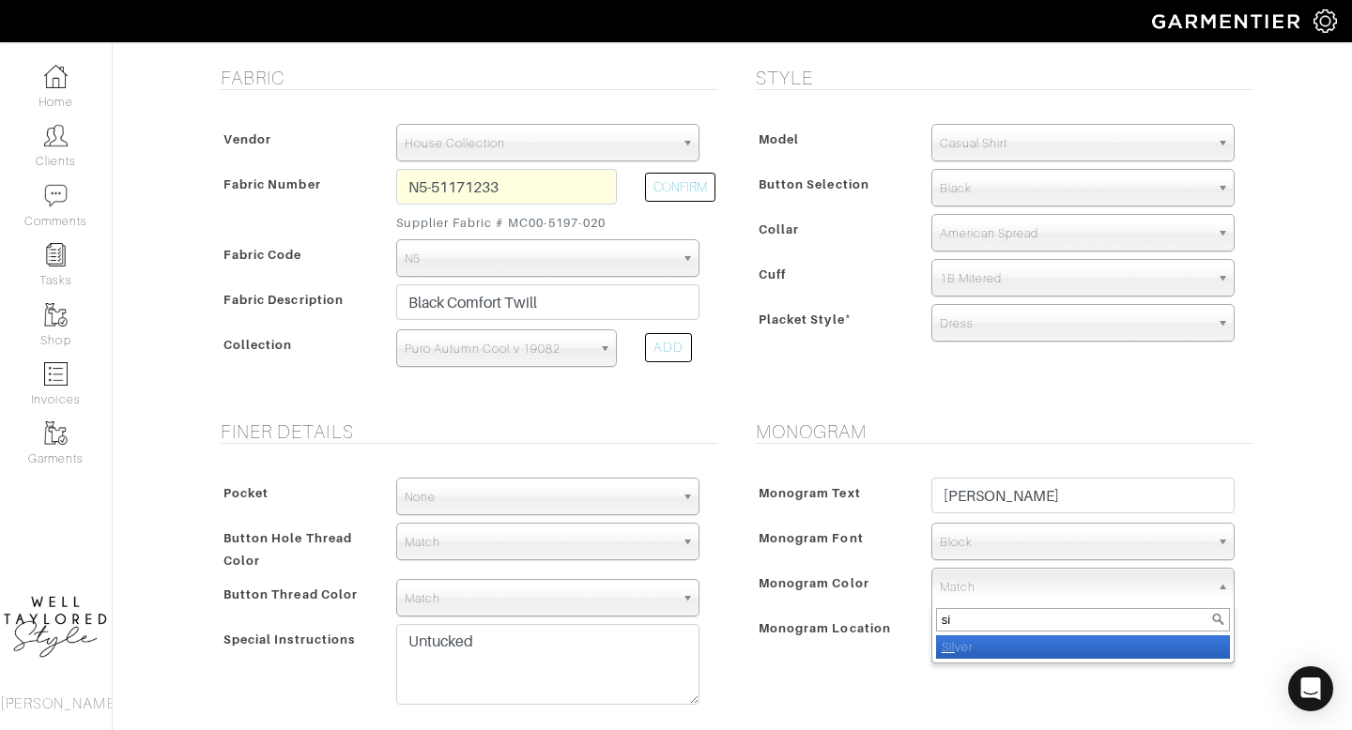
type input "s"
type input "whit"
click at [952, 648] on em "Whit" at bounding box center [954, 647] width 25 height 14
select select "1"
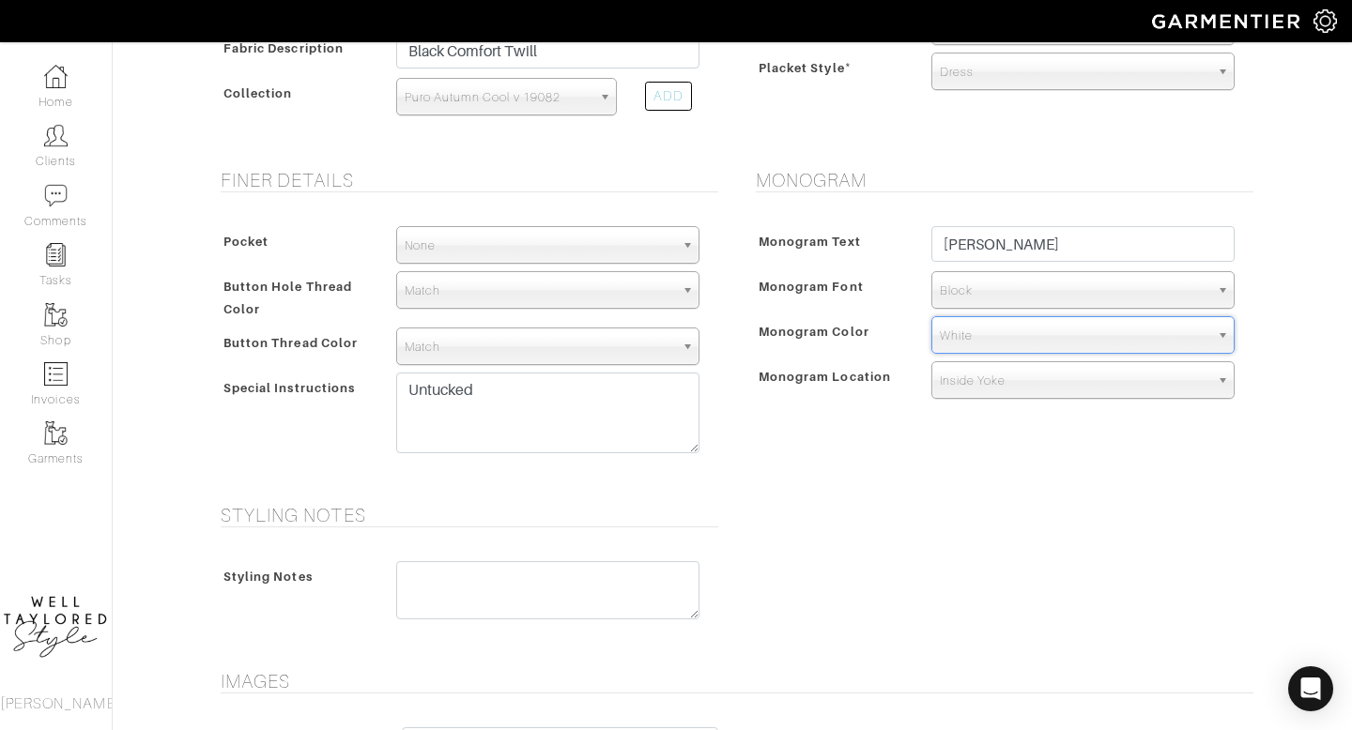
scroll to position [959, 0]
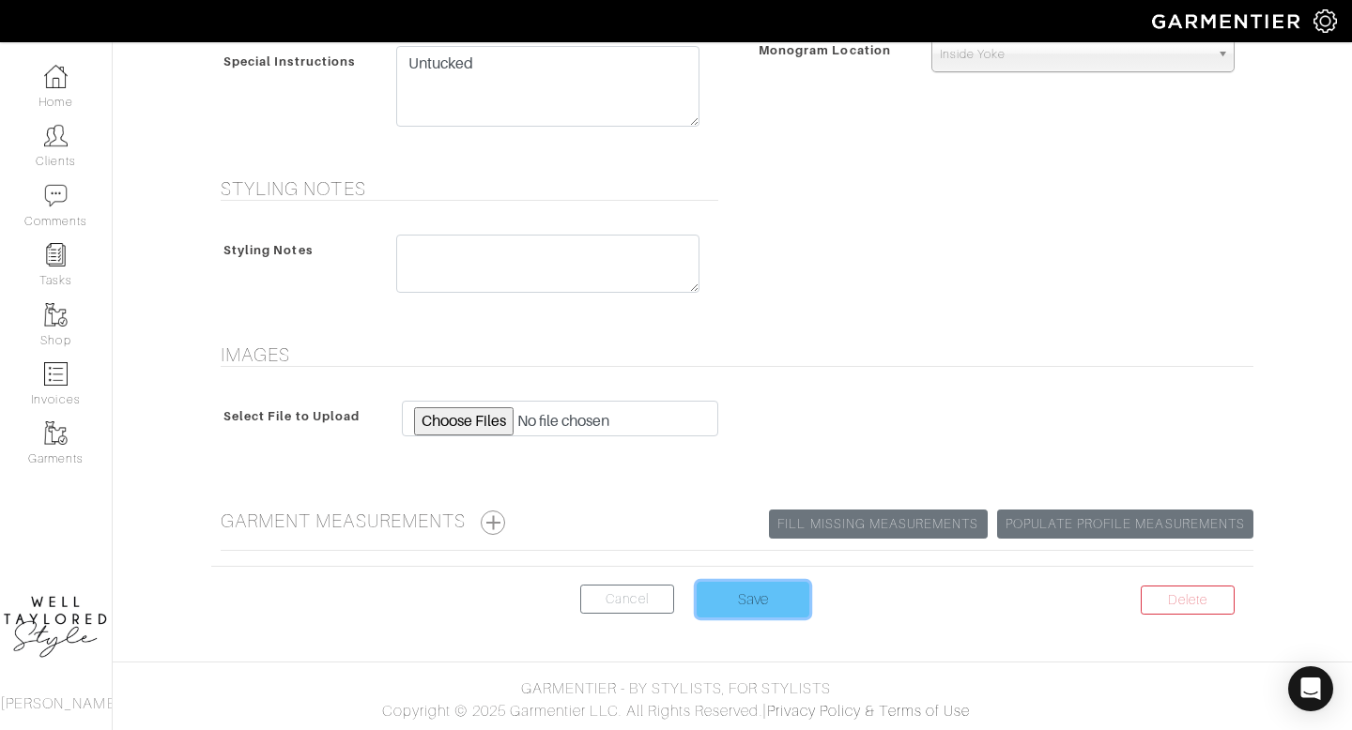
click at [709, 592] on input "Save" at bounding box center [753, 600] width 113 height 36
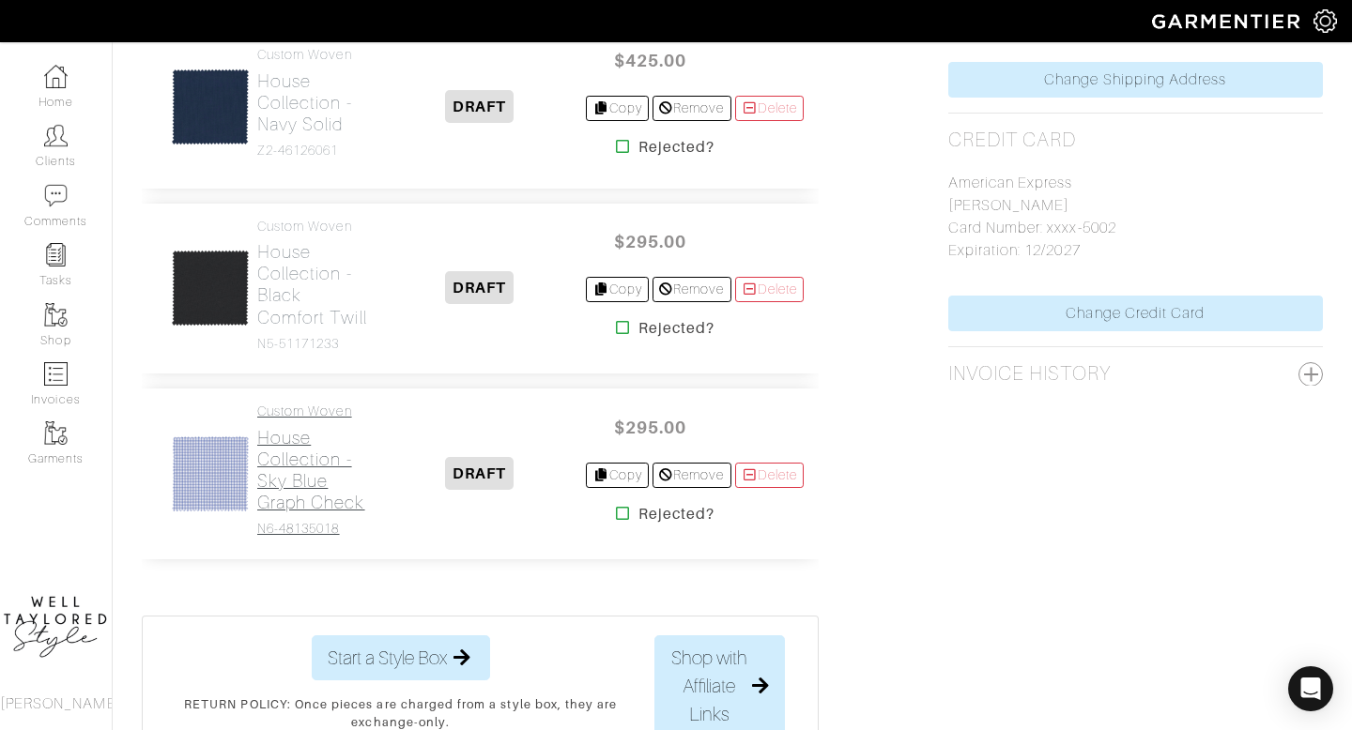
scroll to position [1057, 0]
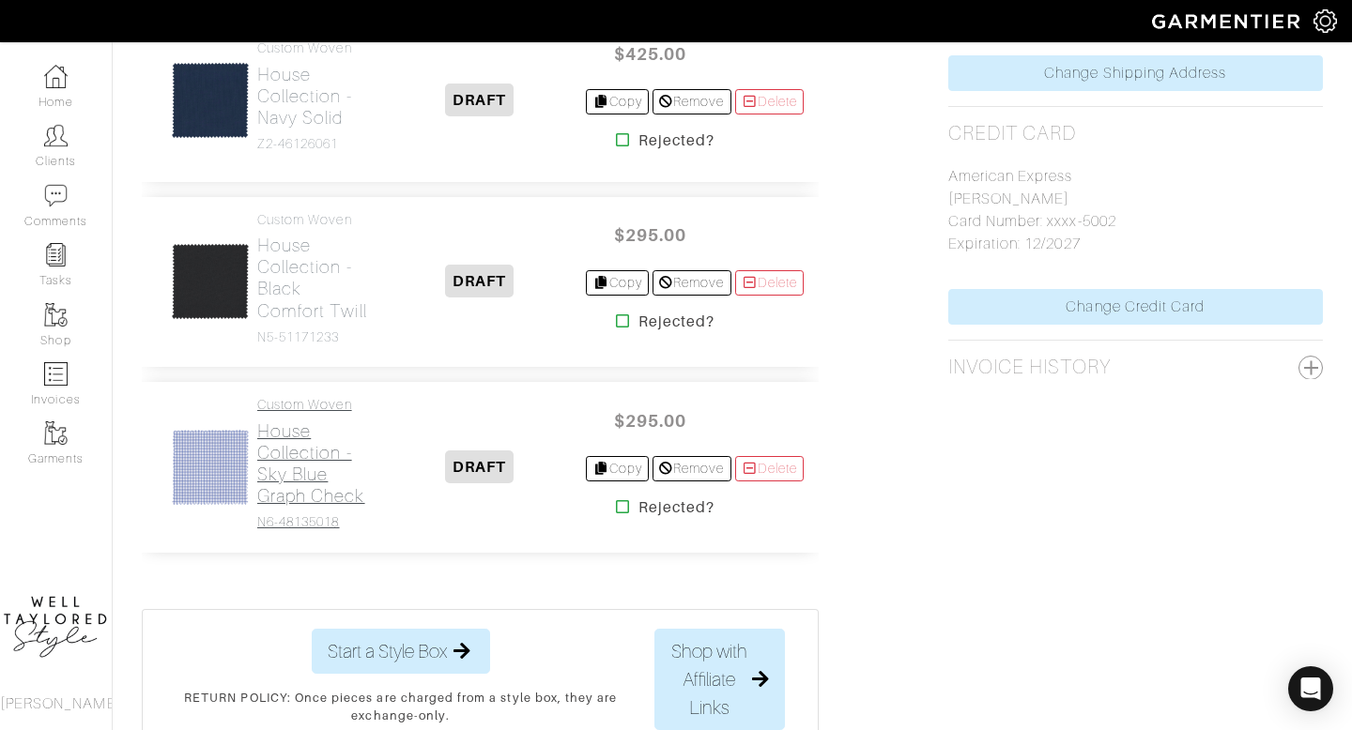
click at [300, 505] on h2 "House Collection - Sky Blue Graph Check" at bounding box center [314, 464] width 115 height 86
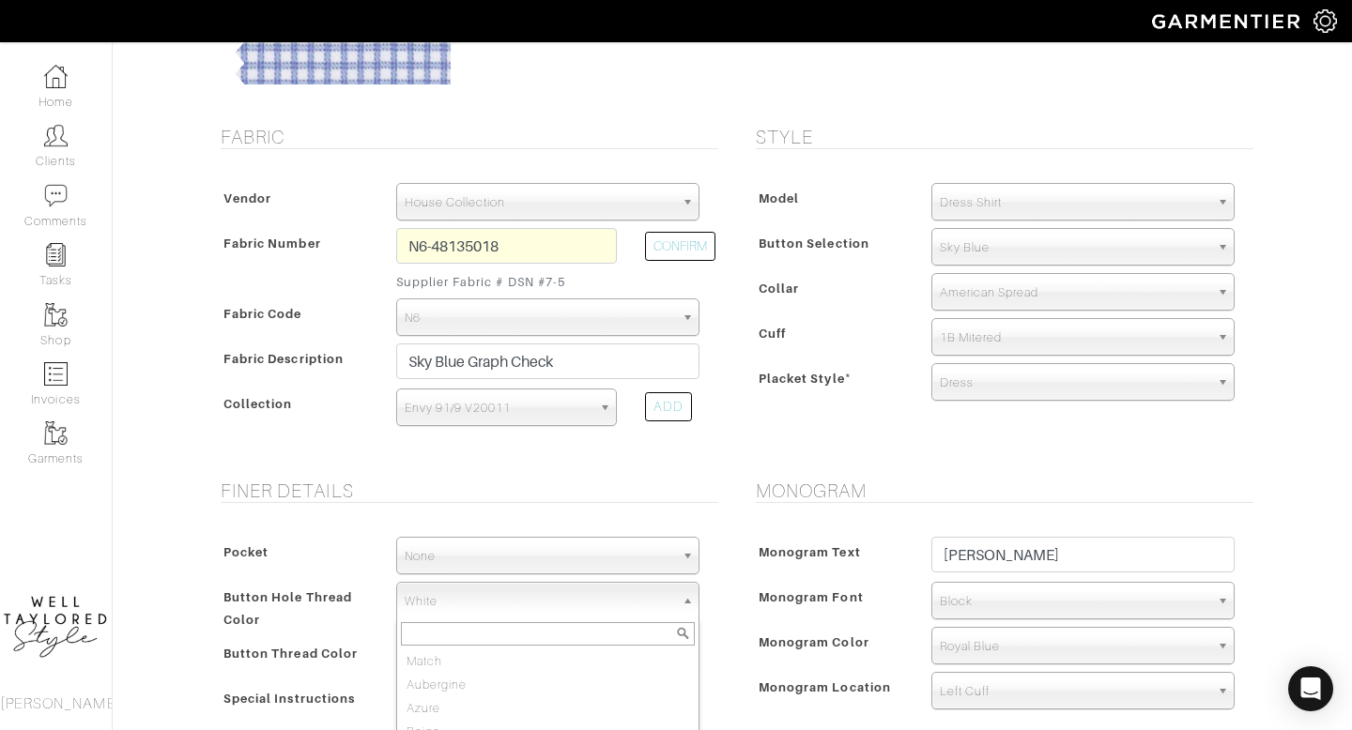
scroll to position [1324, 0]
click at [477, 605] on span "White" at bounding box center [539, 602] width 269 height 38
type input "mat"
click at [441, 668] on li "Mat ch" at bounding box center [548, 661] width 294 height 23
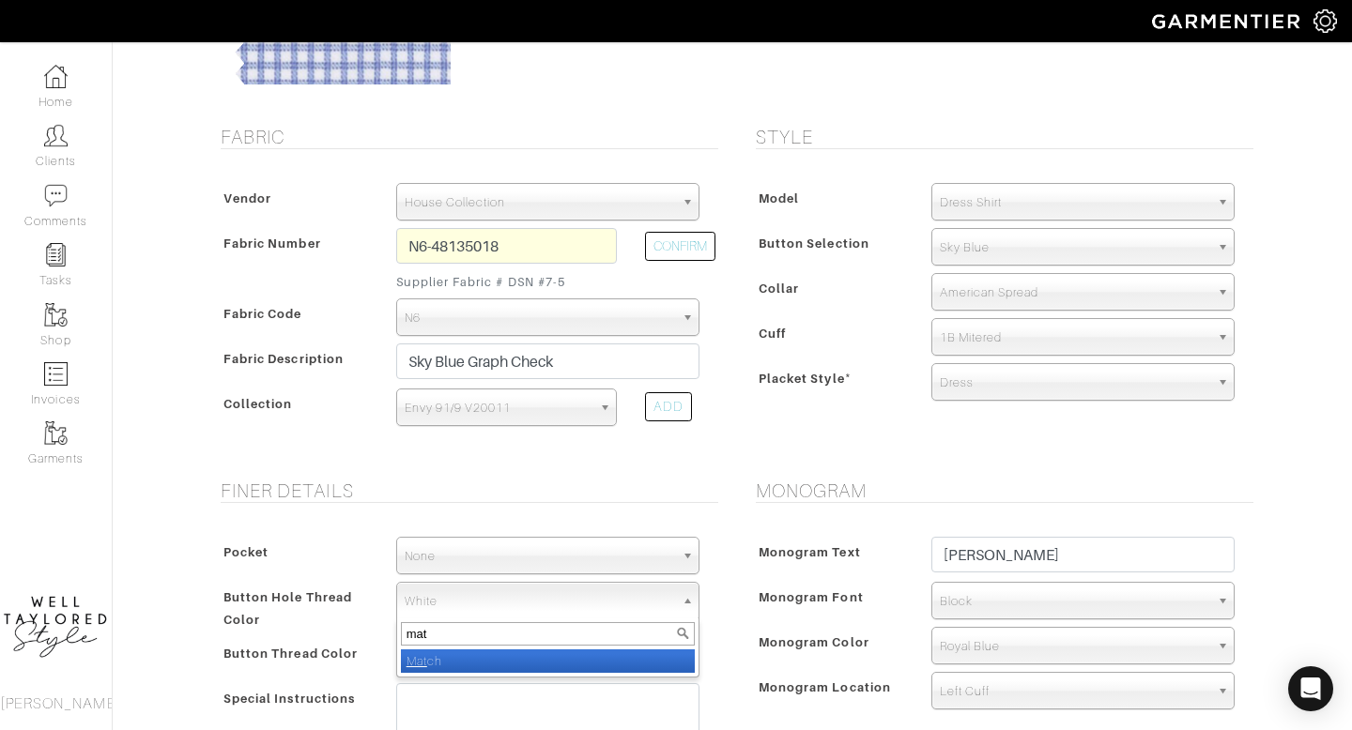
select select "68"
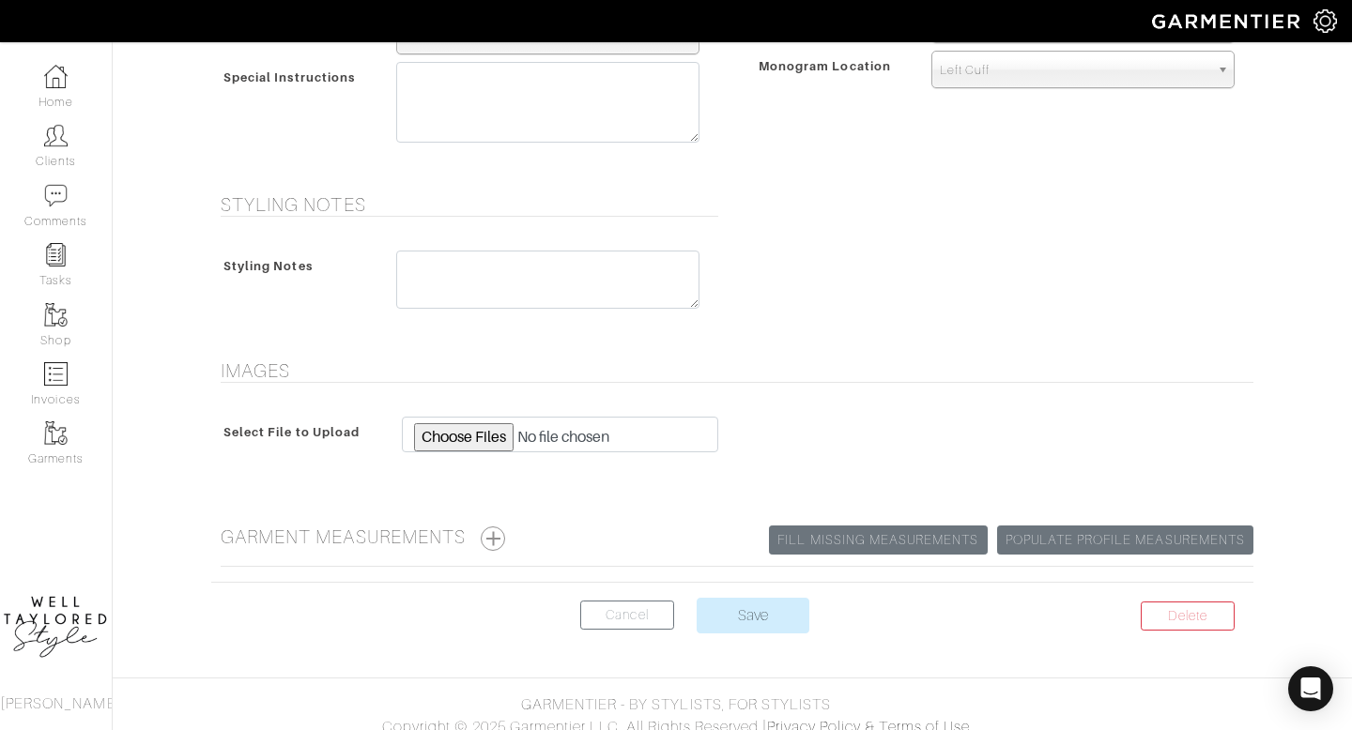
scroll to position [959, 0]
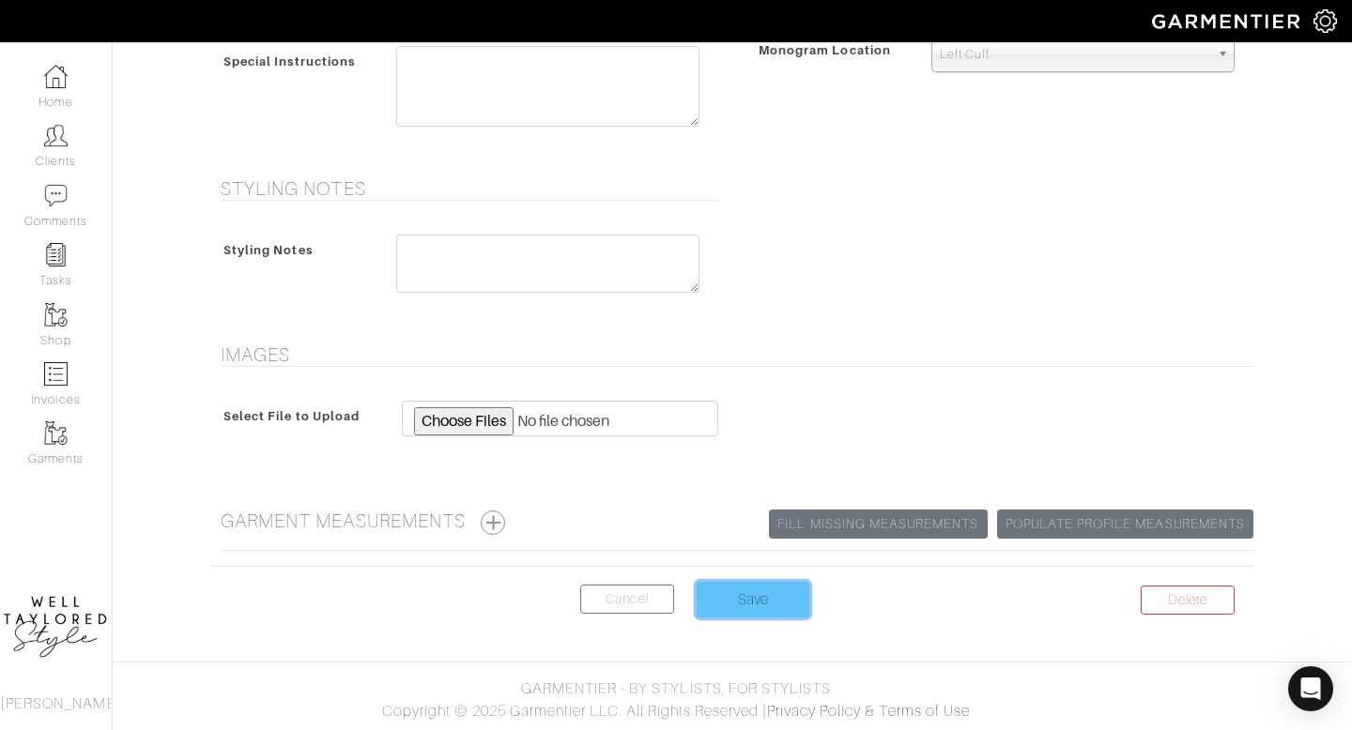
click at [739, 595] on input "Save" at bounding box center [753, 600] width 113 height 36
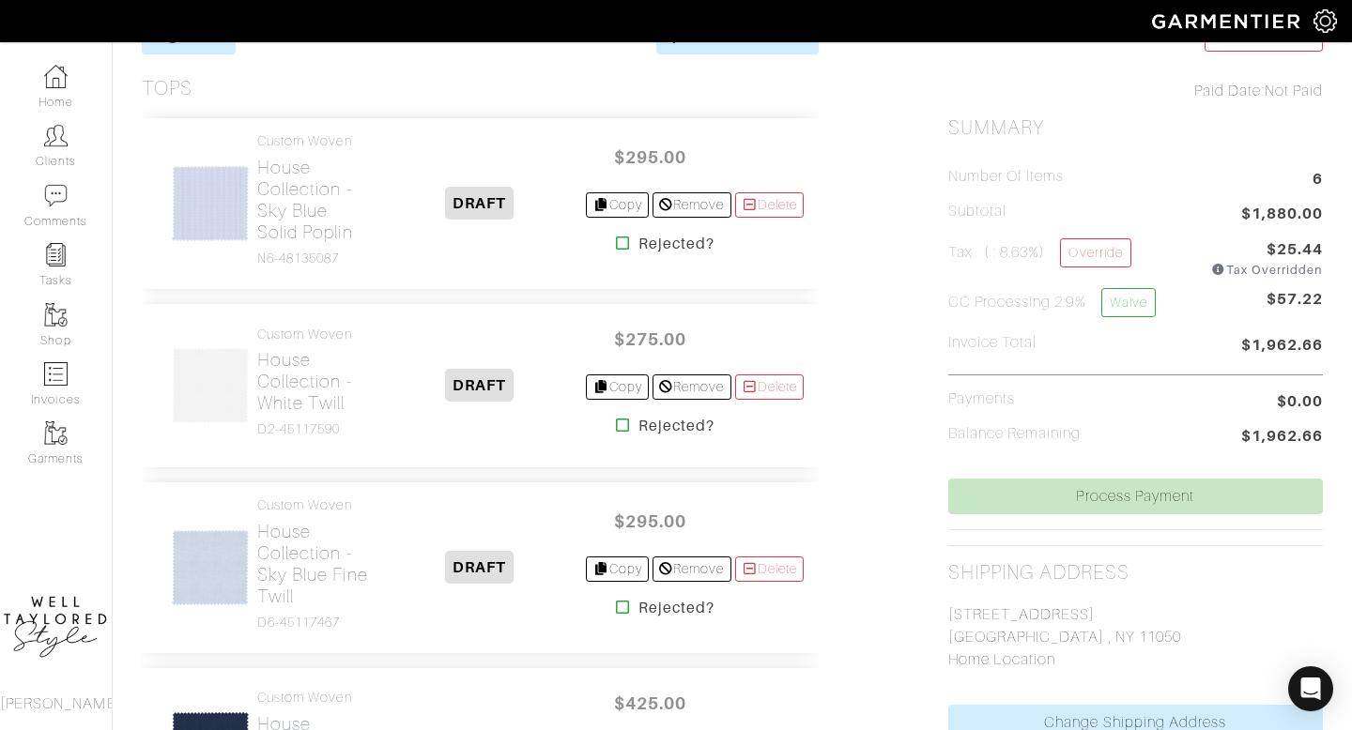
scroll to position [251, 0]
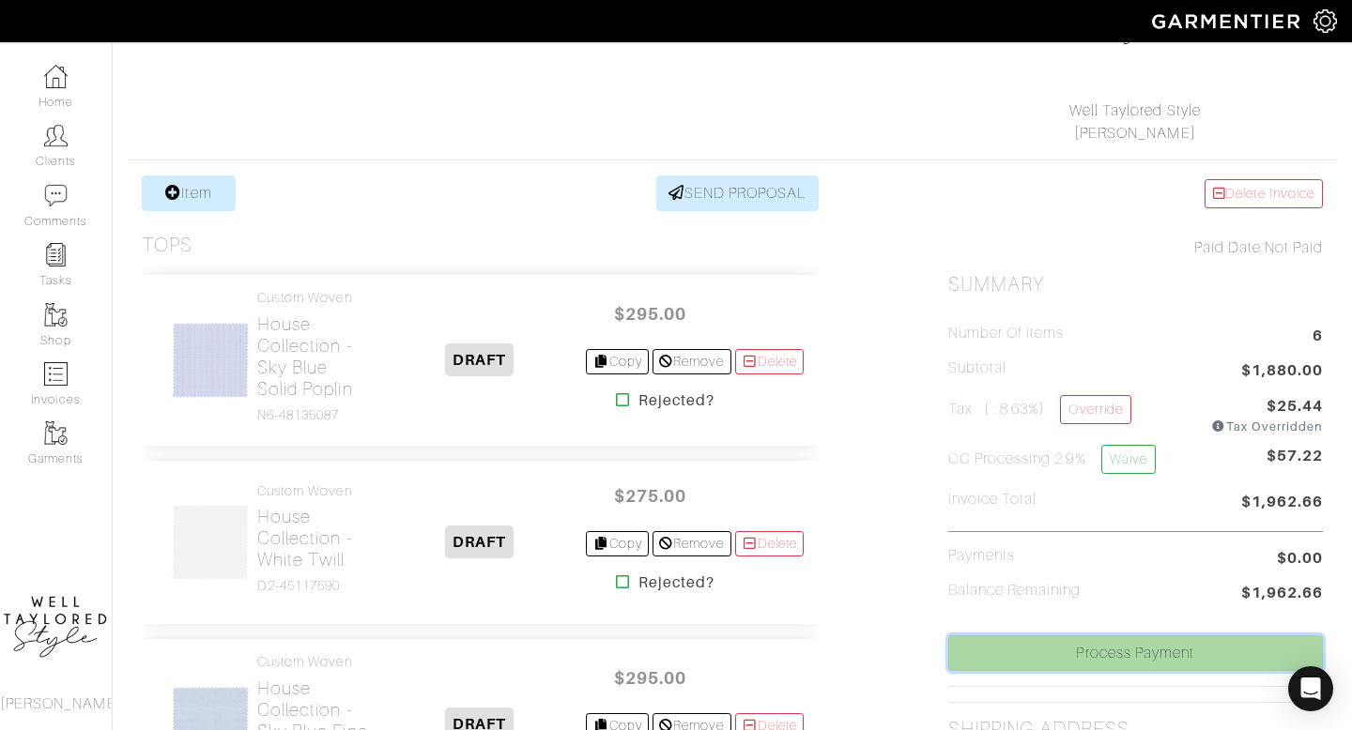
click at [1023, 648] on link "Process Payment" at bounding box center [1135, 654] width 375 height 36
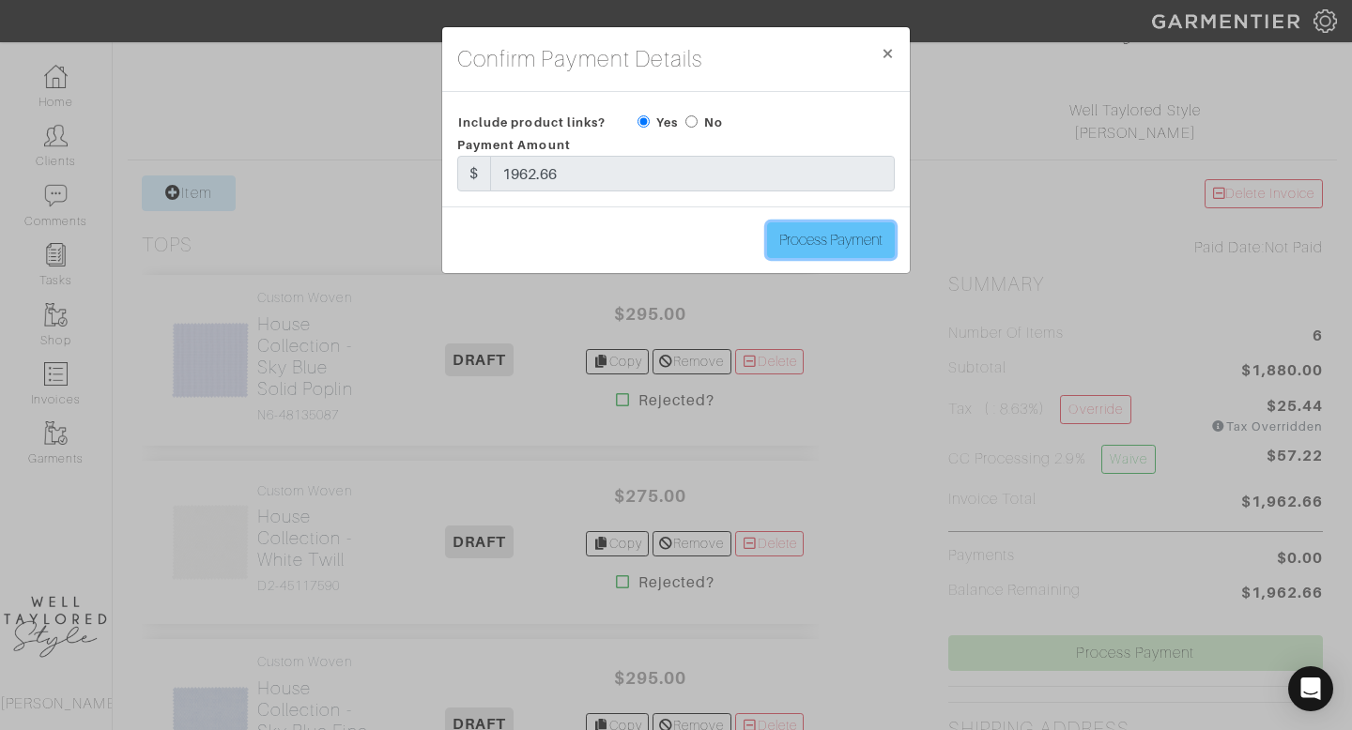
click at [855, 250] on input "Process Payment" at bounding box center [831, 241] width 128 height 36
type input "Process Payment"
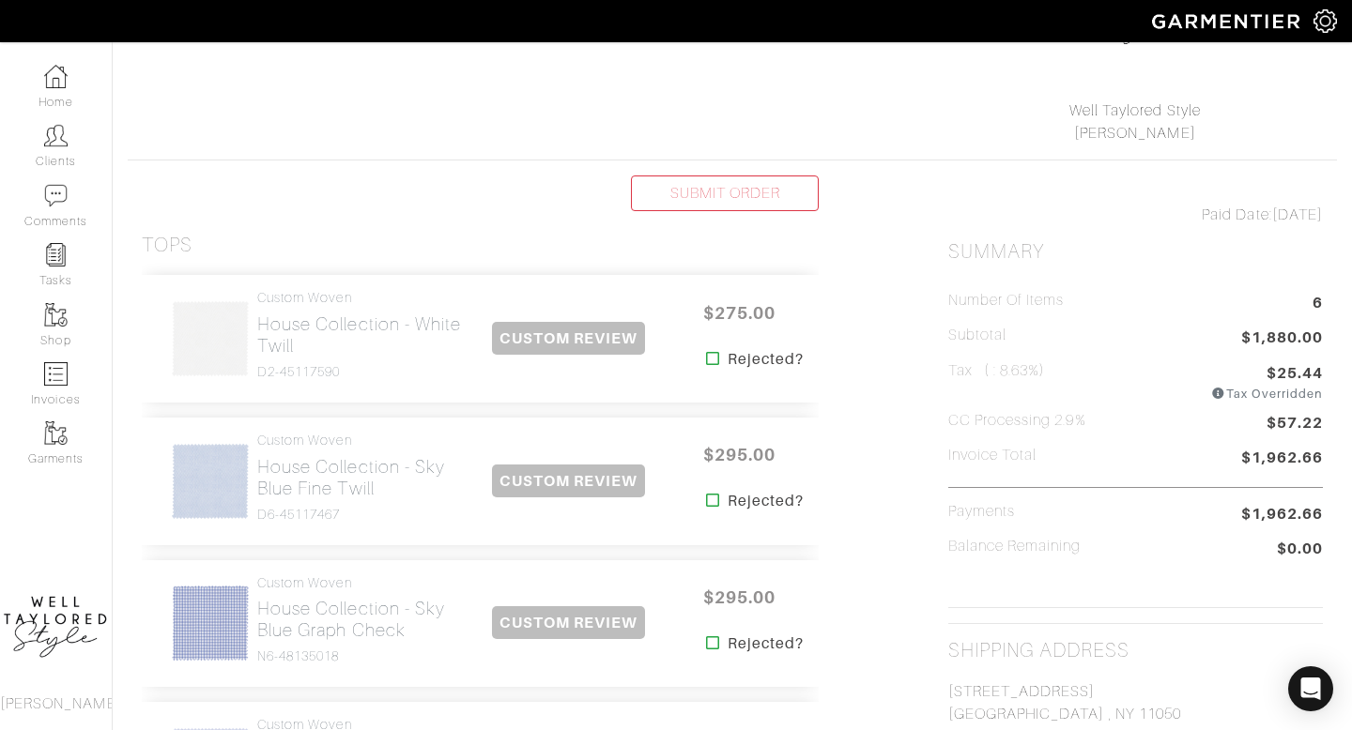
scroll to position [0, 0]
